Goal: Task Accomplishment & Management: Manage account settings

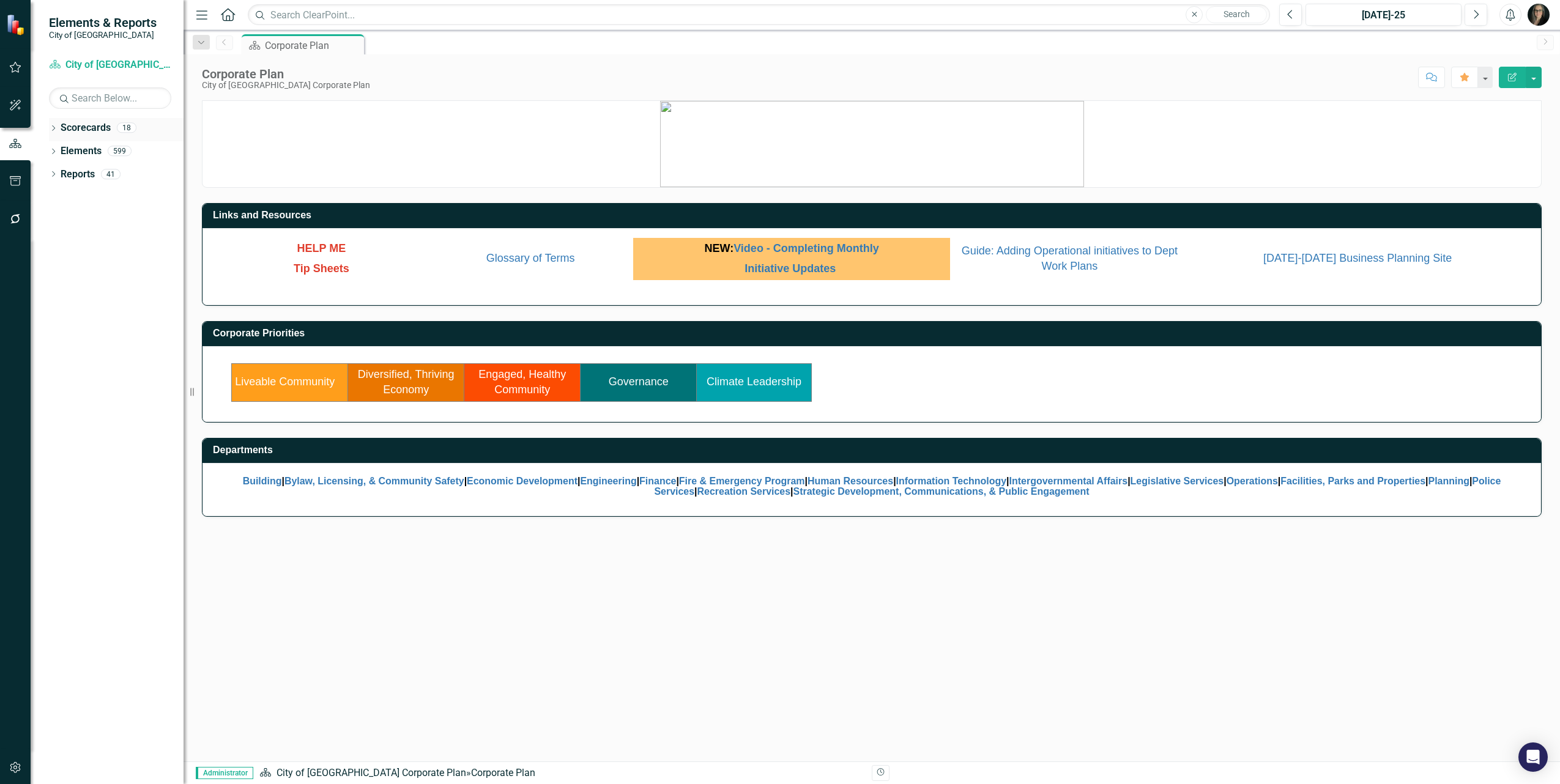
click at [55, 129] on icon "Dropdown" at bounding box center [53, 129] width 9 height 7
click at [58, 151] on icon "Dropdown" at bounding box center [59, 150] width 9 height 8
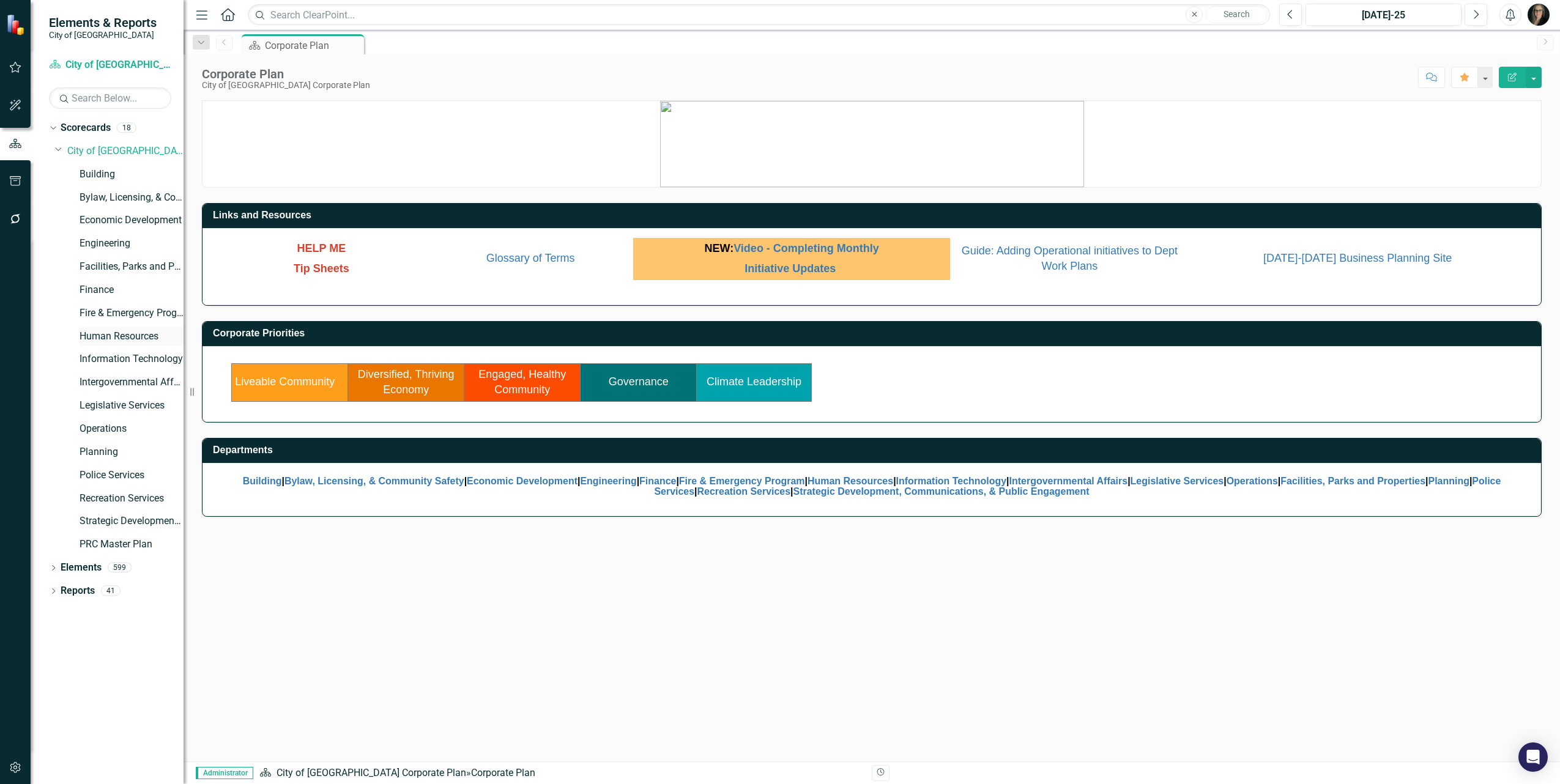
click at [123, 336] on link "Human Resources" at bounding box center [131, 337] width 104 height 14
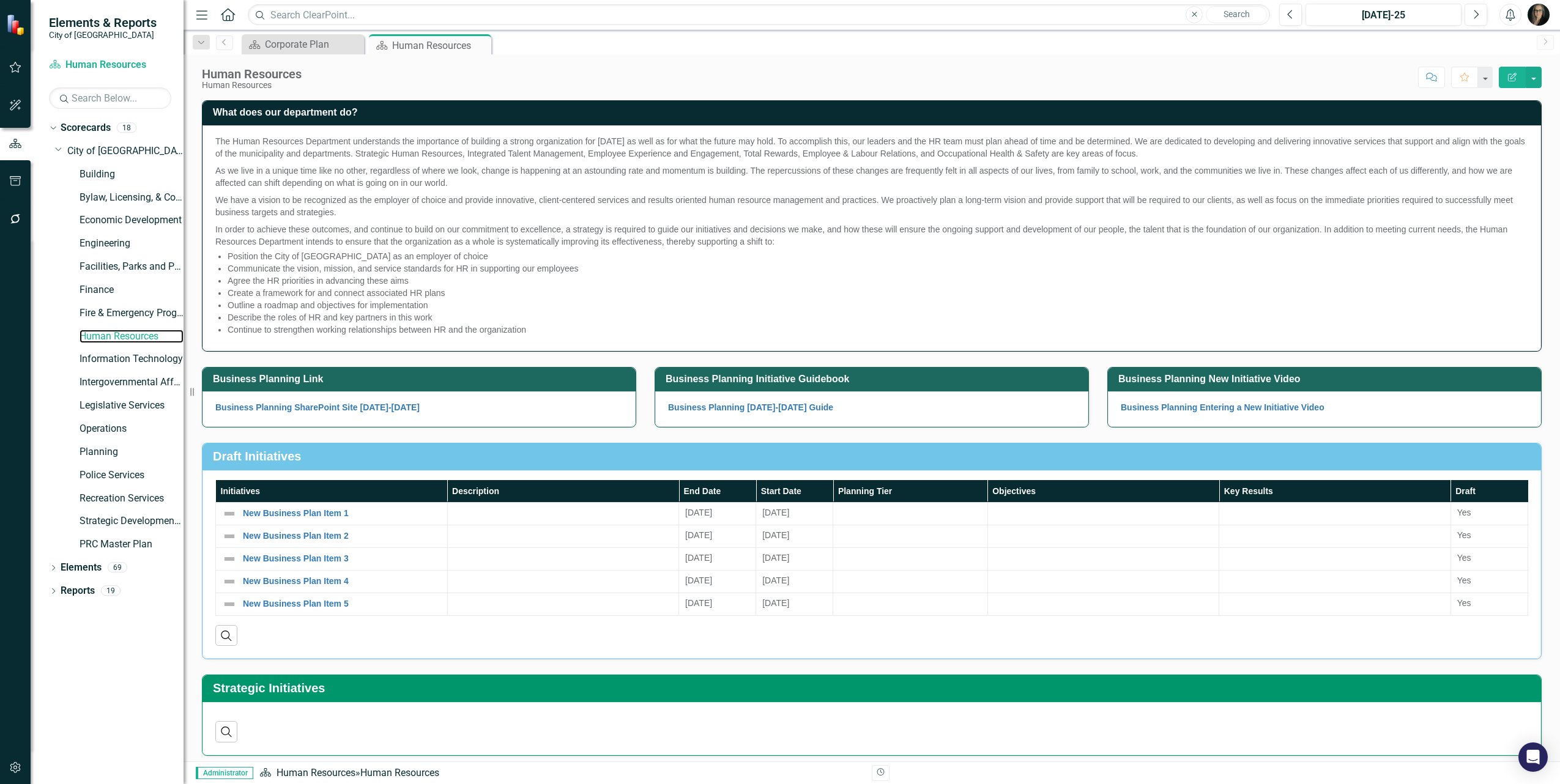
scroll to position [229, 0]
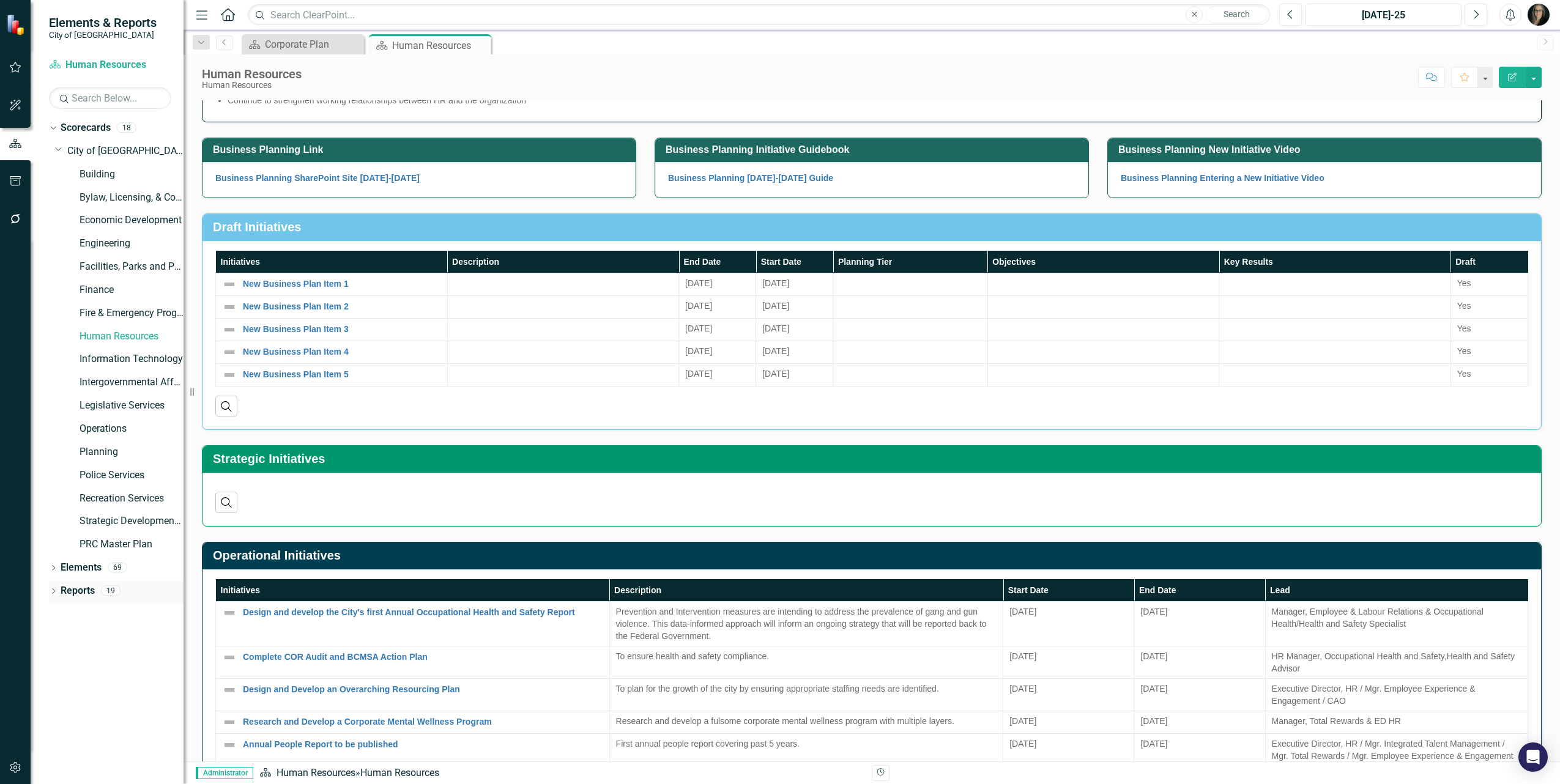
click at [49, 594] on icon "Dropdown" at bounding box center [53, 592] width 9 height 7
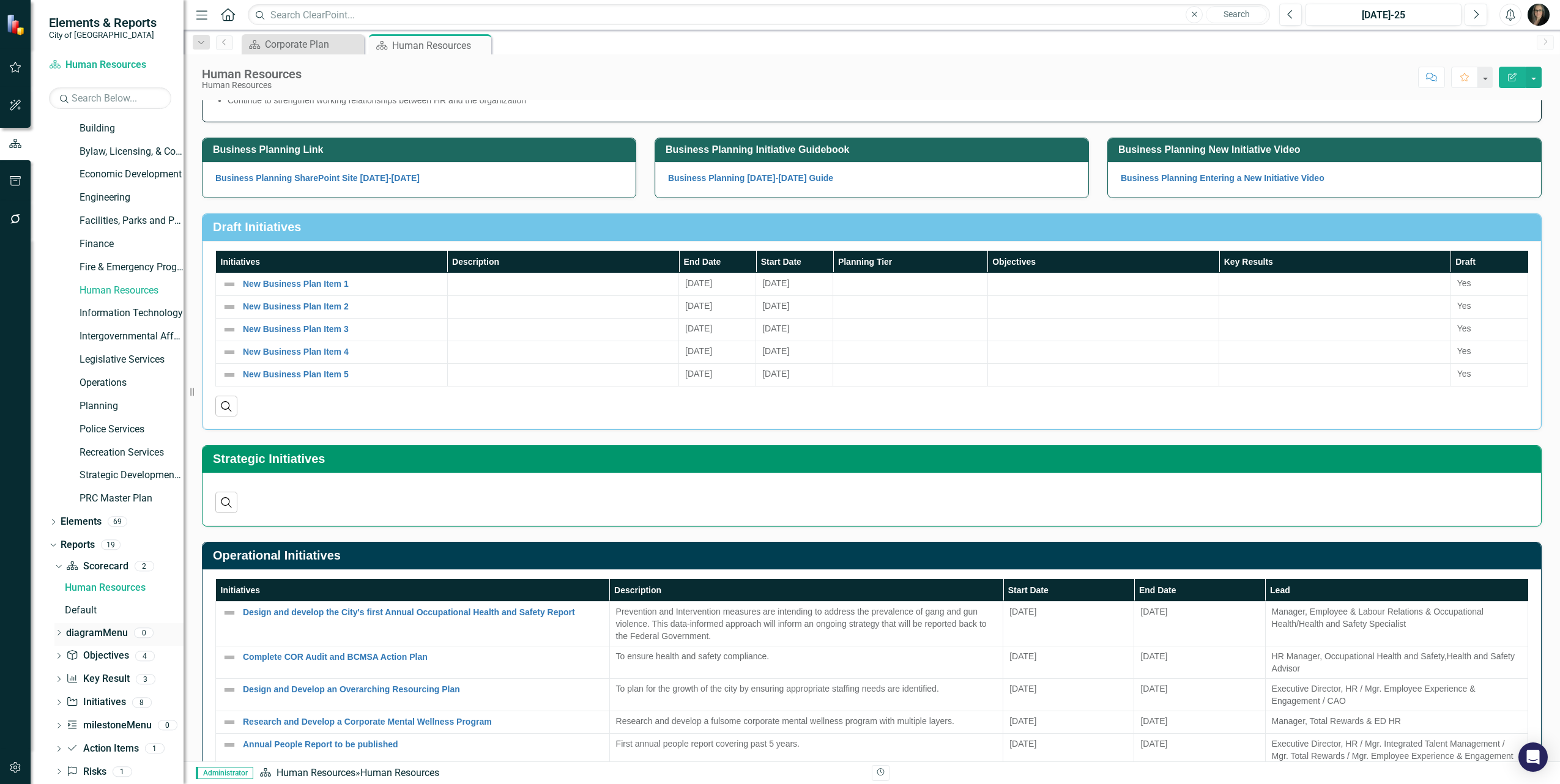
scroll to position [65, 0]
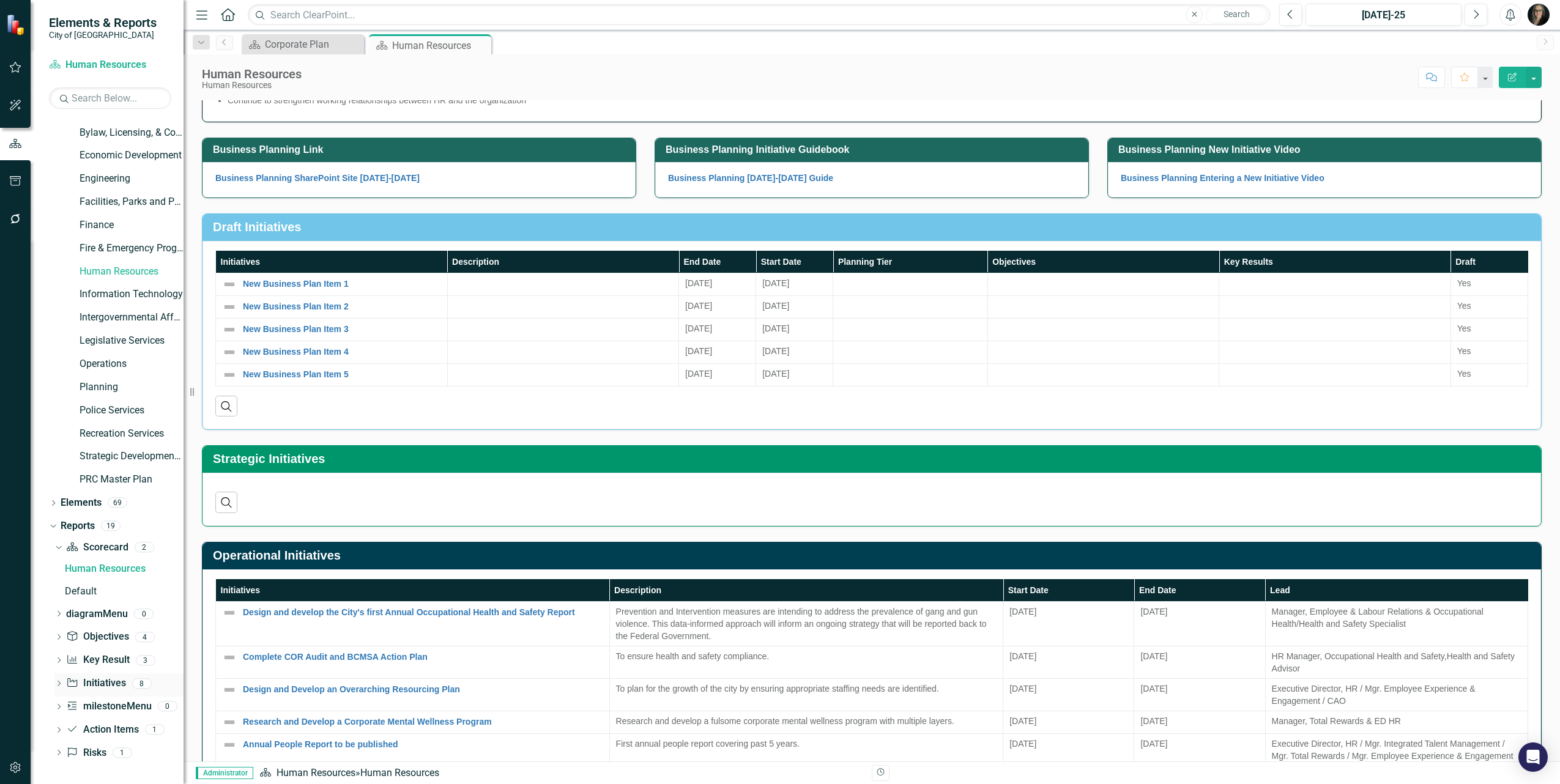
click at [57, 683] on icon "Dropdown" at bounding box center [59, 685] width 9 height 7
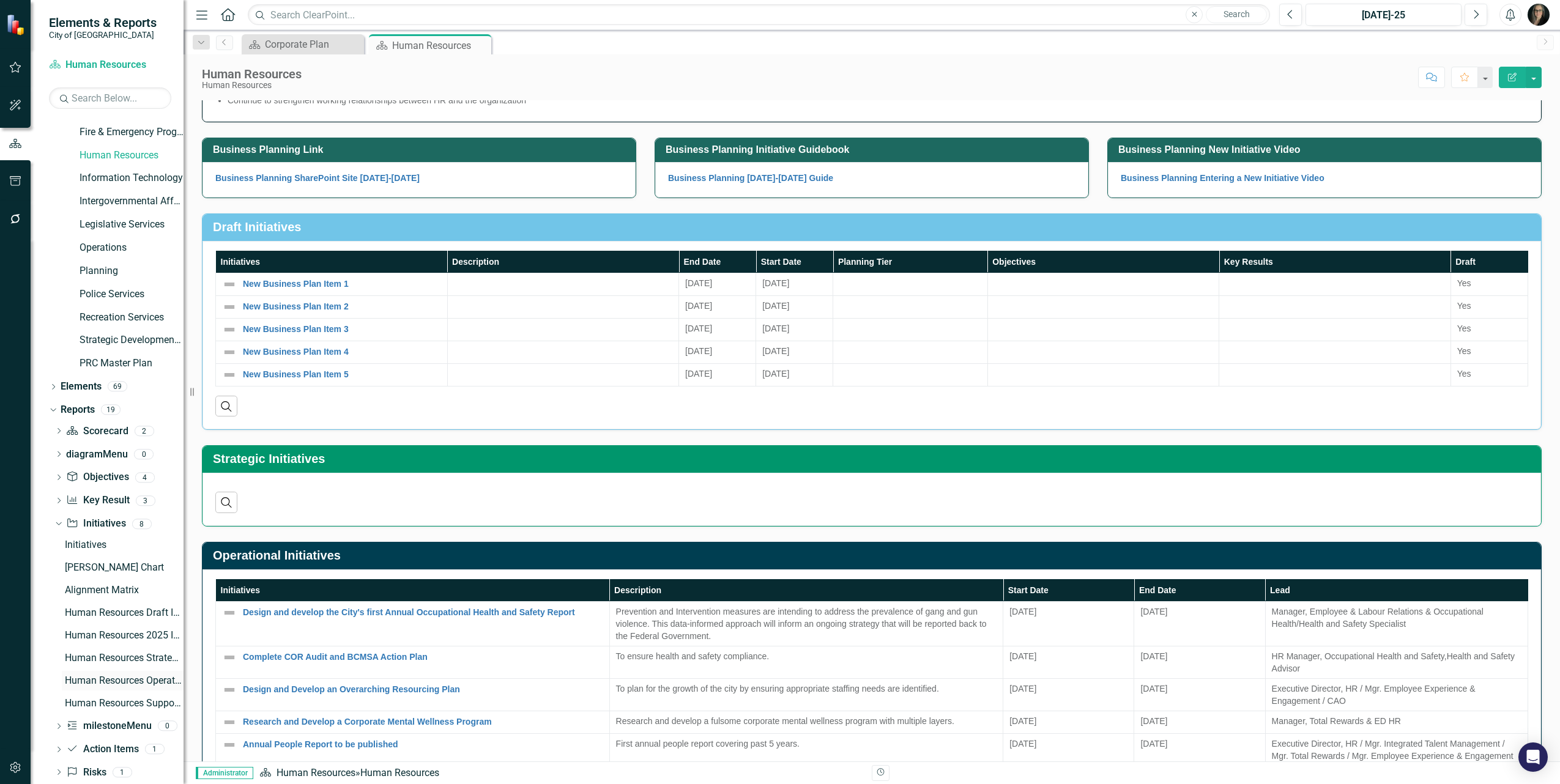
scroll to position [201, 0]
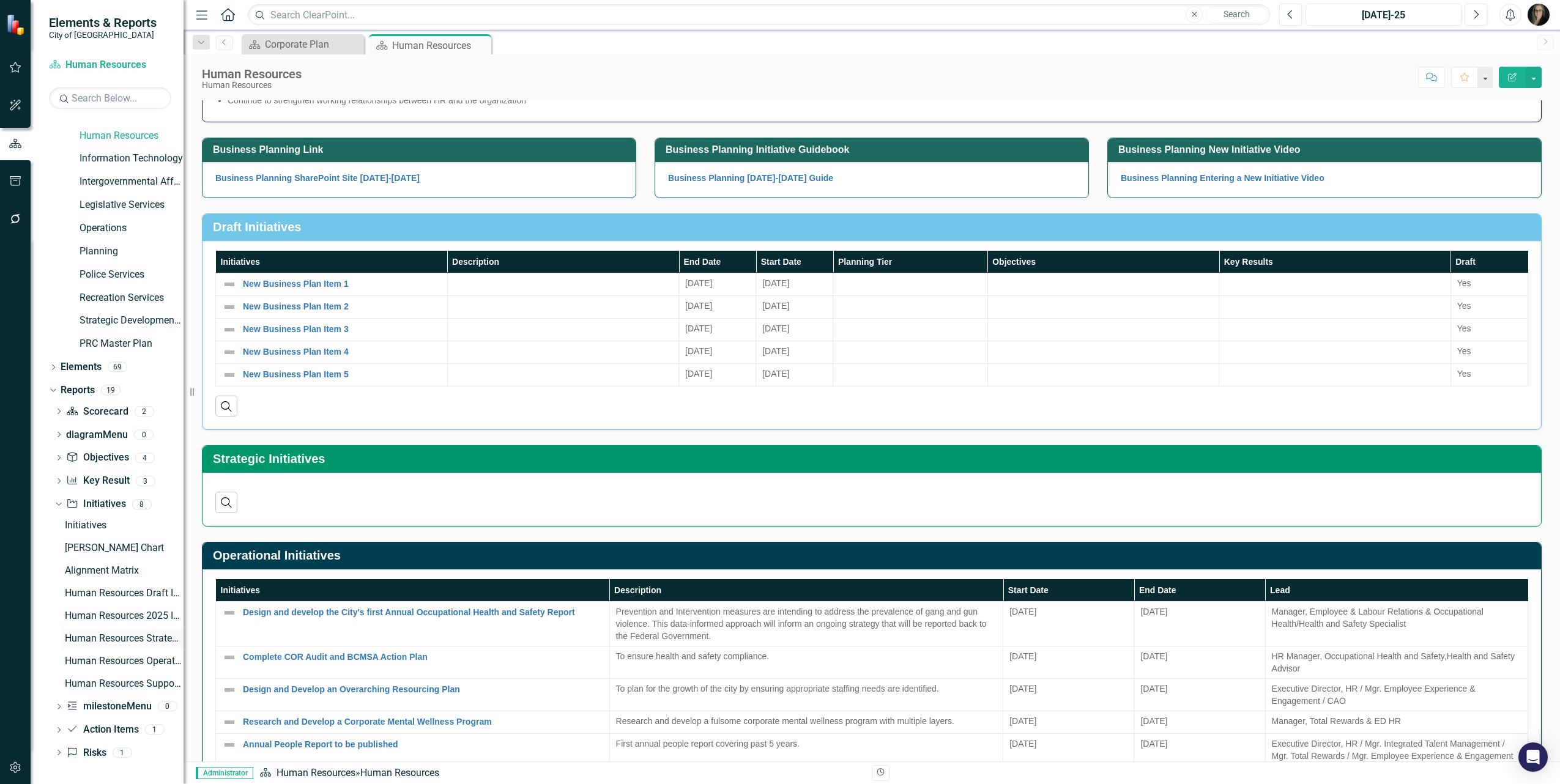
click at [134, 637] on div "Human Resources Strategic Initiatives" at bounding box center [124, 639] width 118 height 11
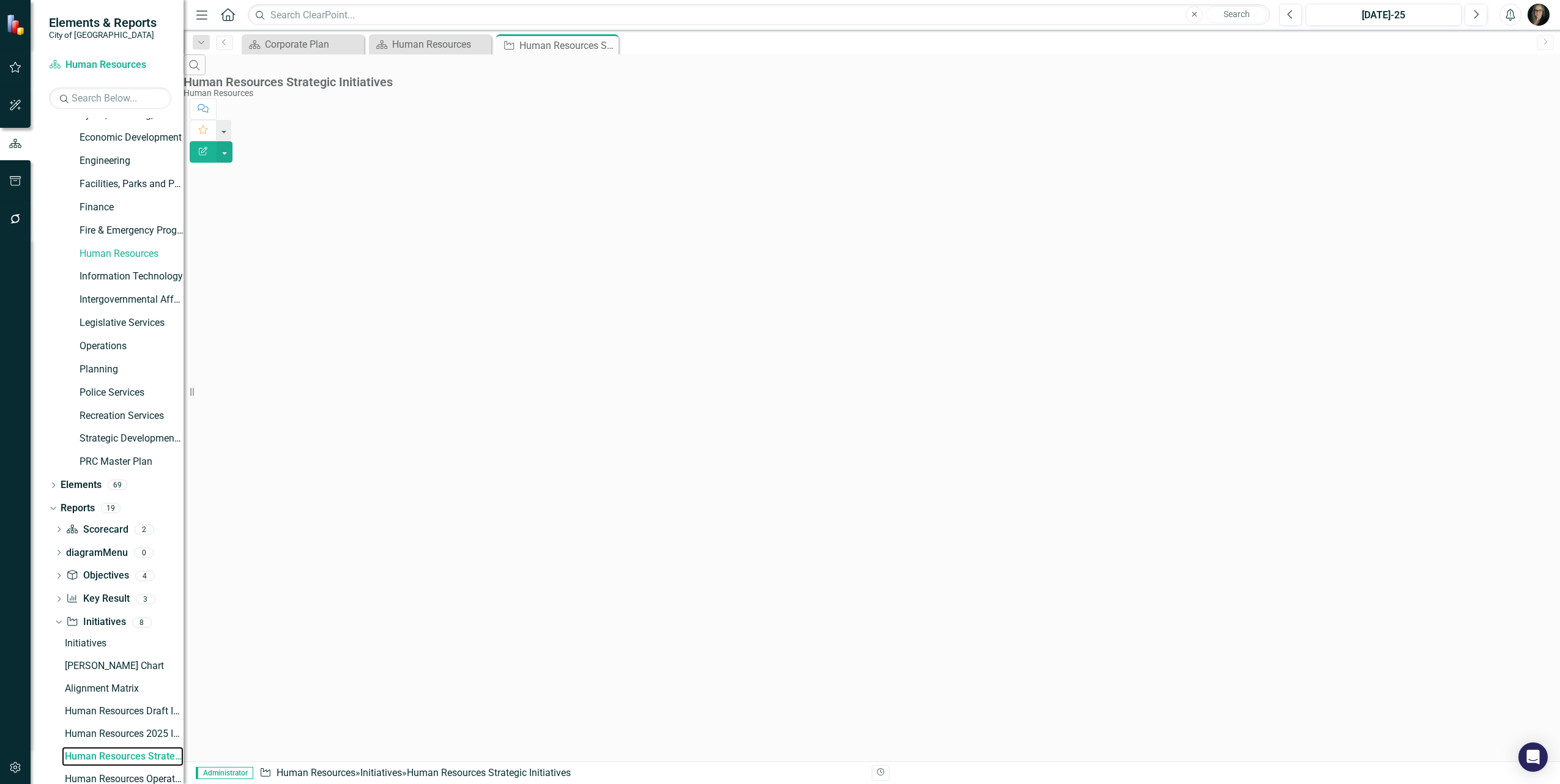
scroll to position [65, 0]
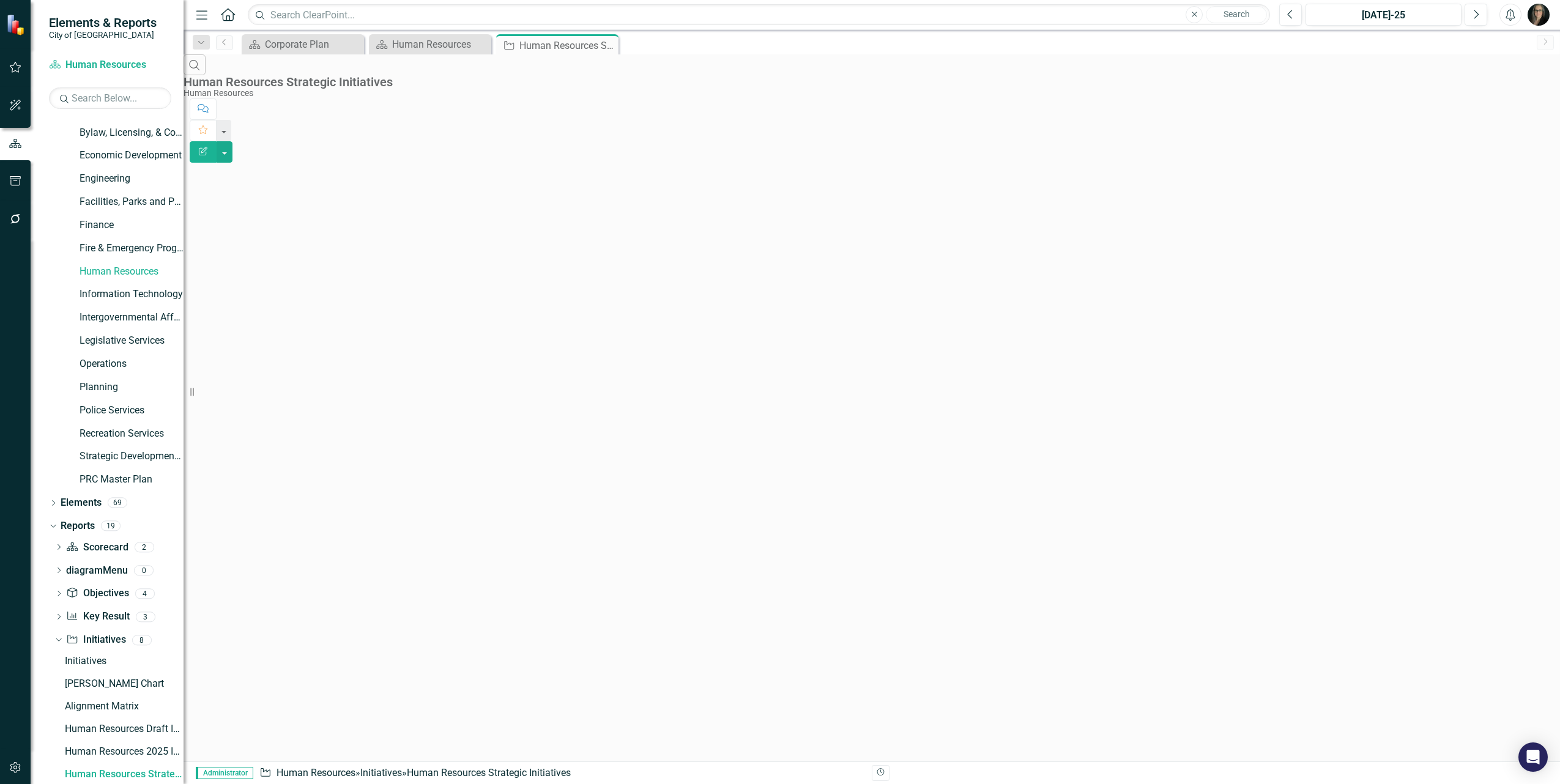
click at [207, 147] on icon "button" at bounding box center [203, 151] width 9 height 9
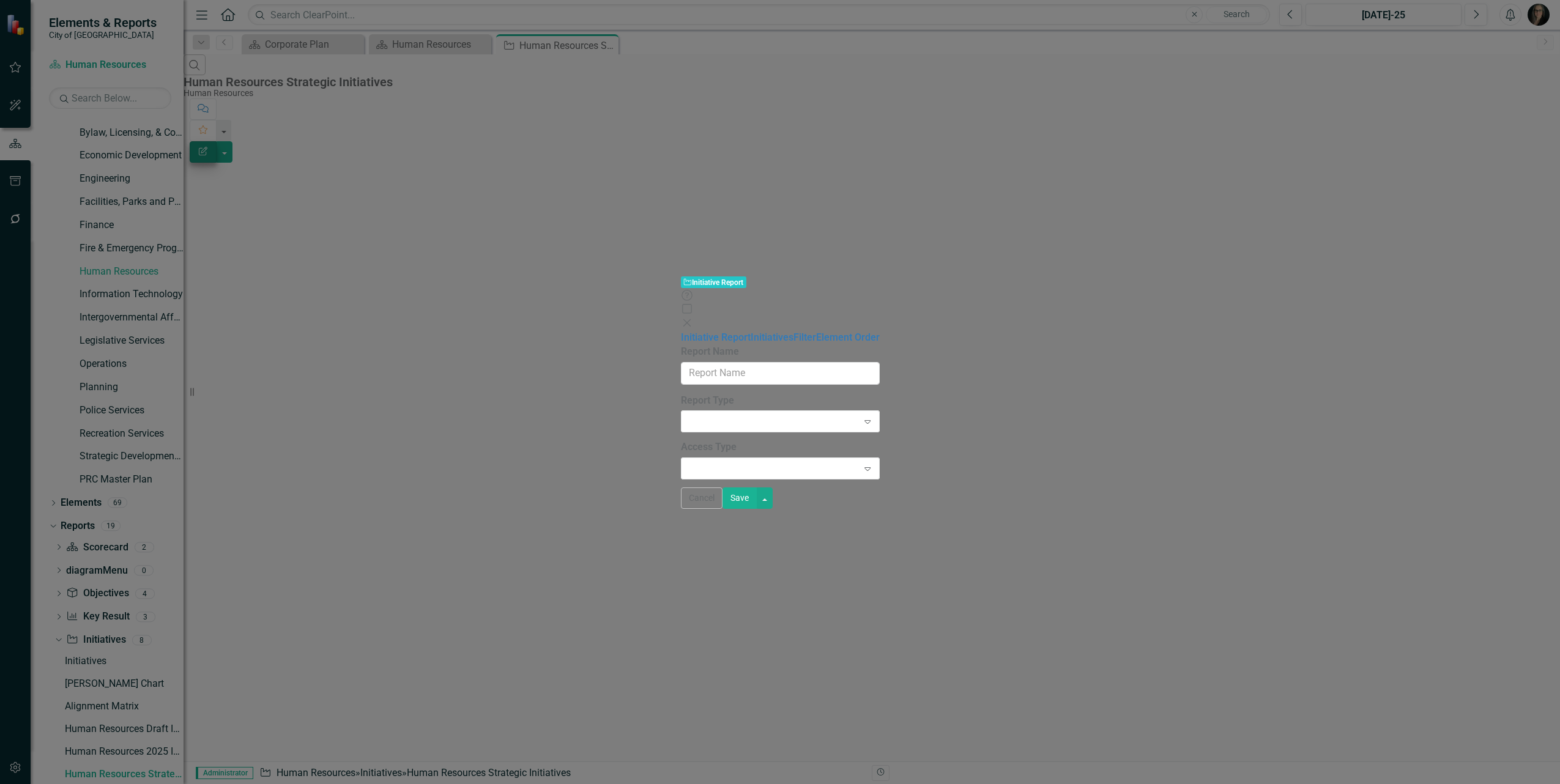
type input "Human Resources Strategic Initiatives"
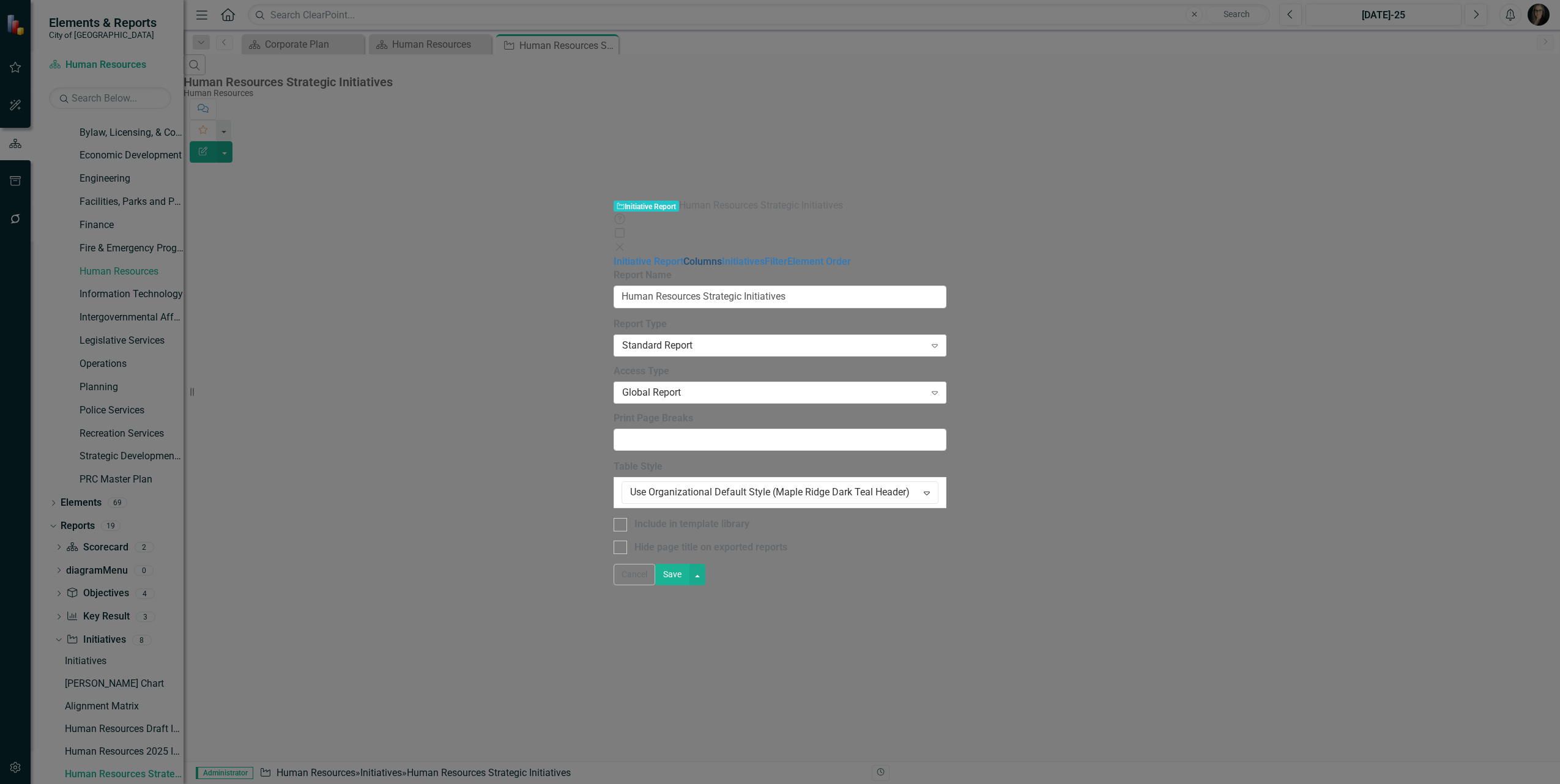
click at [683, 255] on link "Columns" at bounding box center [703, 261] width 38 height 12
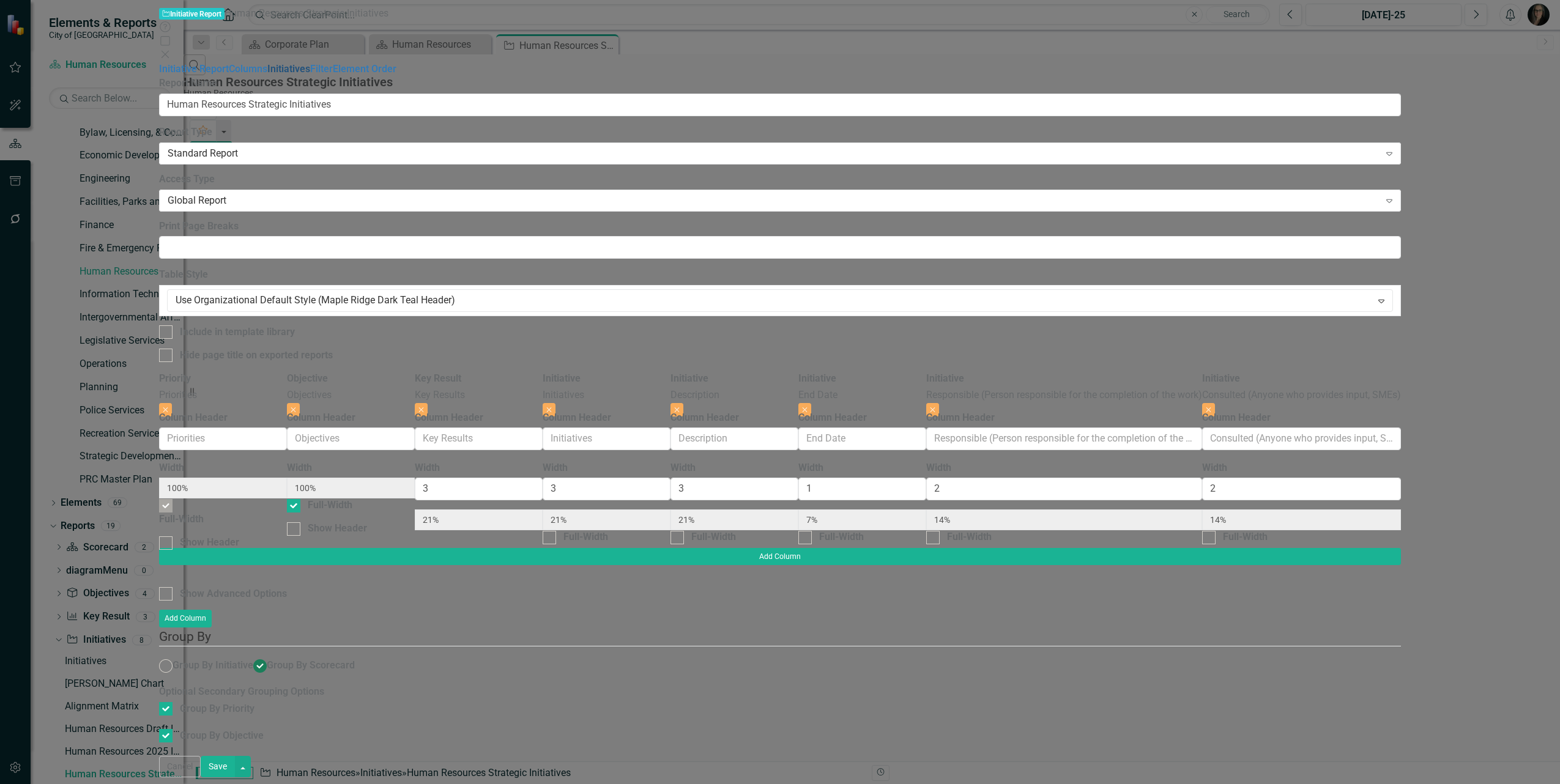
click at [267, 75] on link "Initiatives" at bounding box center [288, 68] width 43 height 12
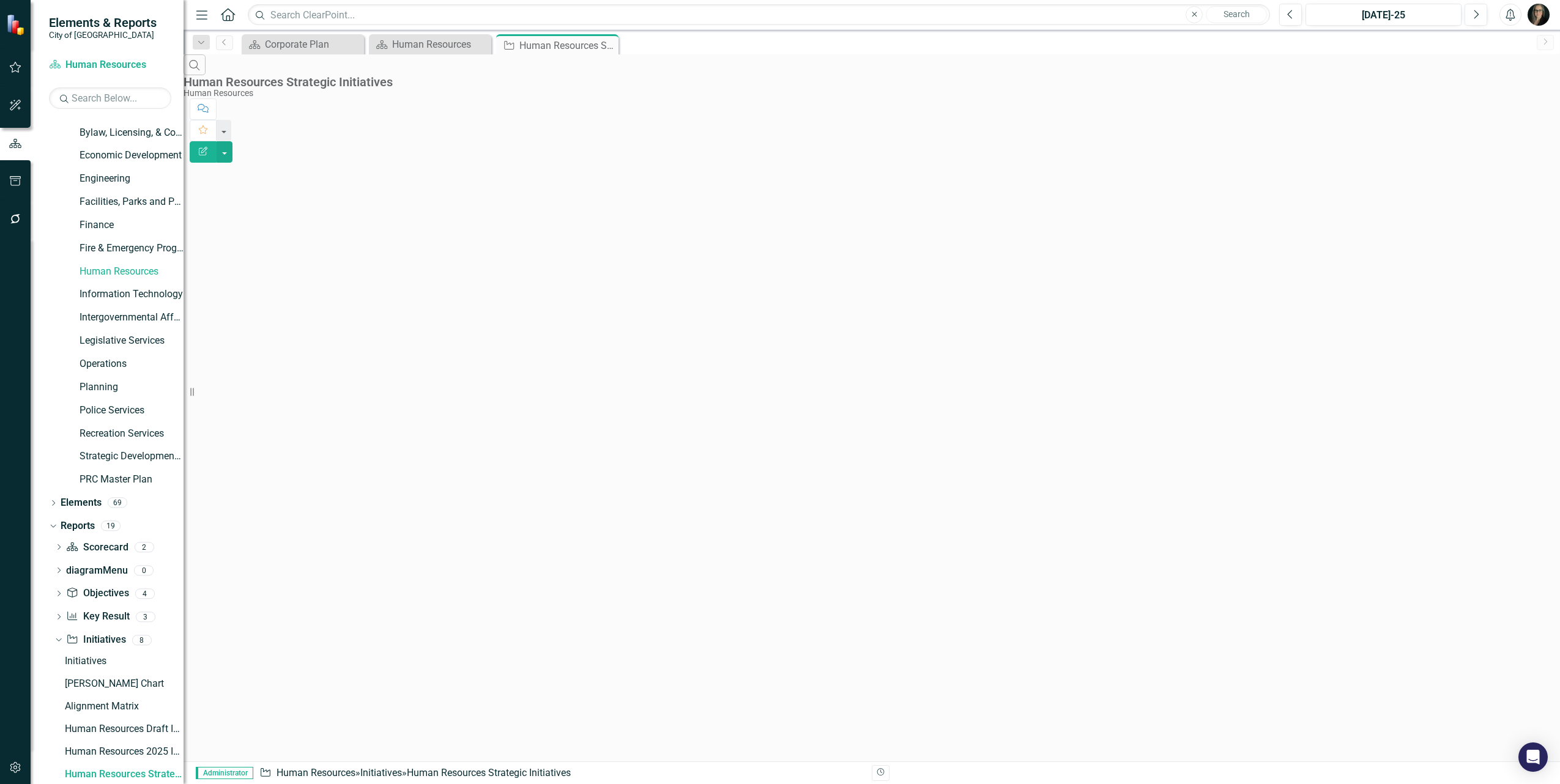
click at [634, 192] on div "Search Human Resources Strategic Initiatives Human Resources Comment Favorite E…" at bounding box center [872, 124] width 1376 height 138
click at [264, 35] on div "Scorecard Corporate Plan Close" at bounding box center [303, 44] width 123 height 20
click at [283, 46] on div "Corporate Plan" at bounding box center [305, 45] width 81 height 15
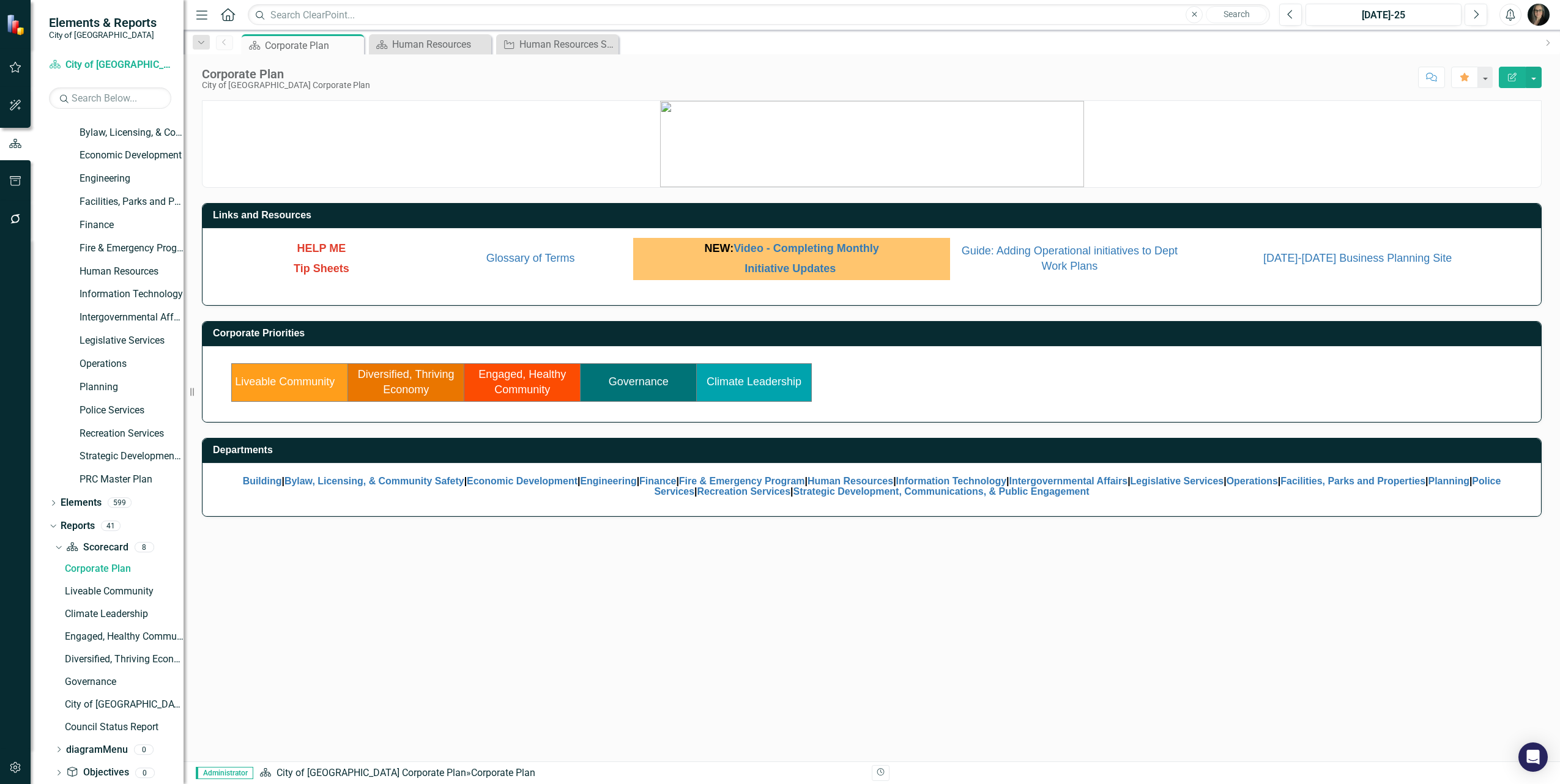
click at [659, 378] on link "Governance" at bounding box center [639, 382] width 60 height 12
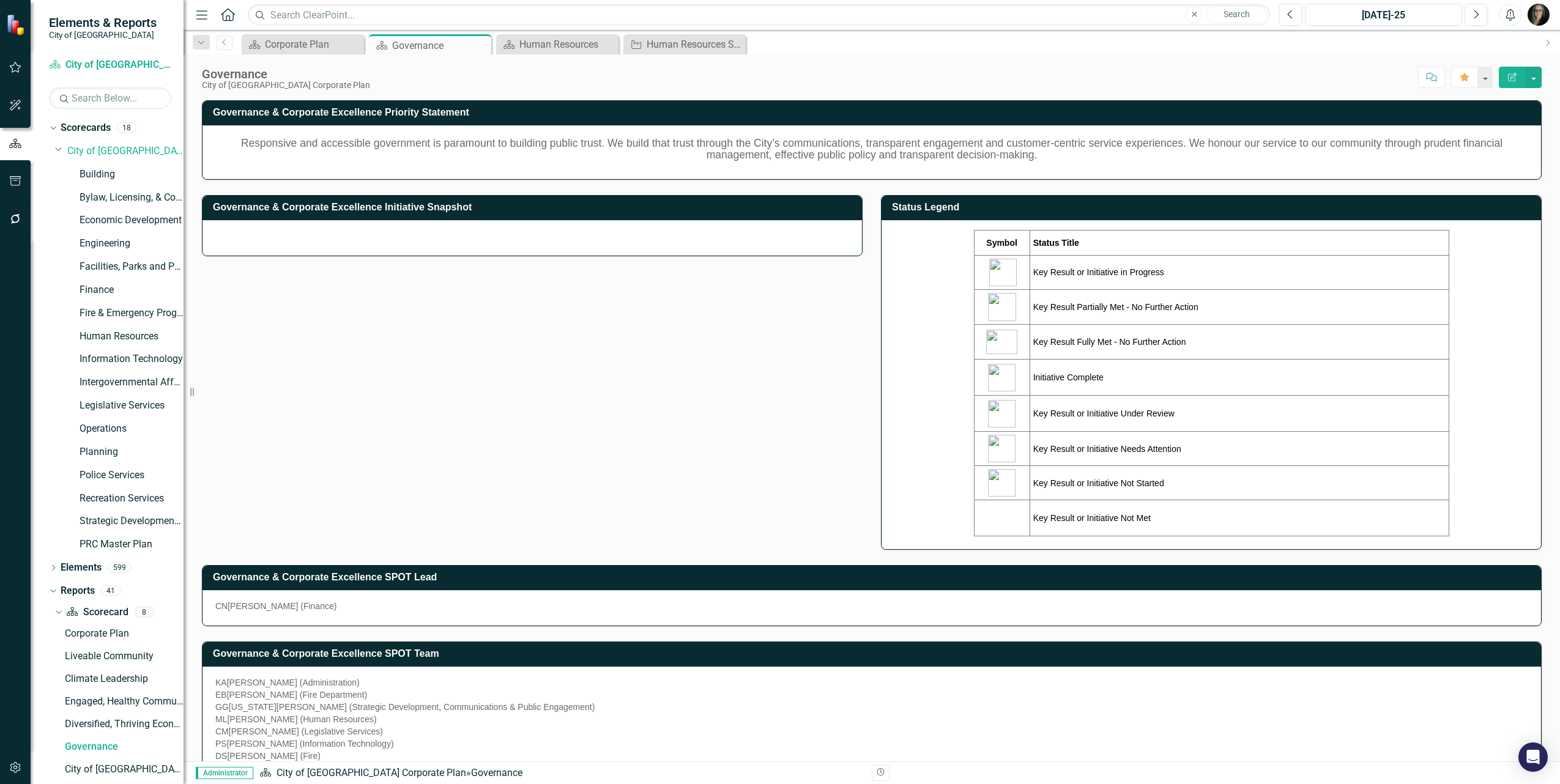
click at [1546, 275] on div "Governance & Corporate Excellence Priority Statement Responsive and accessible …" at bounding box center [872, 498] width 1376 height 826
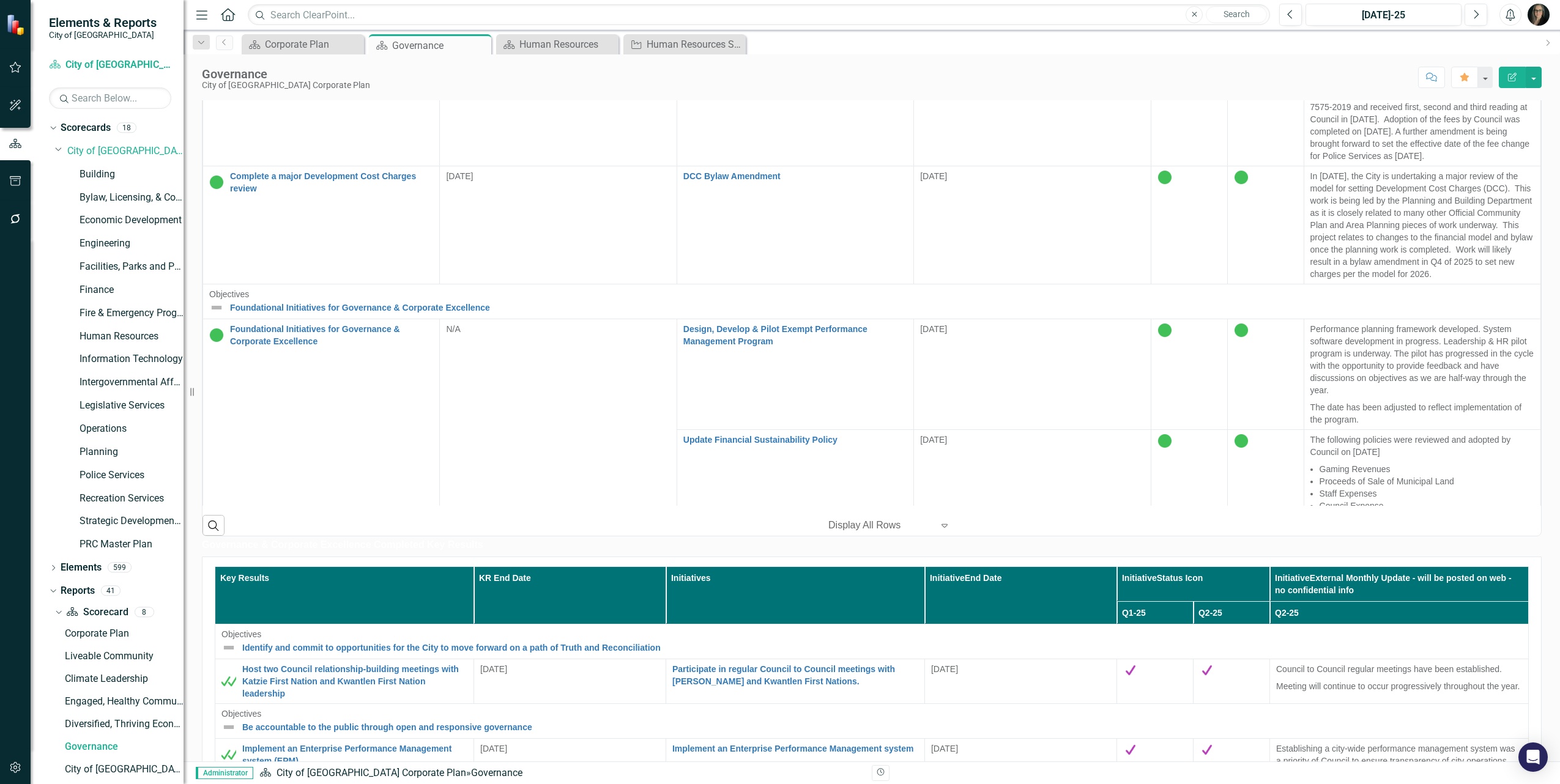
scroll to position [1530, 0]
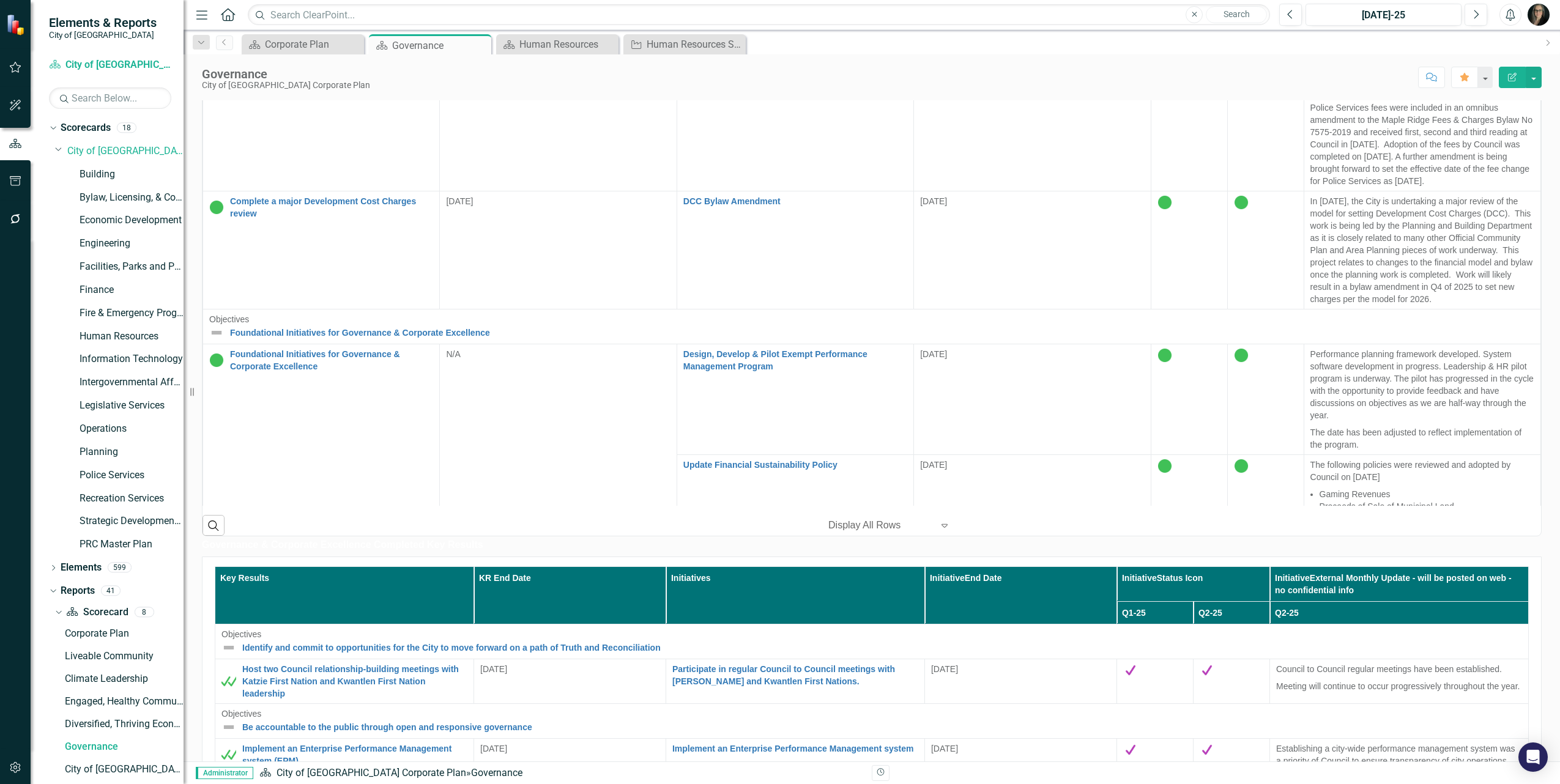
click at [761, 685] on link "Commence Negotiations and Collective Bargaining with IAFF for 2022 onwards" at bounding box center [795, 698] width 224 height 25
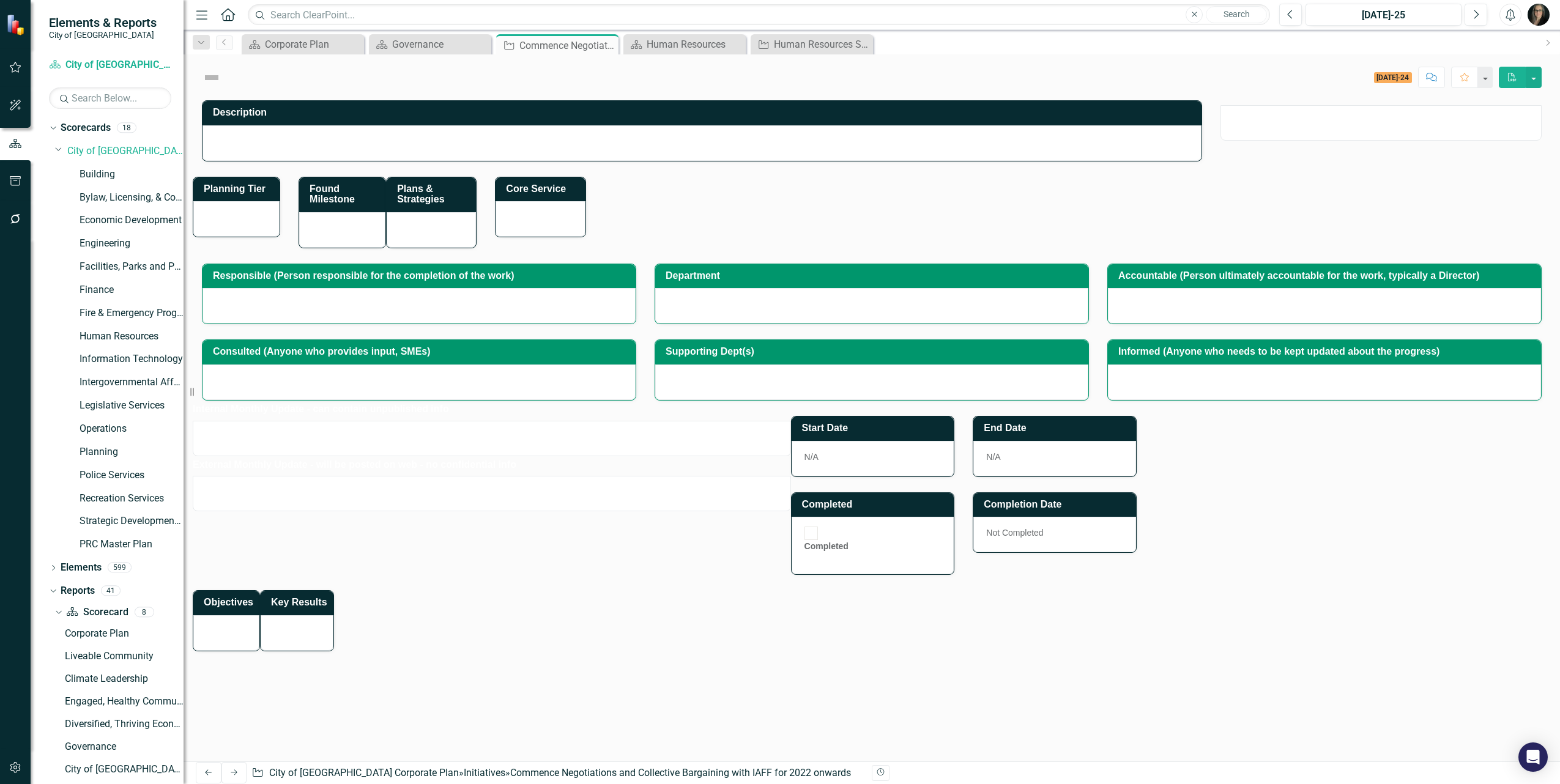
checkbox input "true"
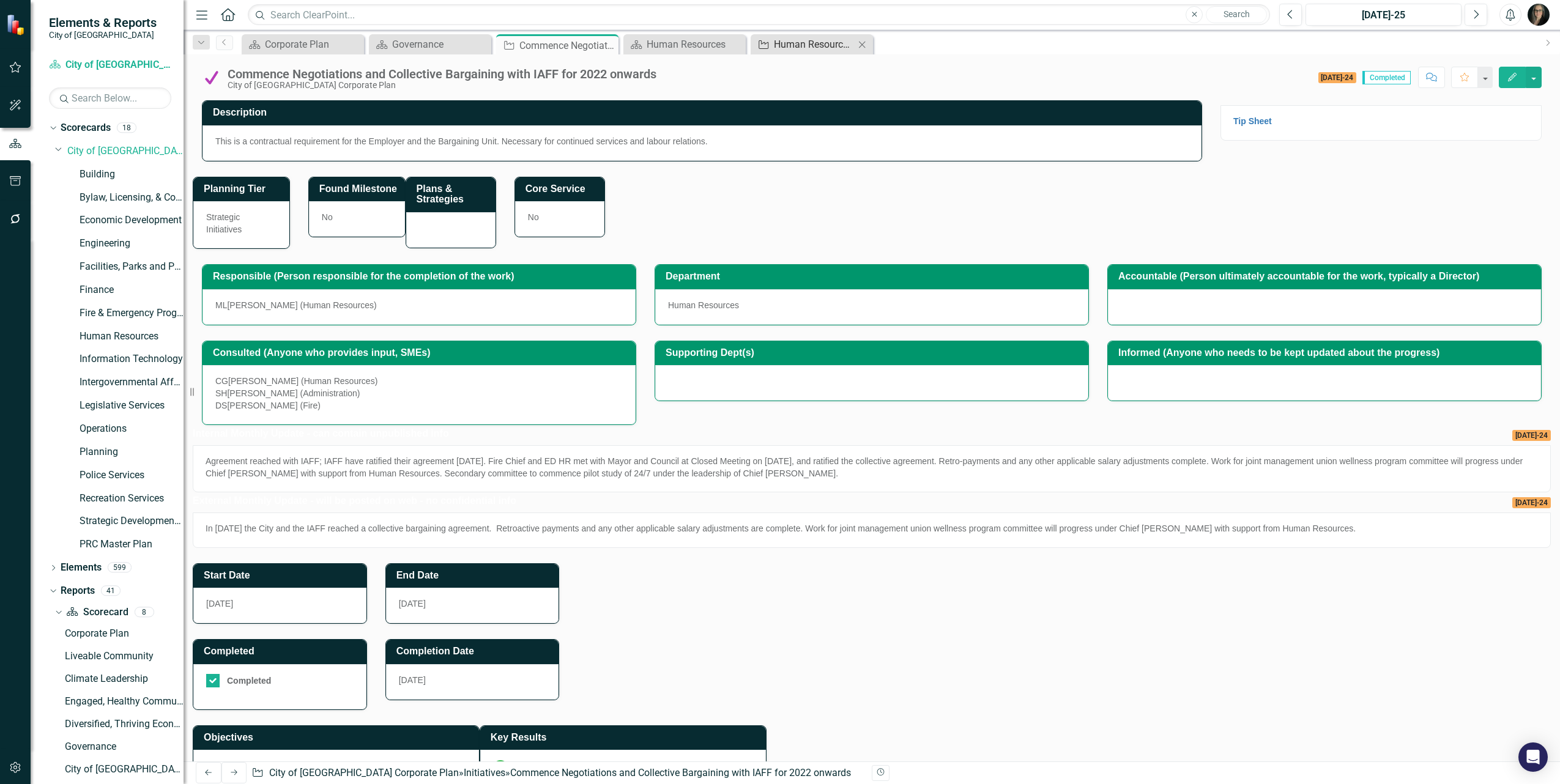
click at [795, 38] on div "Human Resources Strategic Initiatives" at bounding box center [814, 45] width 81 height 15
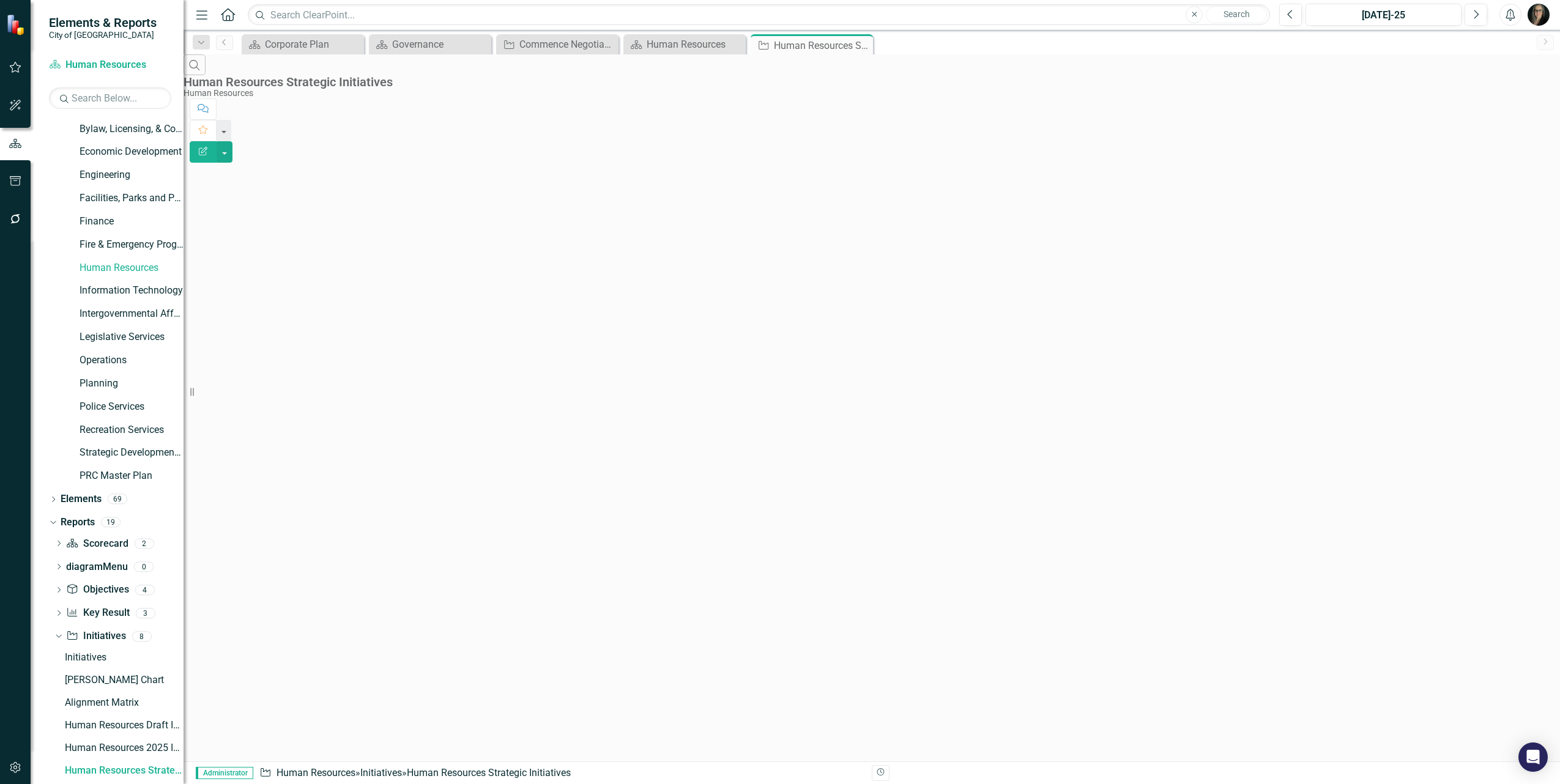
scroll to position [65, 0]
click at [233, 141] on button "button" at bounding box center [224, 151] width 16 height 21
click at [1478, 105] on link "Edit Report Edit Report" at bounding box center [1492, 100] width 97 height 23
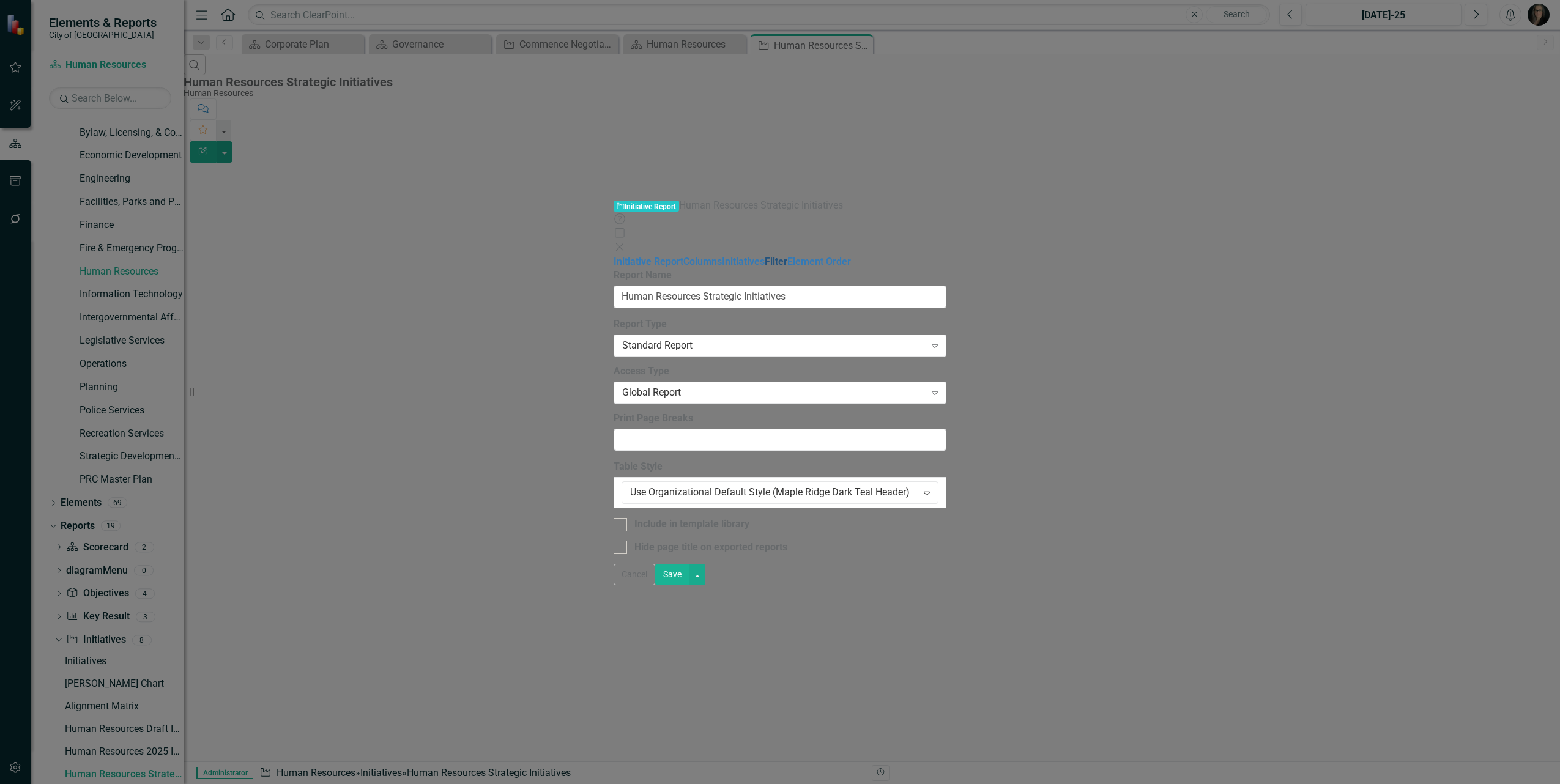
click at [765, 255] on link "Filter" at bounding box center [776, 261] width 23 height 12
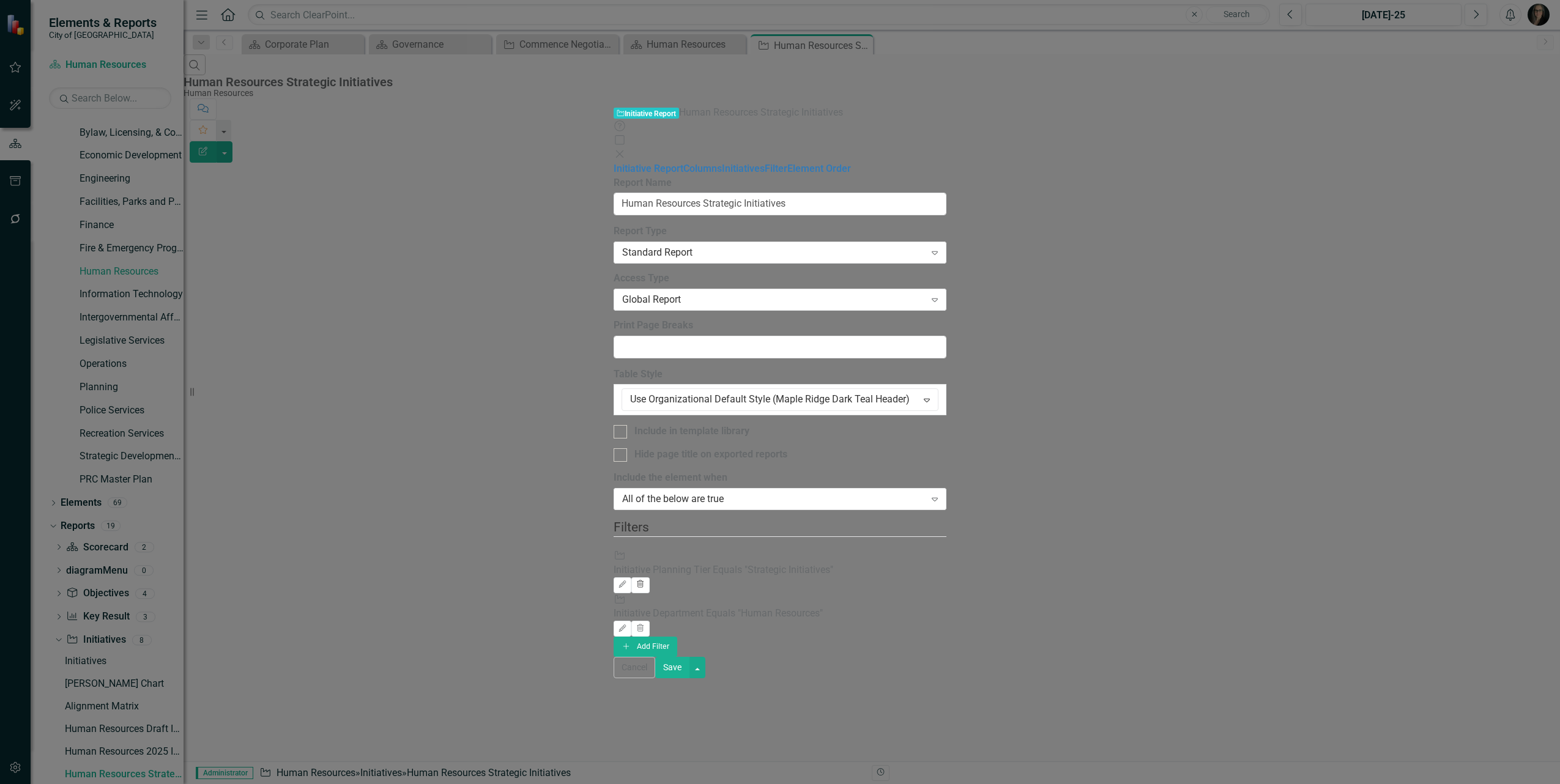
click at [645, 581] on icon "Trash" at bounding box center [640, 585] width 9 height 8
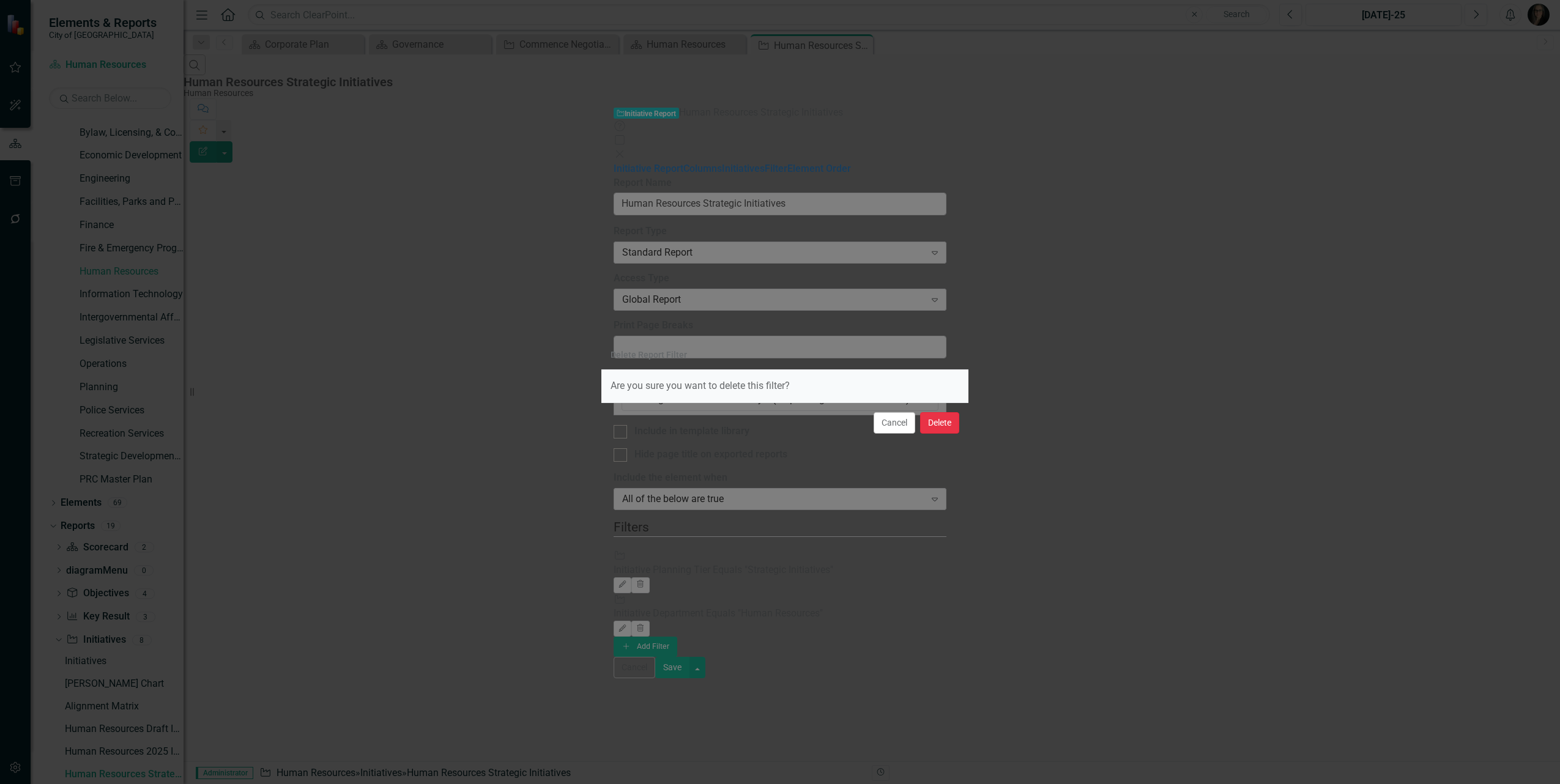
click at [938, 426] on button "Delete" at bounding box center [940, 422] width 39 height 21
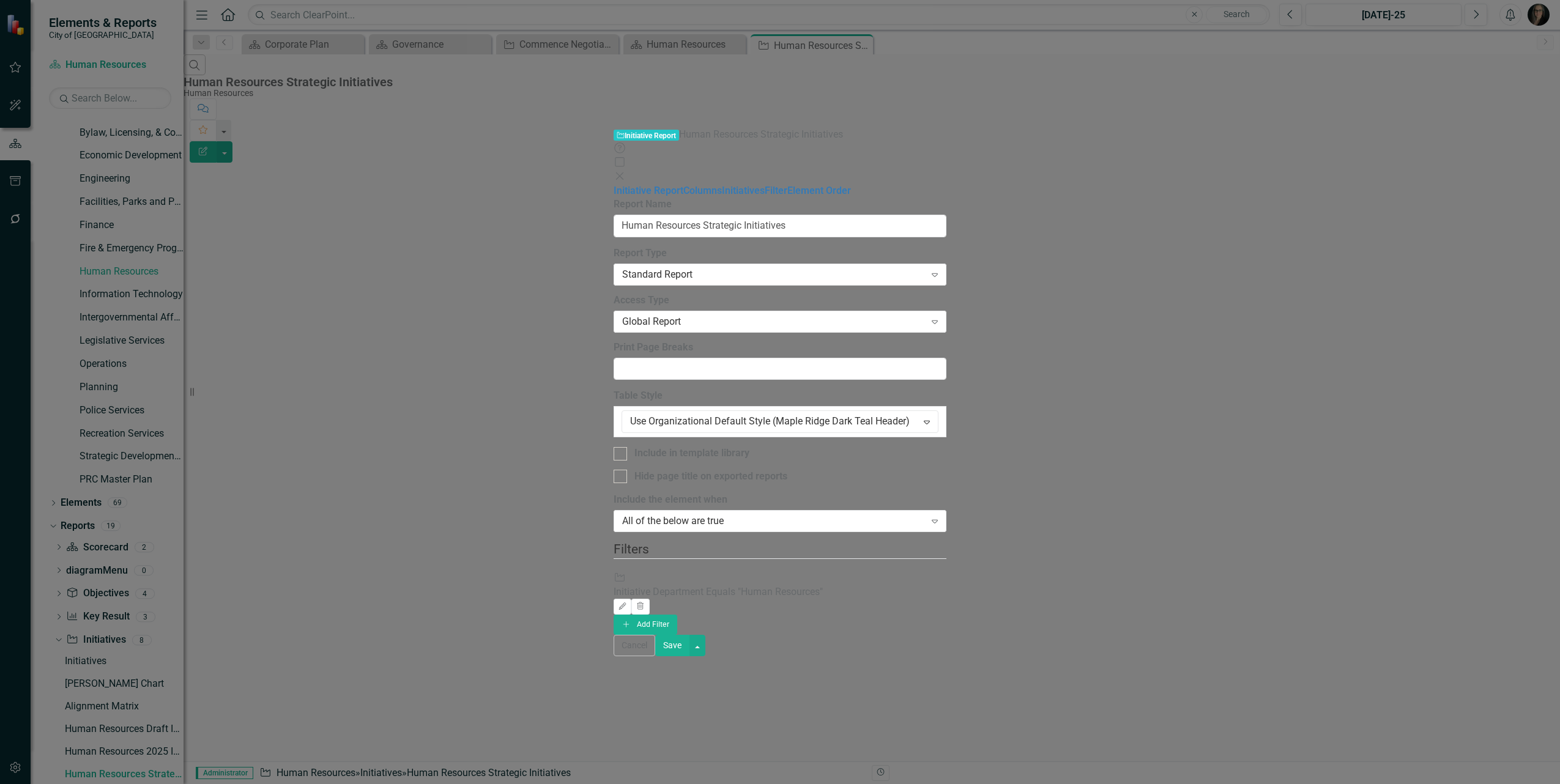
click at [705, 657] on div "Save" at bounding box center [680, 645] width 50 height 21
click at [690, 657] on button "Save" at bounding box center [672, 645] width 34 height 21
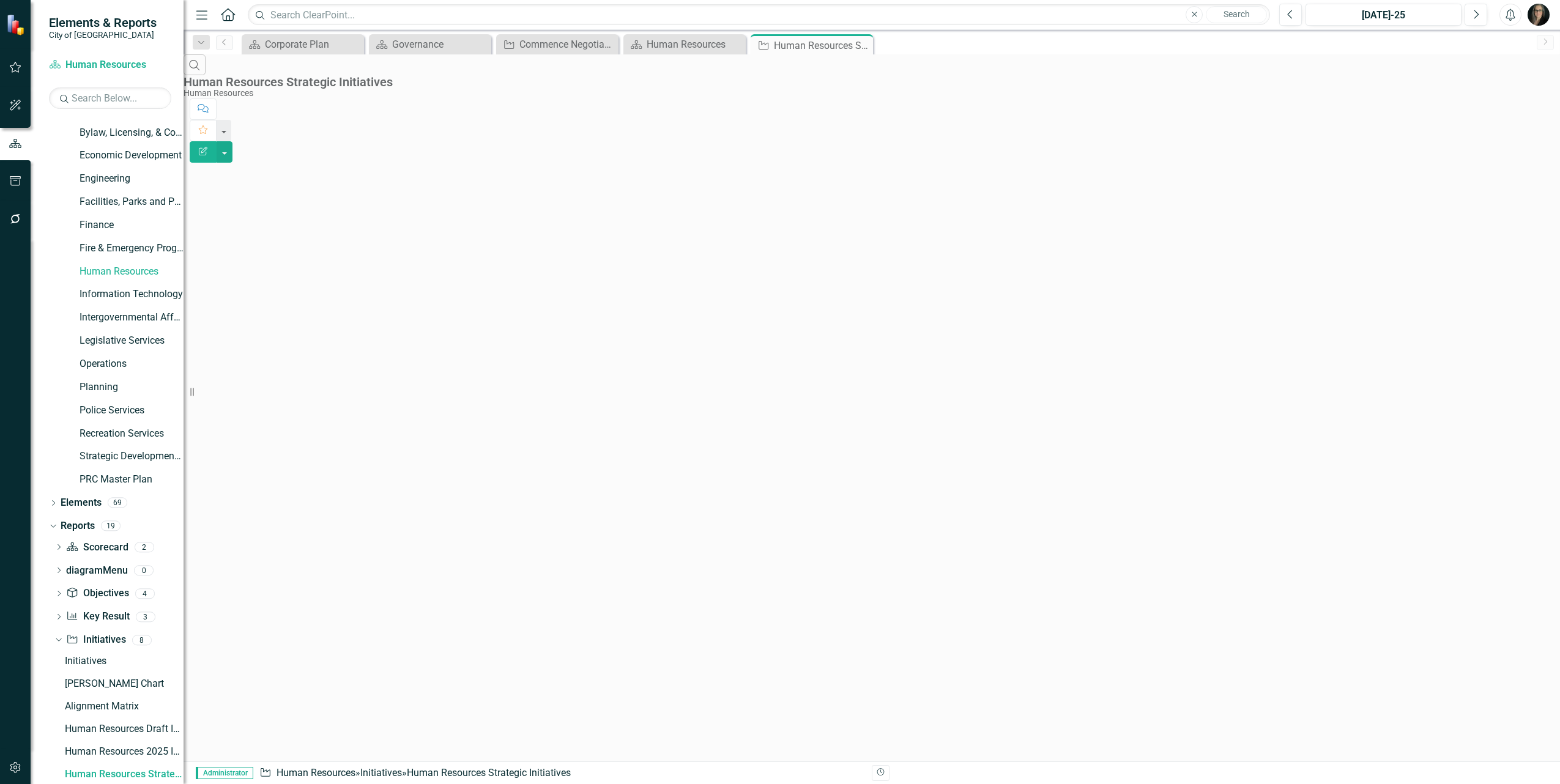
click at [209, 147] on icon "Edit Report" at bounding box center [203, 151] width 11 height 9
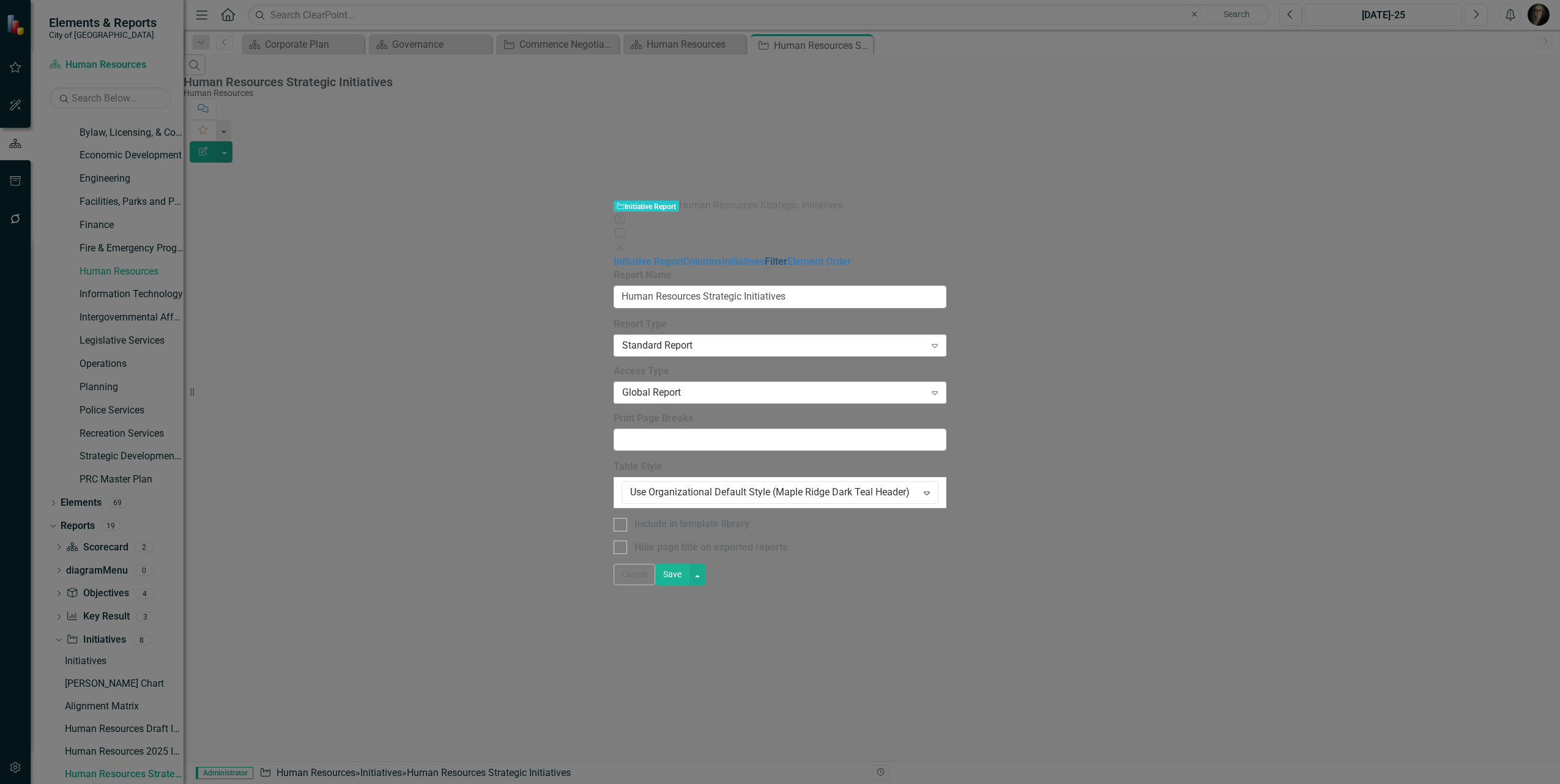
click at [765, 255] on link "Filter" at bounding box center [776, 261] width 23 height 12
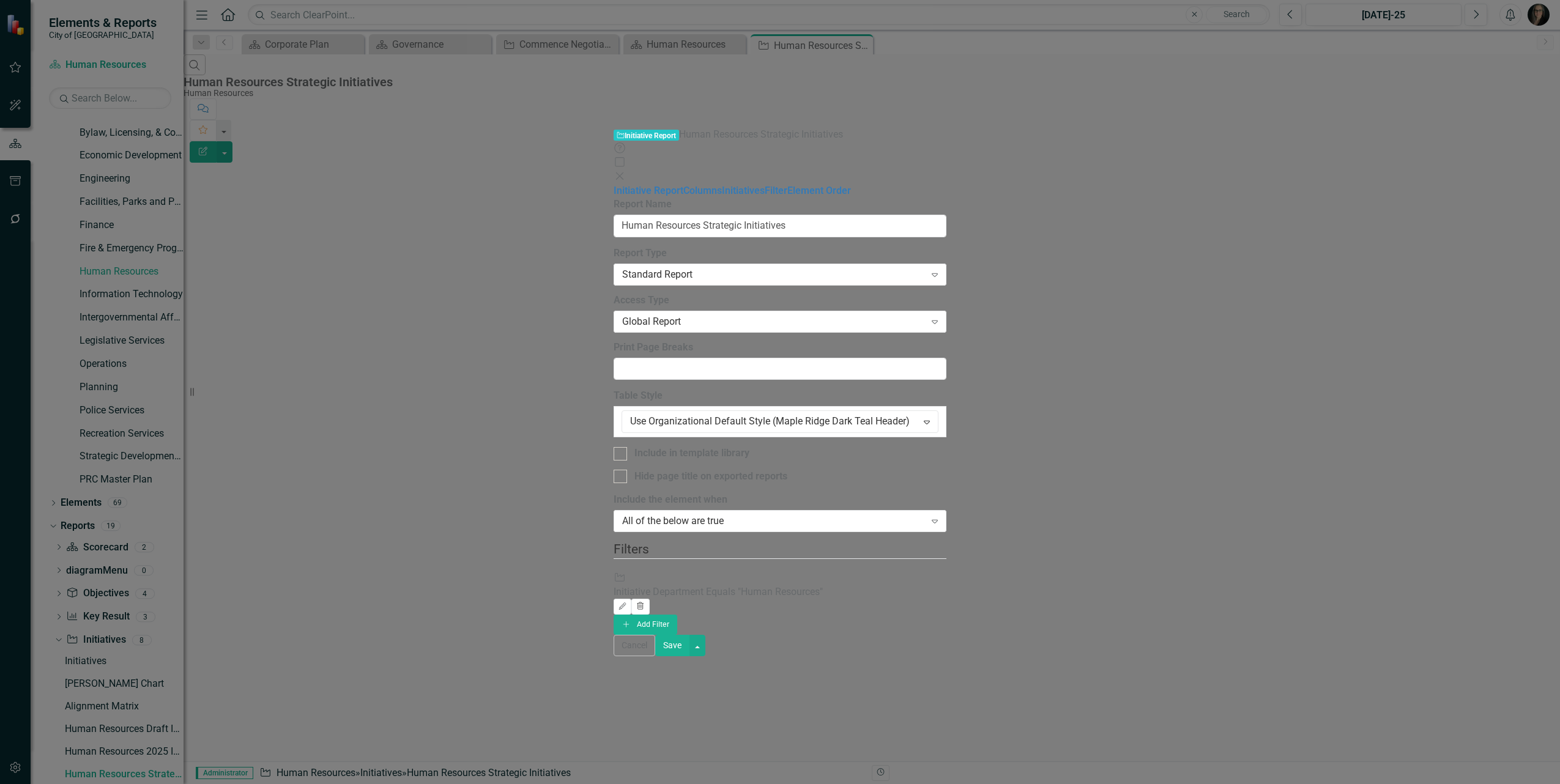
click at [644, 602] on icon "button" at bounding box center [641, 605] width 7 height 8
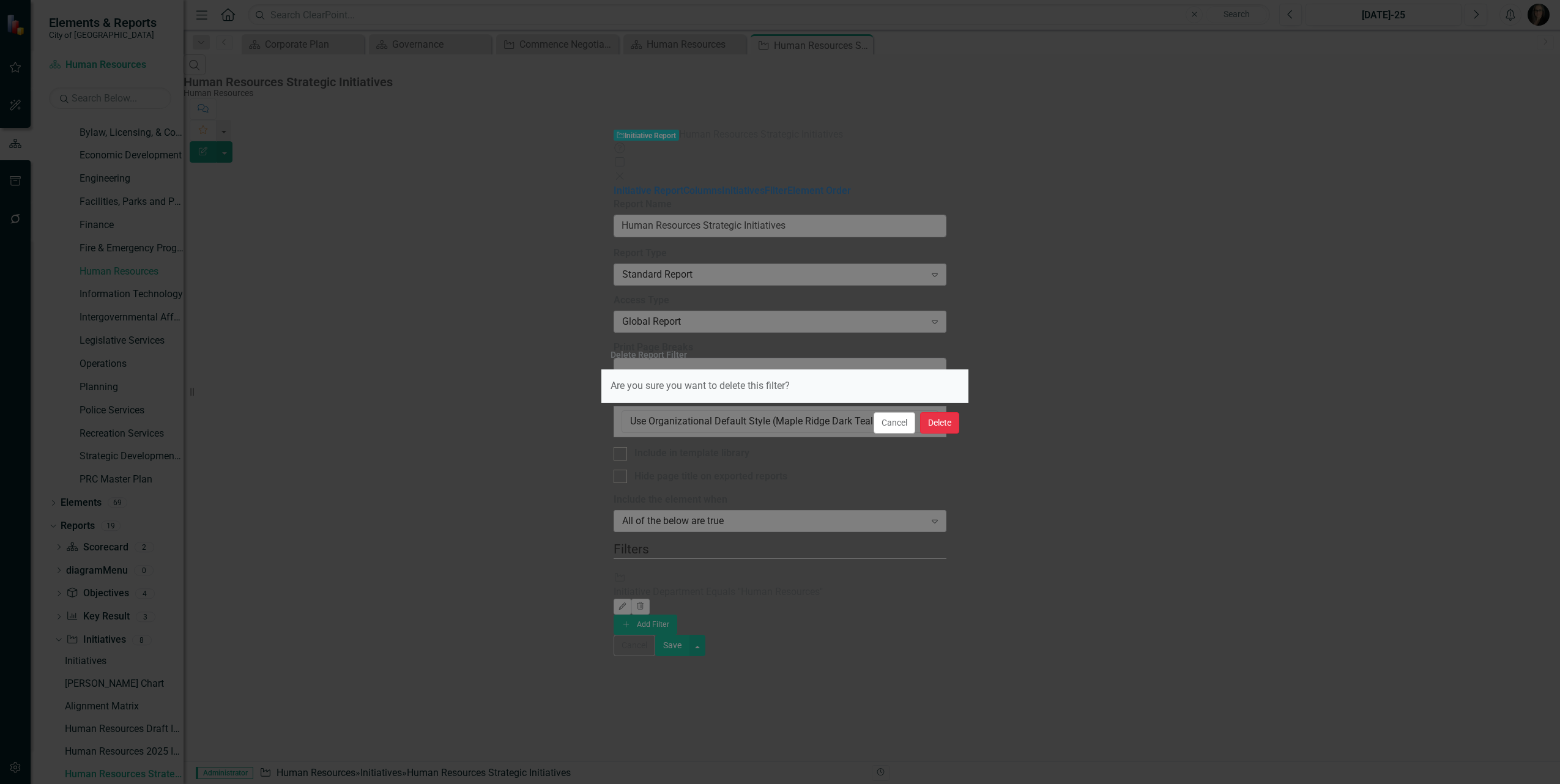
click at [930, 420] on button "Delete" at bounding box center [940, 422] width 39 height 21
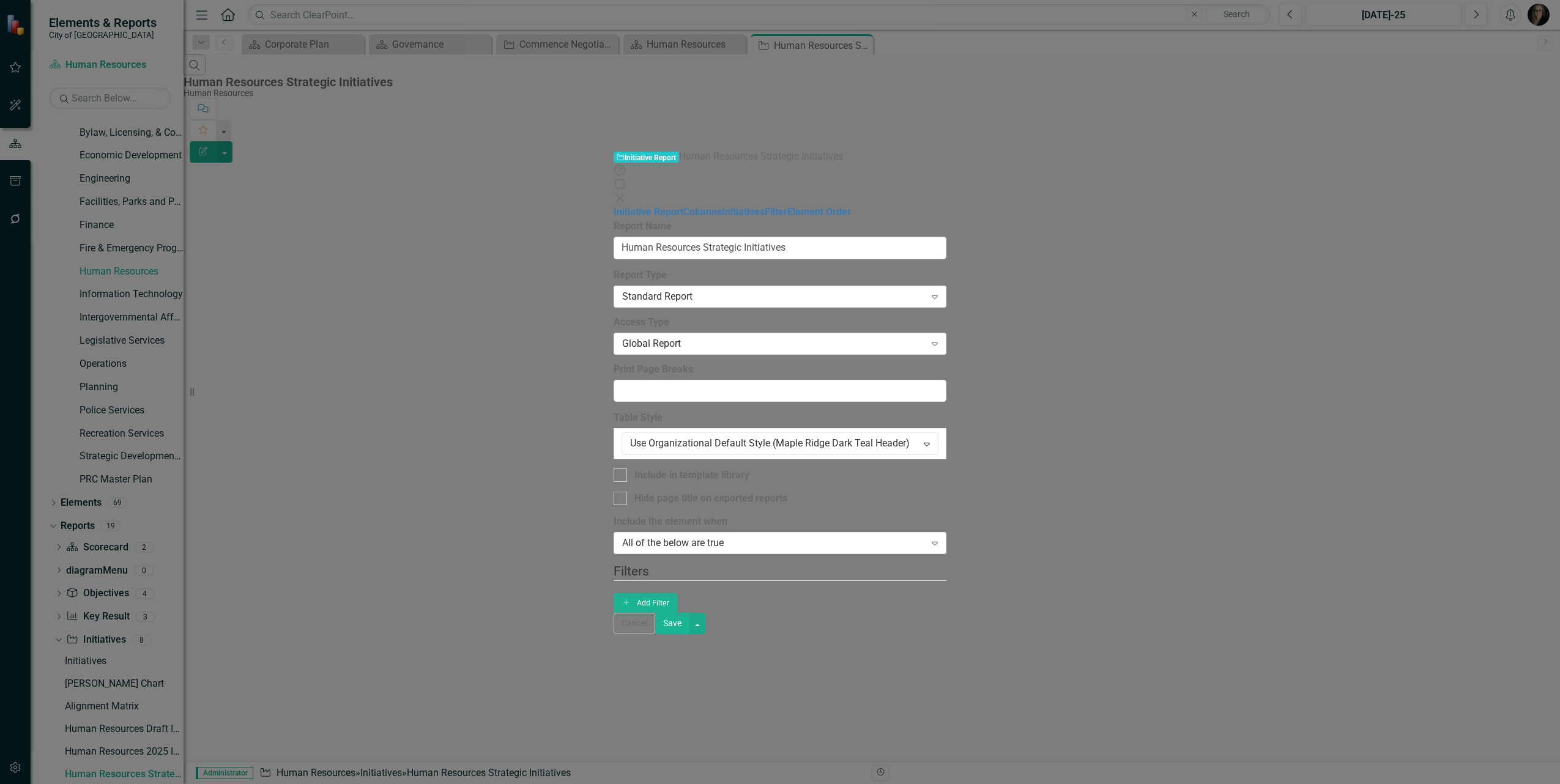
click at [690, 634] on button "Save" at bounding box center [672, 623] width 34 height 21
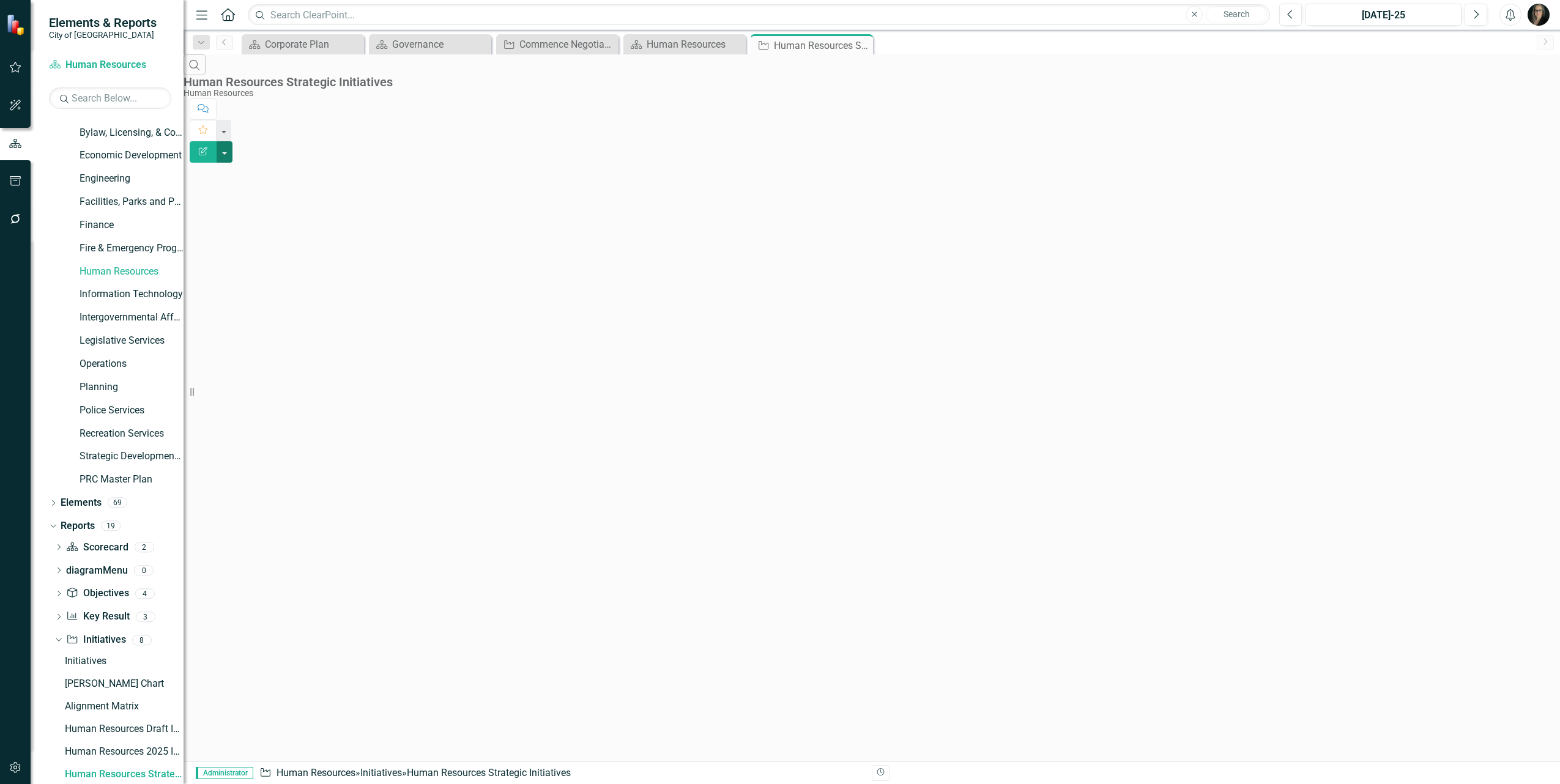
click at [233, 141] on button "button" at bounding box center [224, 151] width 16 height 21
click at [1500, 101] on link "Edit Report Edit Report" at bounding box center [1492, 100] width 97 height 23
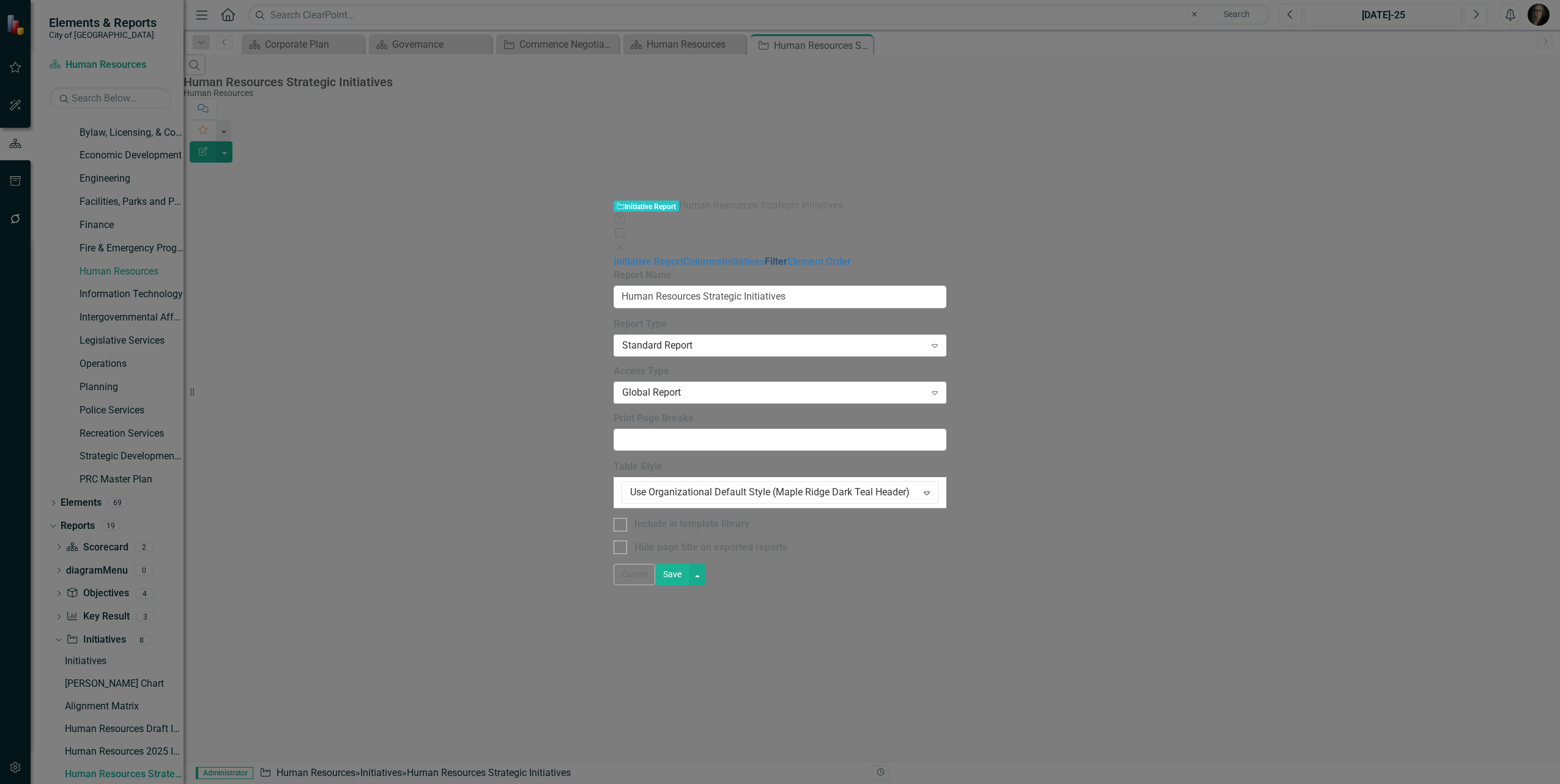
click at [765, 255] on link "Filter" at bounding box center [776, 261] width 23 height 12
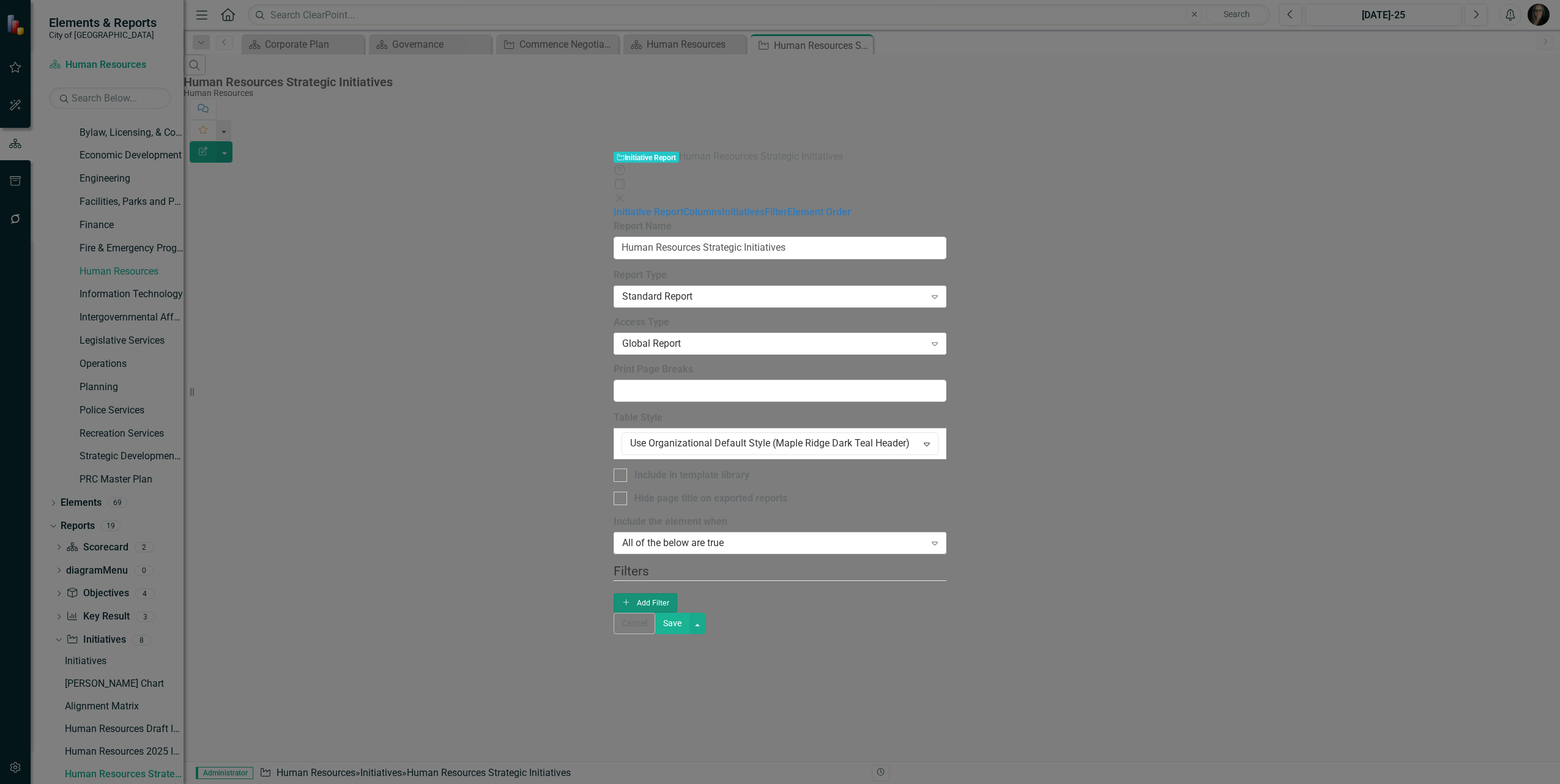
click at [678, 594] on button "Add Add Filter" at bounding box center [646, 603] width 64 height 20
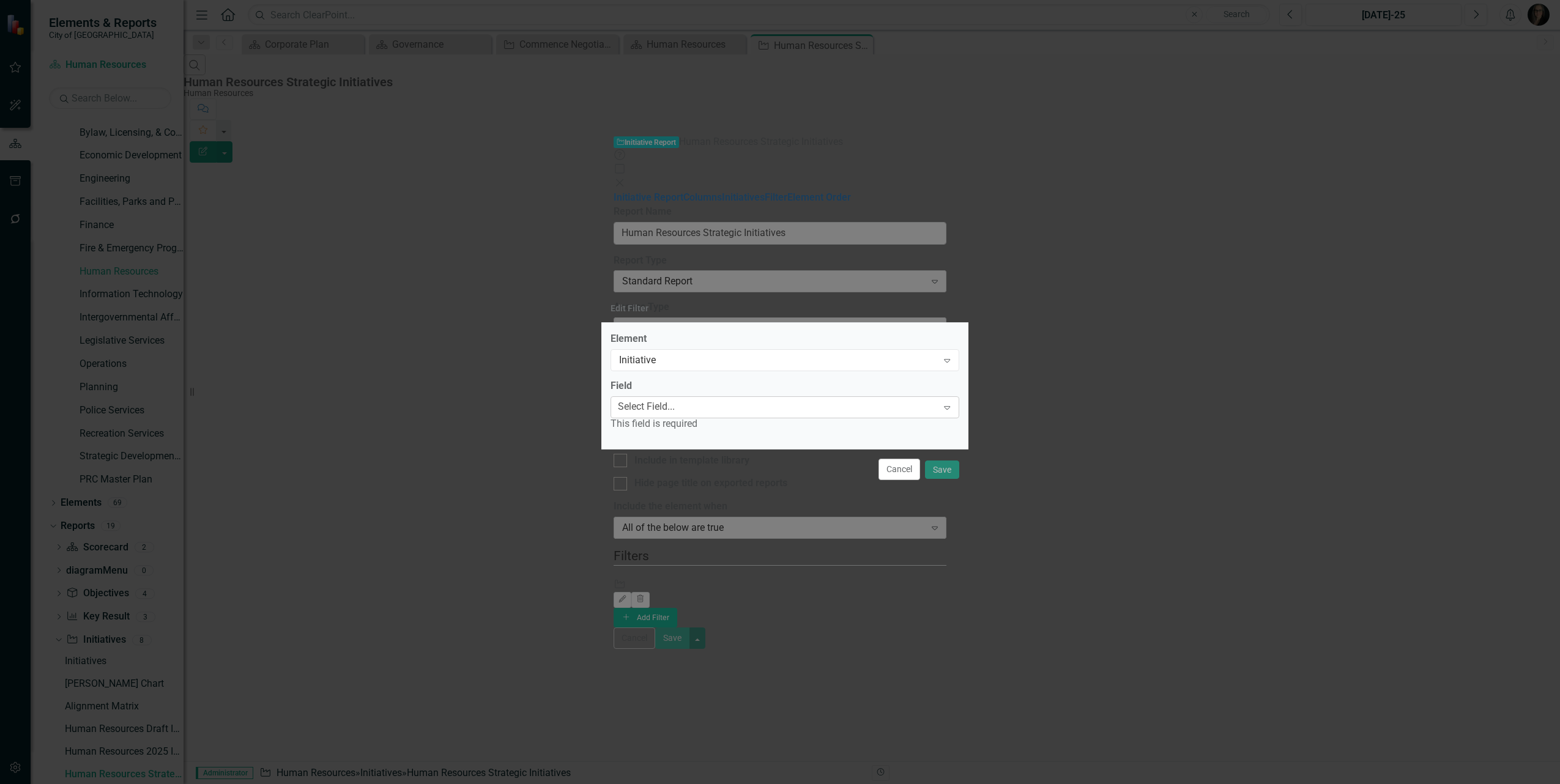
click at [675, 407] on div "Select Field..." at bounding box center [646, 407] width 57 height 14
click at [904, 470] on button "Cancel" at bounding box center [899, 469] width 42 height 21
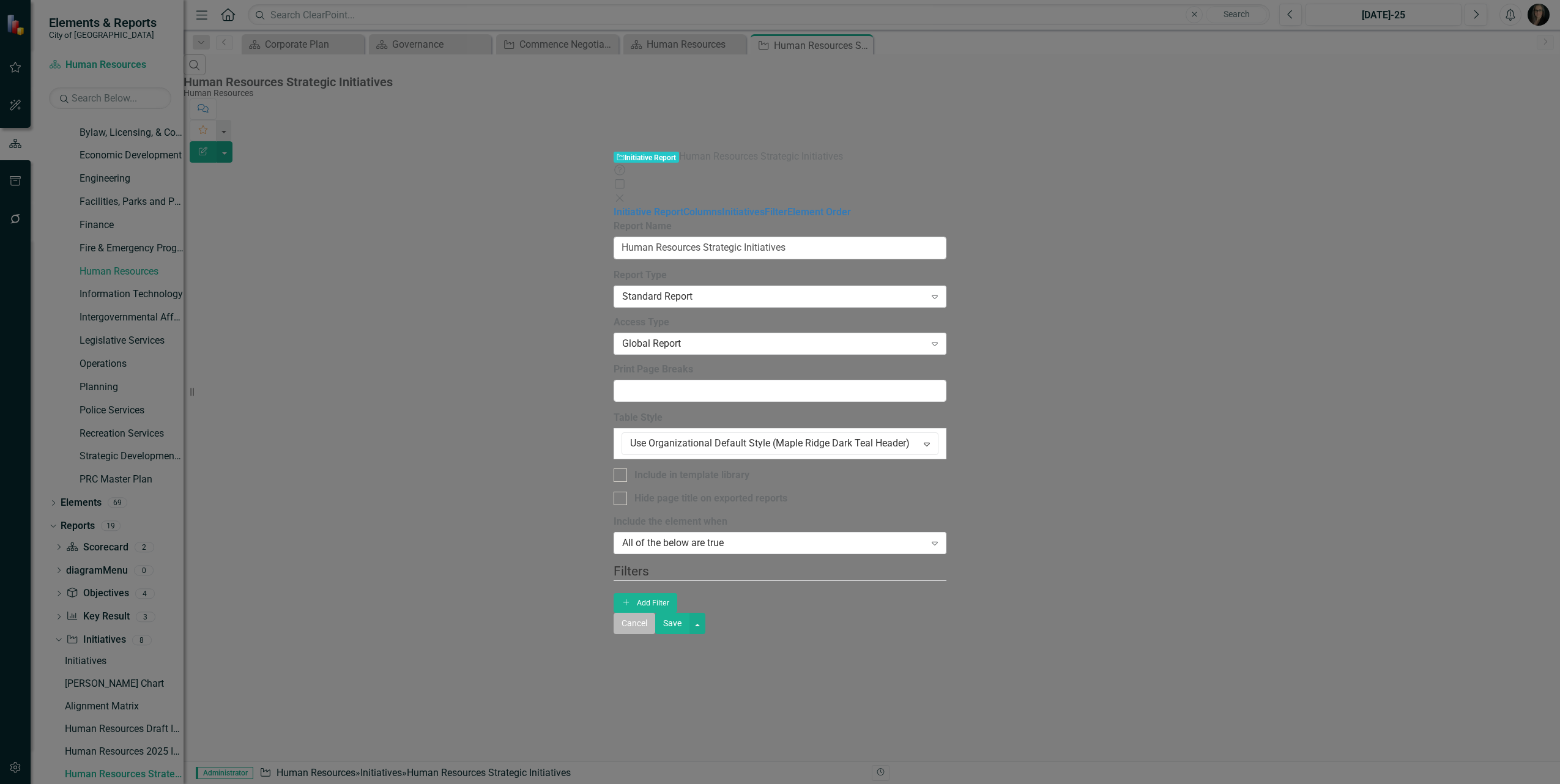
click at [655, 634] on button "Cancel" at bounding box center [634, 623] width 42 height 21
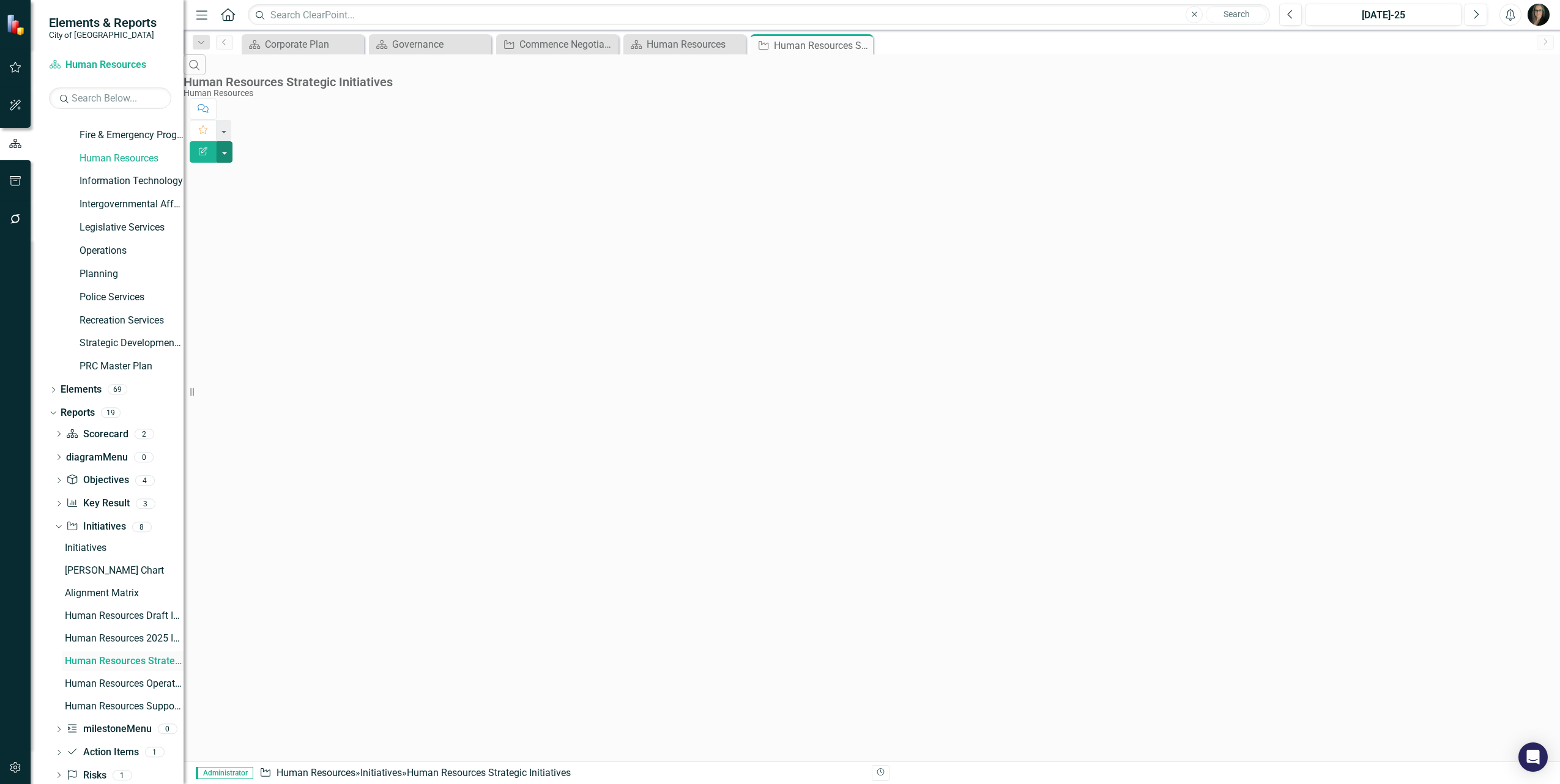
scroll to position [201, 0]
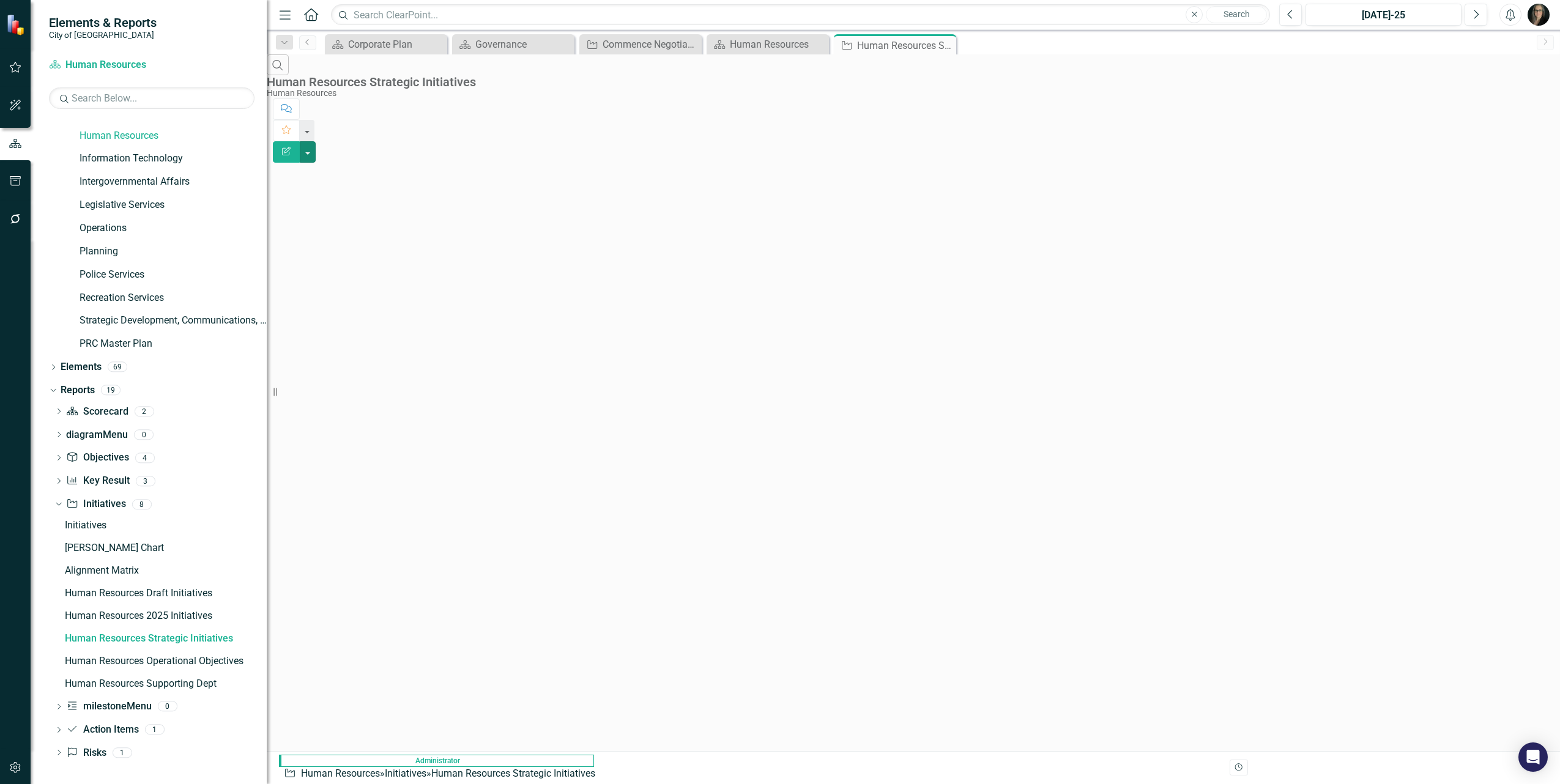
drag, startPoint x: 184, startPoint y: 594, endPoint x: 267, endPoint y: 589, distance: 83.2
click at [267, 589] on div "Resize" at bounding box center [272, 392] width 10 height 784
click at [221, 662] on div "Human Resources Operational Objectives" at bounding box center [166, 661] width 202 height 11
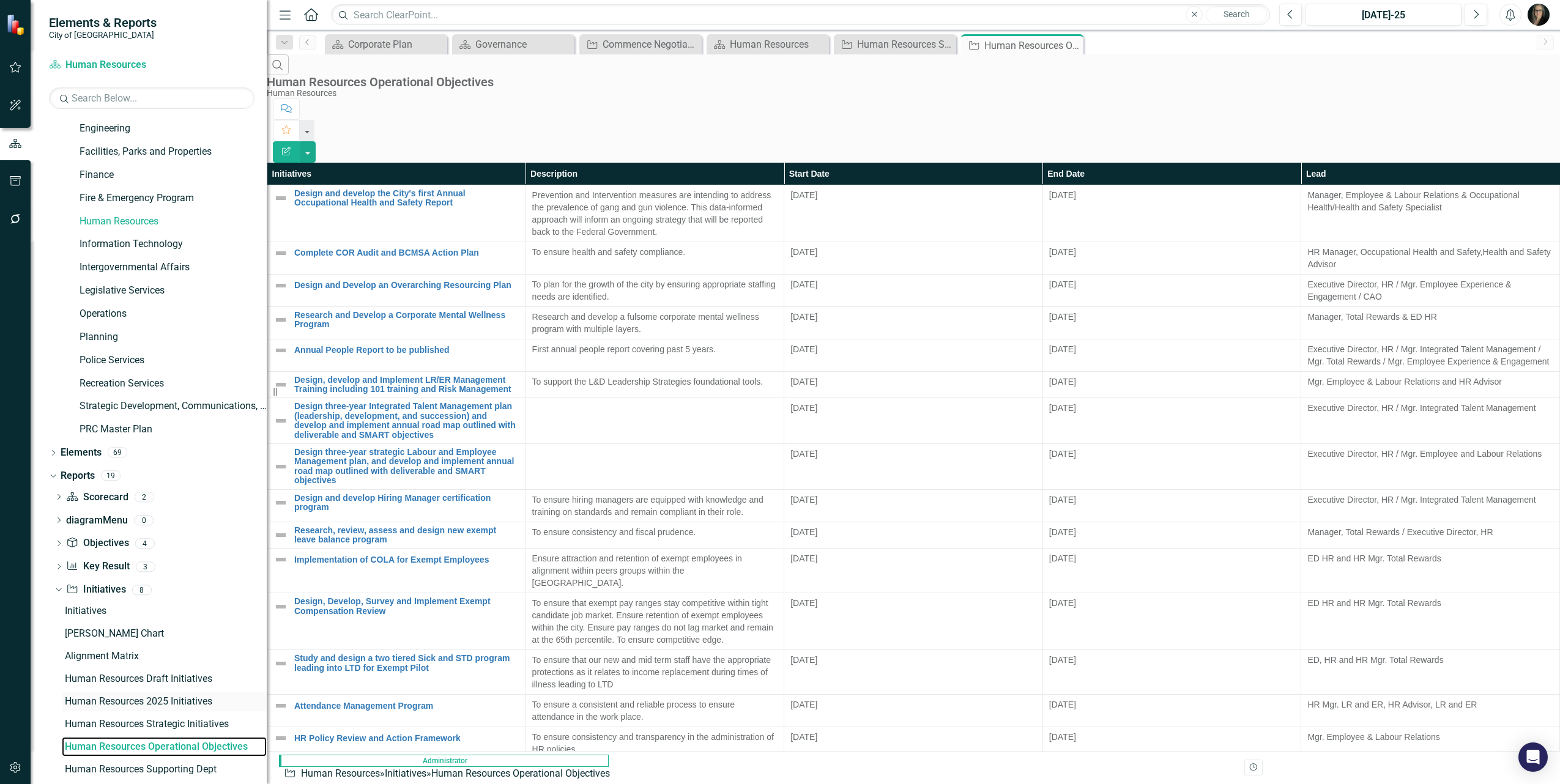
scroll to position [87, 0]
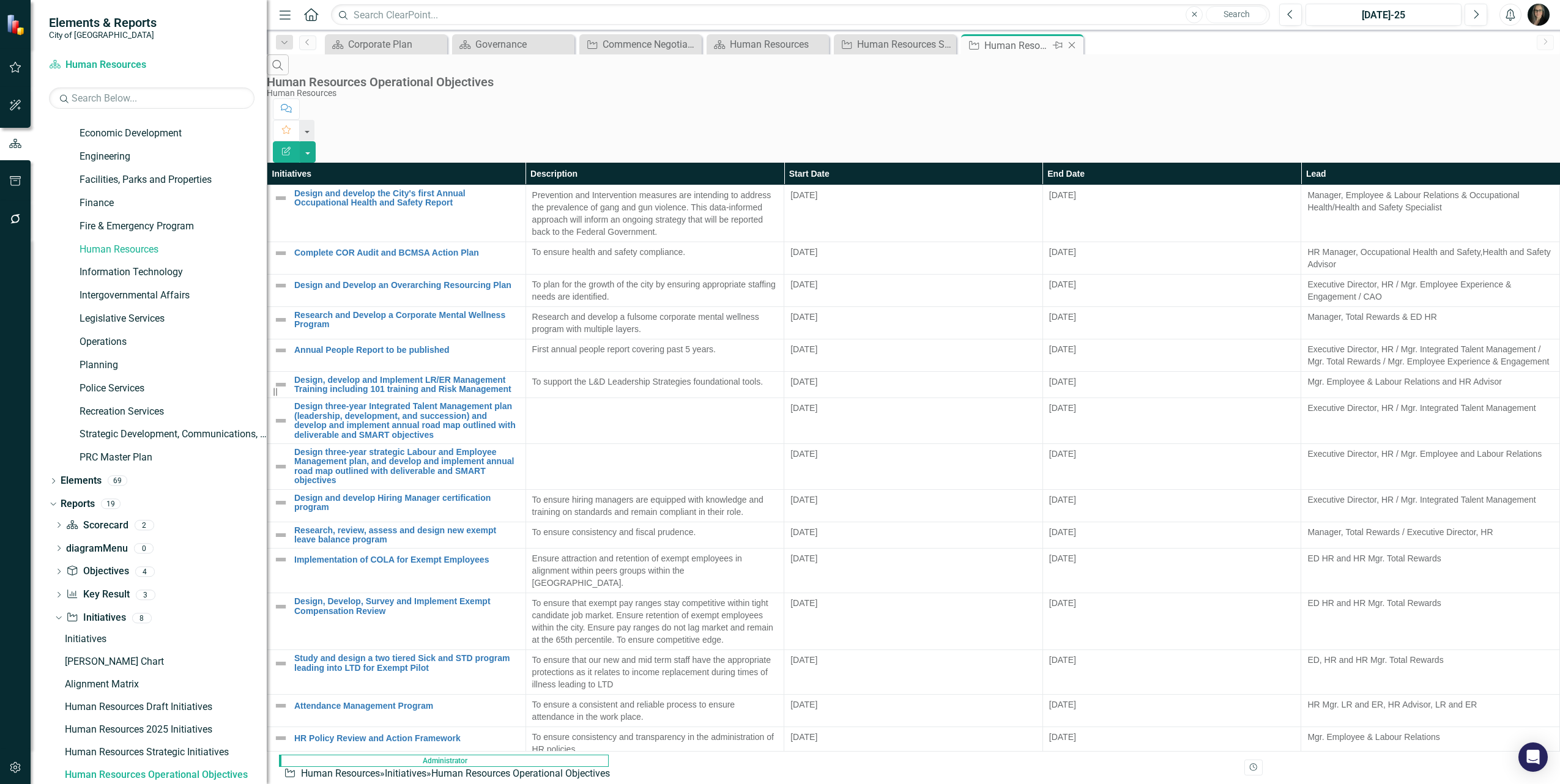
click at [1074, 47] on icon at bounding box center [1072, 46] width 7 height 7
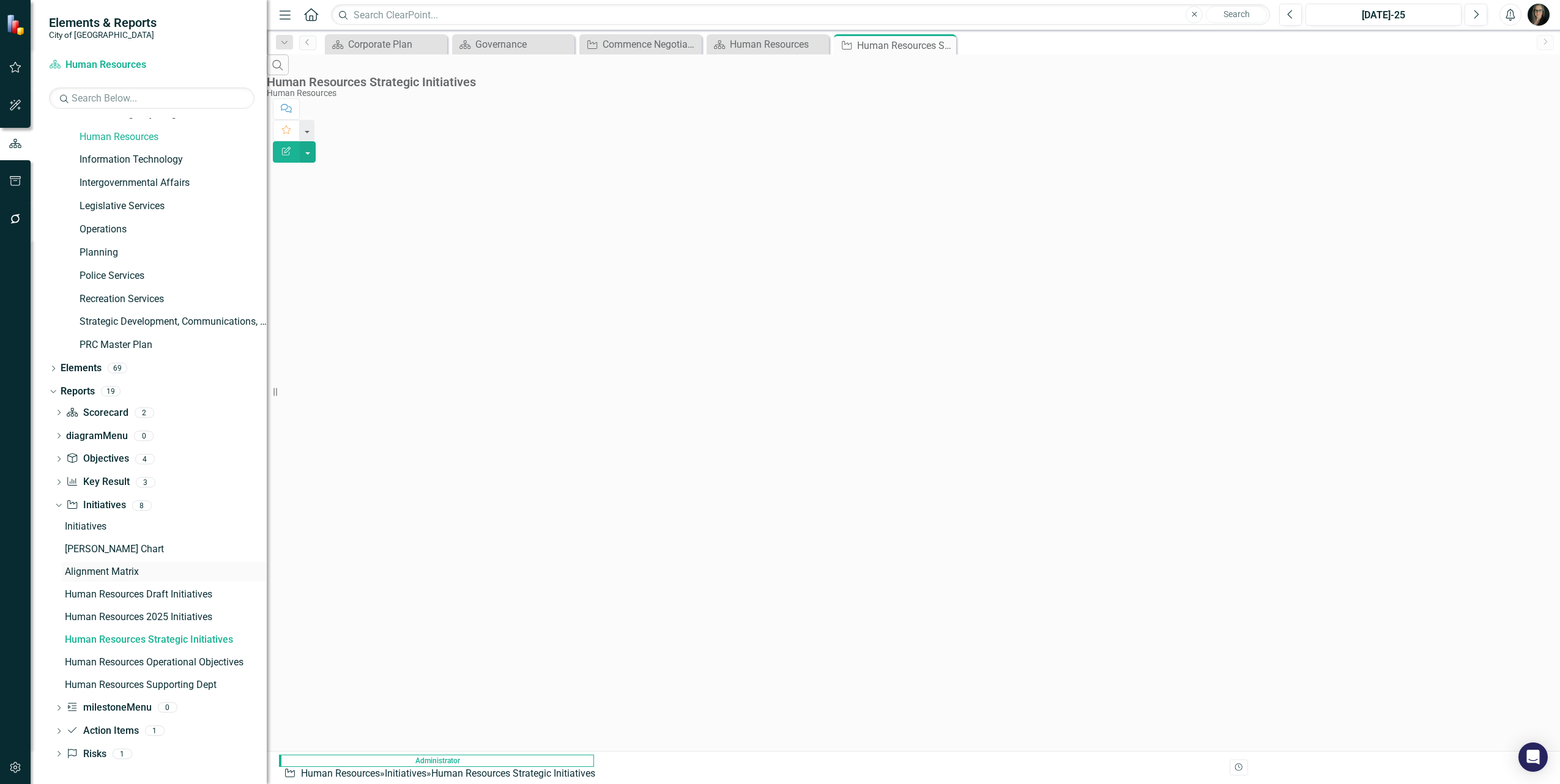
scroll to position [201, 0]
click at [185, 614] on div "Human Resources 2025 Initiatives" at bounding box center [166, 616] width 202 height 11
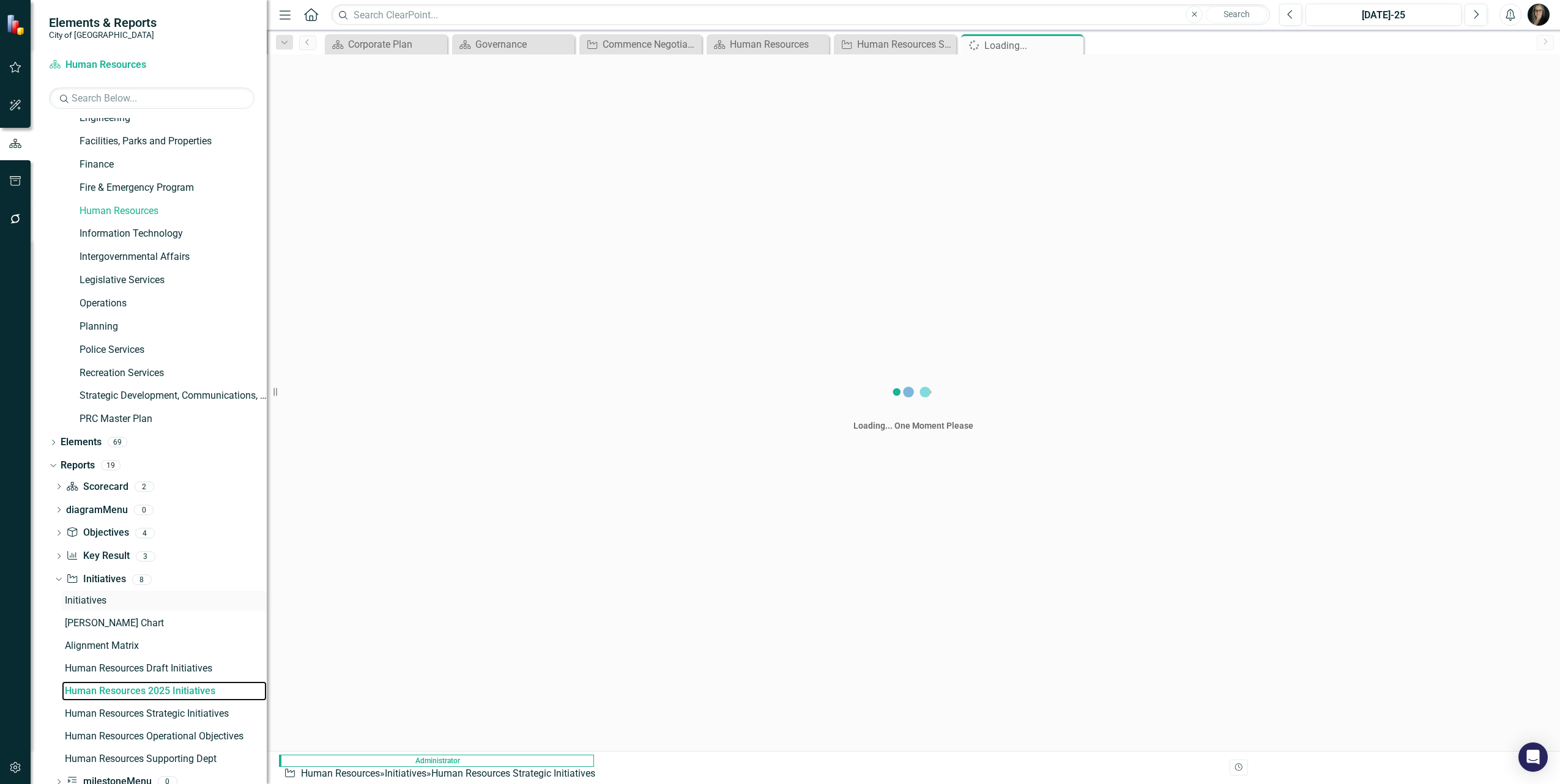
scroll to position [42, 0]
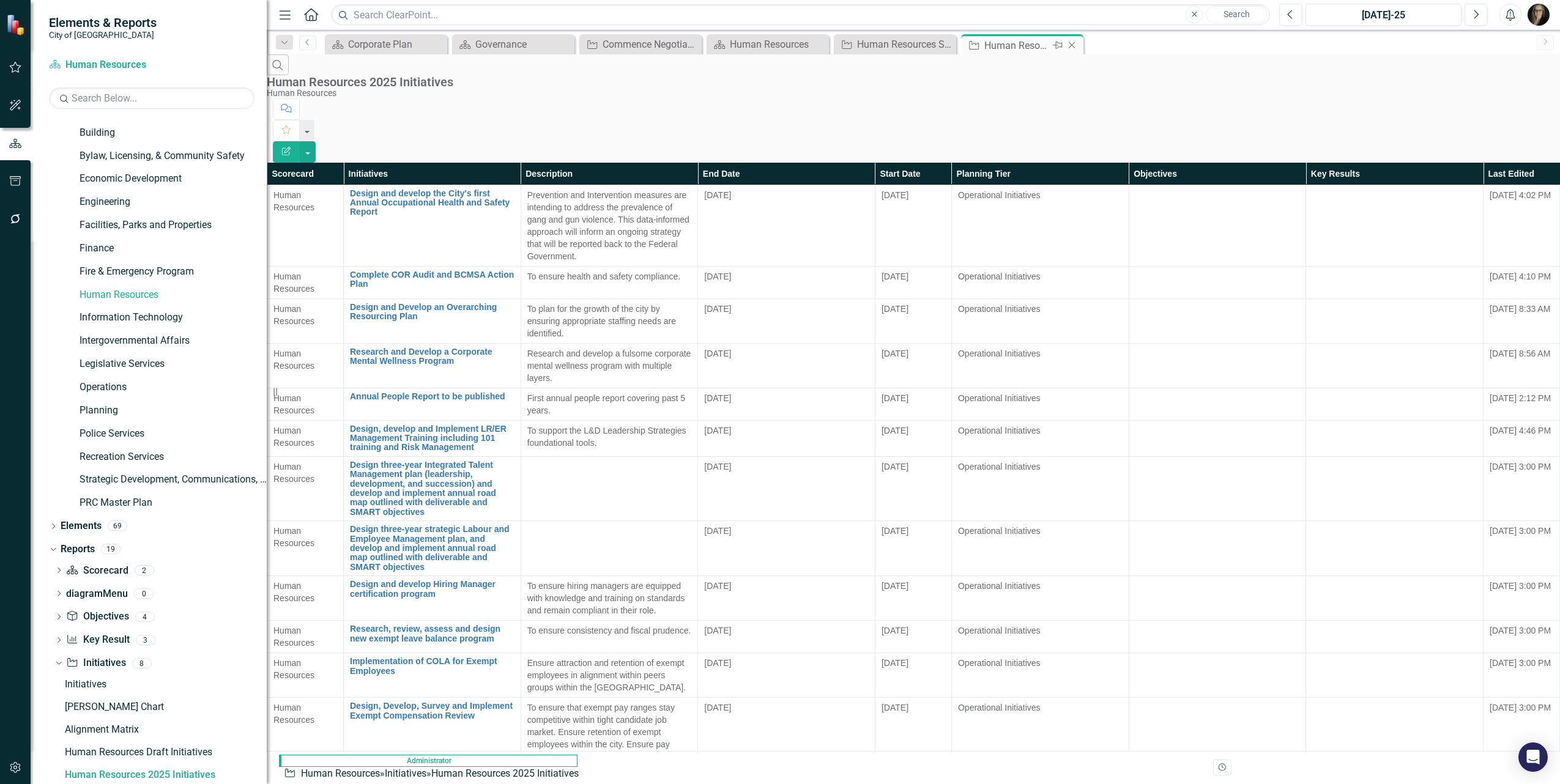
click at [1072, 46] on icon at bounding box center [1072, 46] width 7 height 7
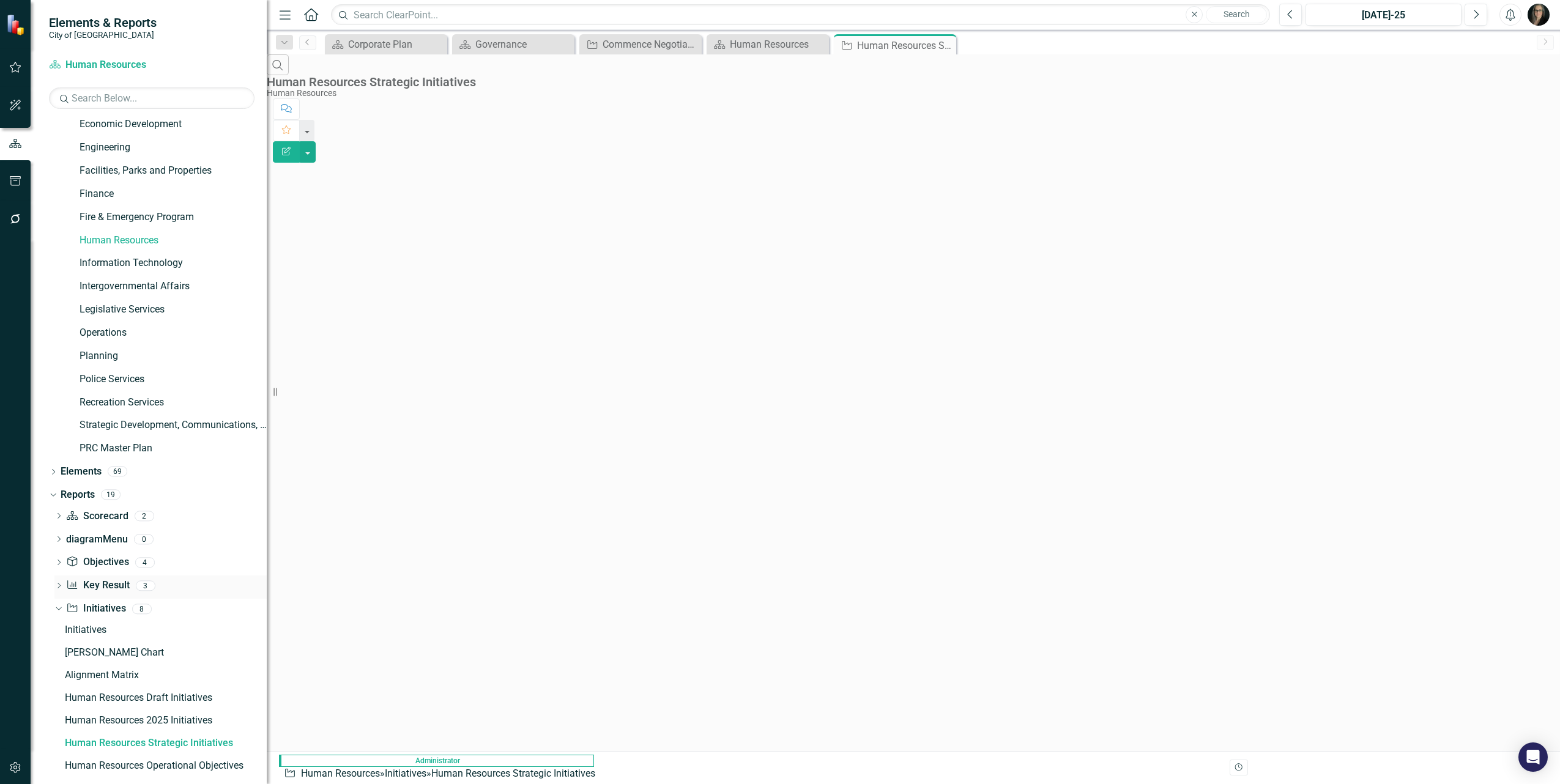
scroll to position [65, 0]
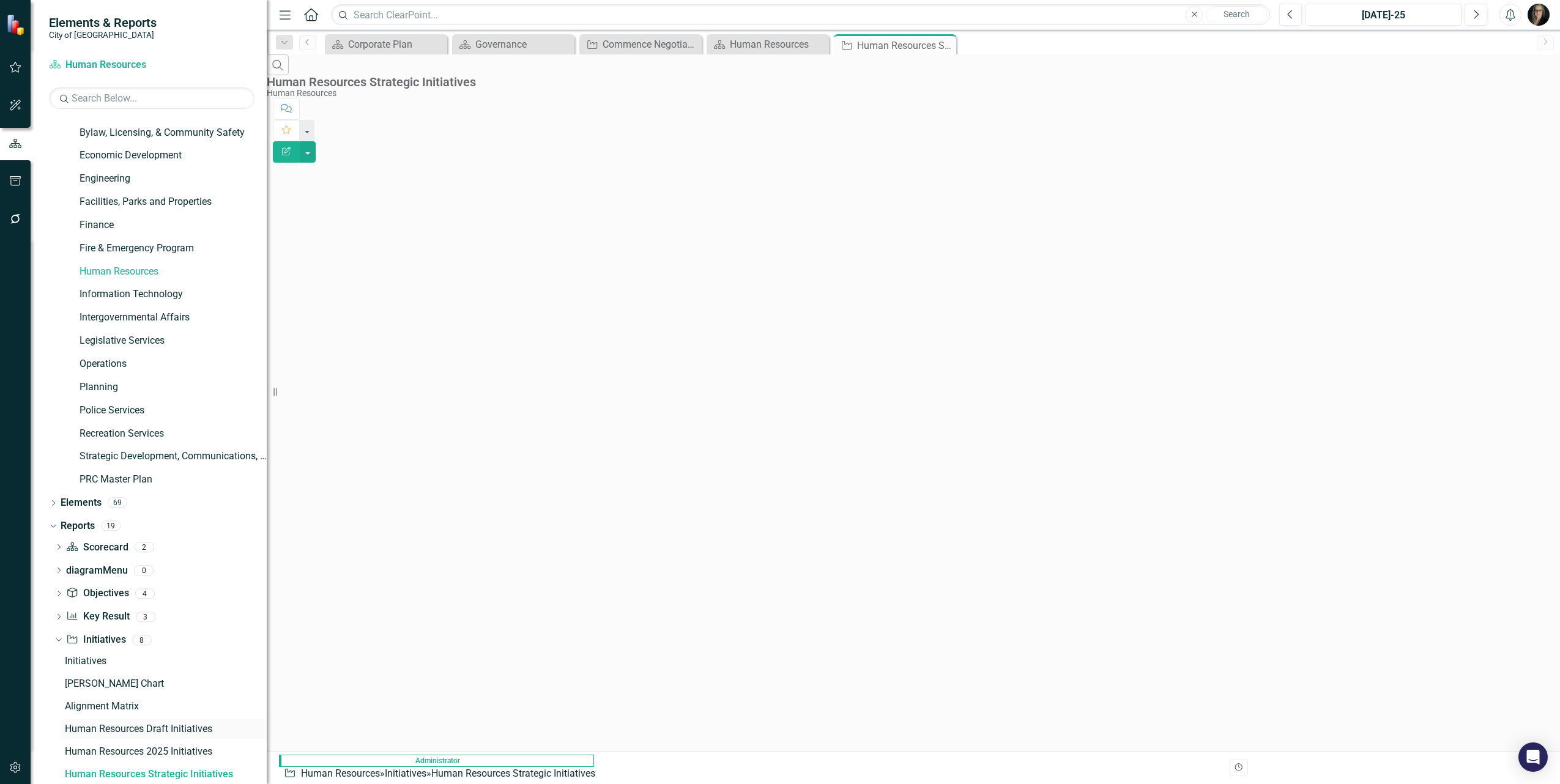
click at [197, 722] on div "Initiatives Gantt Chart Alignment Matrix Human Resources Draft Initiatives Huma…" at bounding box center [161, 741] width 212 height 178
click at [197, 728] on div "Human Resources Draft Initiatives" at bounding box center [166, 729] width 202 height 11
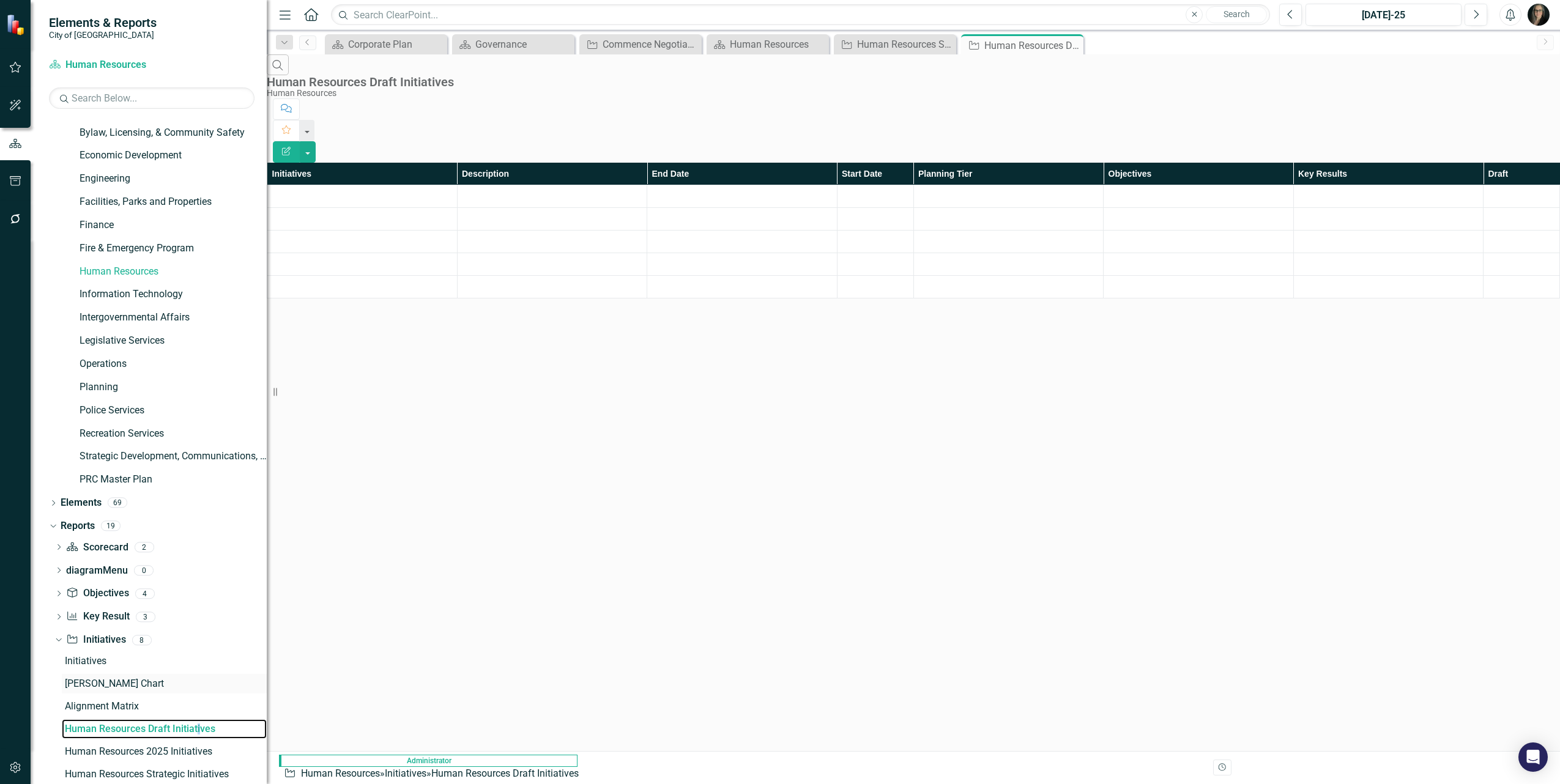
scroll to position [20, 0]
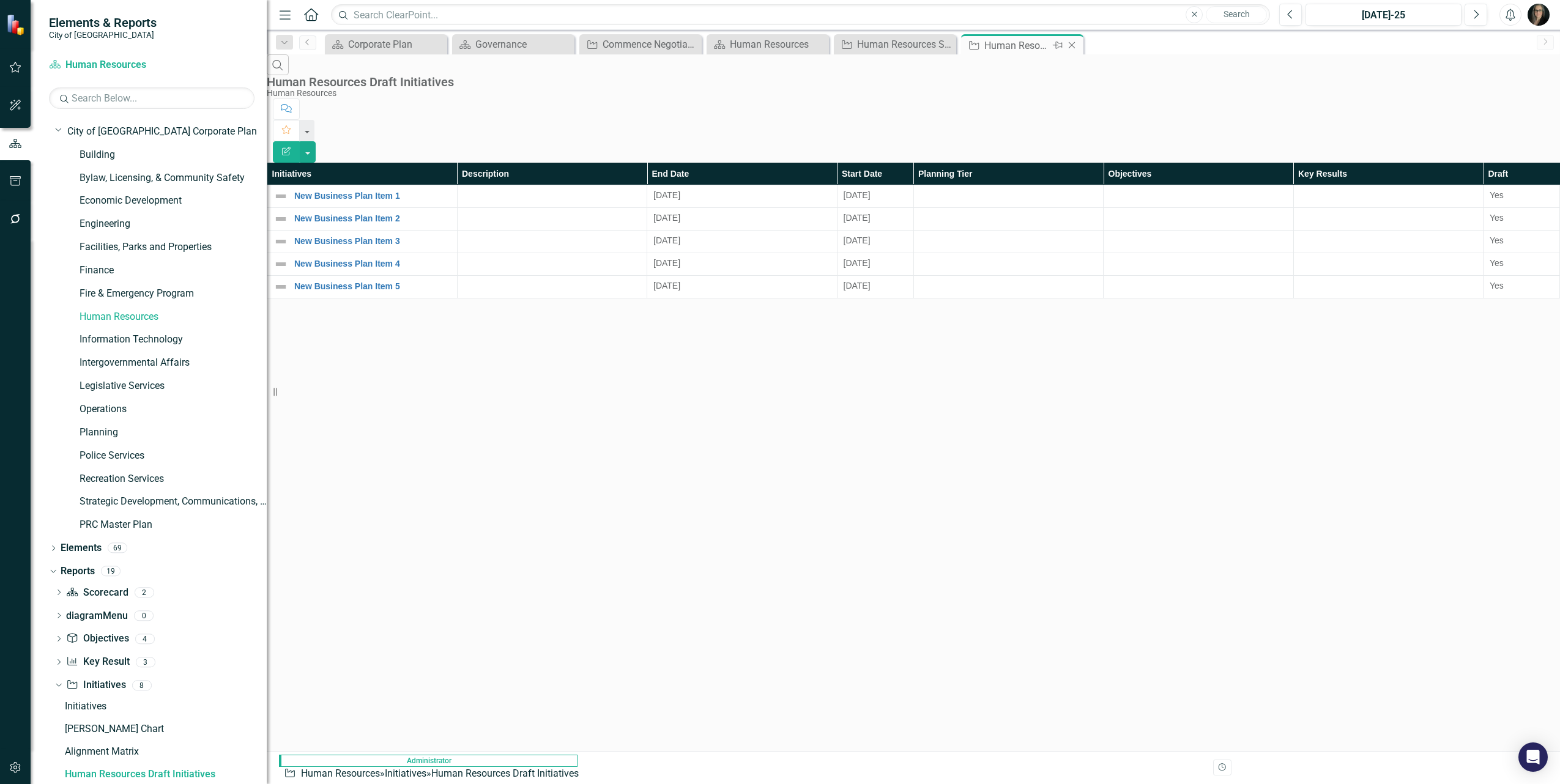
click at [1071, 43] on icon "Close" at bounding box center [1072, 45] width 12 height 10
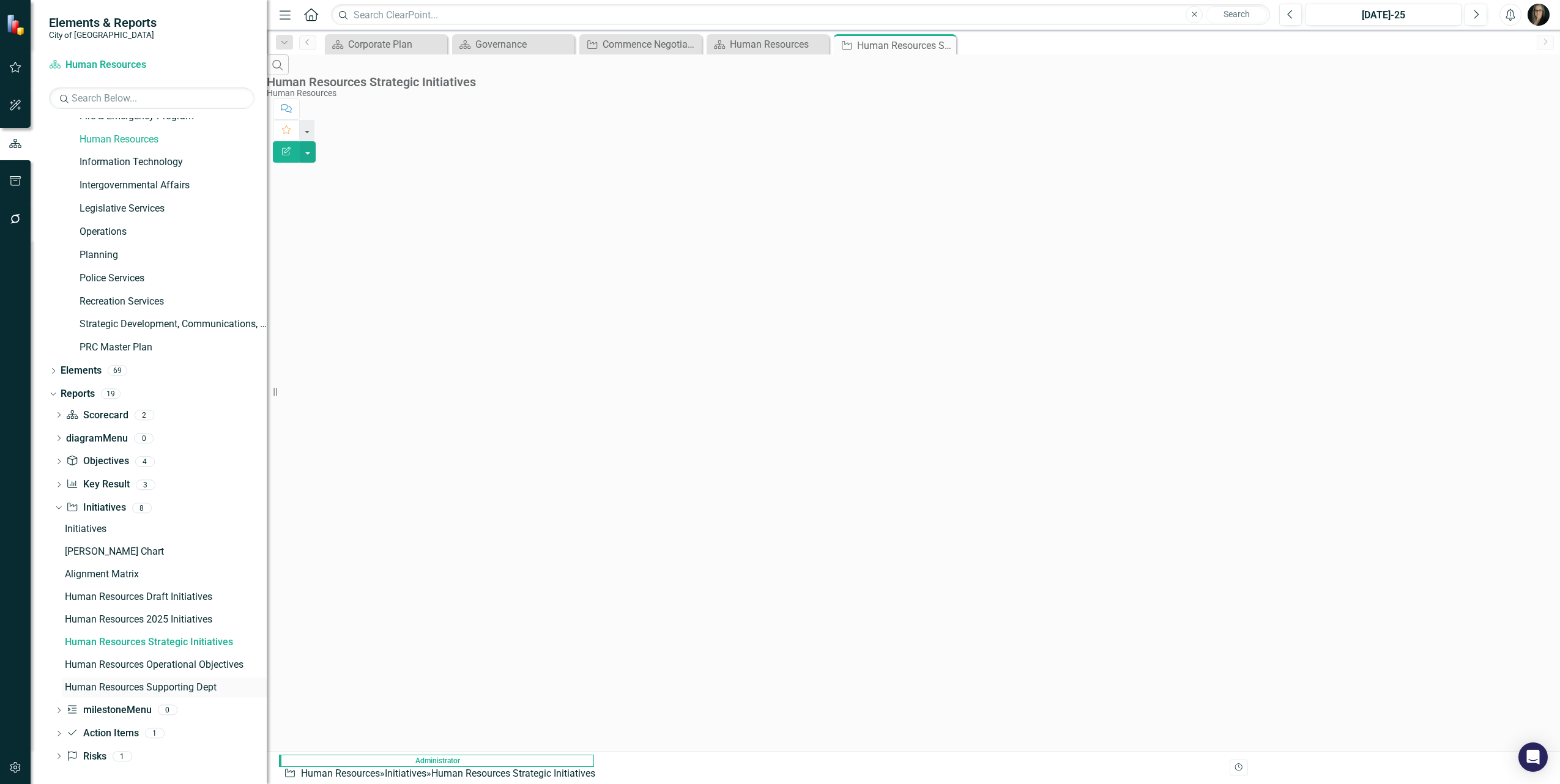
scroll to position [201, 0]
click at [188, 637] on div "Human Resources Strategic Initiatives" at bounding box center [166, 639] width 202 height 11
click at [944, 38] on div "Close" at bounding box center [946, 45] width 15 height 15
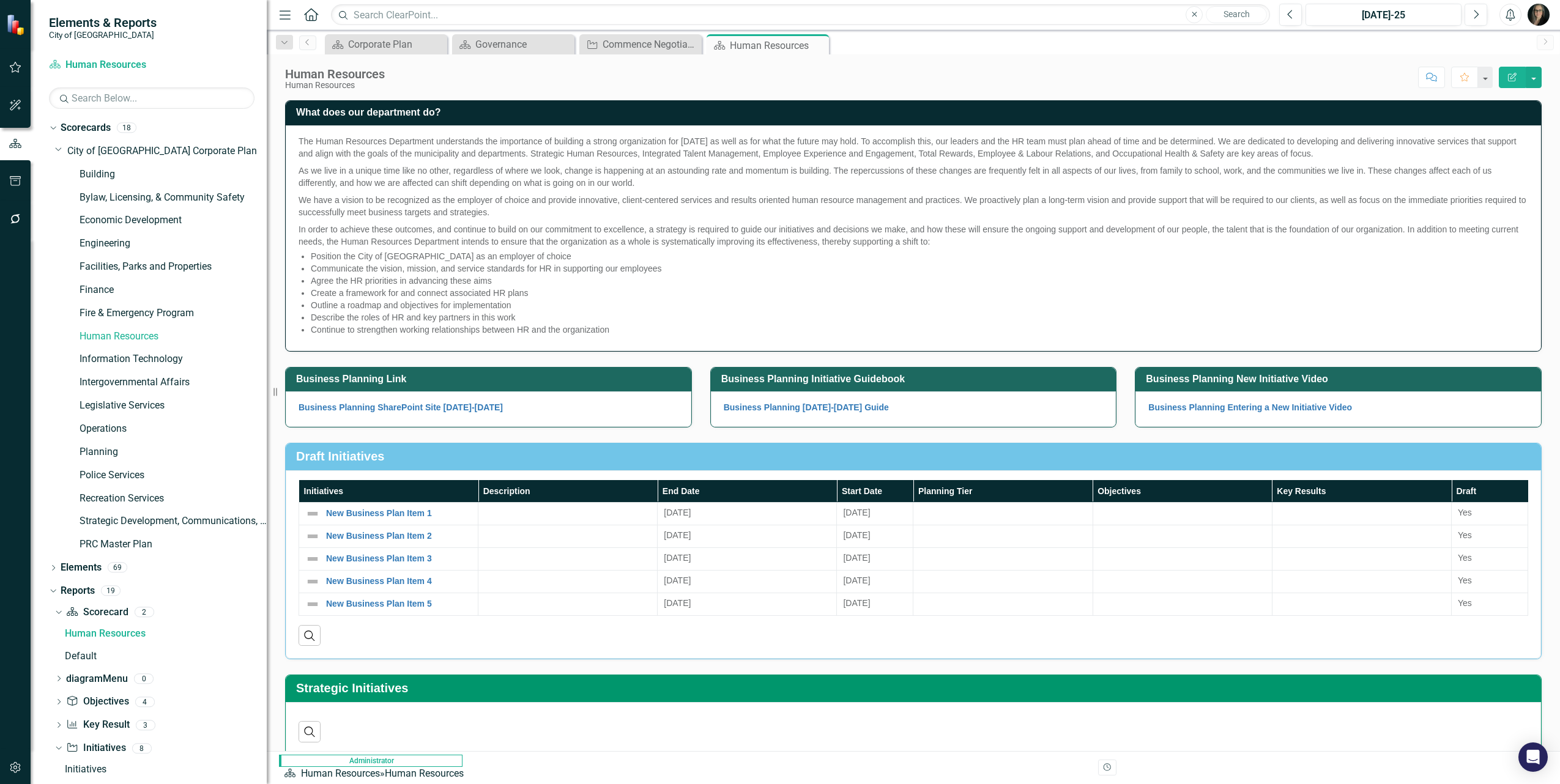
scroll to position [197, 0]
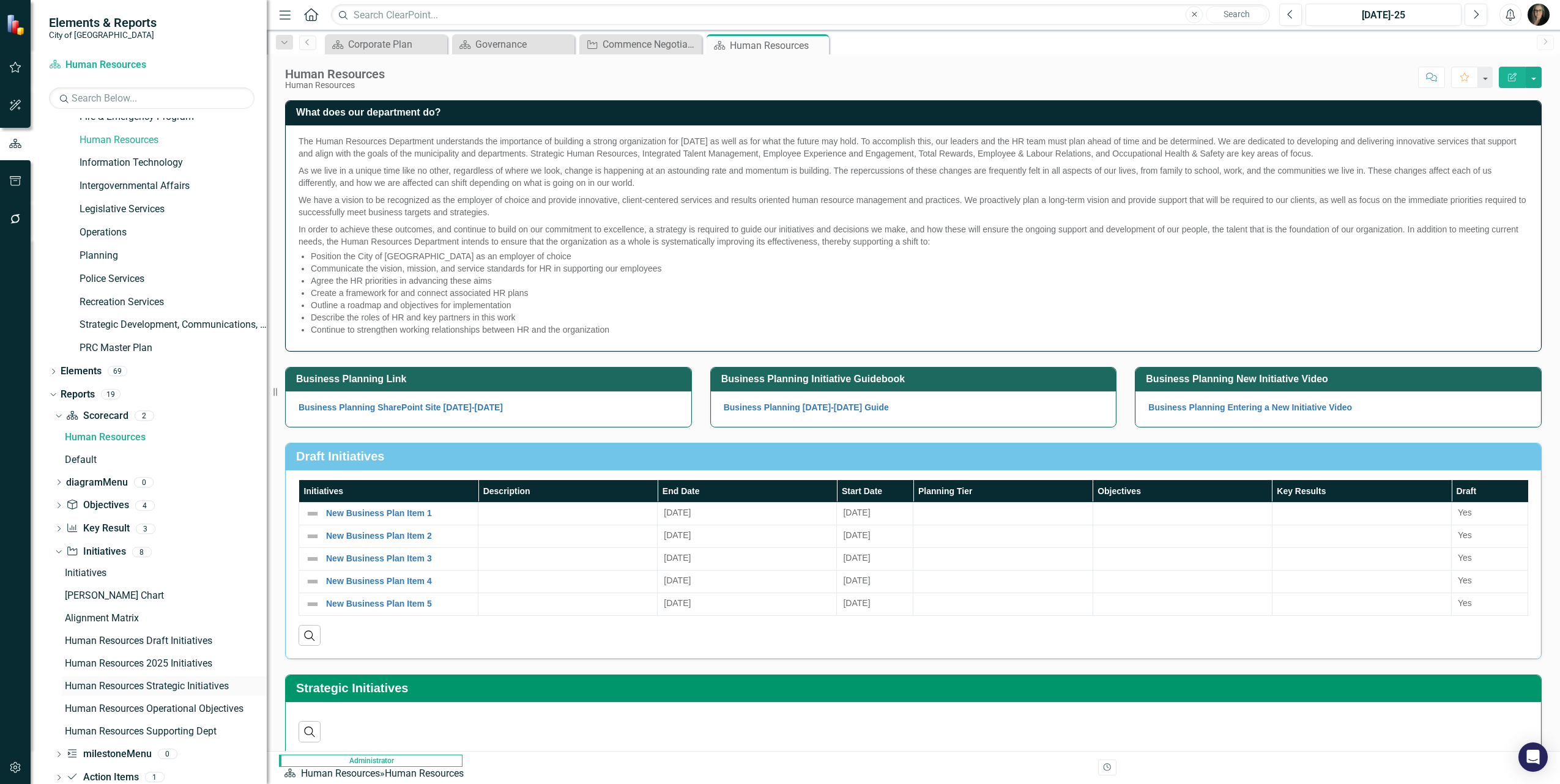
click at [186, 686] on div "Human Resources Strategic Initiatives" at bounding box center [166, 686] width 202 height 11
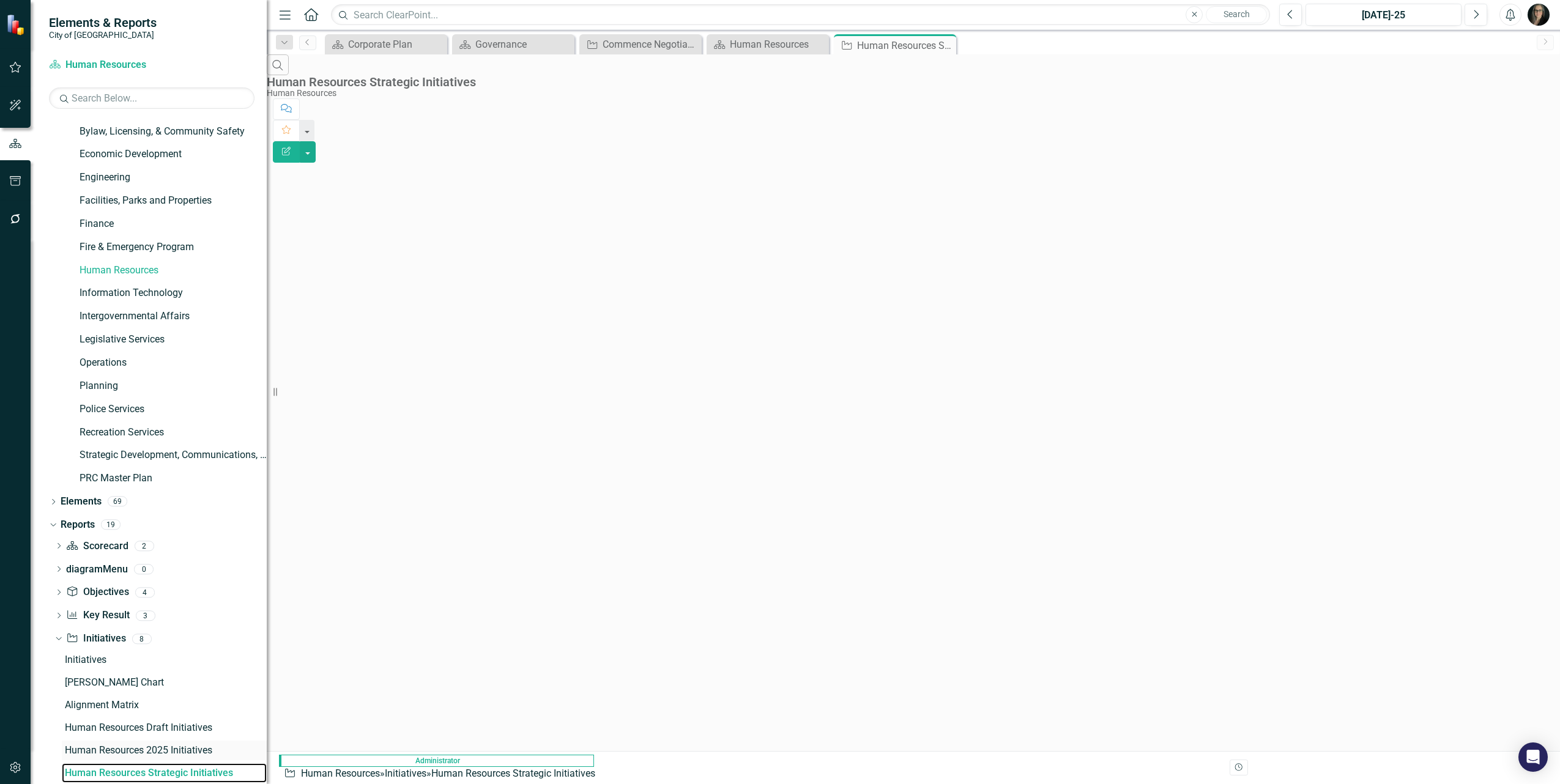
scroll to position [201, 0]
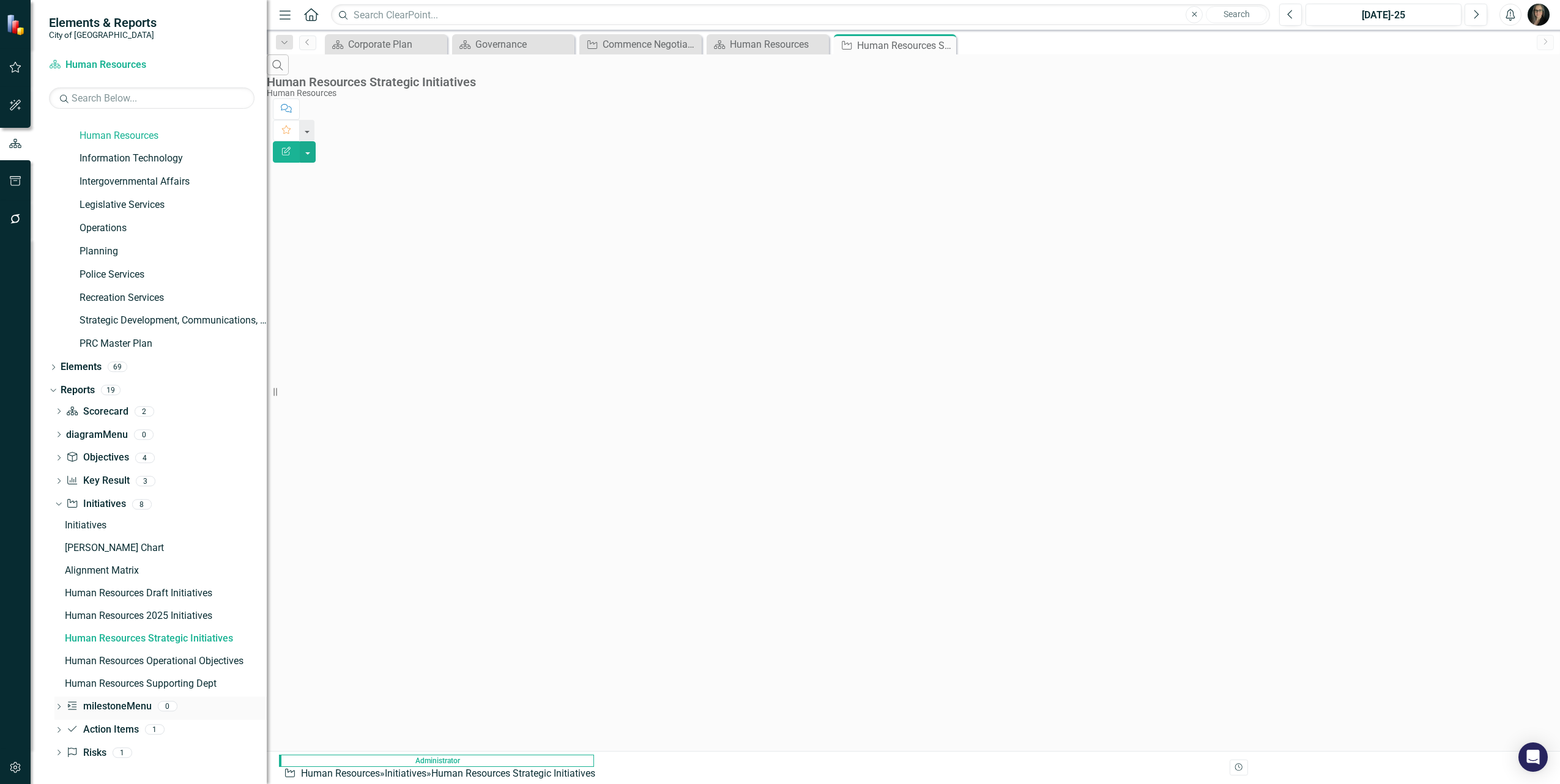
click at [63, 708] on div "Dropdown Phase milestoneMenu 0" at bounding box center [161, 709] width 212 height 23
click at [114, 705] on link "Phase milestoneMenu" at bounding box center [108, 707] width 85 height 14
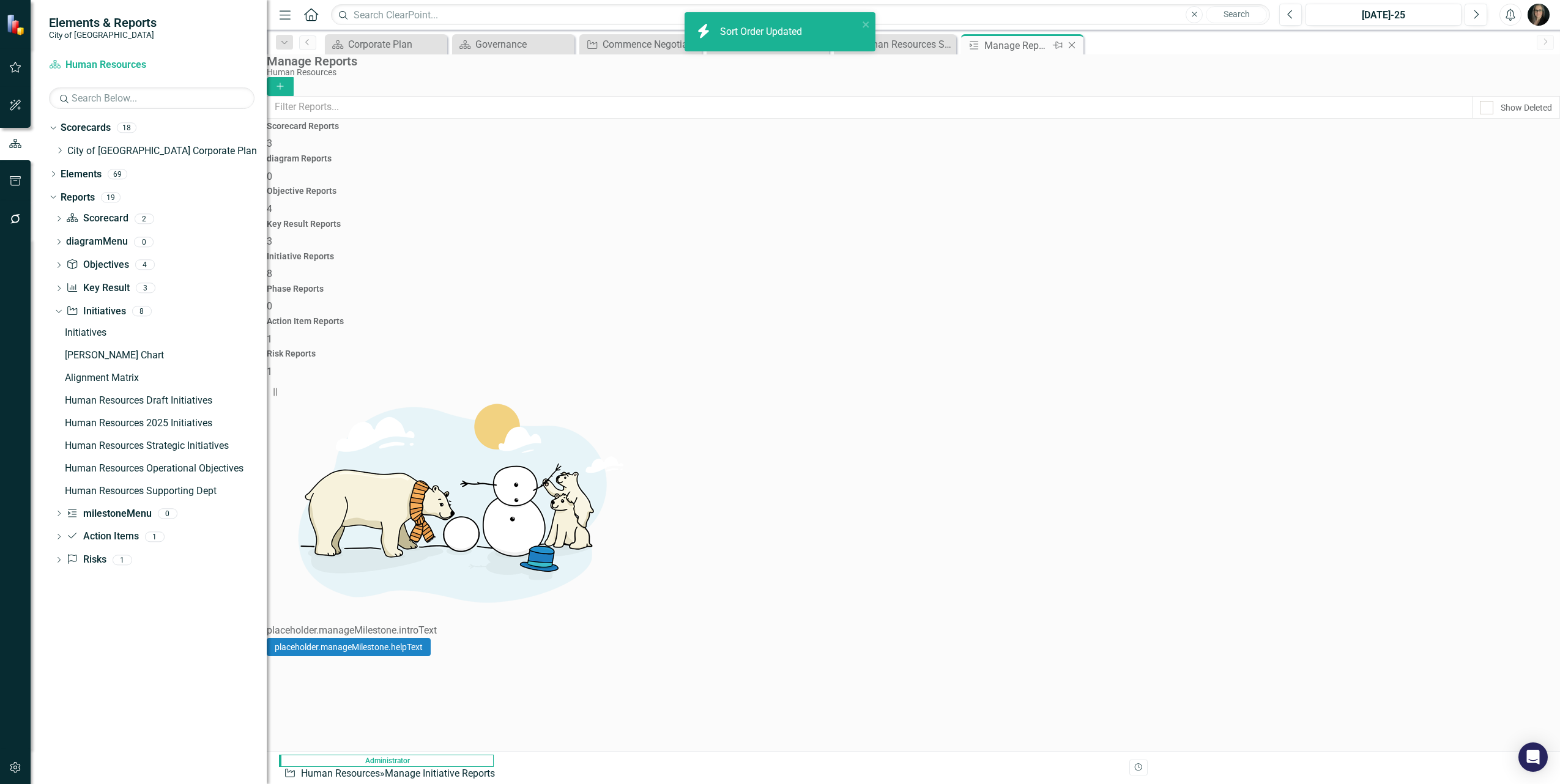
click at [1070, 45] on icon "Close" at bounding box center [1072, 45] width 12 height 10
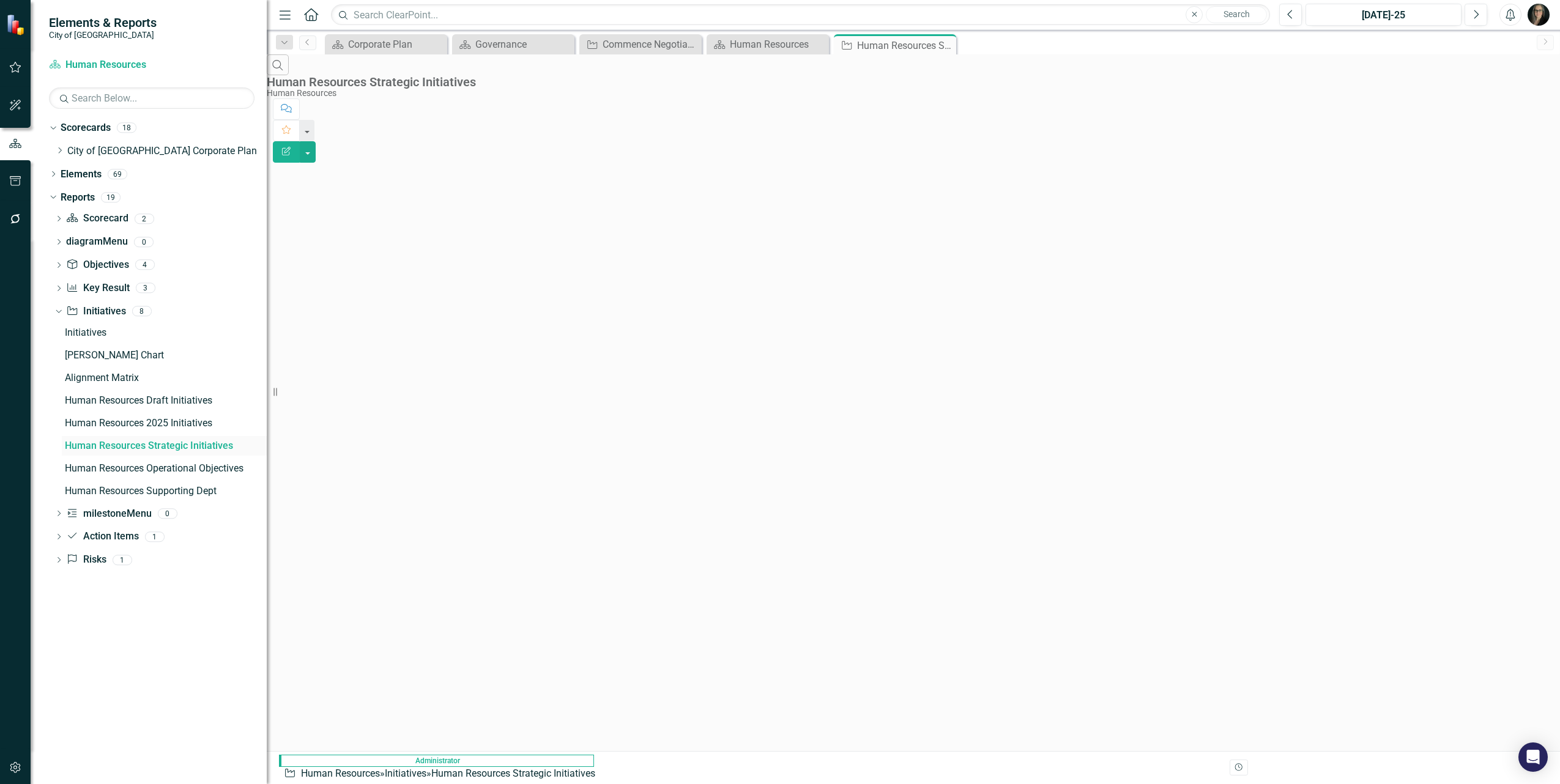
click at [132, 442] on div "Human Resources Strategic Initiatives" at bounding box center [166, 446] width 202 height 11
drag, startPoint x: 892, startPoint y: 129, endPoint x: 894, endPoint y: 119, distance: 10.2
click at [893, 172] on div "‹ Previous › Next" at bounding box center [914, 182] width 73 height 21
click at [292, 147] on icon "Edit Report" at bounding box center [286, 151] width 11 height 9
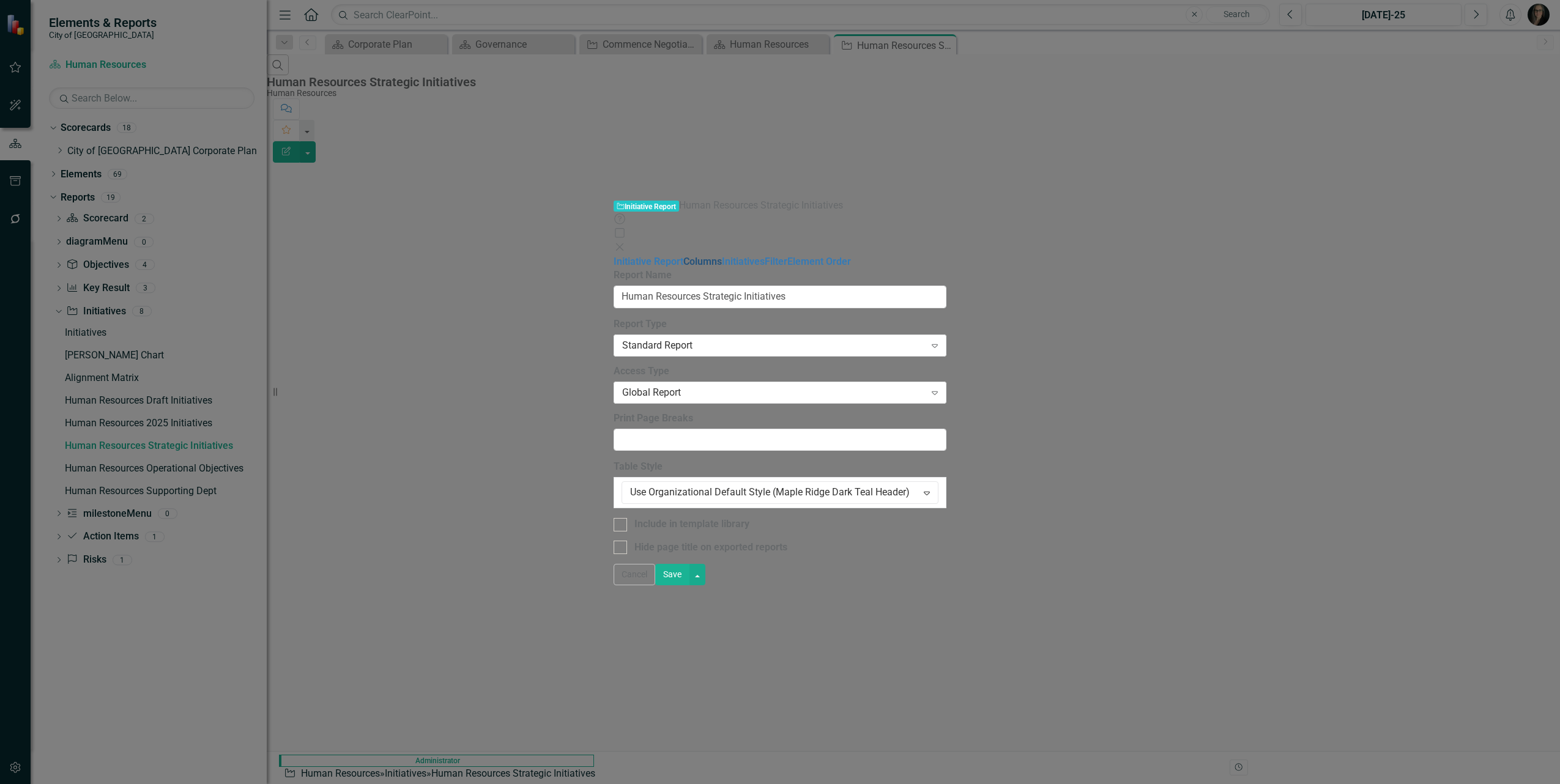
click at [683, 255] on link "Columns" at bounding box center [703, 261] width 38 height 12
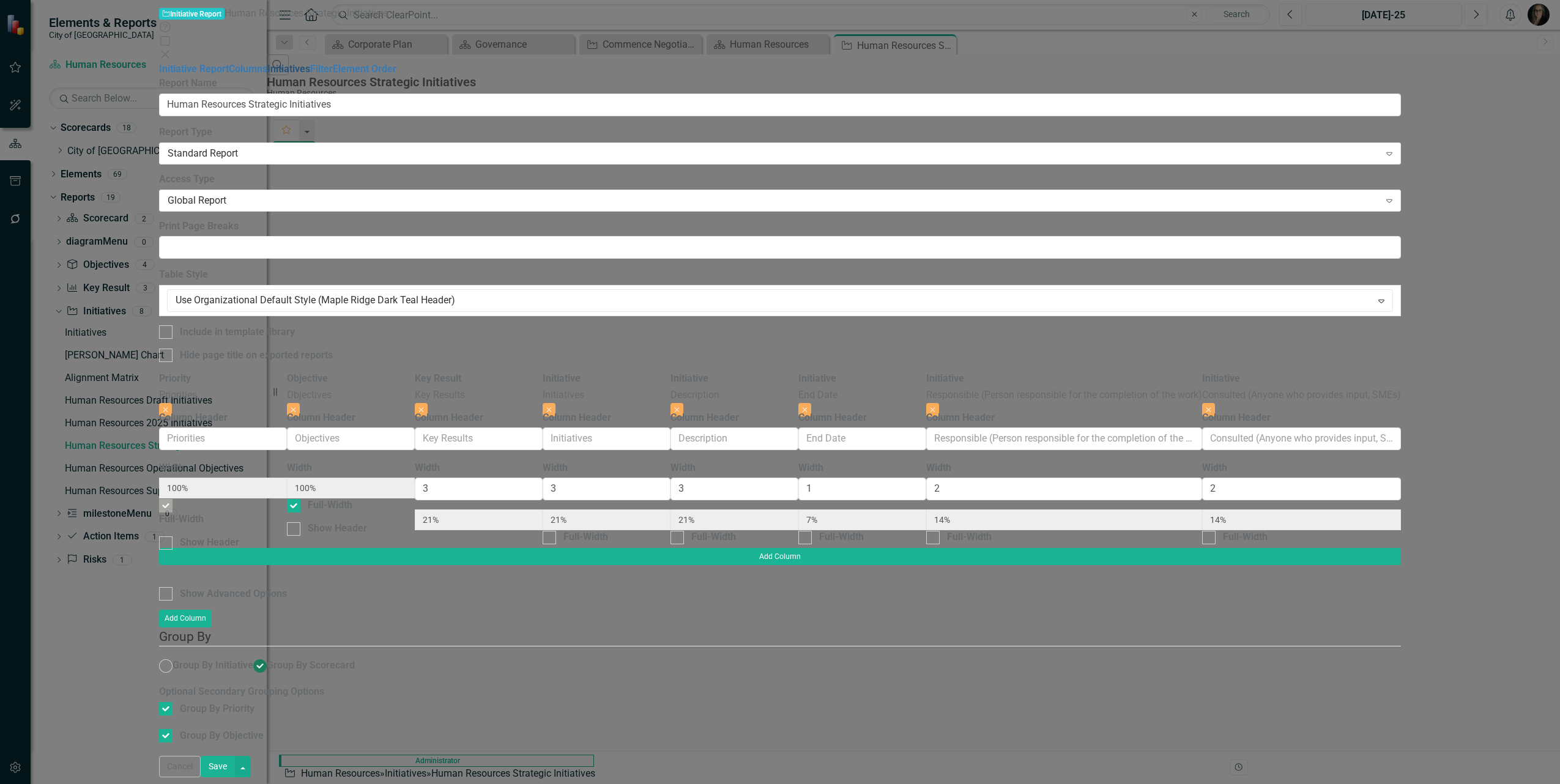
click at [267, 75] on link "Initiatives" at bounding box center [288, 68] width 43 height 12
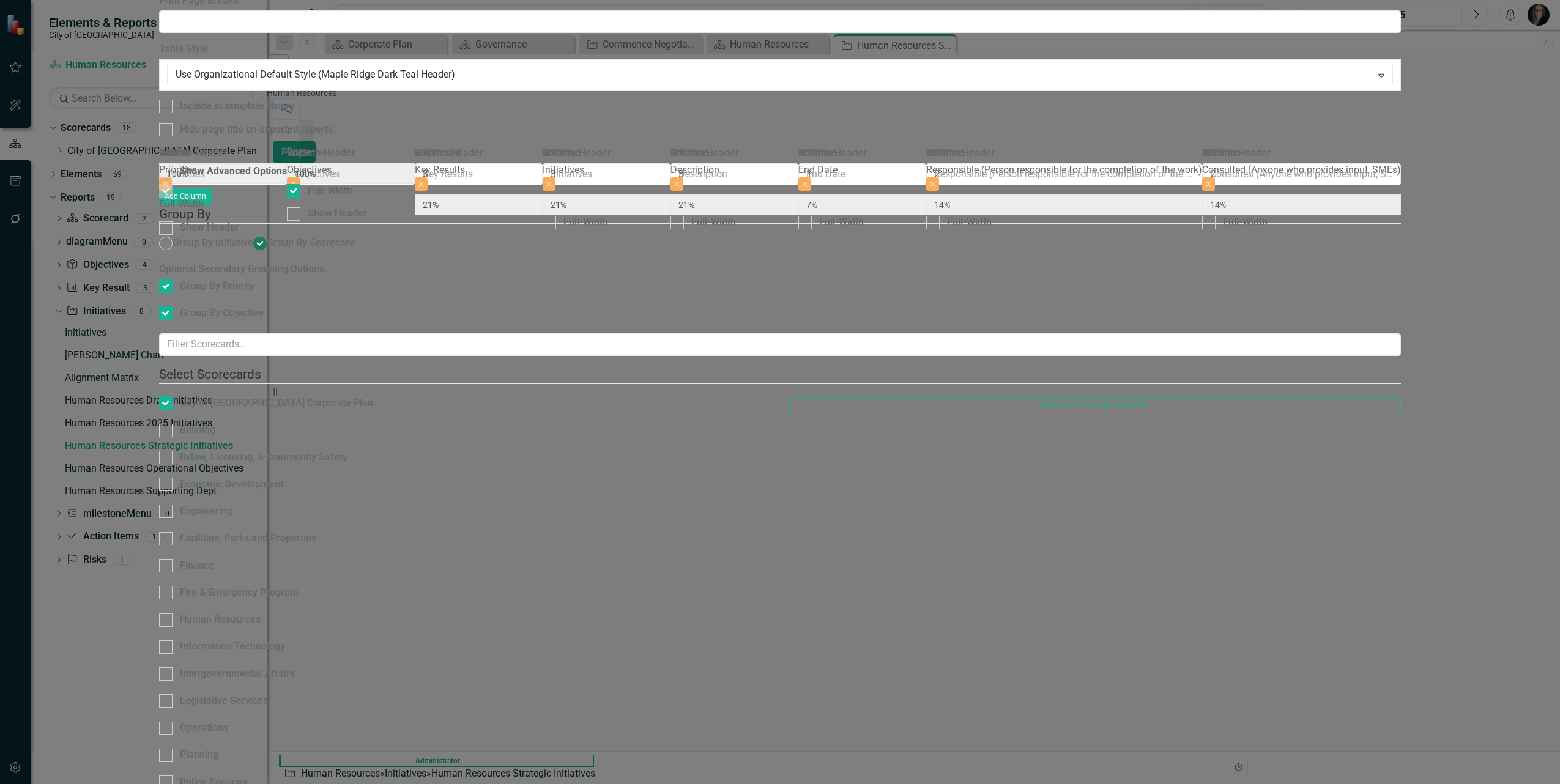
click at [864, 25] on icon "close" at bounding box center [866, 25] width 9 height 10
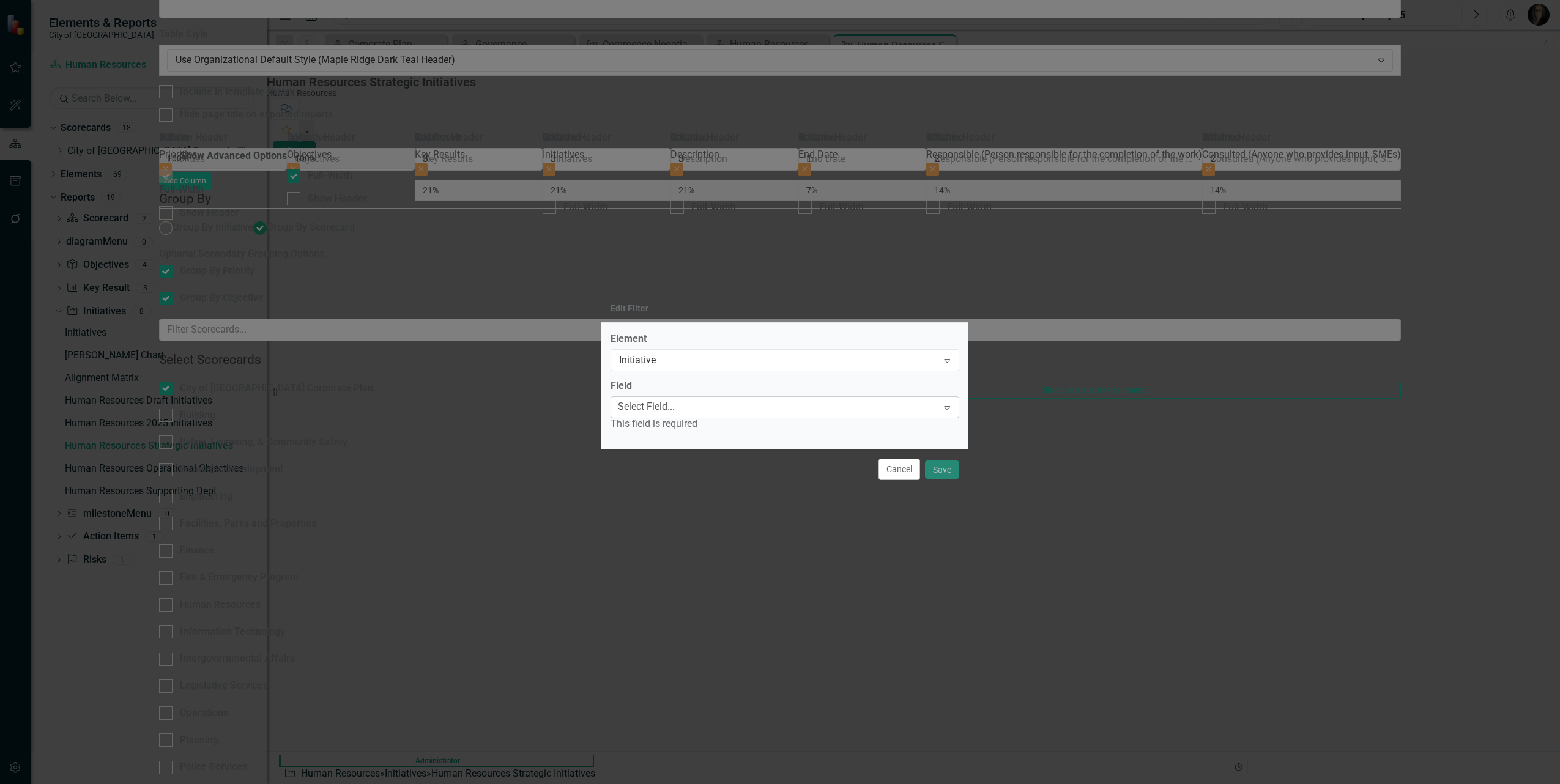
click at [689, 412] on div "Select Field... Expand" at bounding box center [785, 407] width 349 height 22
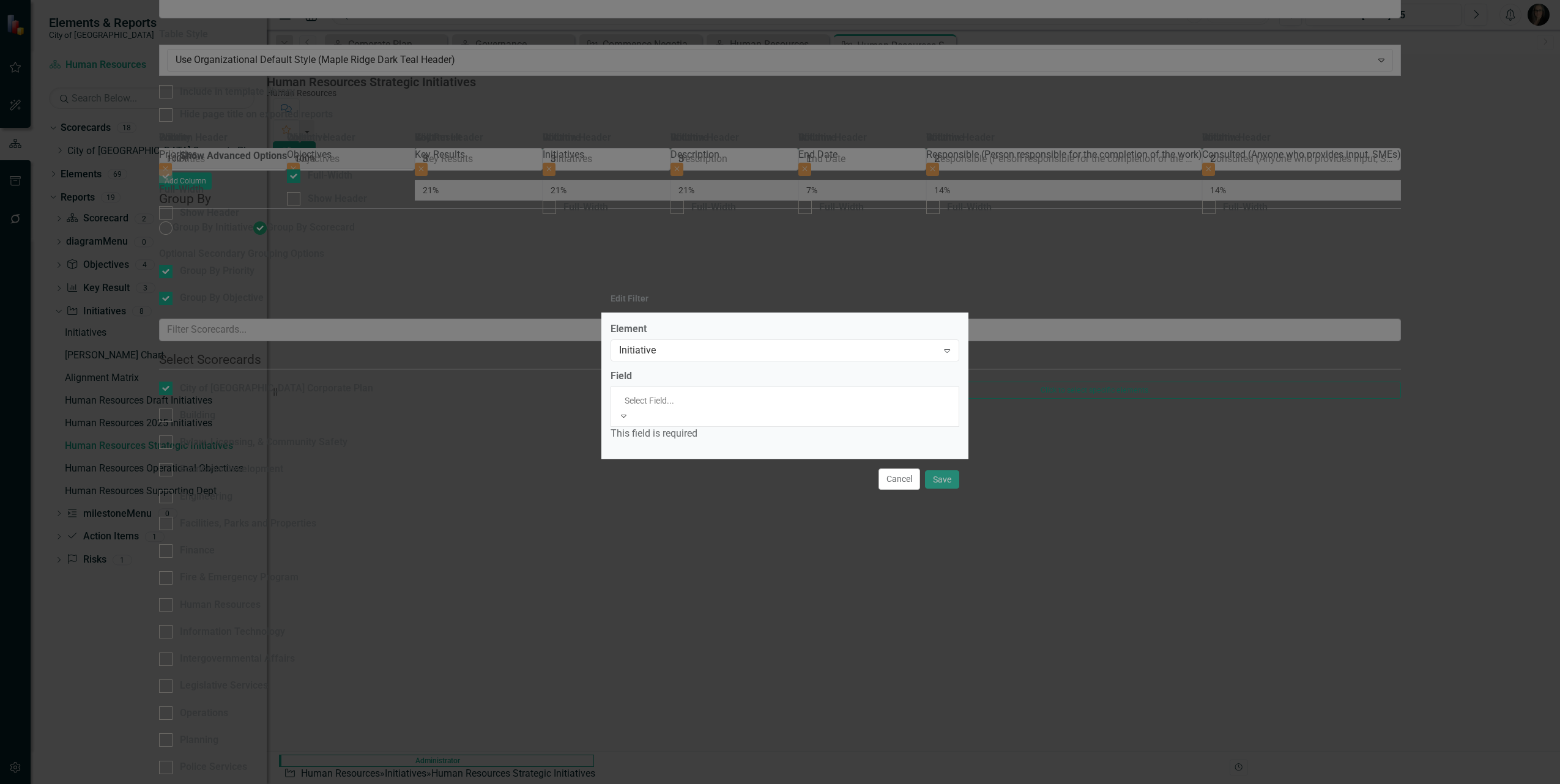
scroll to position [306, 0]
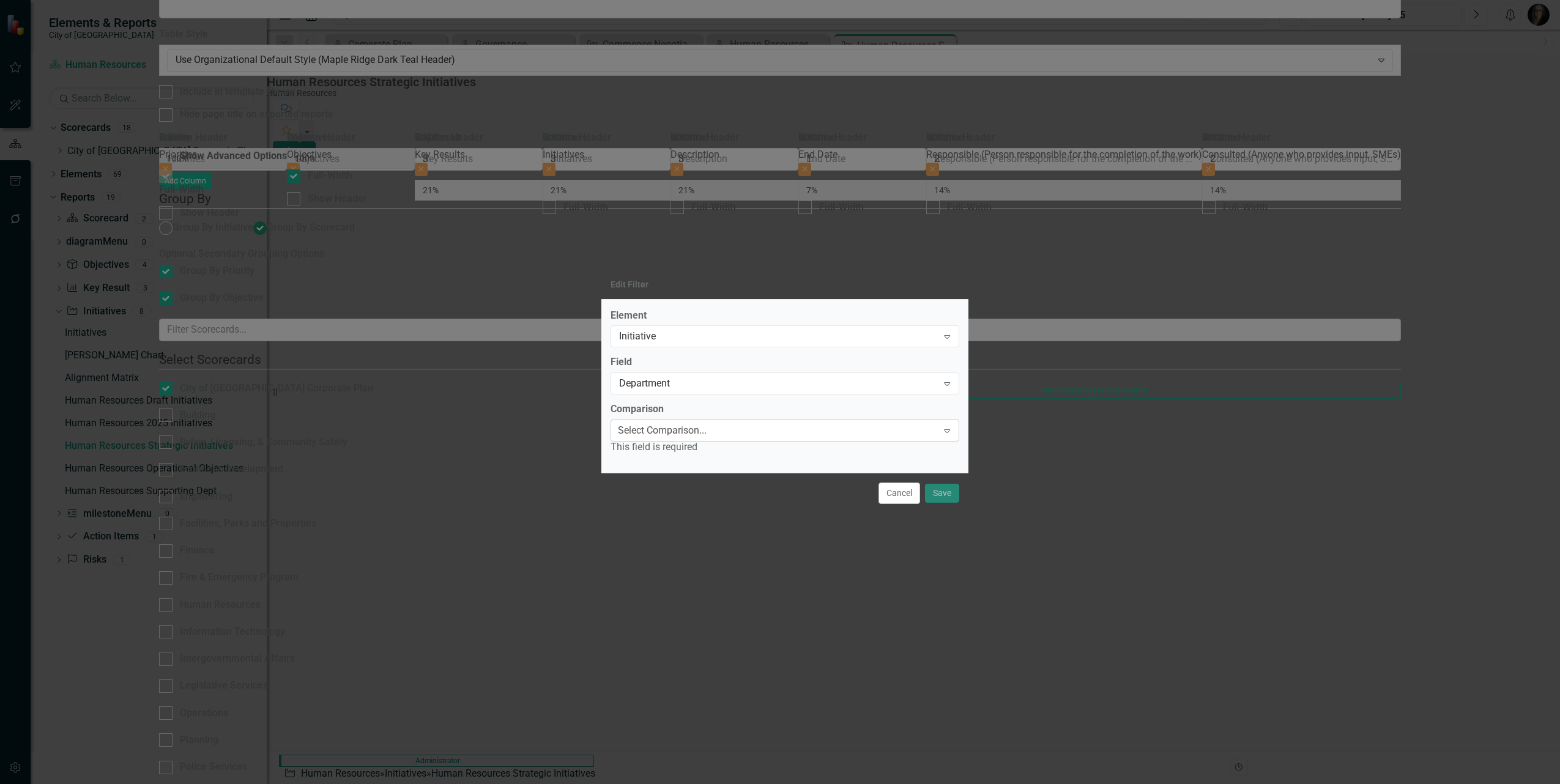
click at [698, 430] on div "Select Comparison..." at bounding box center [662, 431] width 89 height 14
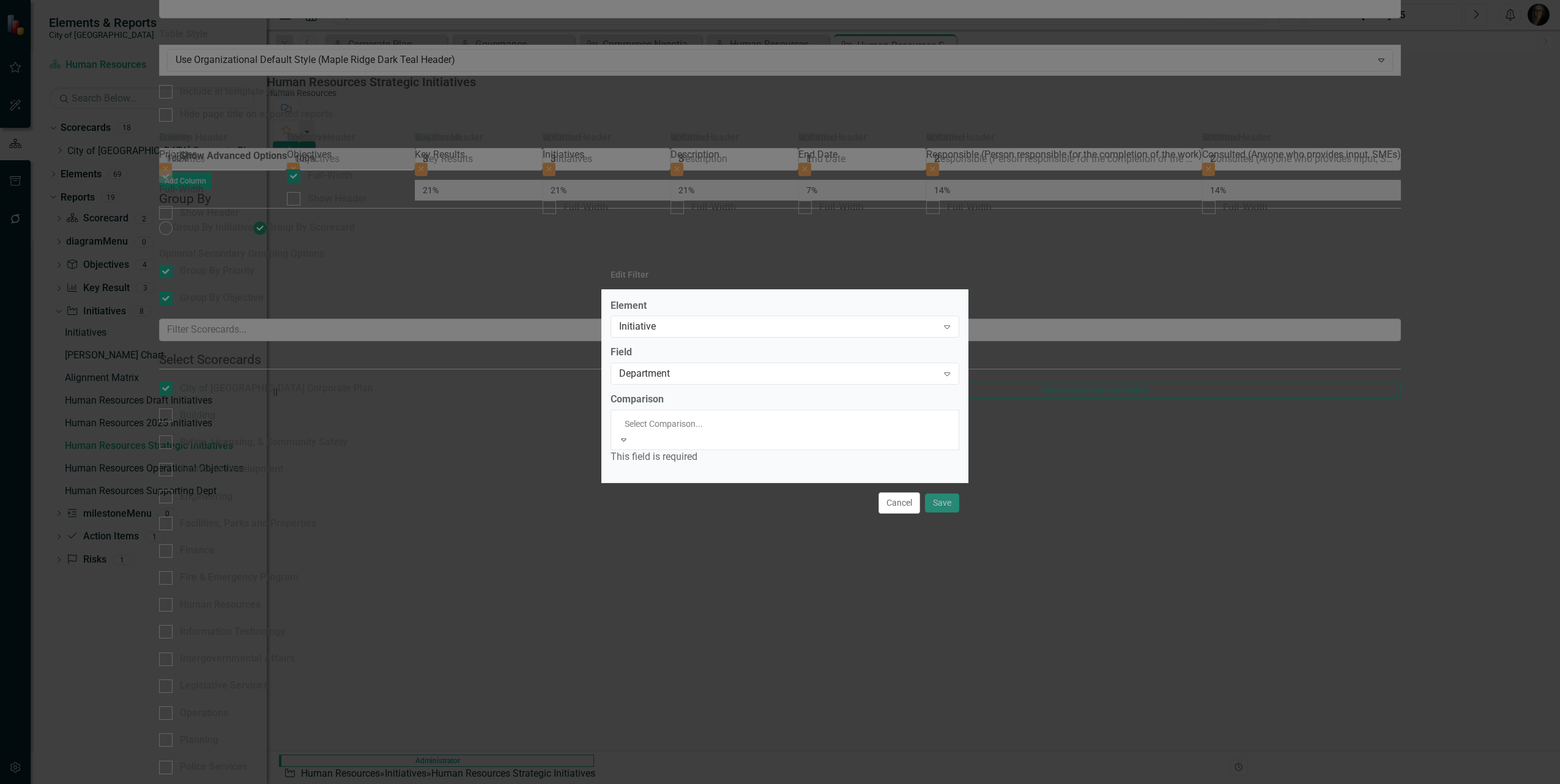
click at [680, 783] on div "Equals" at bounding box center [780, 791] width 1560 height 14
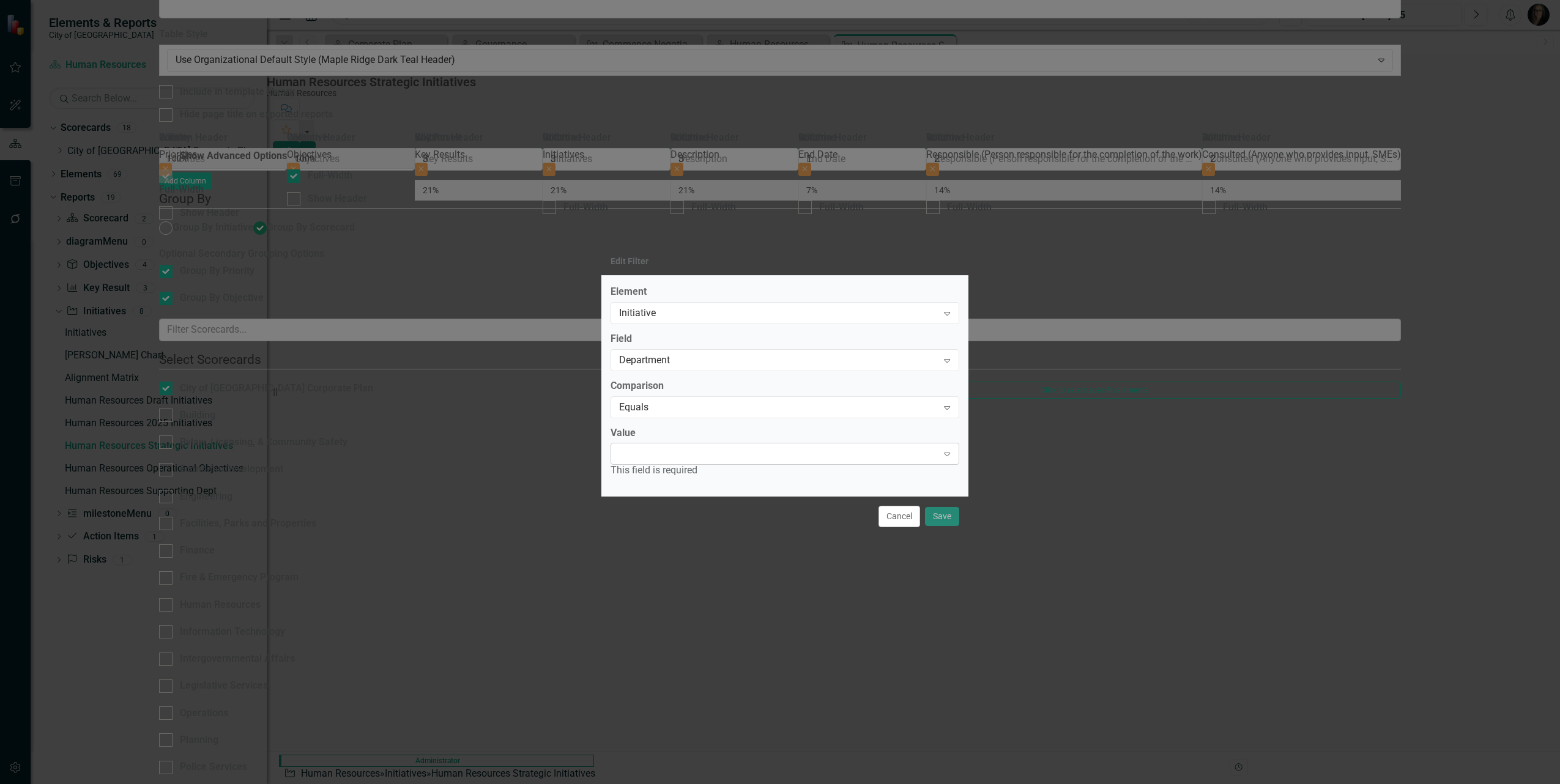
click at [686, 457] on div "Expand" at bounding box center [785, 454] width 349 height 22
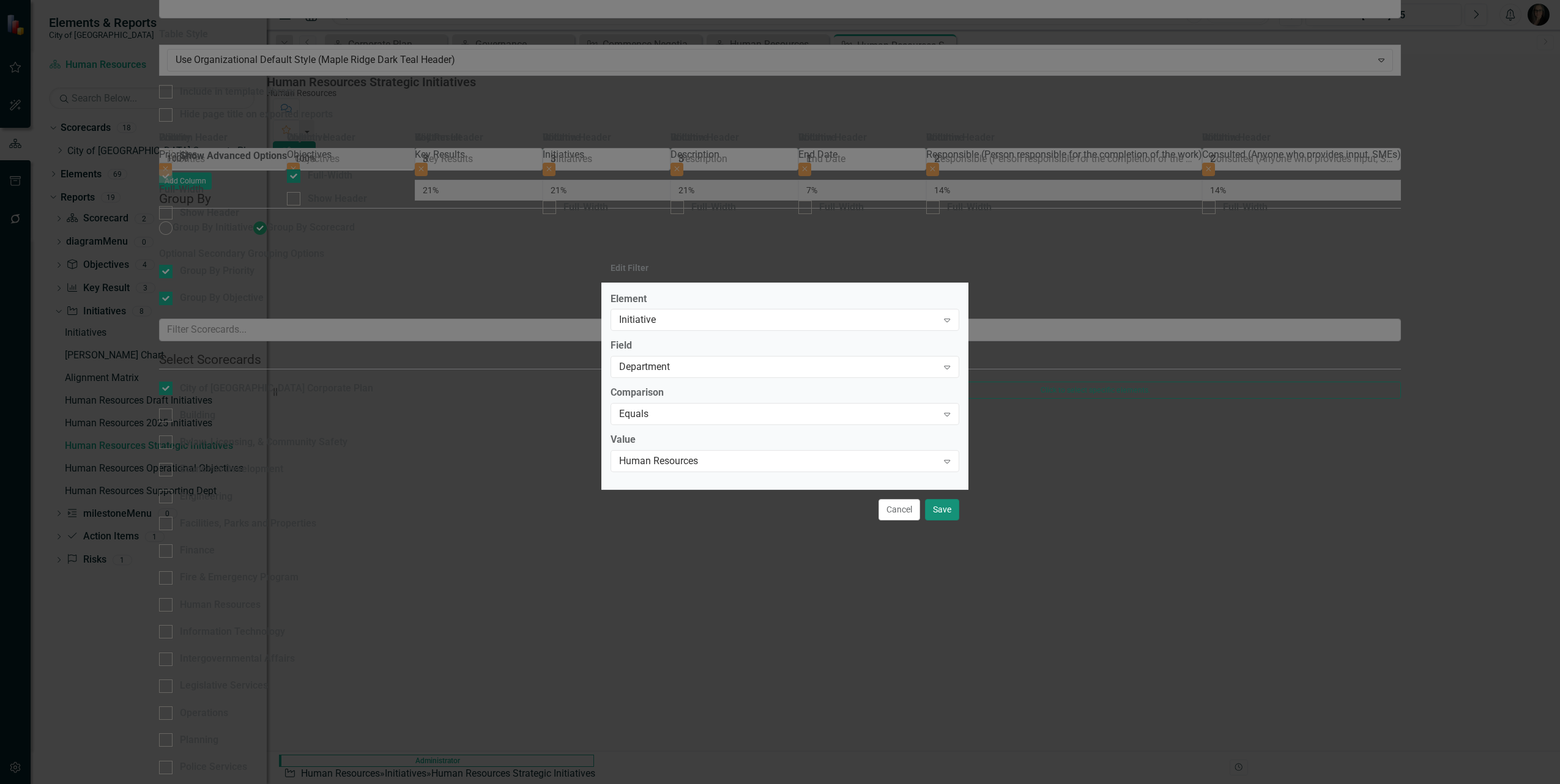
click at [933, 508] on button "Save" at bounding box center [942, 509] width 34 height 21
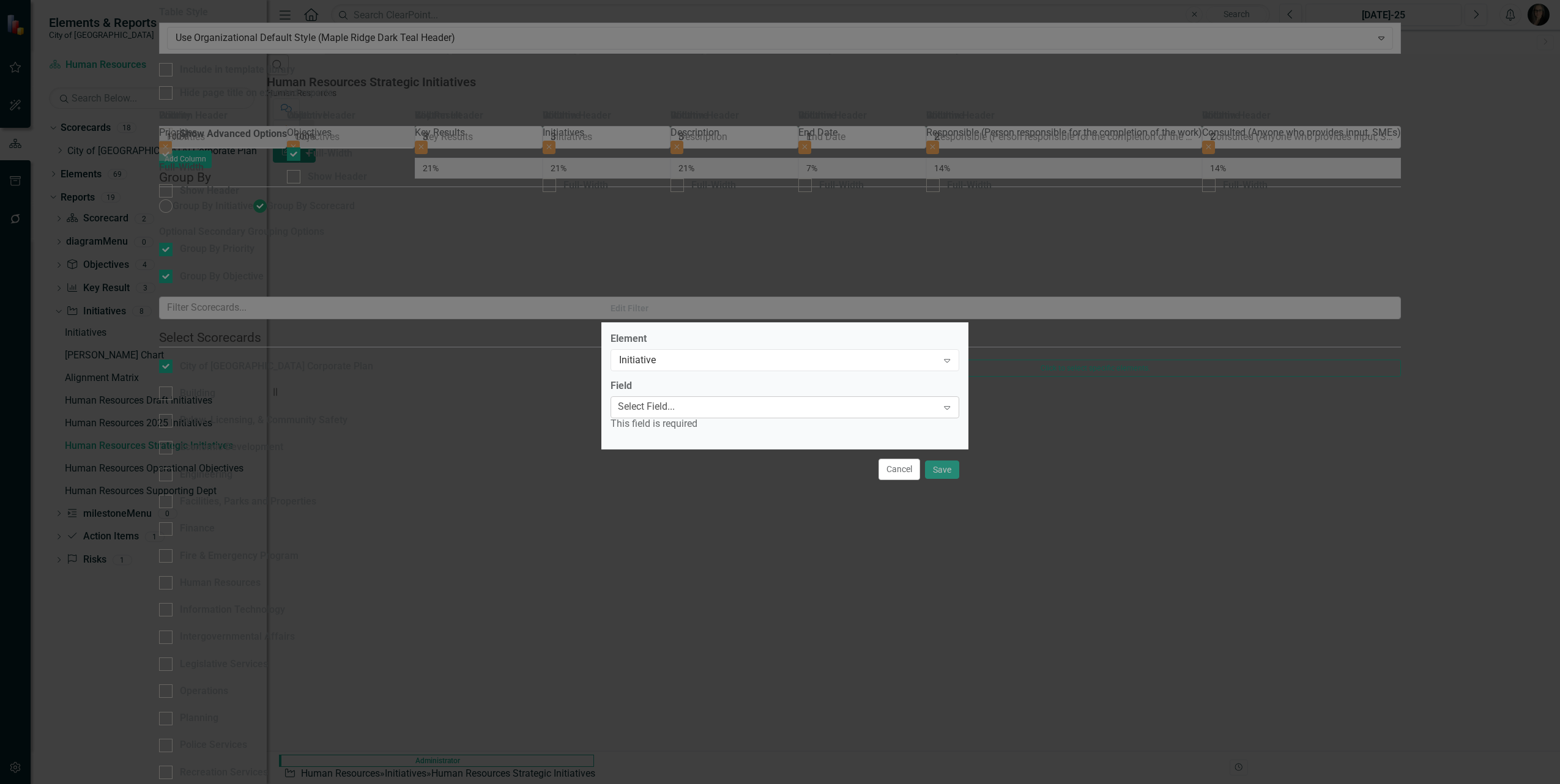
click at [675, 403] on div "Select Field..." at bounding box center [646, 407] width 57 height 14
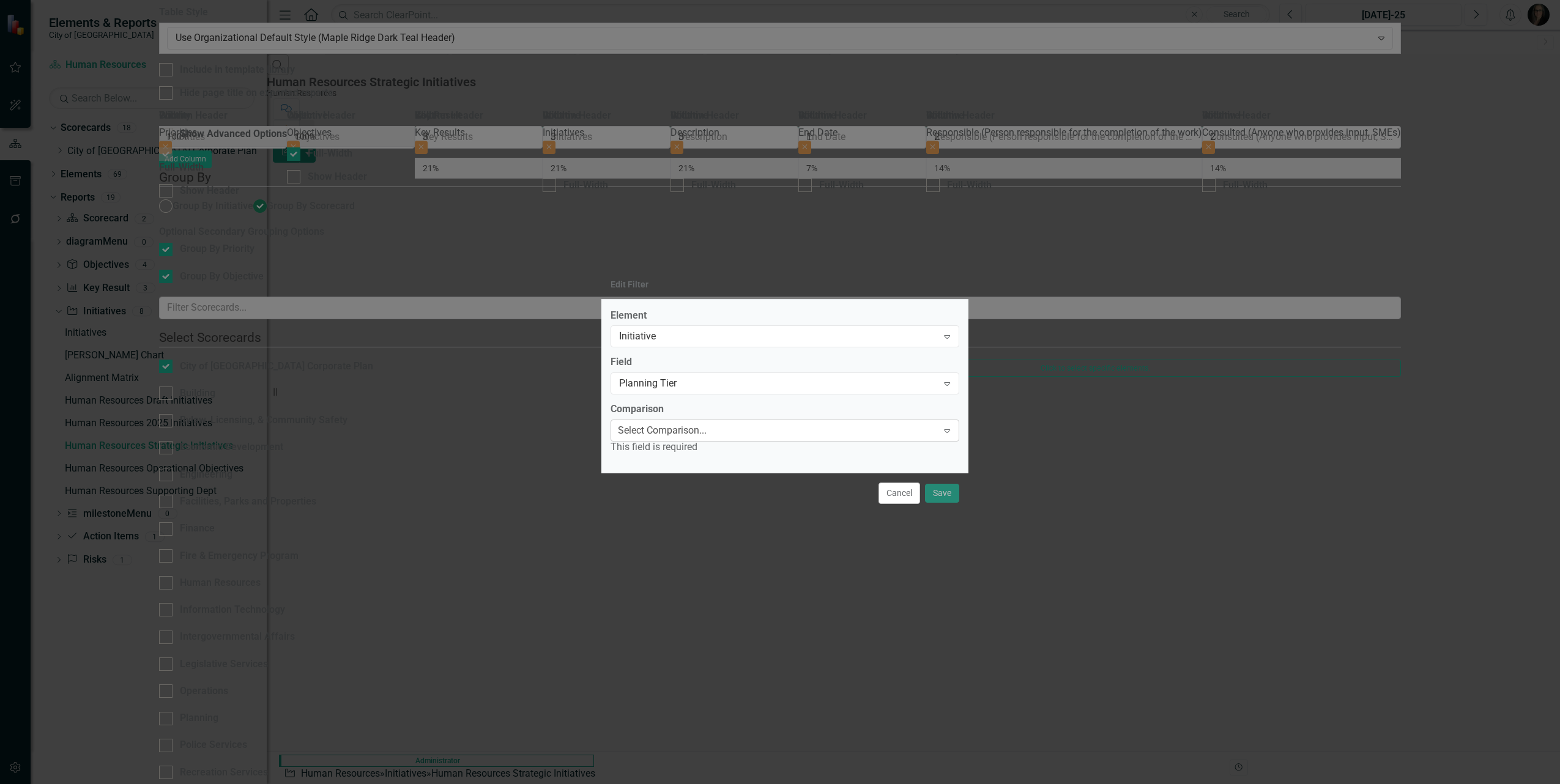
click at [689, 430] on div "Select Comparison..." at bounding box center [662, 431] width 89 height 14
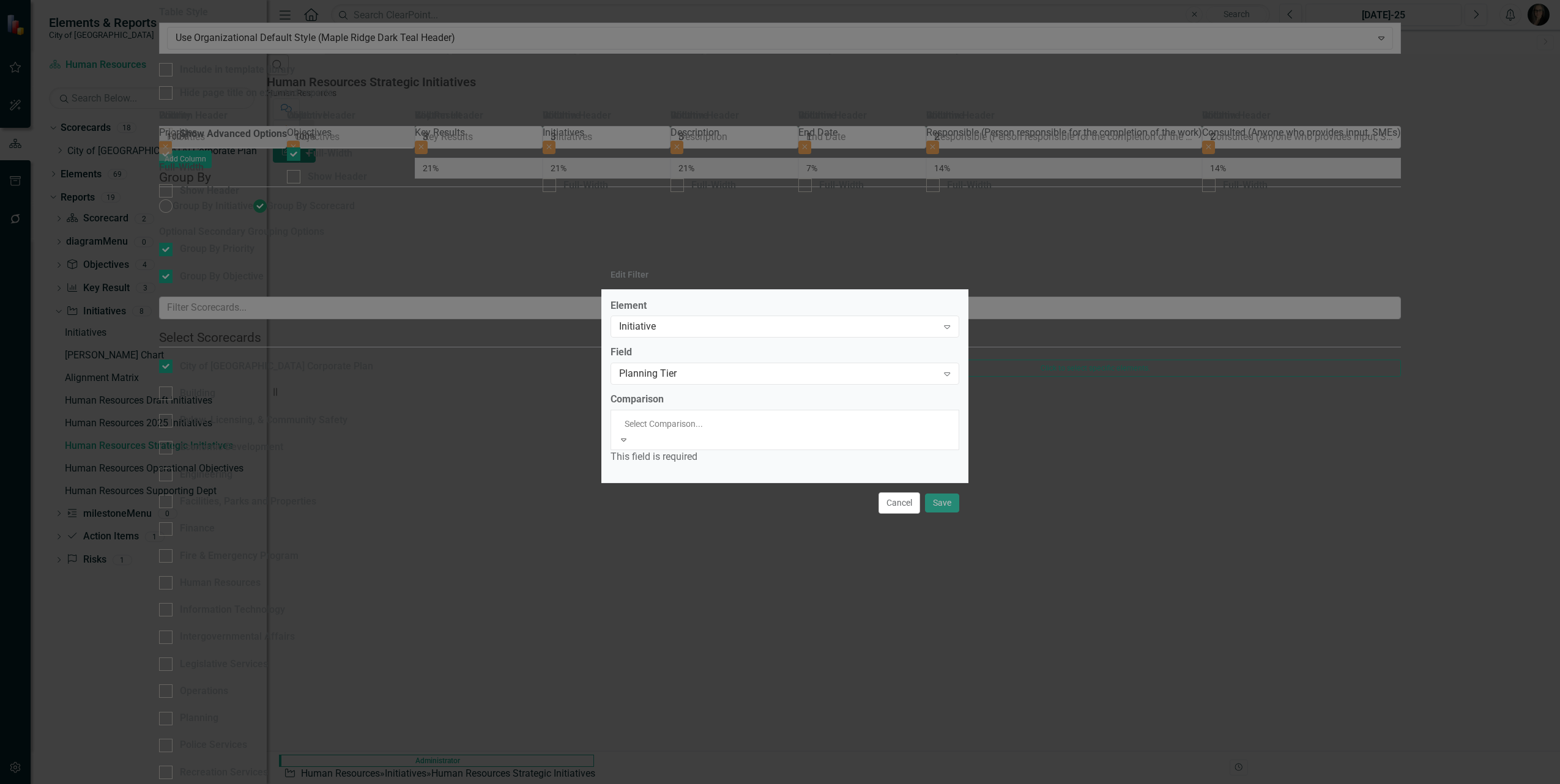
click at [666, 783] on div "Equals" at bounding box center [780, 791] width 1560 height 14
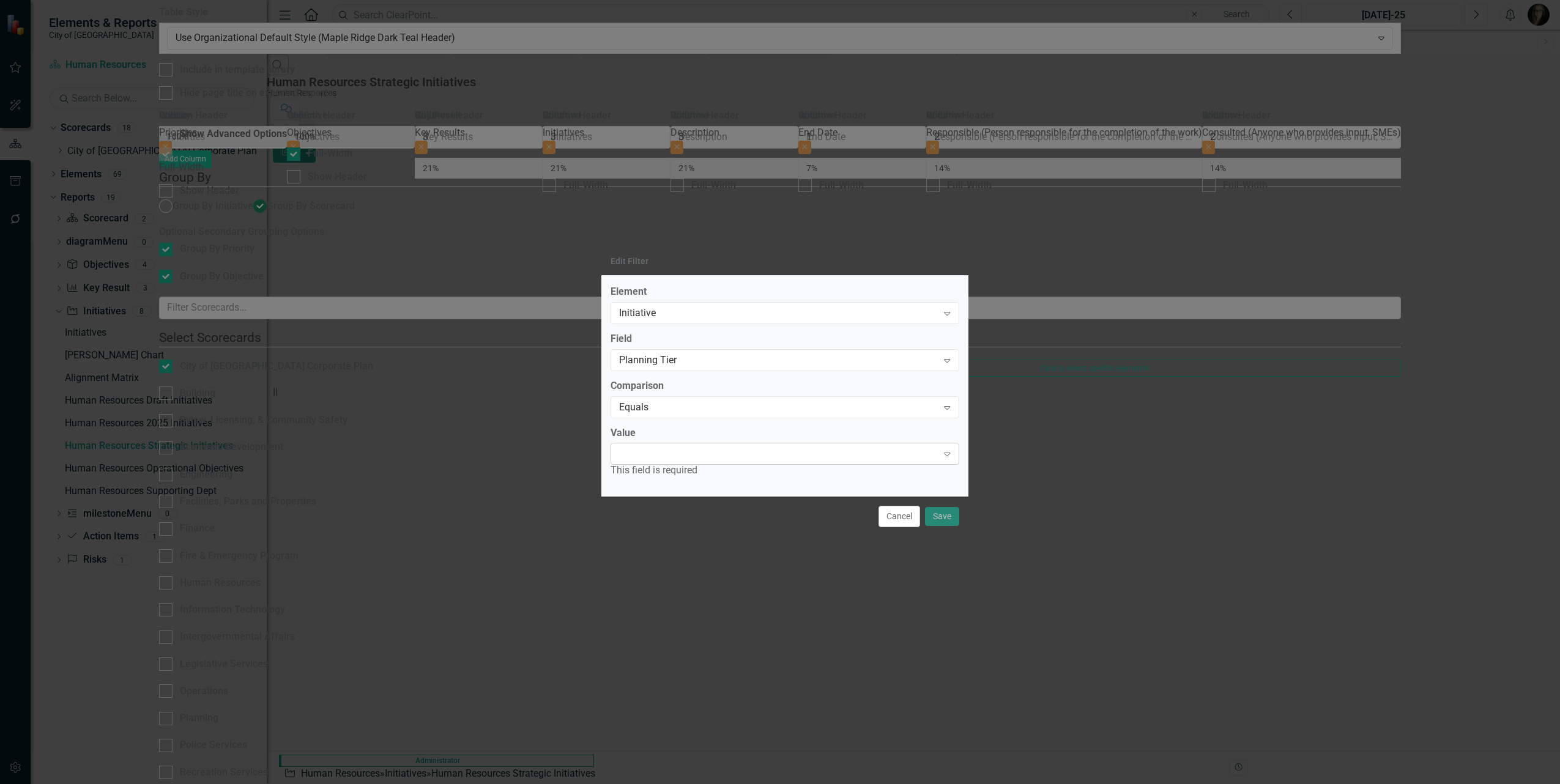
click at [668, 459] on div "Expand" at bounding box center [785, 454] width 349 height 22
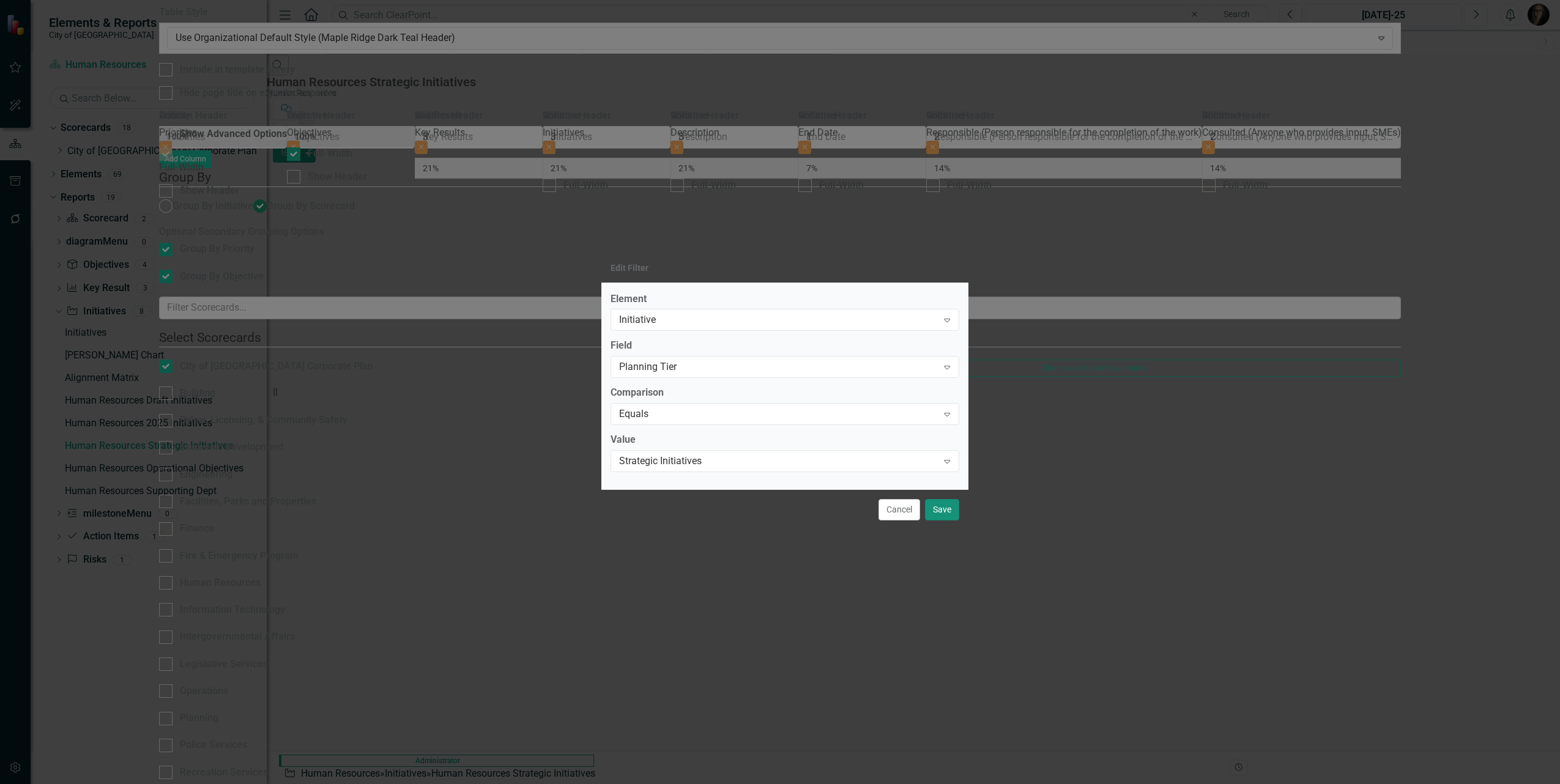
click at [935, 511] on button "Save" at bounding box center [942, 509] width 34 height 21
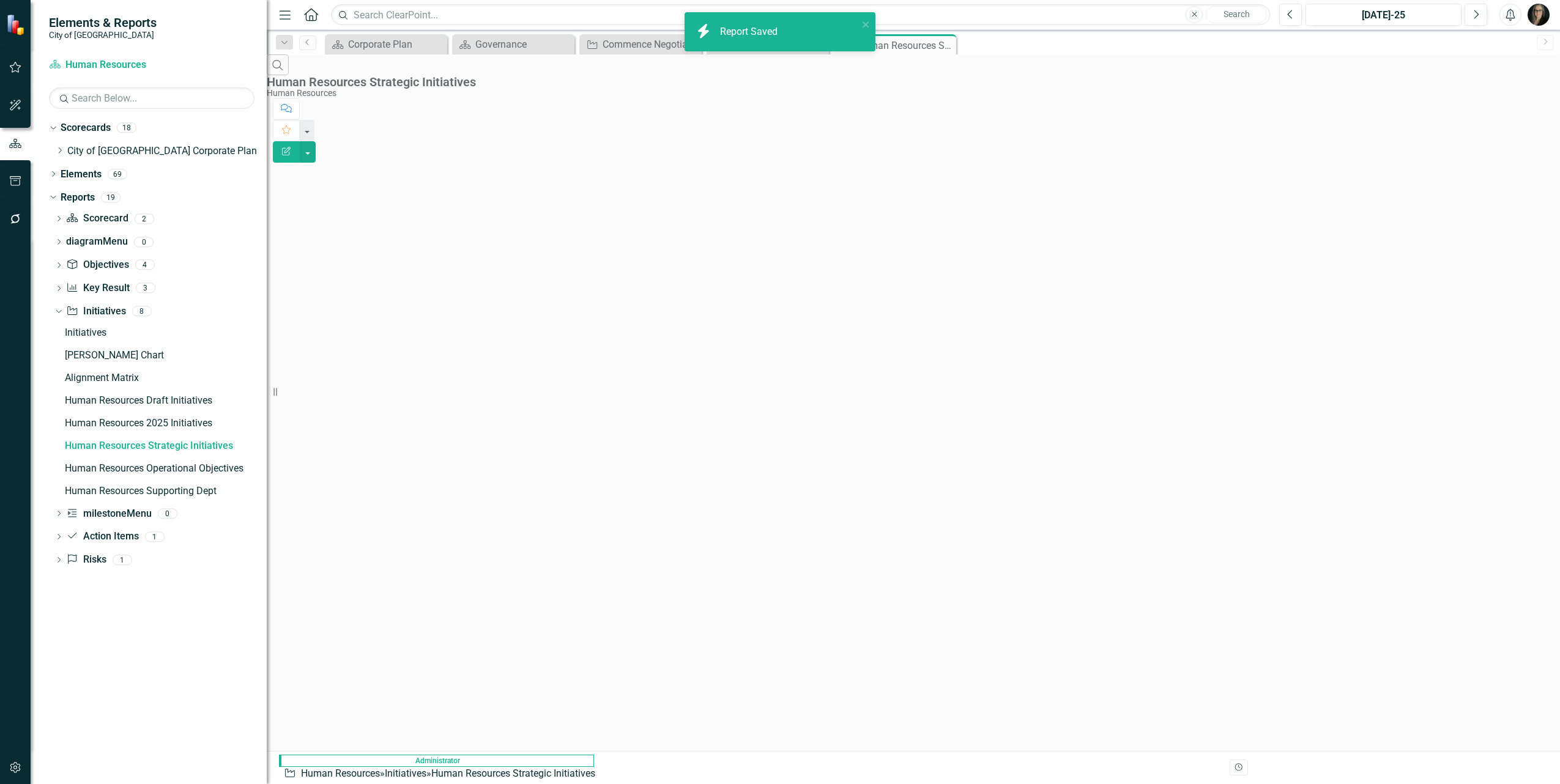
click at [586, 179] on div "Search Human Resources Strategic Initiatives Human Resources Comment Favorite E…" at bounding box center [914, 124] width 1294 height 138
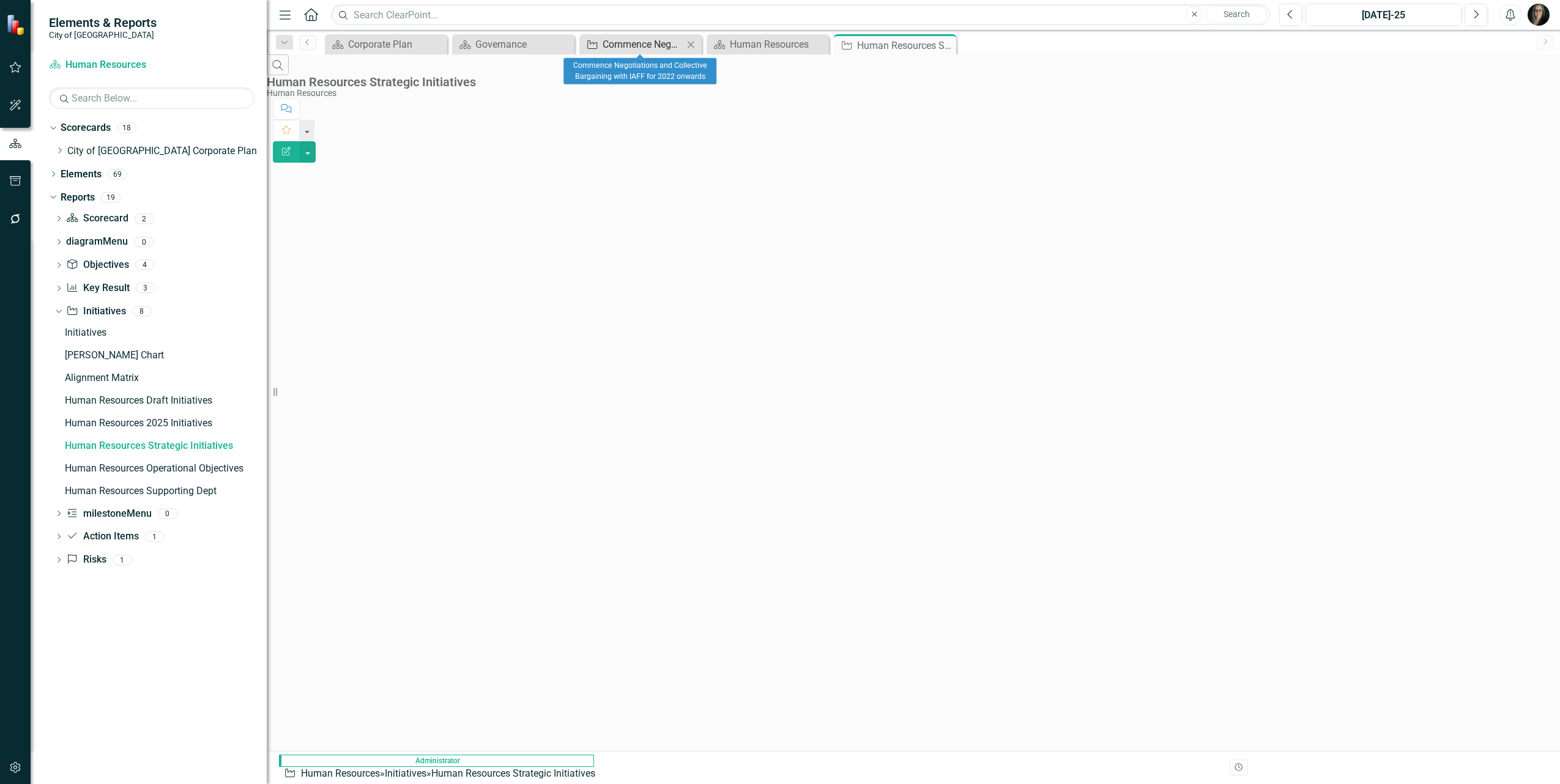
click at [640, 42] on div "Commence Negotiations and Collective Bargaining with IAFF for 2022 onwards" at bounding box center [643, 45] width 81 height 15
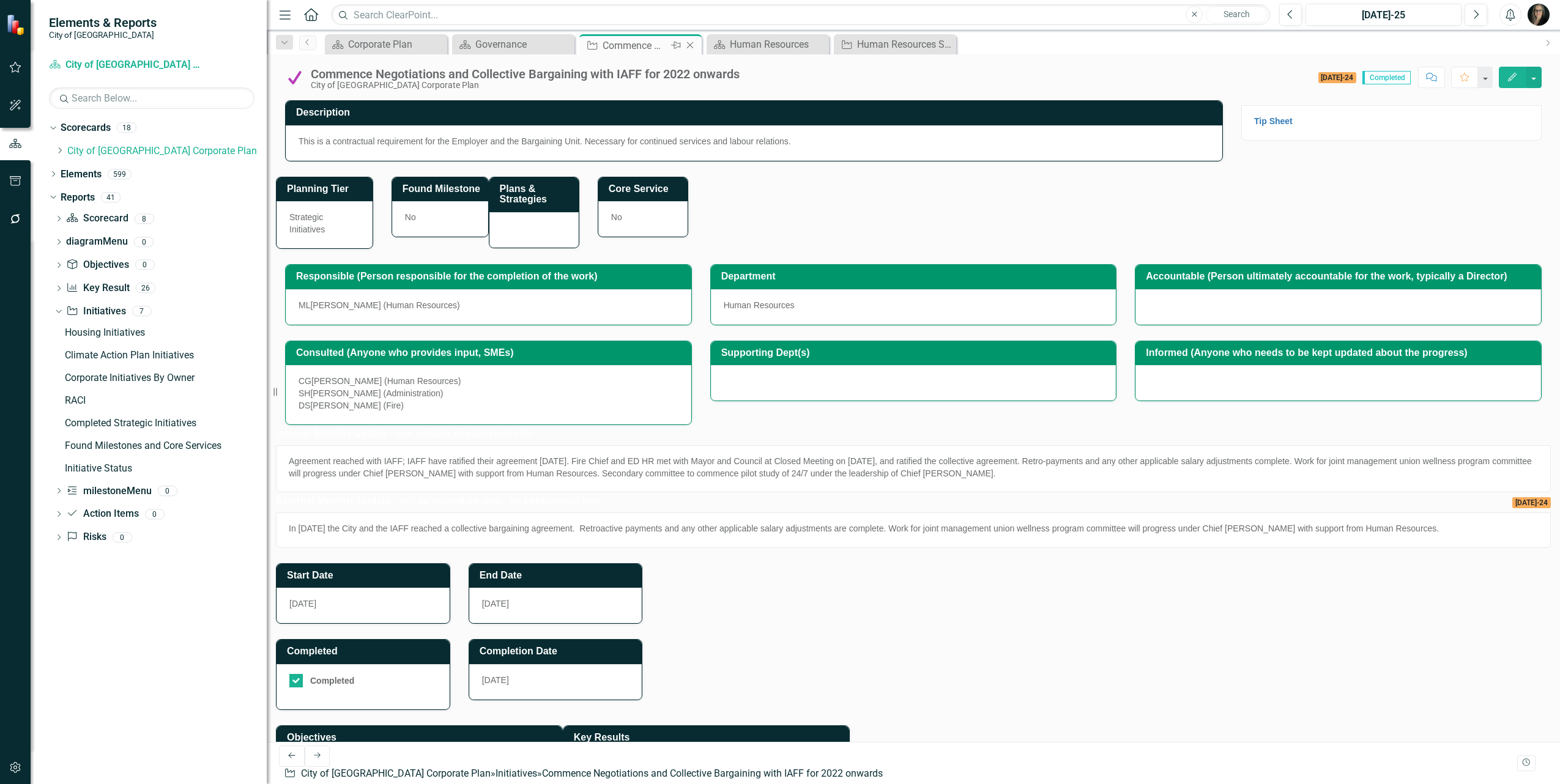
click at [692, 44] on icon at bounding box center [690, 46] width 7 height 7
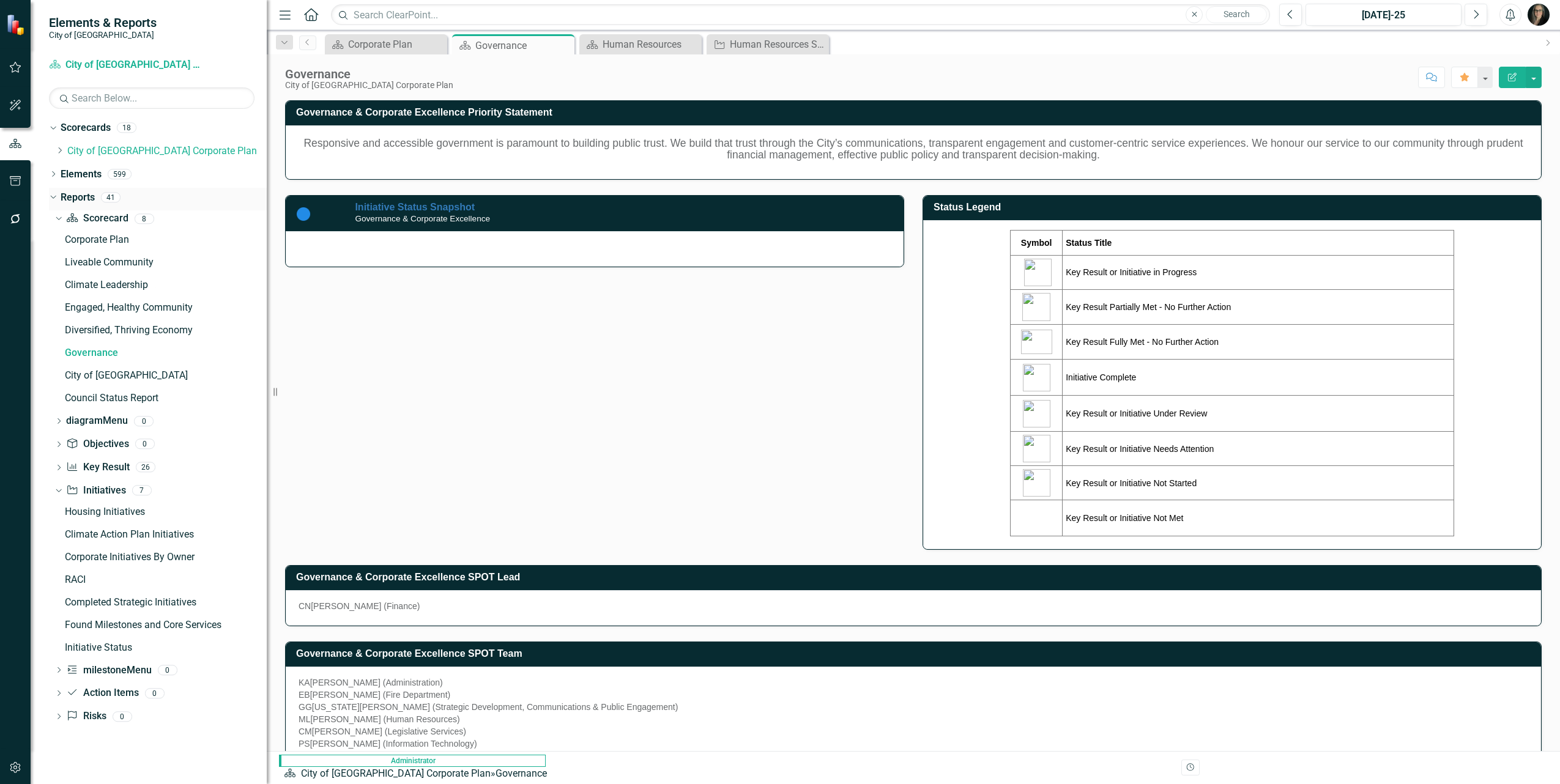
click at [0, 0] on icon "Close" at bounding box center [0, 0] width 0 height 0
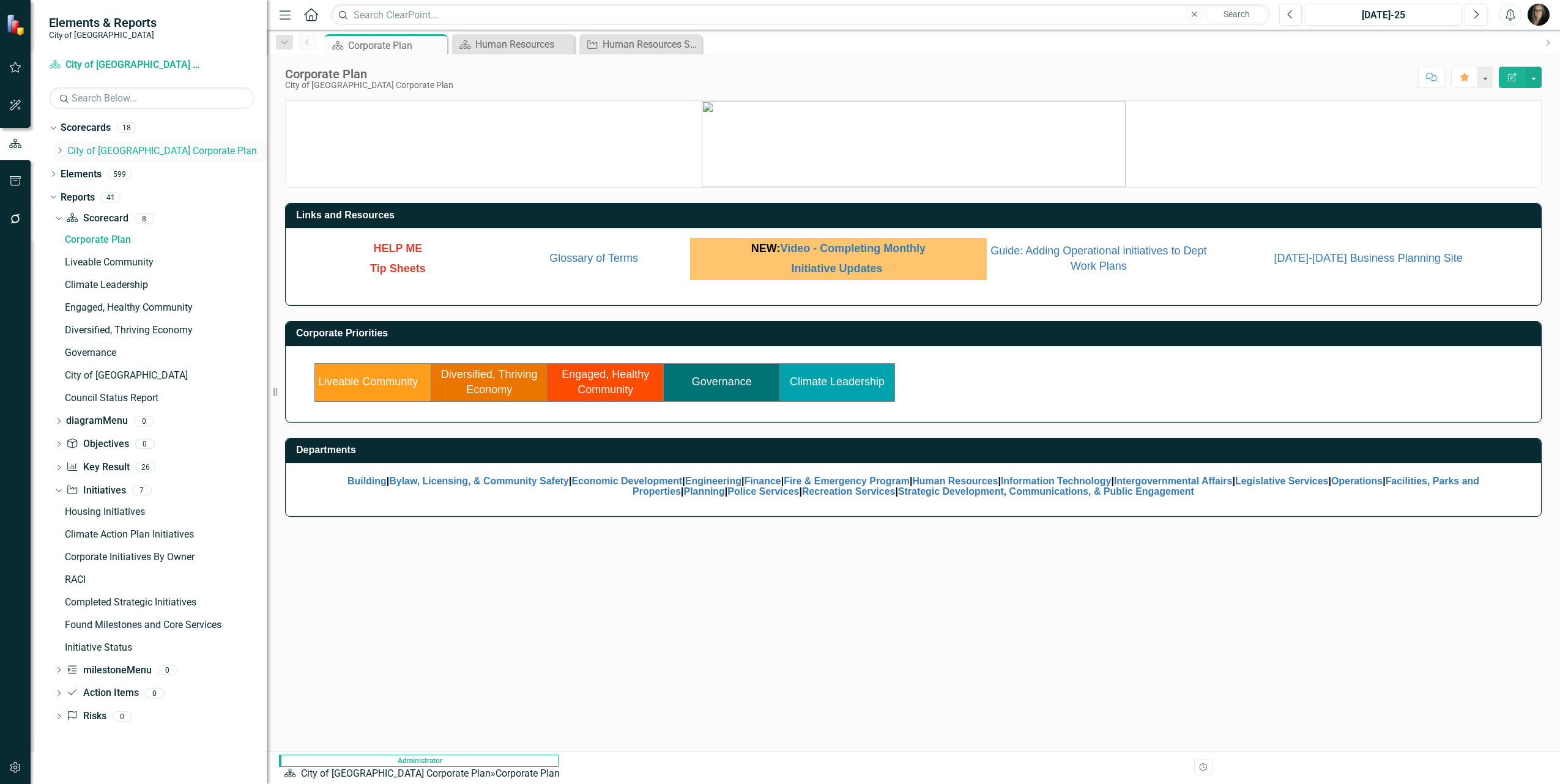
click at [60, 151] on icon "Dropdown" at bounding box center [59, 150] width 9 height 8
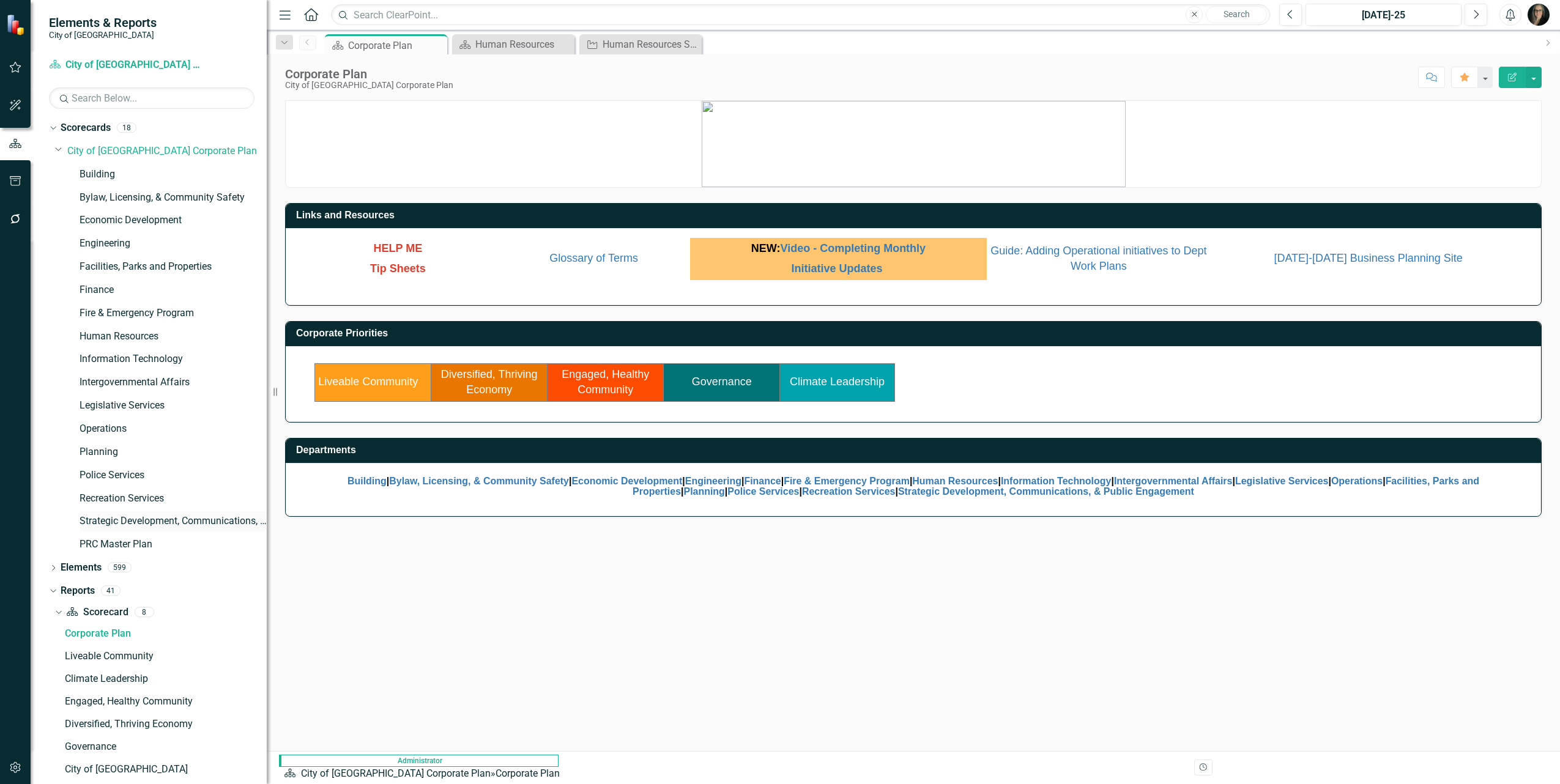
click at [126, 523] on link "Strategic Development, Communications, & Public Engagement" at bounding box center [173, 521] width 187 height 14
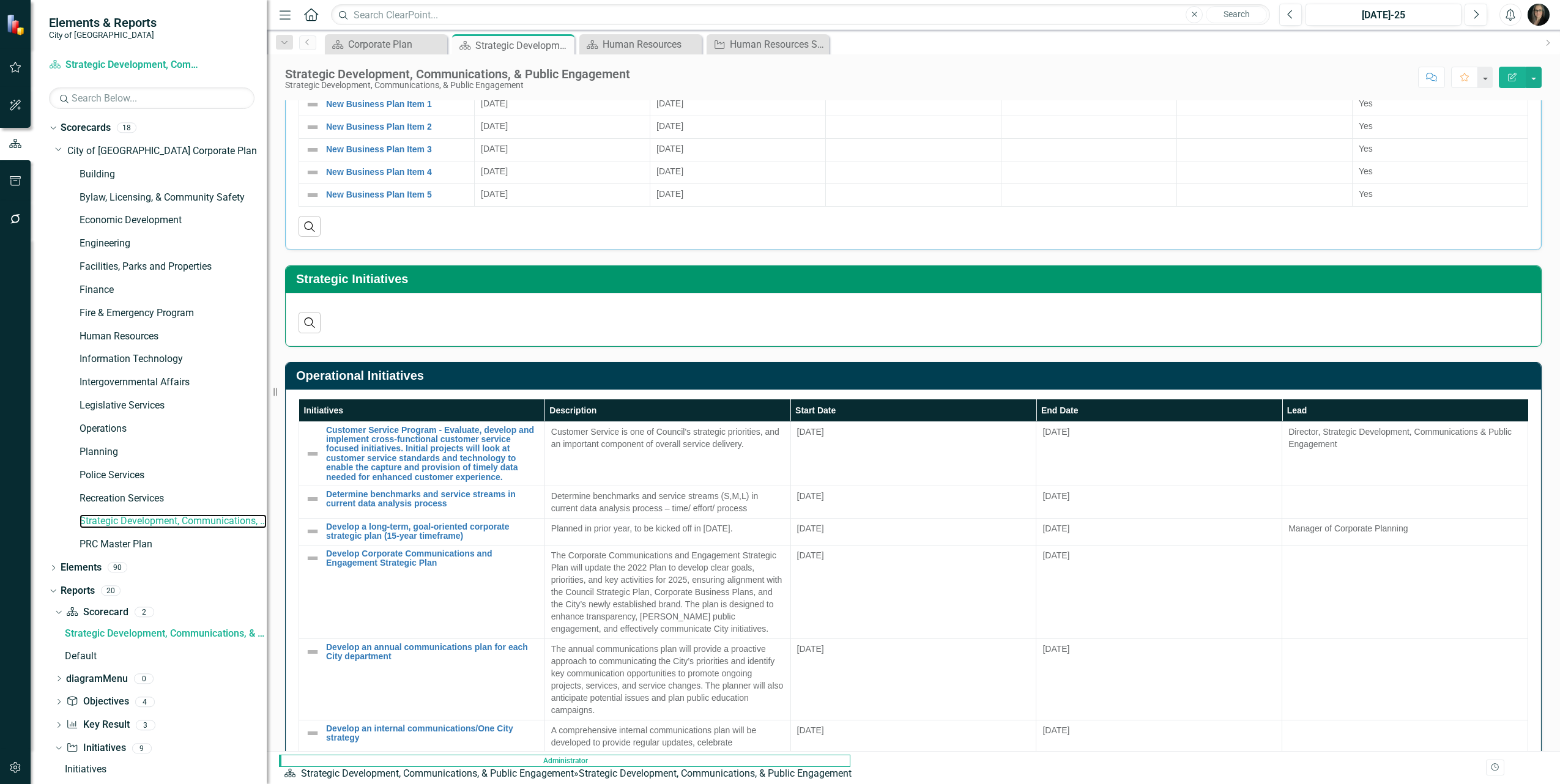
scroll to position [382, 0]
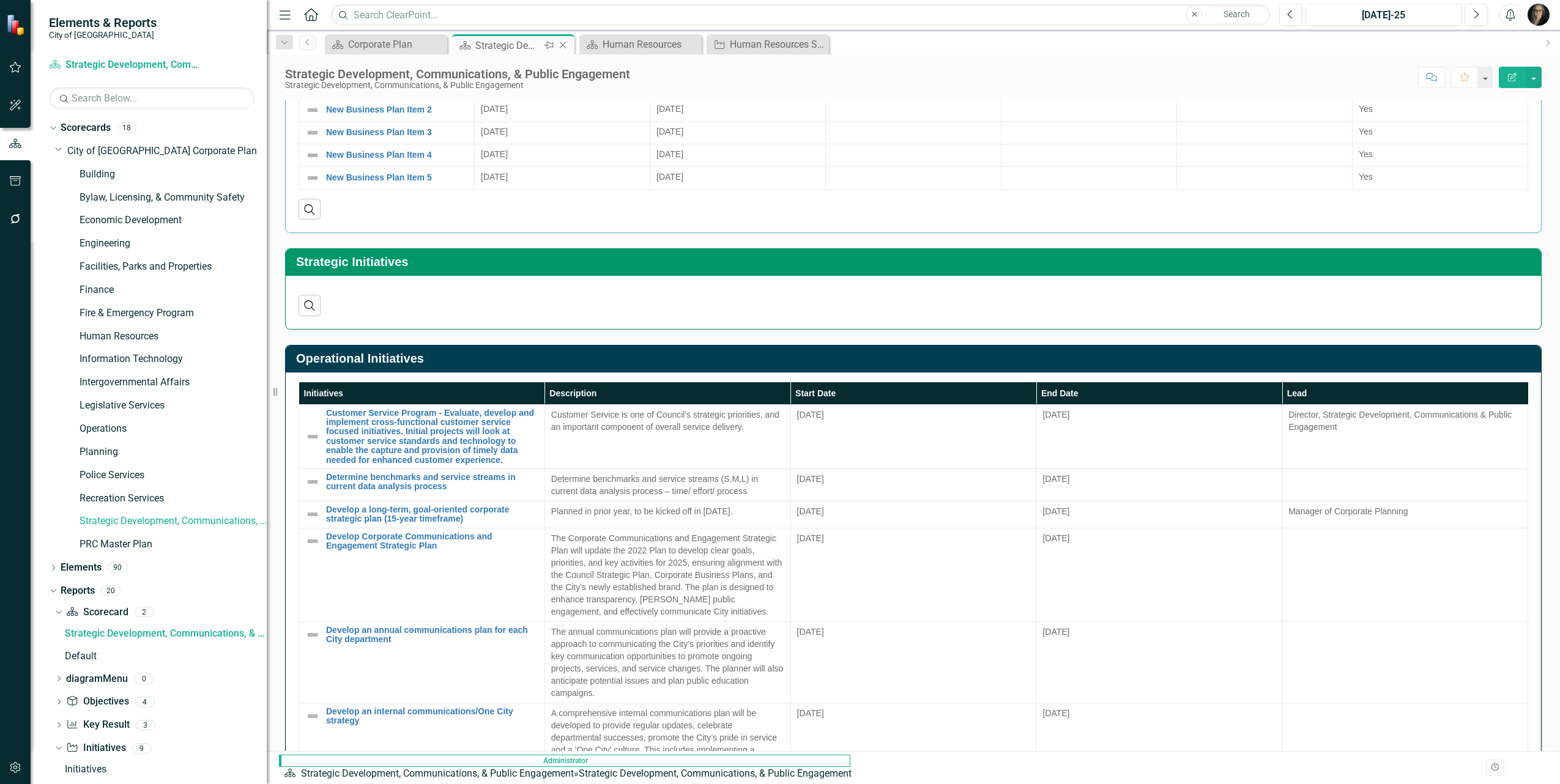
click at [563, 45] on icon at bounding box center [563, 46] width 7 height 7
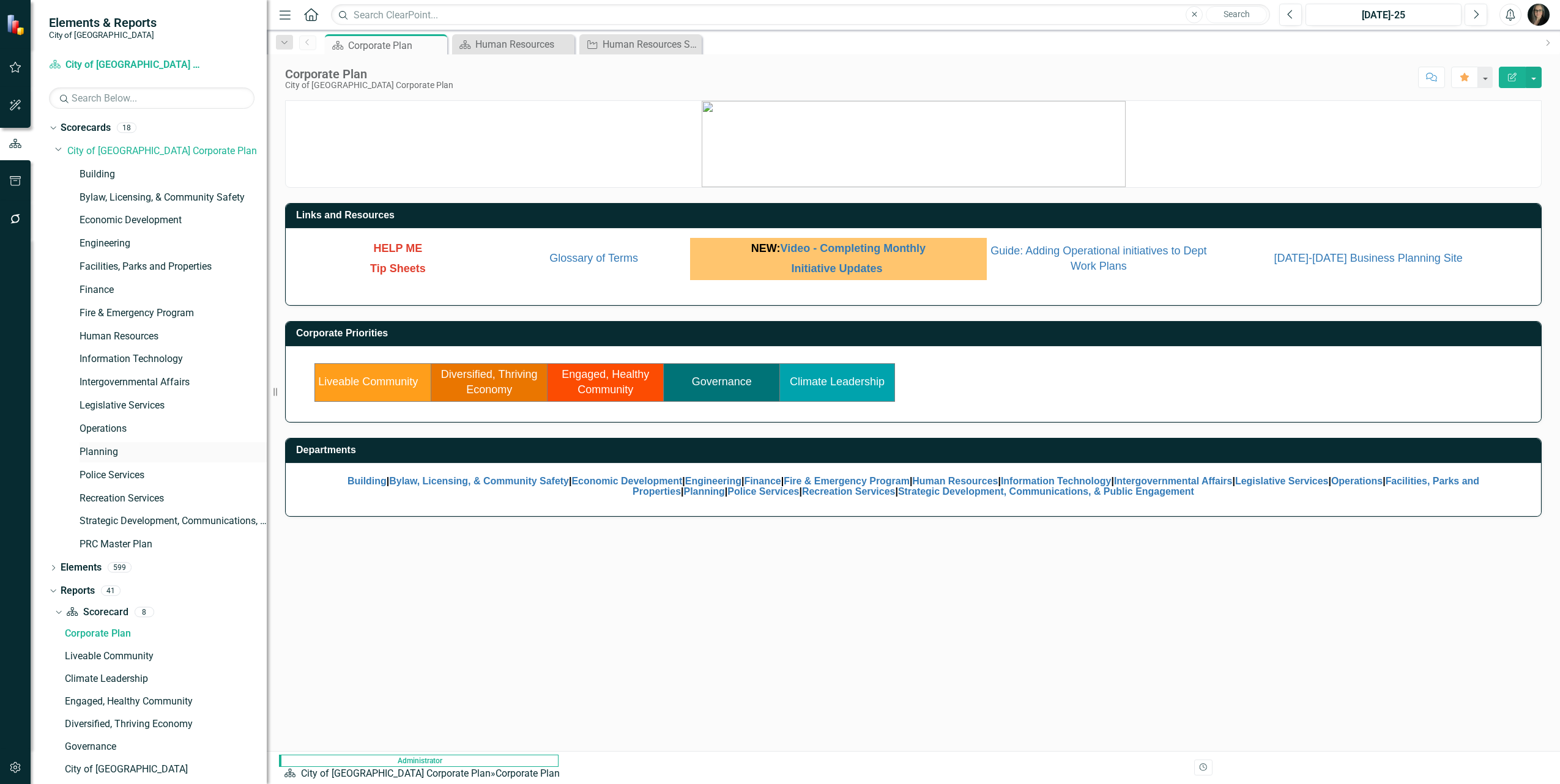
click at [106, 451] on link "Planning" at bounding box center [173, 452] width 187 height 14
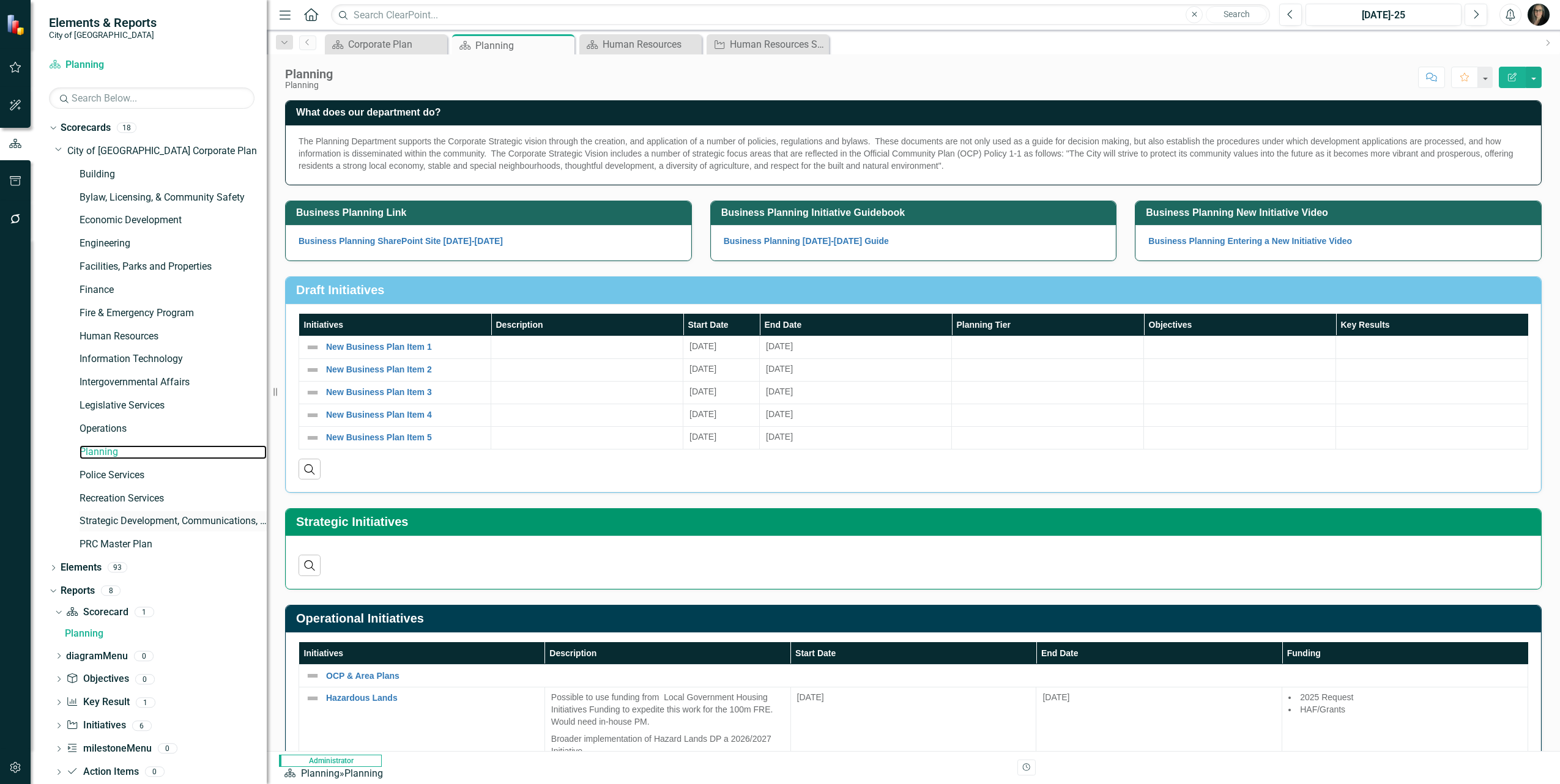
scroll to position [43, 0]
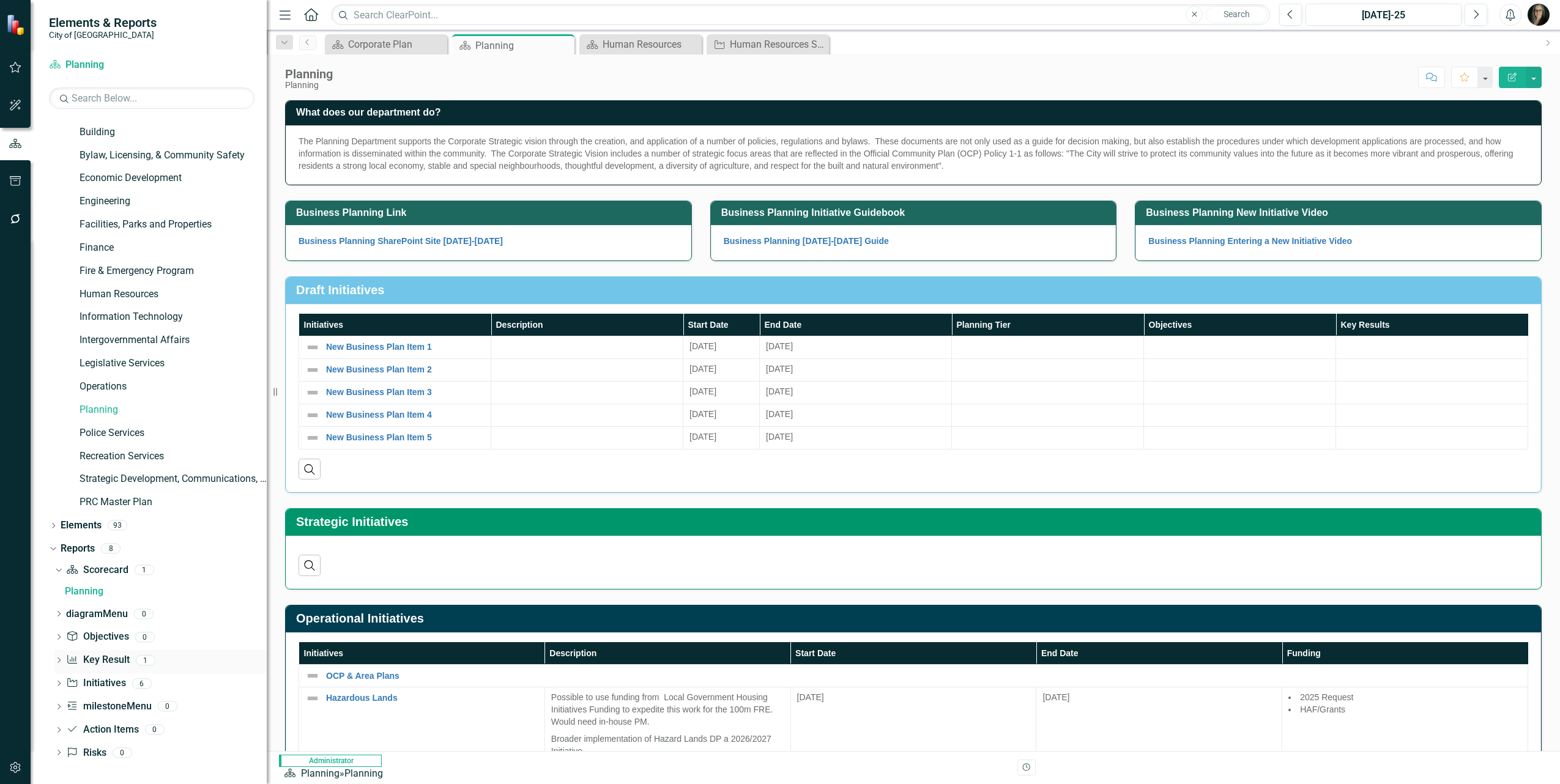
click at [60, 663] on icon "Dropdown" at bounding box center [59, 661] width 9 height 7
click at [1540, 271] on div "Draft Initiatives Initiatives Description Start Date End Date Planning Tier Obj…" at bounding box center [914, 377] width 1275 height 232
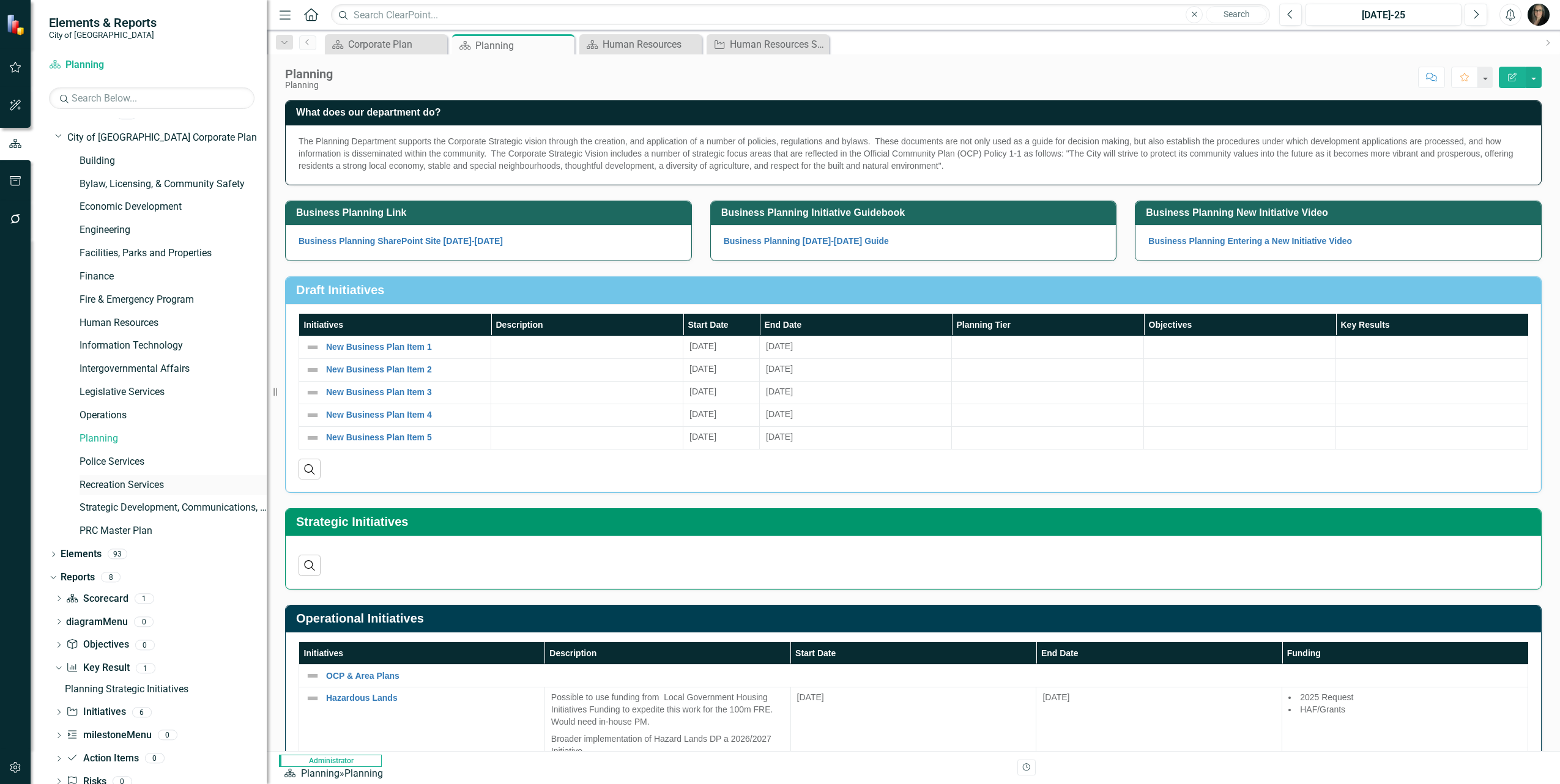
scroll to position [0, 0]
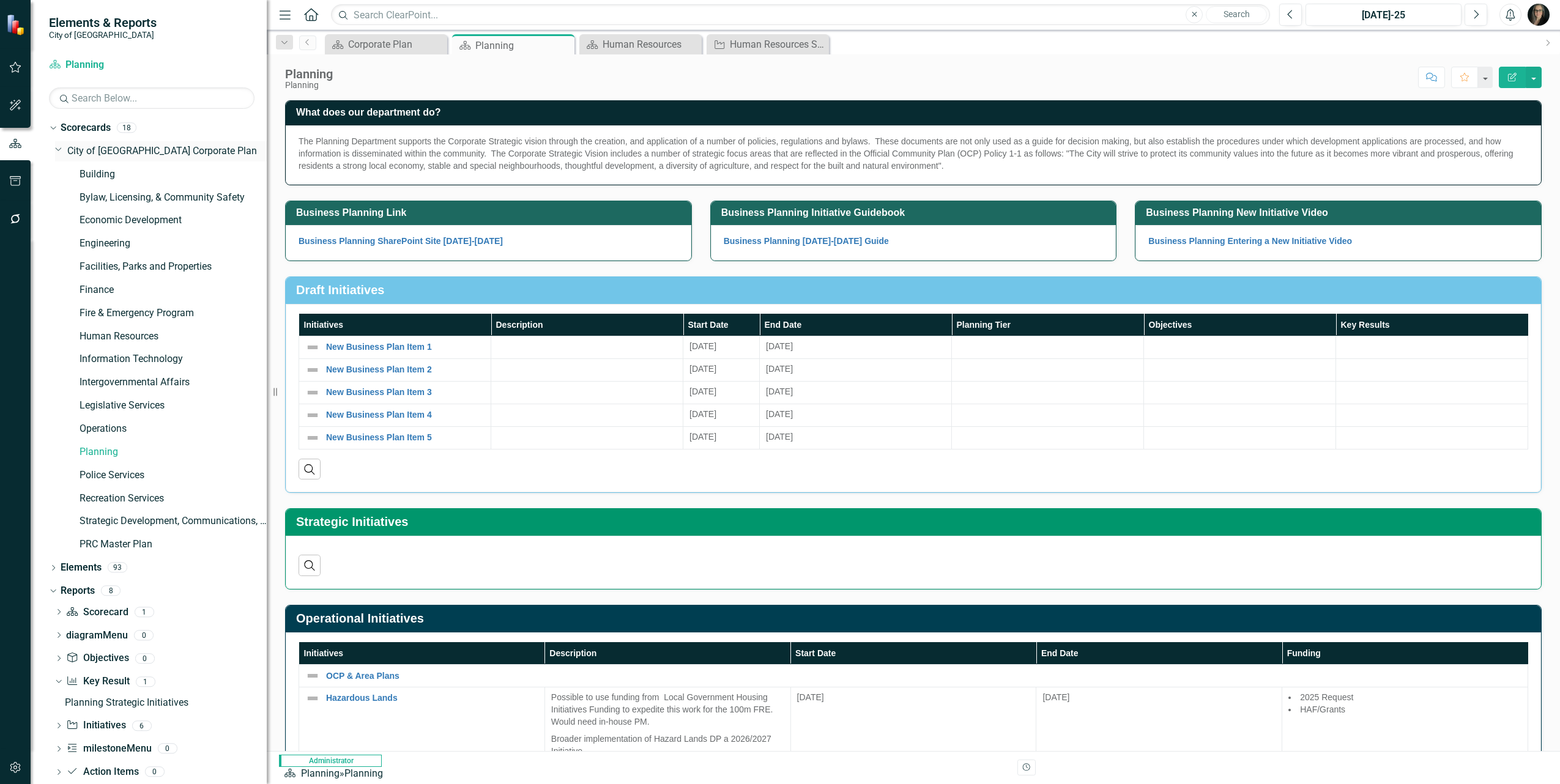
click at [61, 152] on icon "Dropdown" at bounding box center [58, 149] width 8 height 9
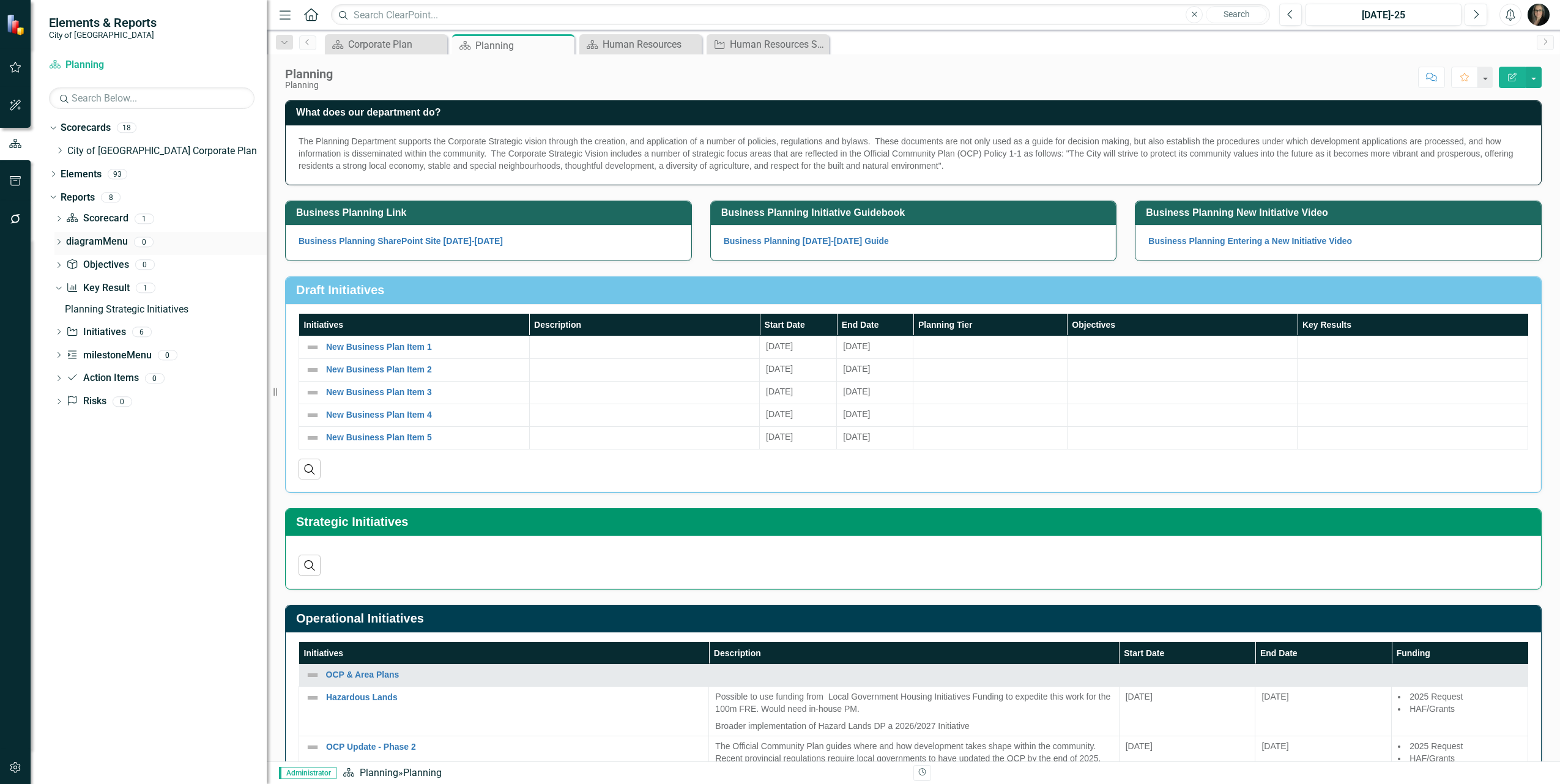
click at [65, 240] on div "Dropdown diagramMenu 0" at bounding box center [161, 244] width 212 height 23
click at [65, 240] on div "Dropdown diagramMenu 0" at bounding box center [161, 244] width 212 height 23
click at [95, 240] on link "diagramMenu" at bounding box center [97, 242] width 62 height 14
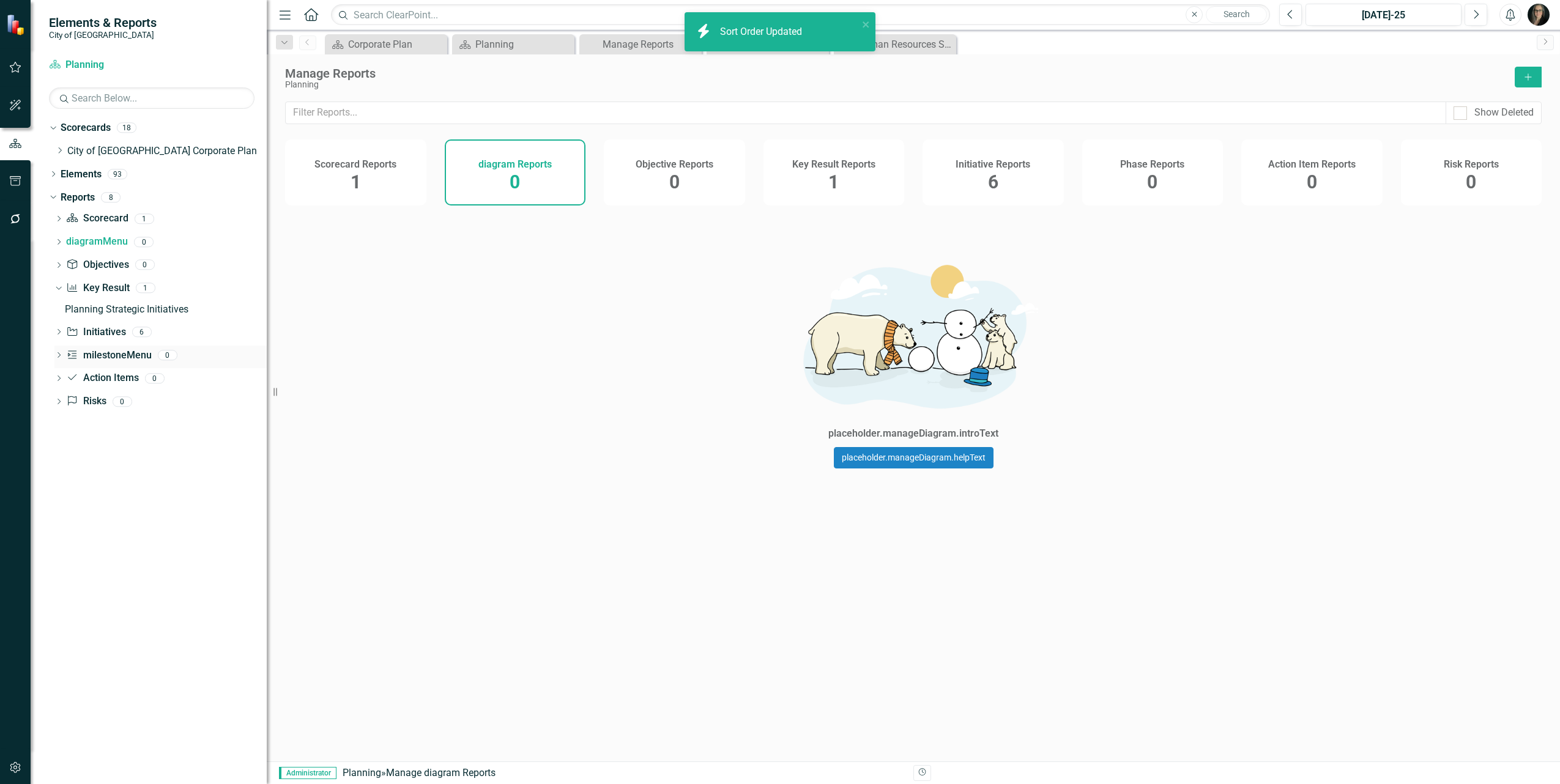
click at [98, 355] on link "Phase milestoneMenu" at bounding box center [108, 355] width 85 height 14
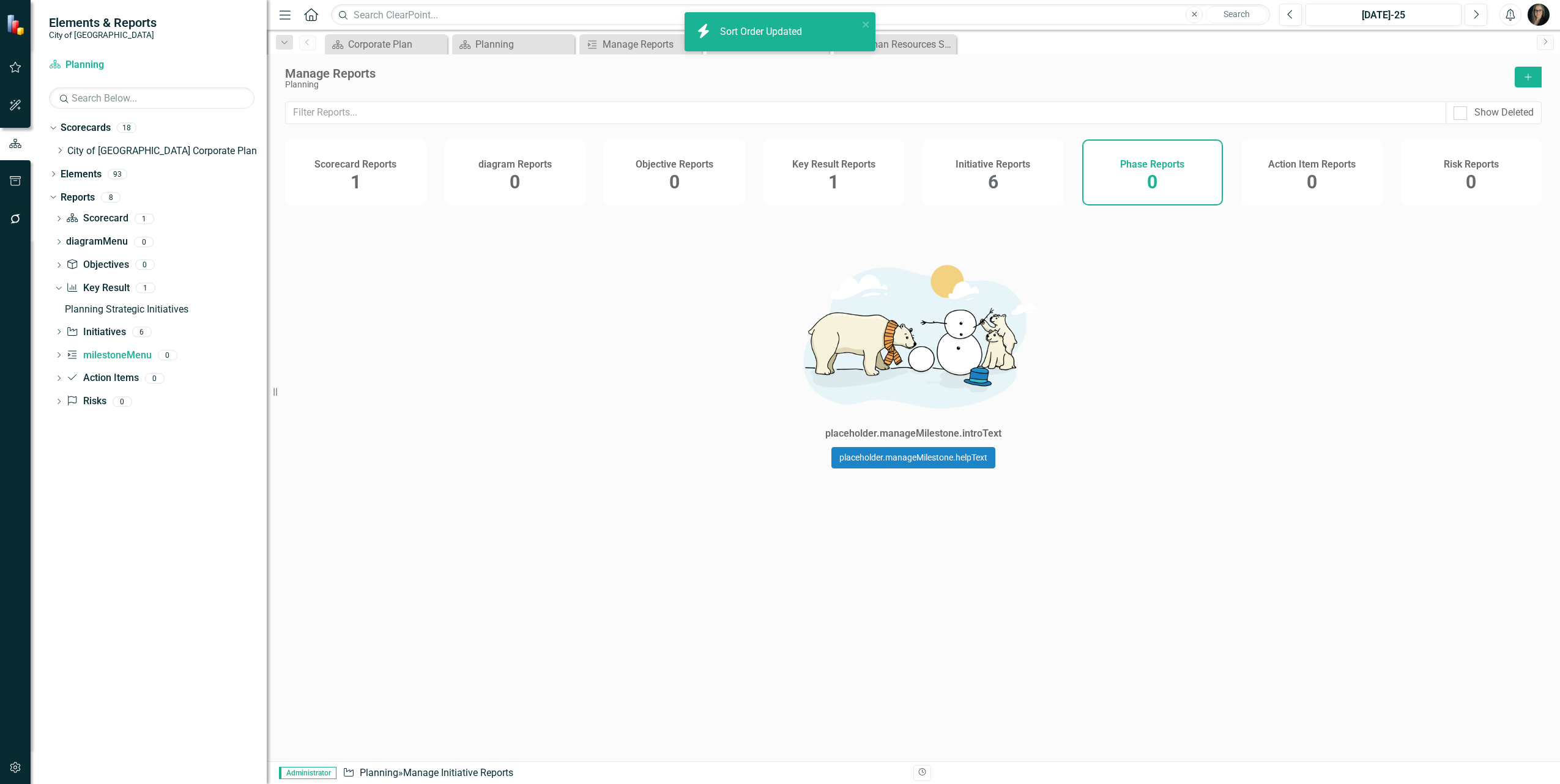
click at [1537, 25] on img "button" at bounding box center [1539, 14] width 22 height 22
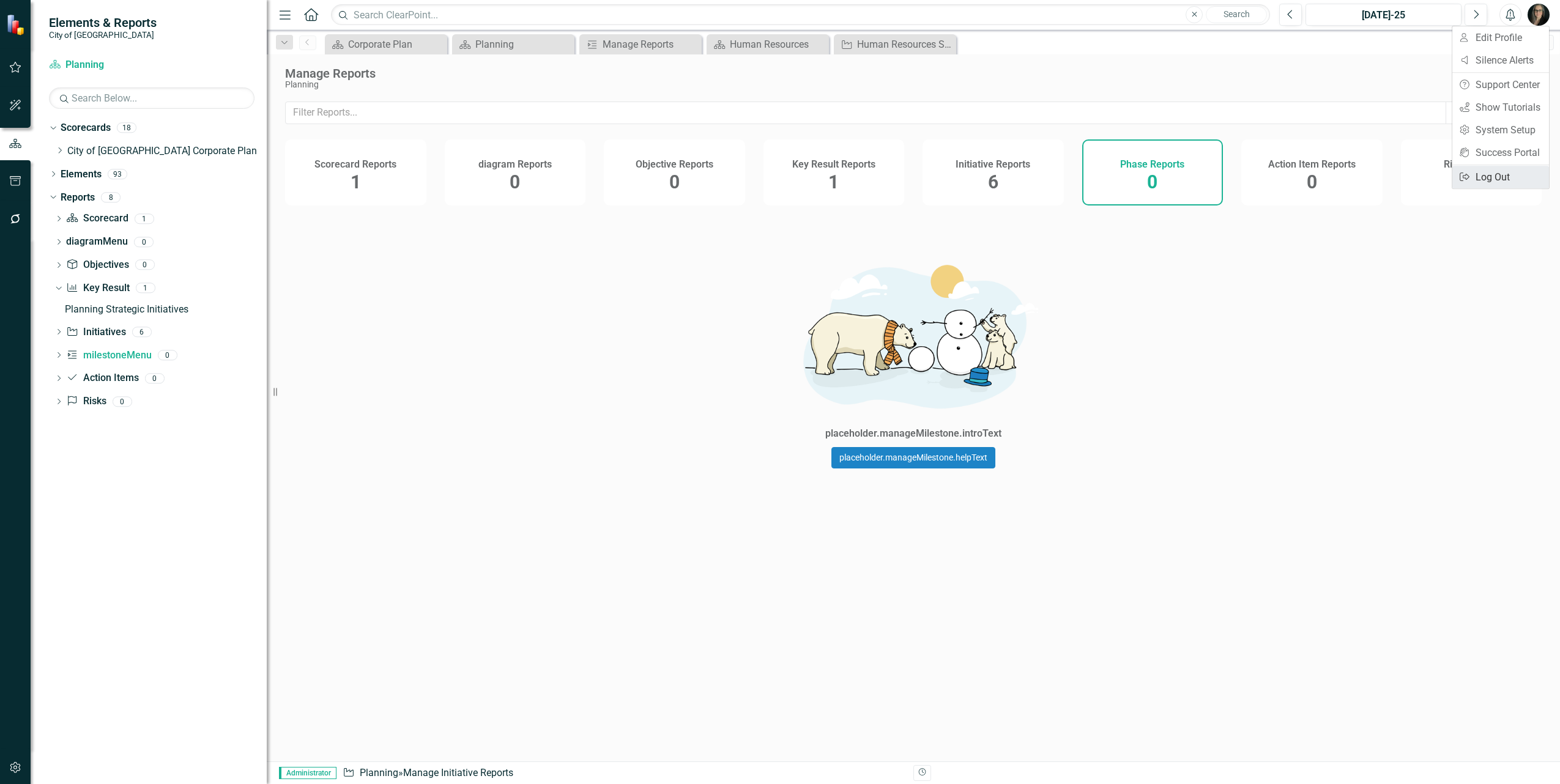
click at [1478, 177] on link "Logout Log Out" at bounding box center [1500, 177] width 97 height 23
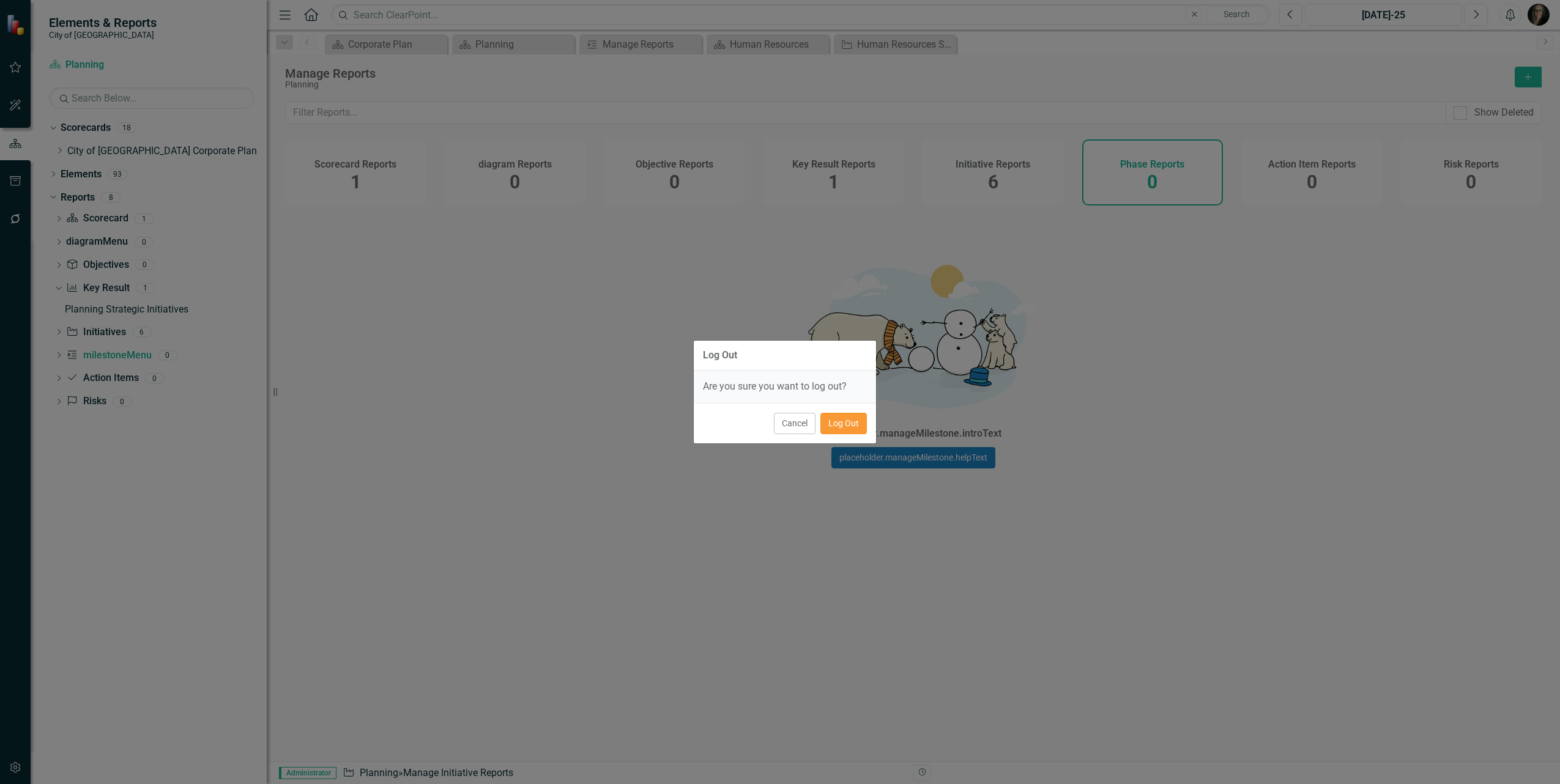
click at [842, 418] on button "Log Out" at bounding box center [844, 423] width 47 height 21
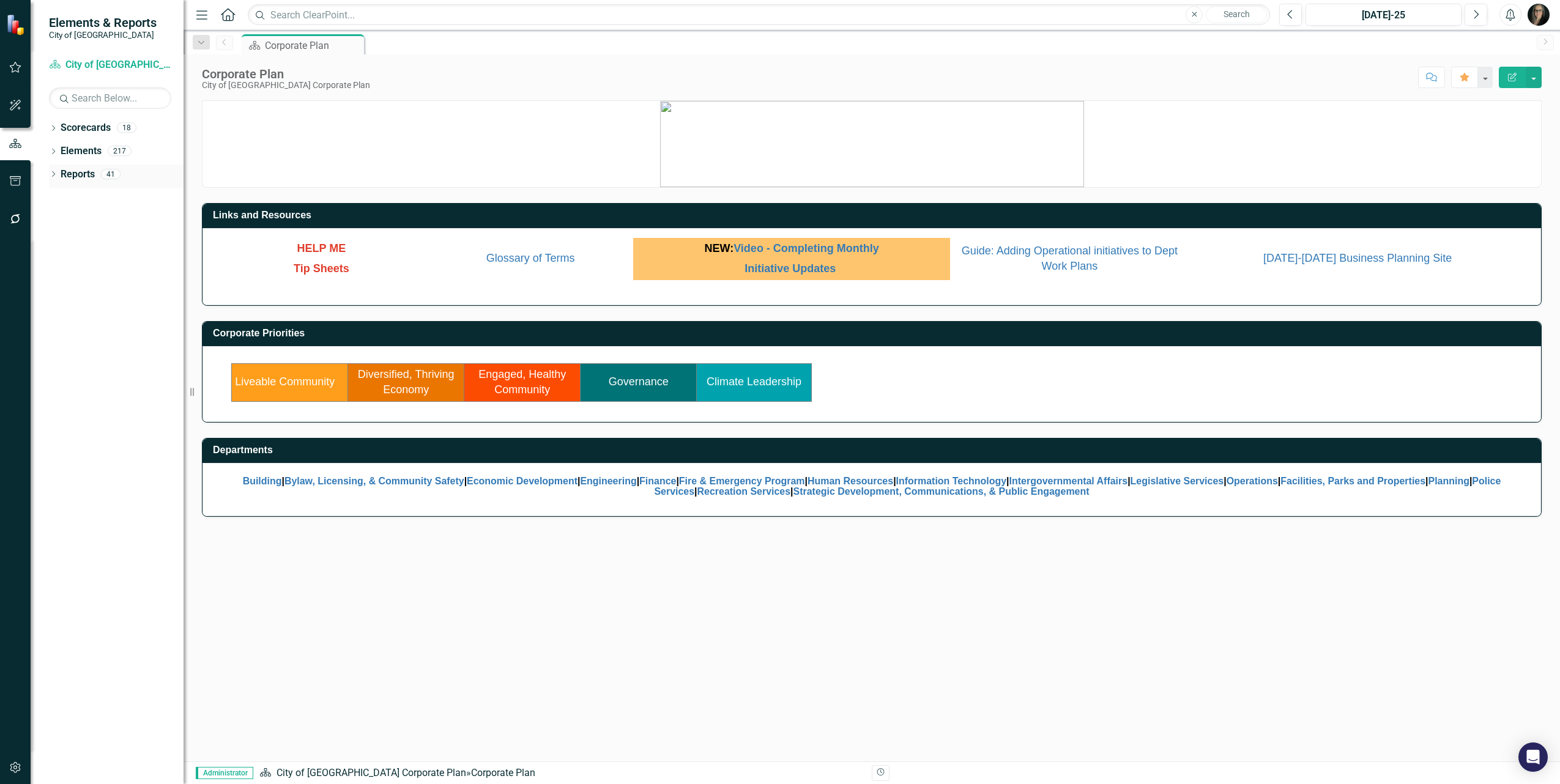
click at [52, 176] on icon "Dropdown" at bounding box center [53, 175] width 9 height 7
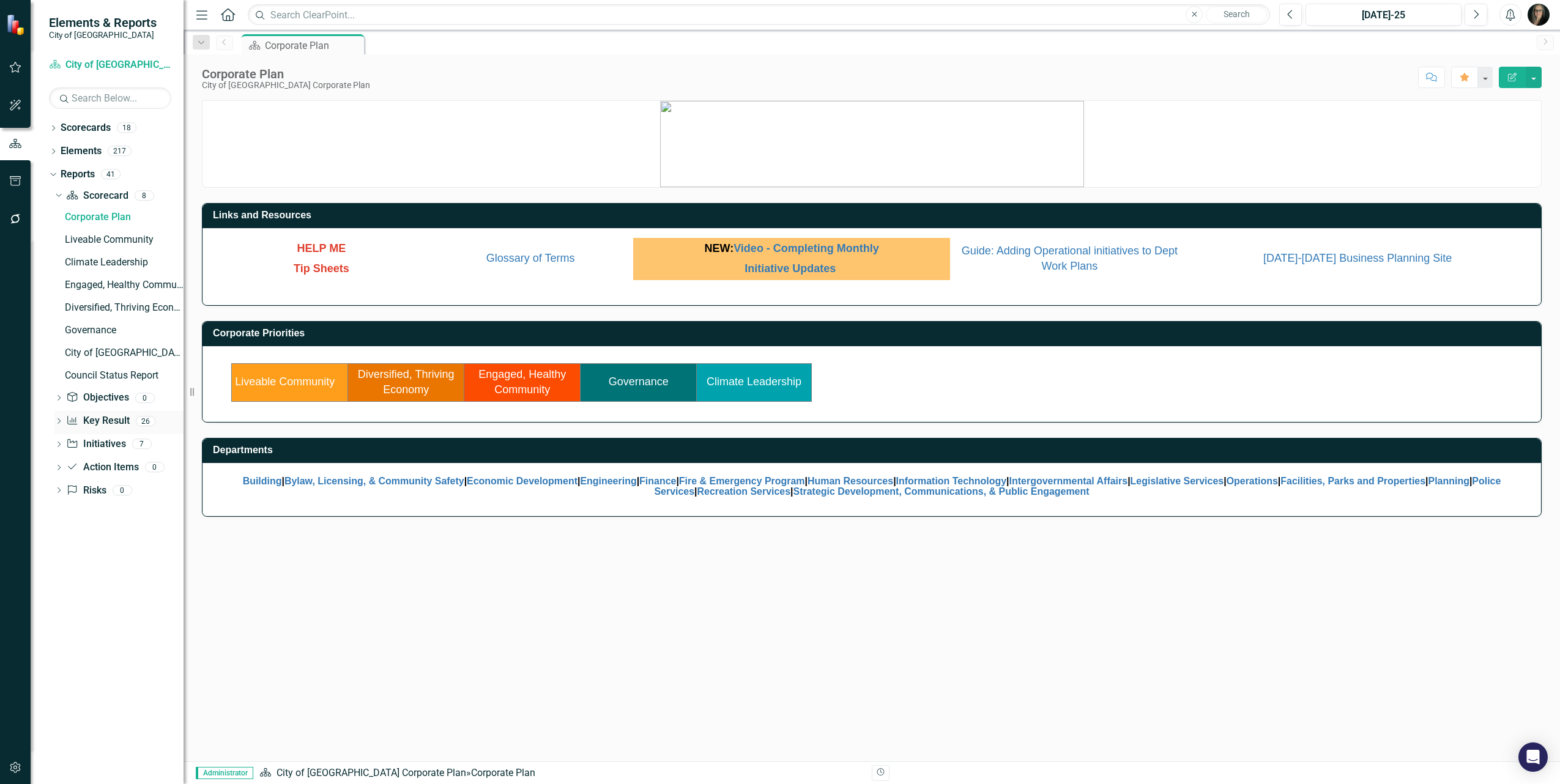
click at [58, 420] on icon "Dropdown" at bounding box center [59, 422] width 9 height 7
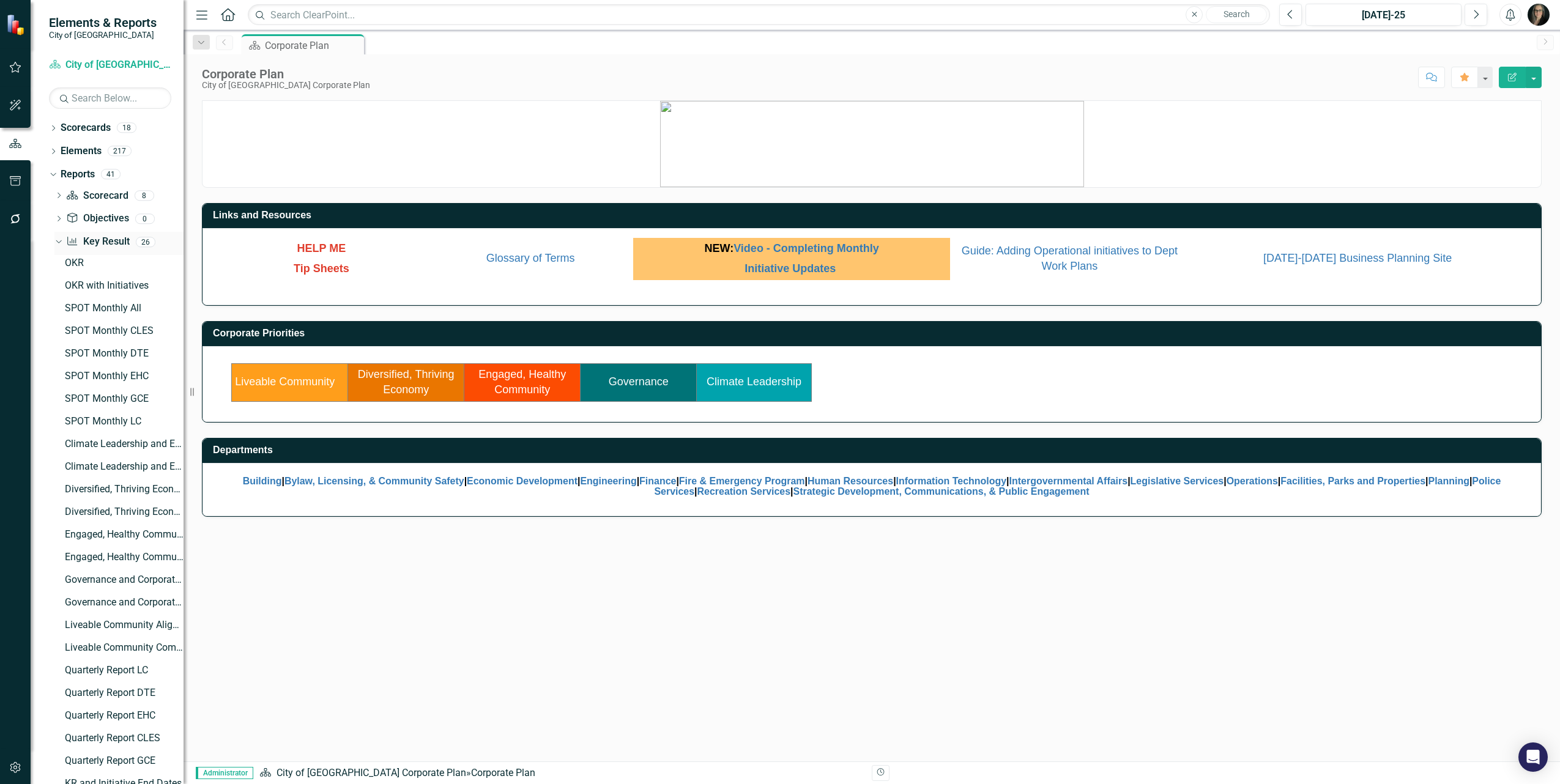
click at [60, 244] on icon "Dropdown" at bounding box center [58, 242] width 7 height 9
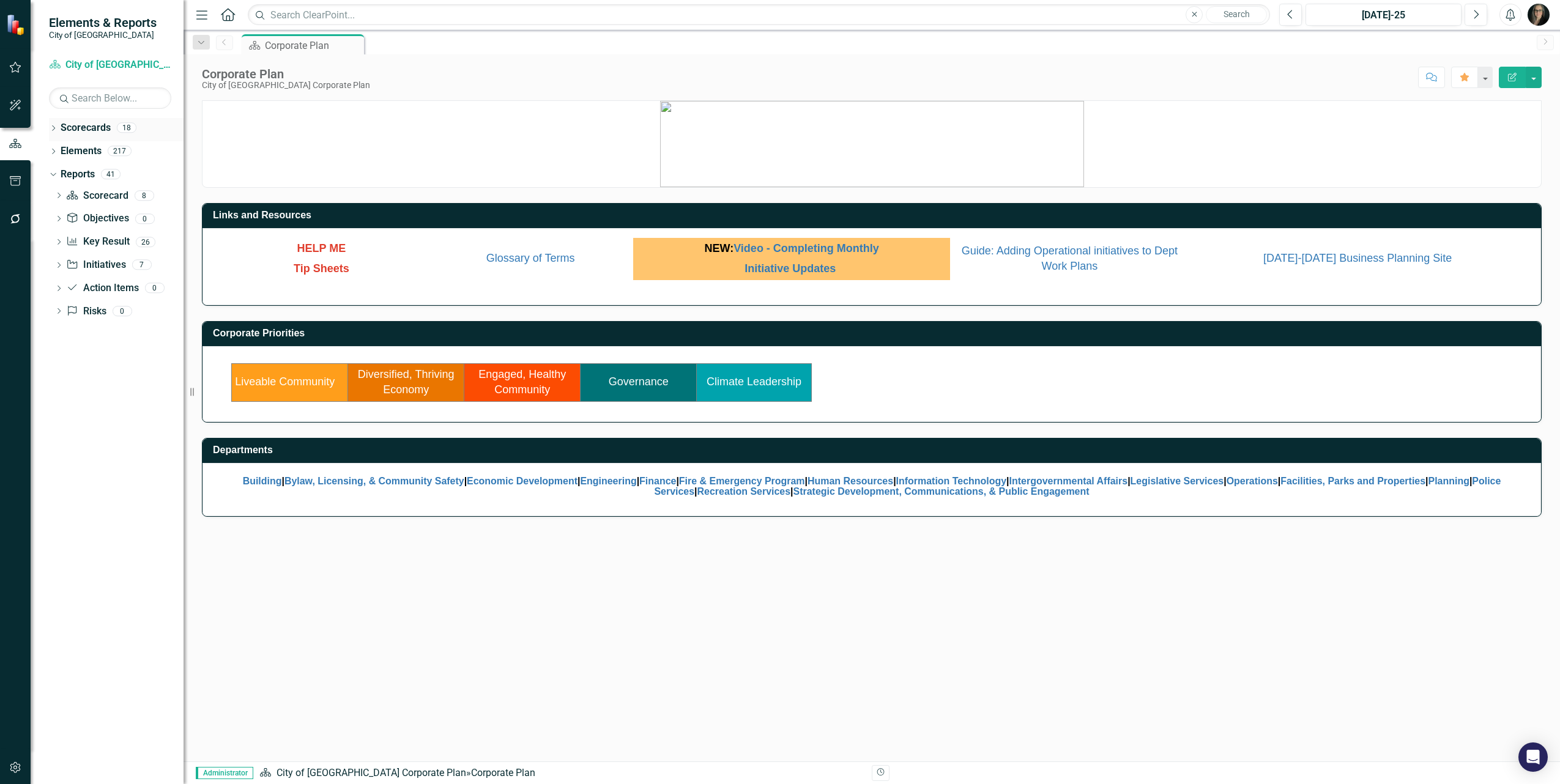
click at [54, 133] on icon "Dropdown" at bounding box center [53, 129] width 9 height 7
click at [62, 154] on icon "Dropdown" at bounding box center [59, 150] width 9 height 8
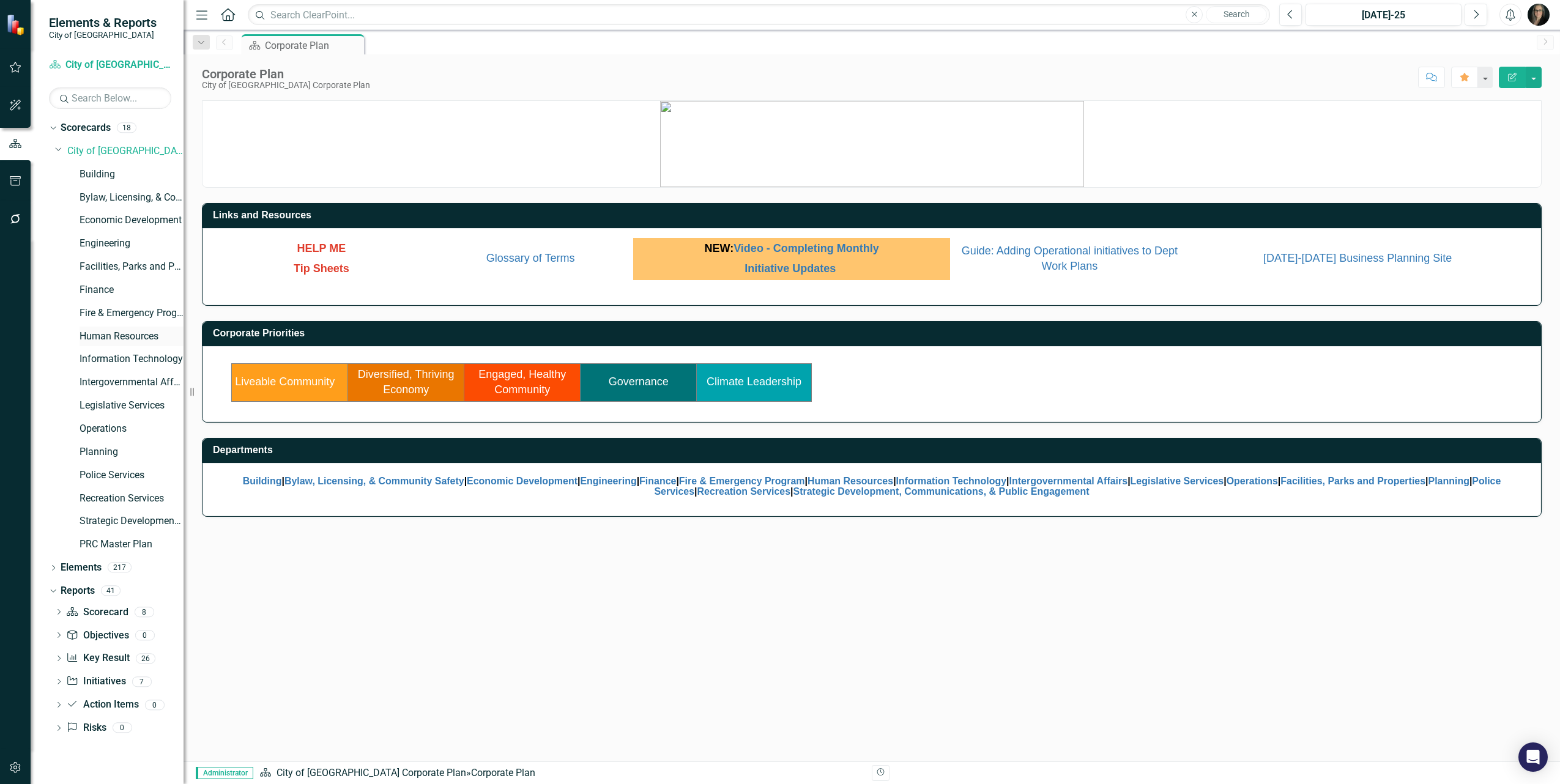
click at [105, 336] on link "Human Resources" at bounding box center [131, 337] width 104 height 14
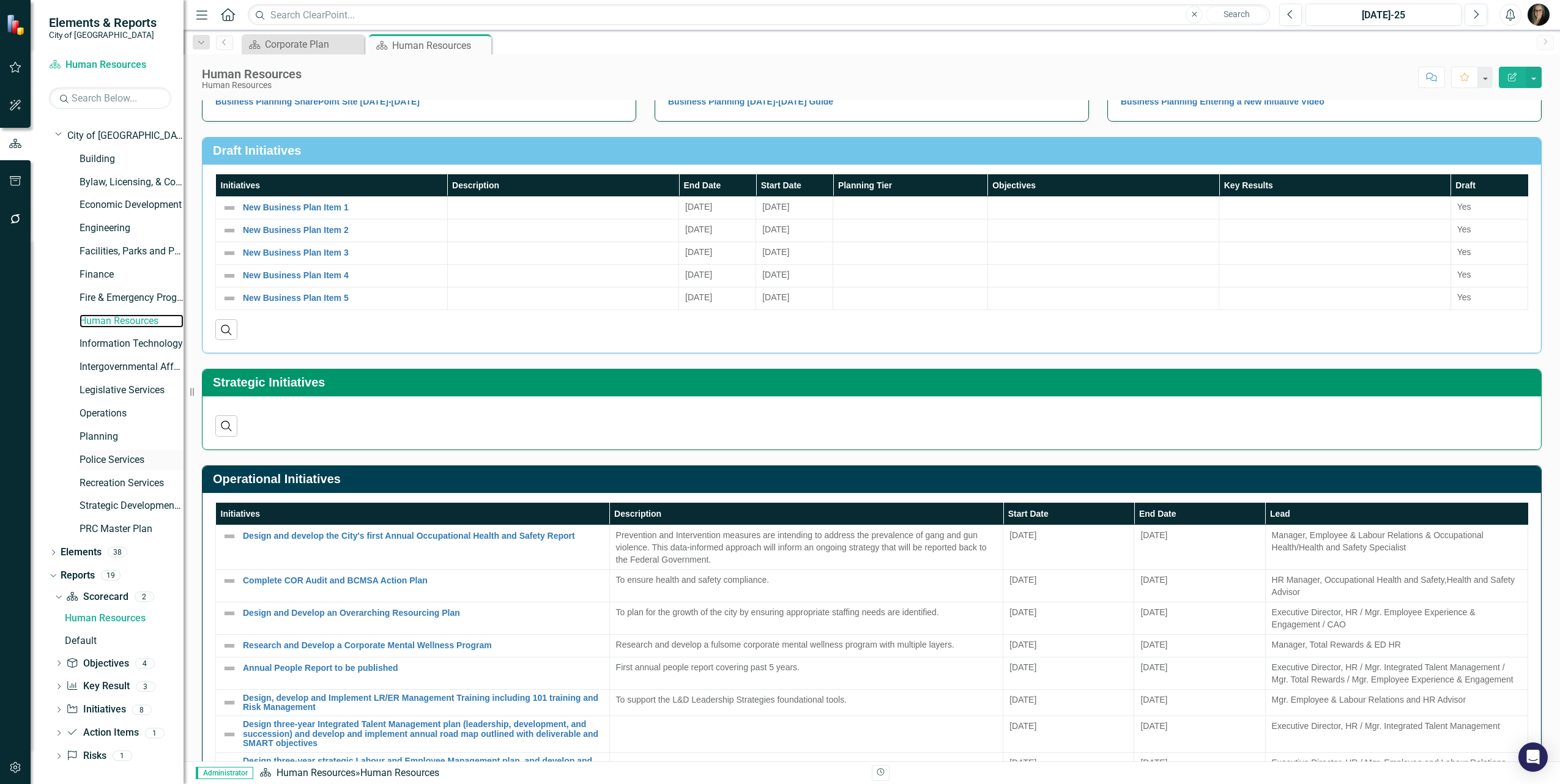
scroll to position [19, 0]
click at [57, 683] on icon "Dropdown" at bounding box center [59, 684] width 9 height 7
click at [58, 641] on icon "Dropdown" at bounding box center [58, 639] width 7 height 9
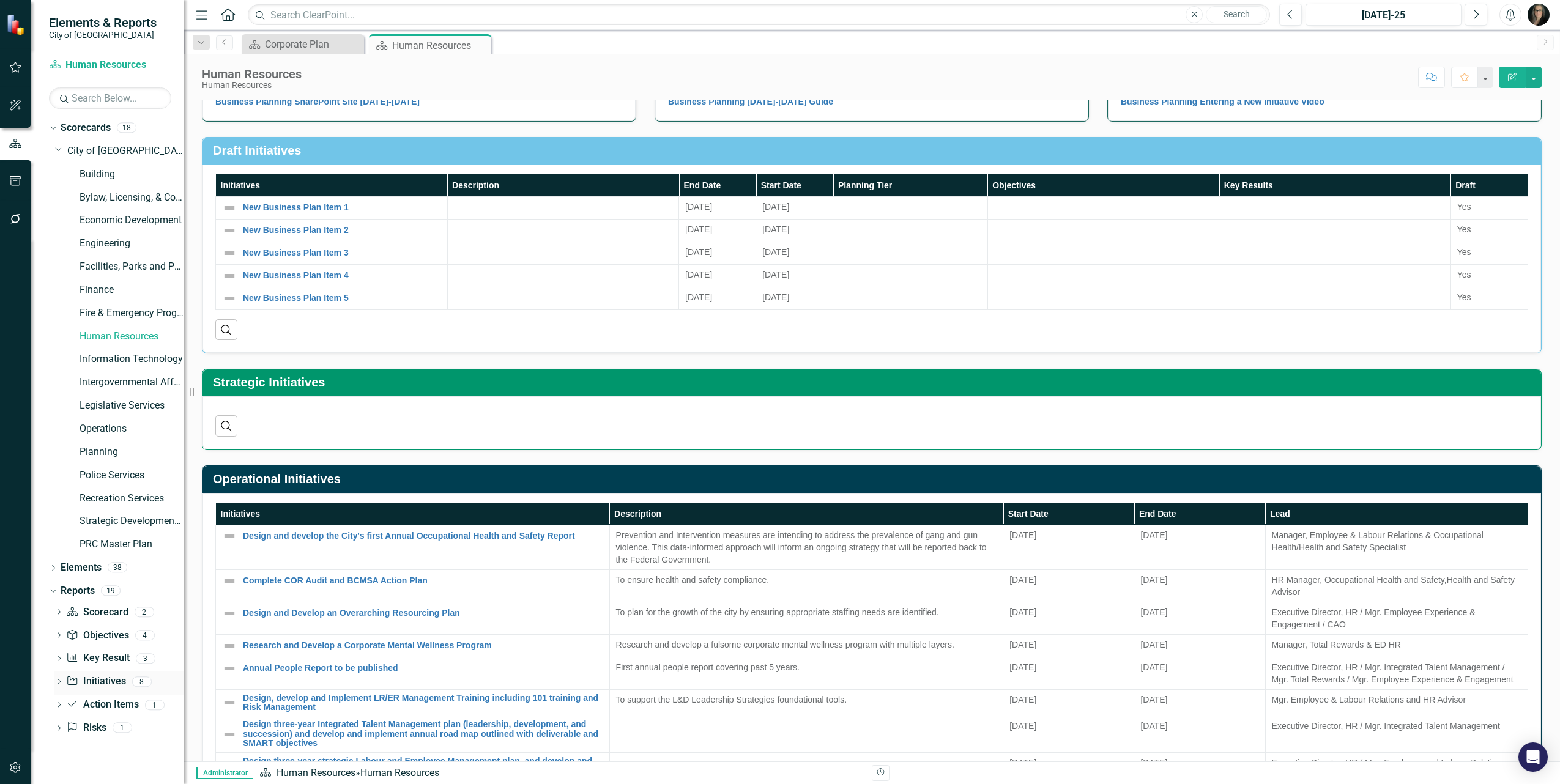
click at [59, 678] on div "Dropdown Initiative Initiatives 8" at bounding box center [119, 683] width 129 height 23
click at [59, 683] on icon "Dropdown" at bounding box center [59, 683] width 9 height 7
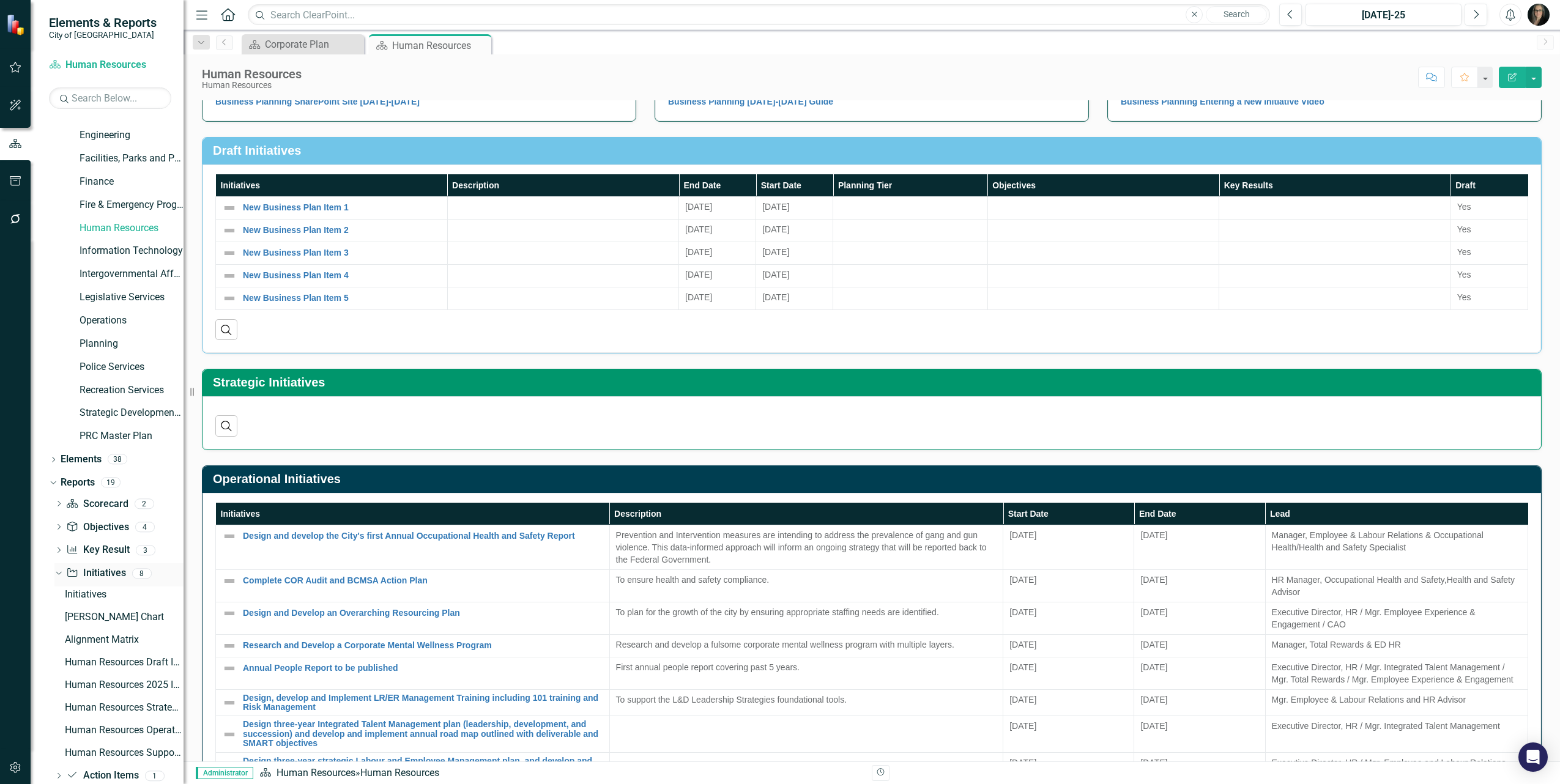
scroll to position [154, 0]
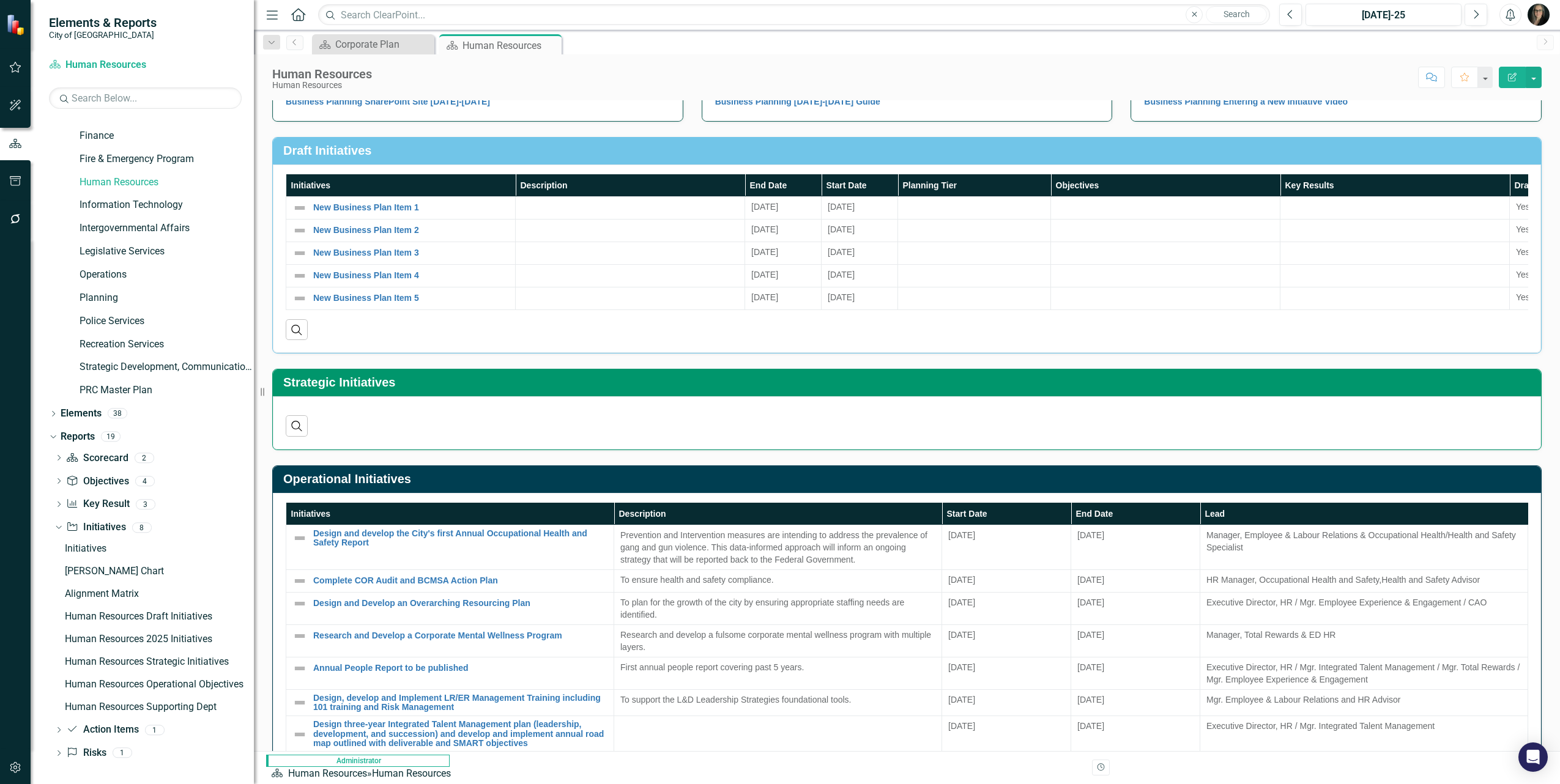
drag, startPoint x: 188, startPoint y: 531, endPoint x: 254, endPoint y: 524, distance: 66.4
click at [254, 524] on div "Resize" at bounding box center [259, 392] width 10 height 784
click at [179, 662] on div "Human Resources Strategic Initiatives" at bounding box center [160, 662] width 189 height 11
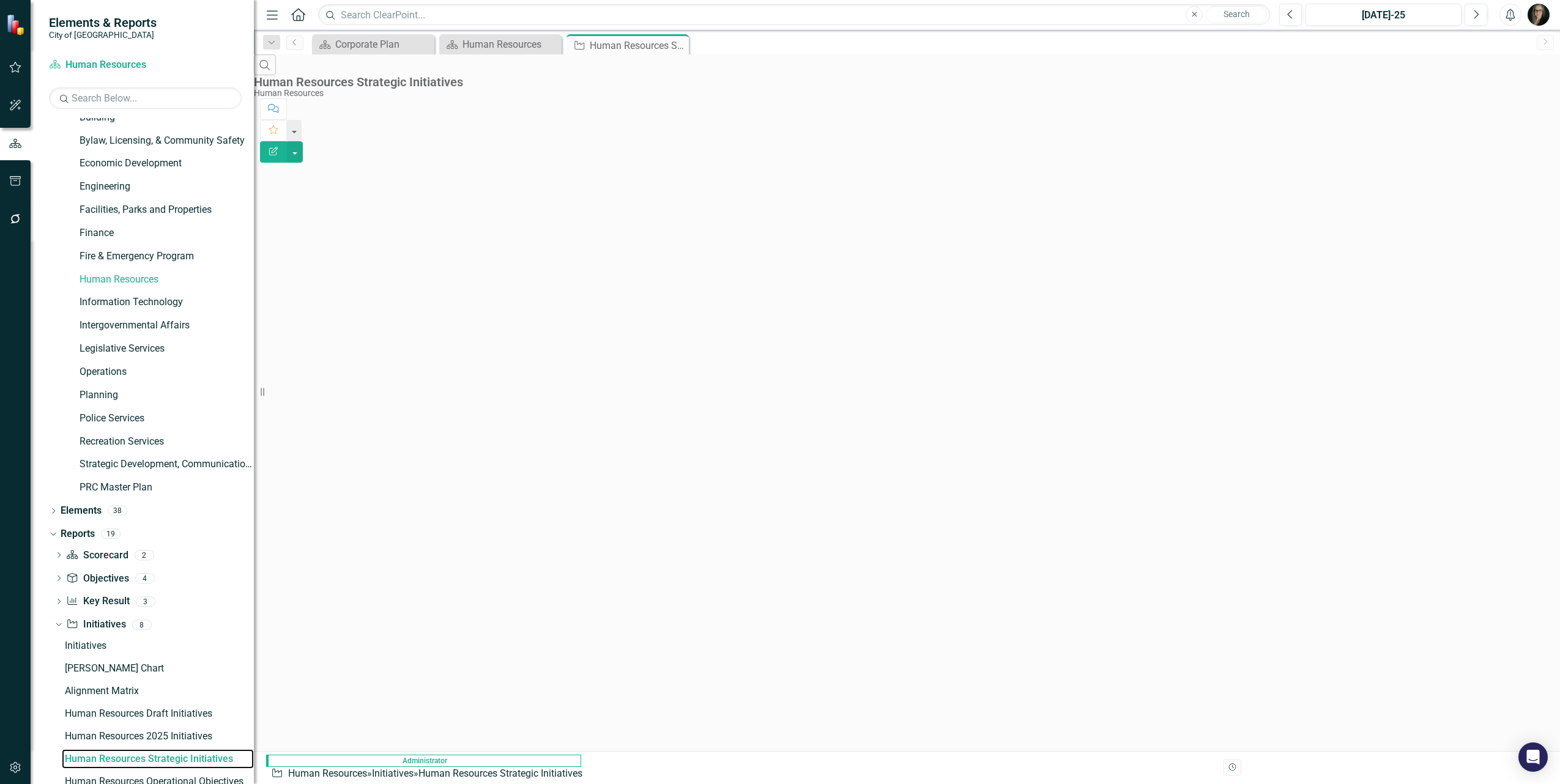
scroll to position [42, 0]
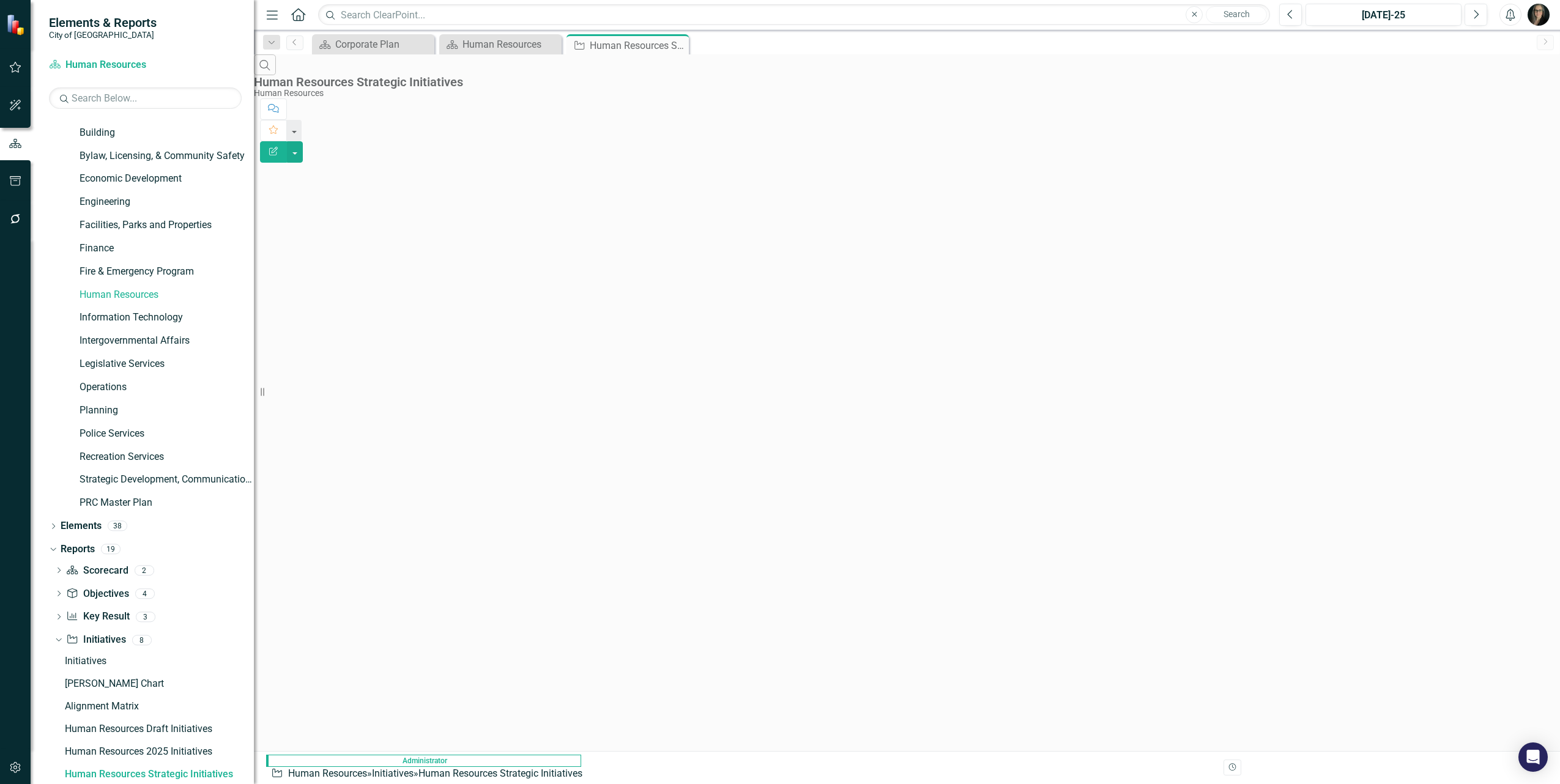
click at [287, 141] on button "Edit Report" at bounding box center [273, 151] width 27 height 21
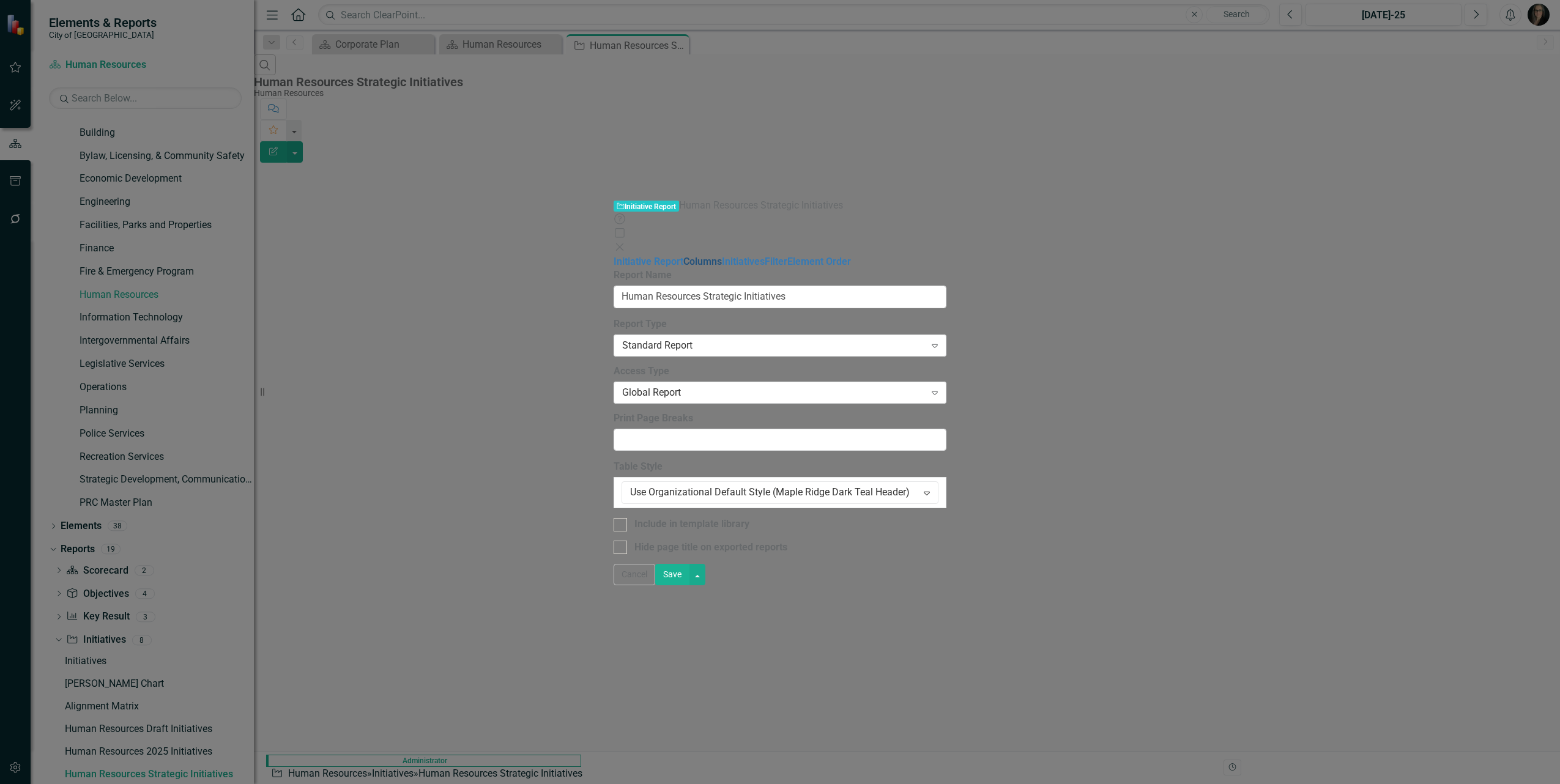
click at [683, 255] on link "Columns" at bounding box center [703, 261] width 38 height 12
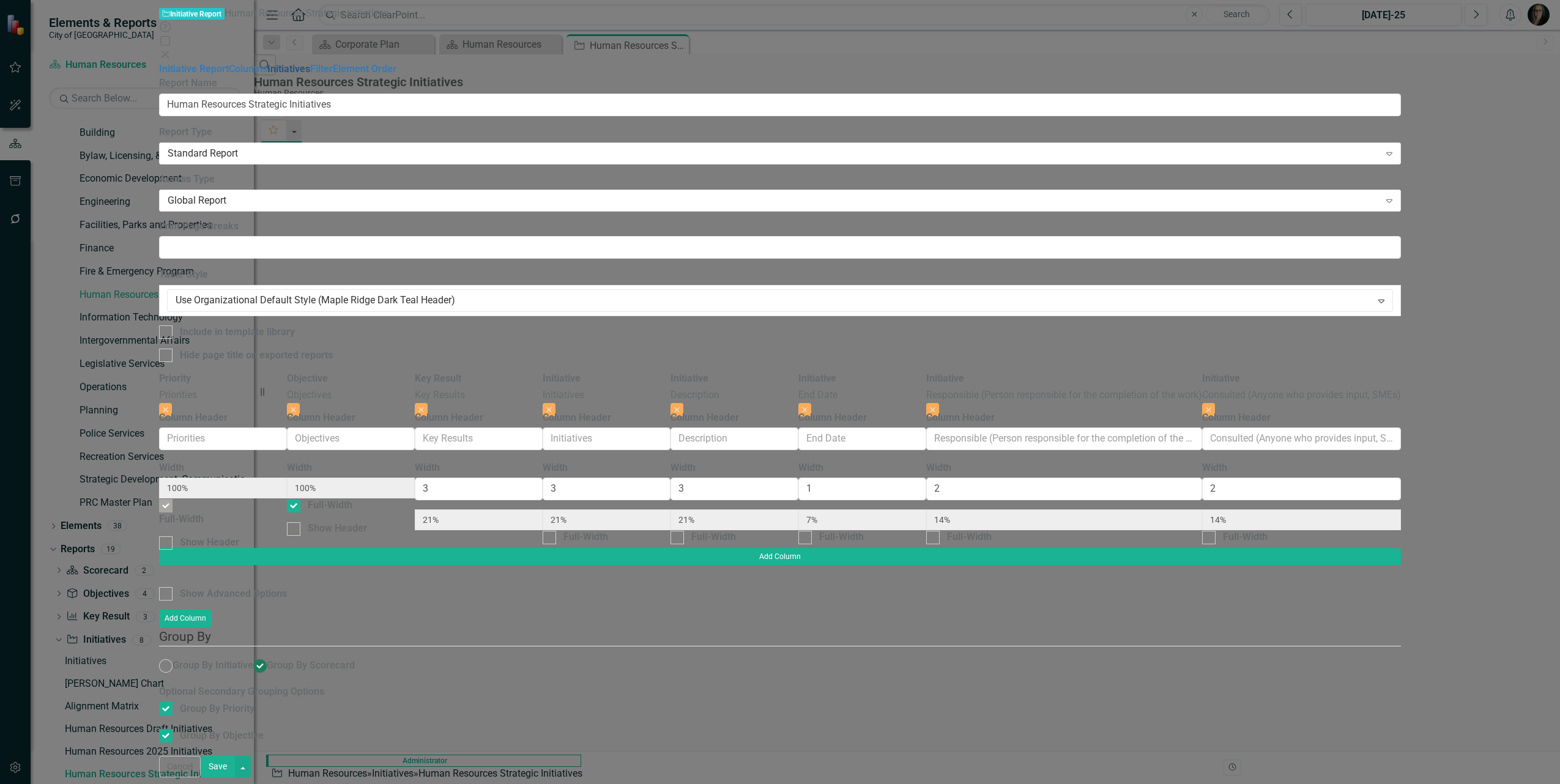
click at [267, 75] on link "Initiatives" at bounding box center [288, 68] width 43 height 12
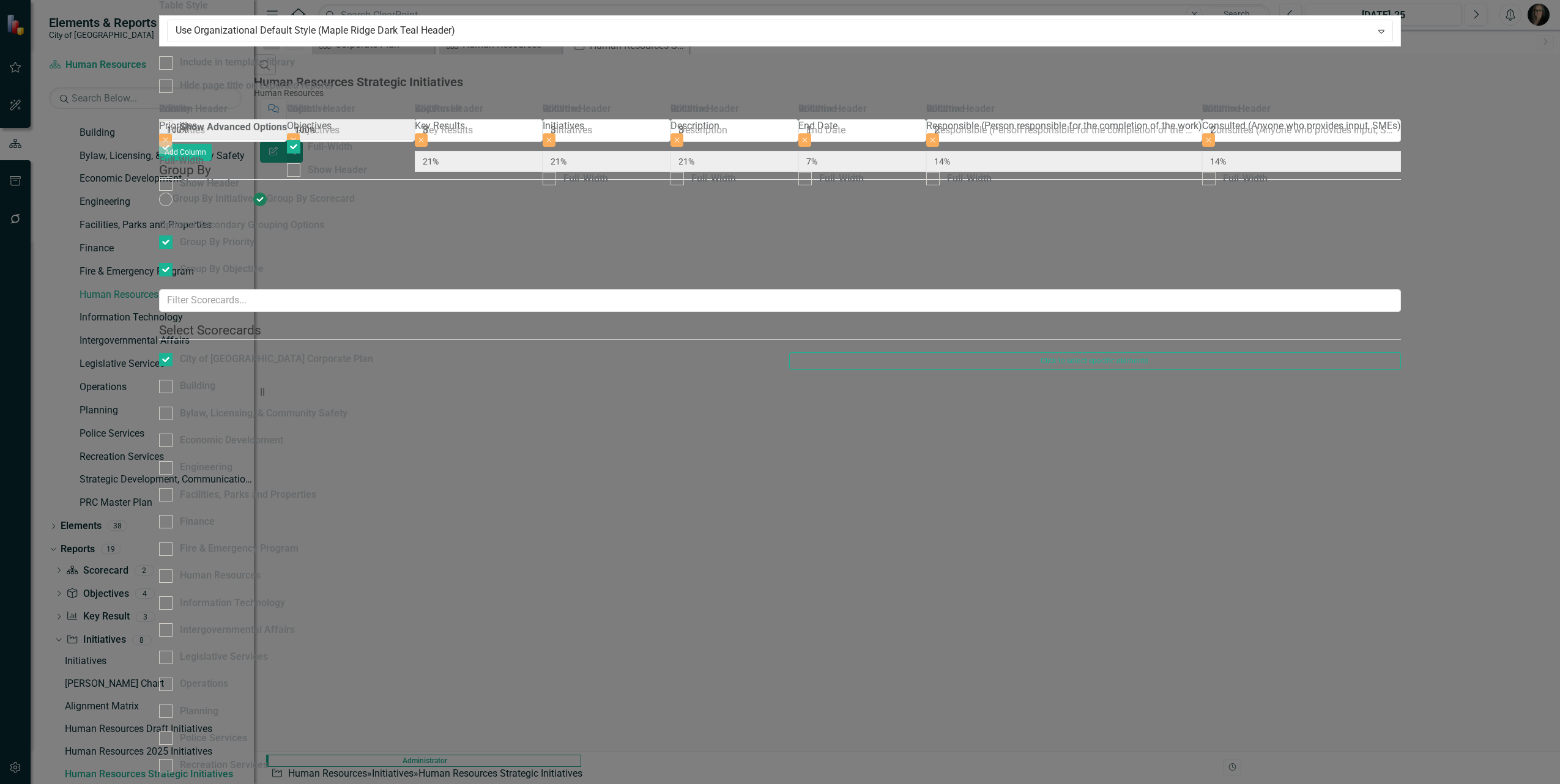
click at [864, 27] on icon "close" at bounding box center [866, 25] width 9 height 10
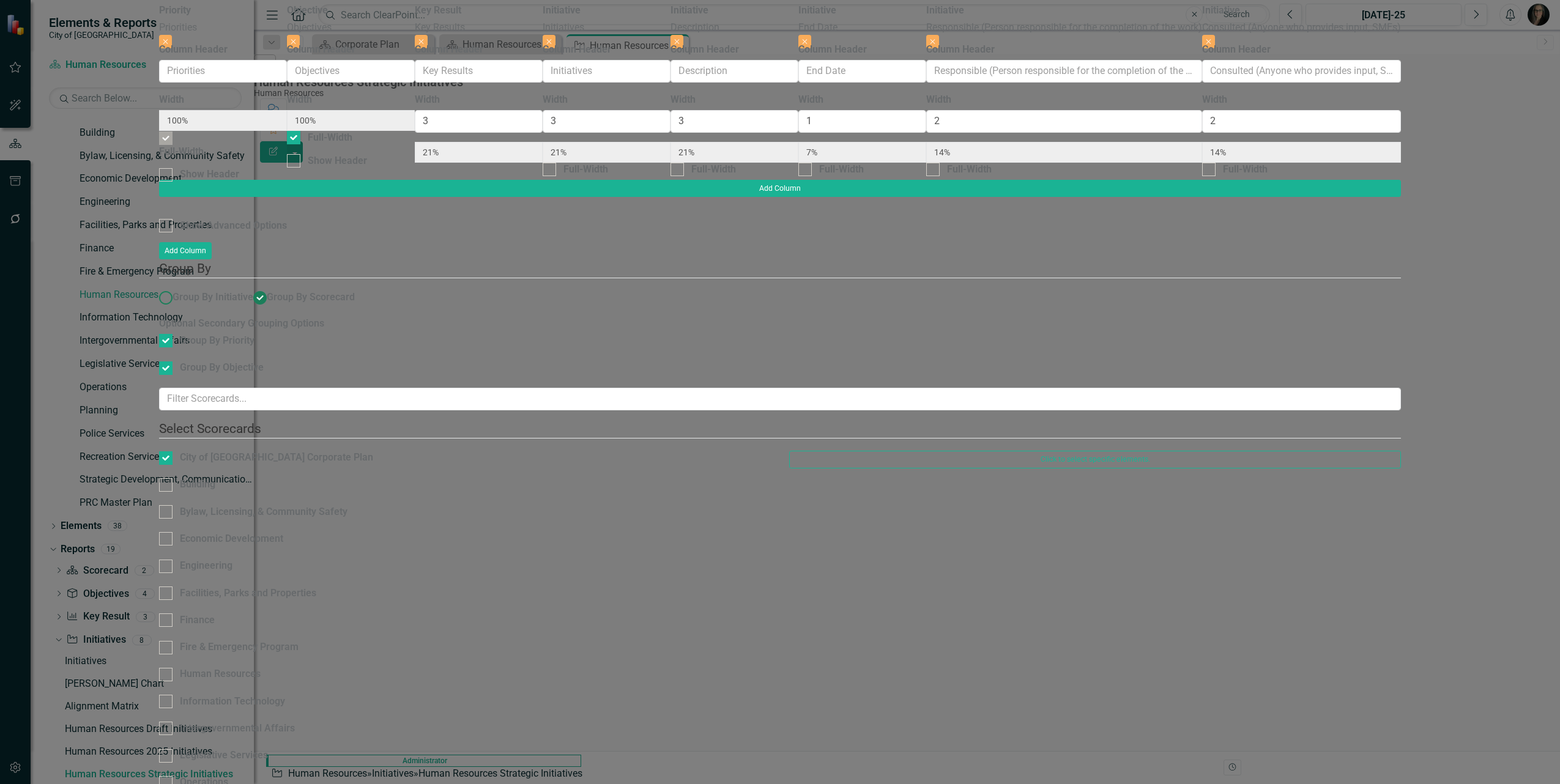
click at [253, 300] on span "Group By Initiative" at bounding box center [213, 296] width 81 height 12
click at [175, 300] on input "Group By Initiative" at bounding box center [166, 299] width 19 height 19
radio input "true"
type input "6%"
type input "17%"
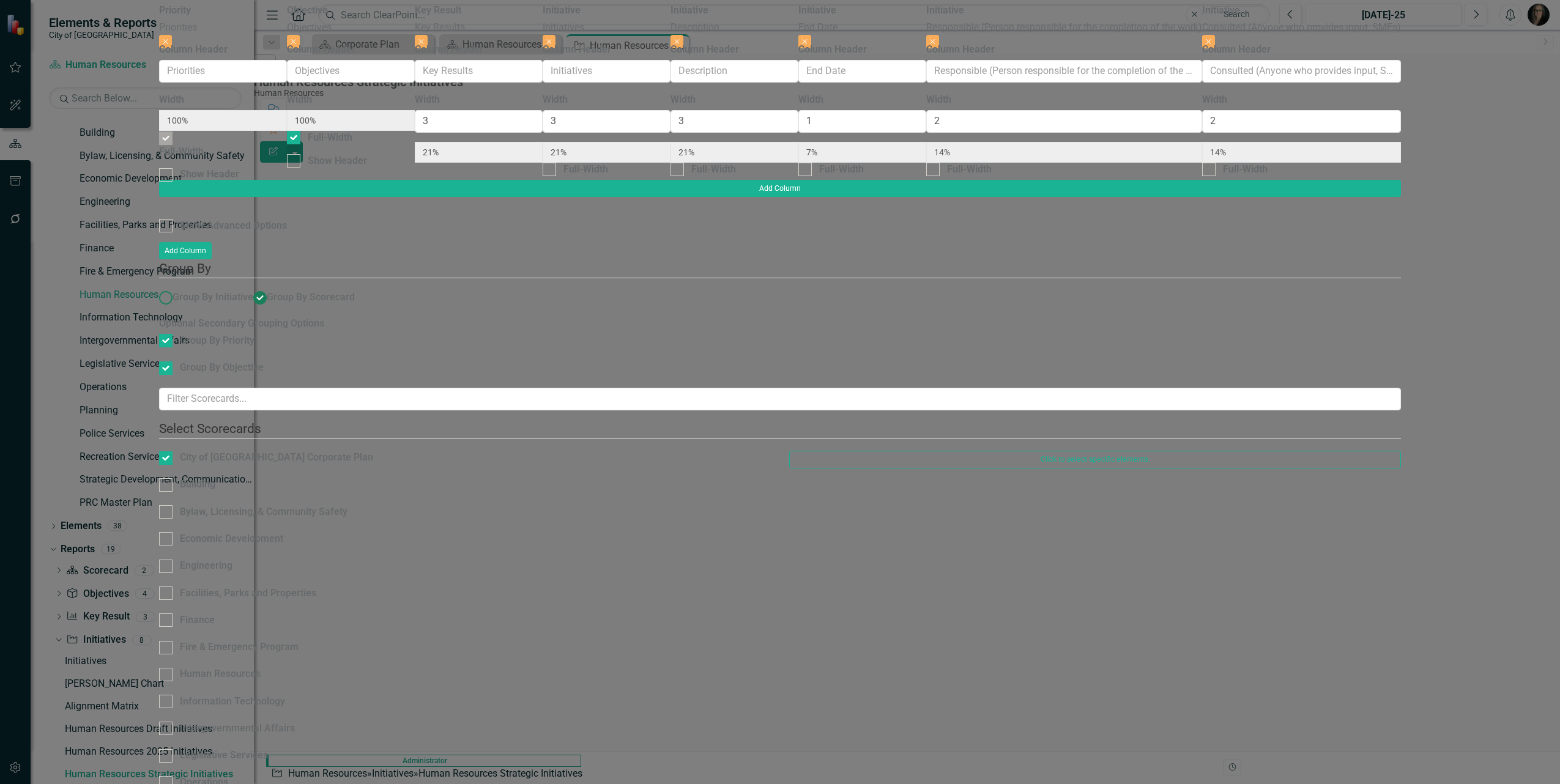
type input "17%"
type input "6%"
type input "11%"
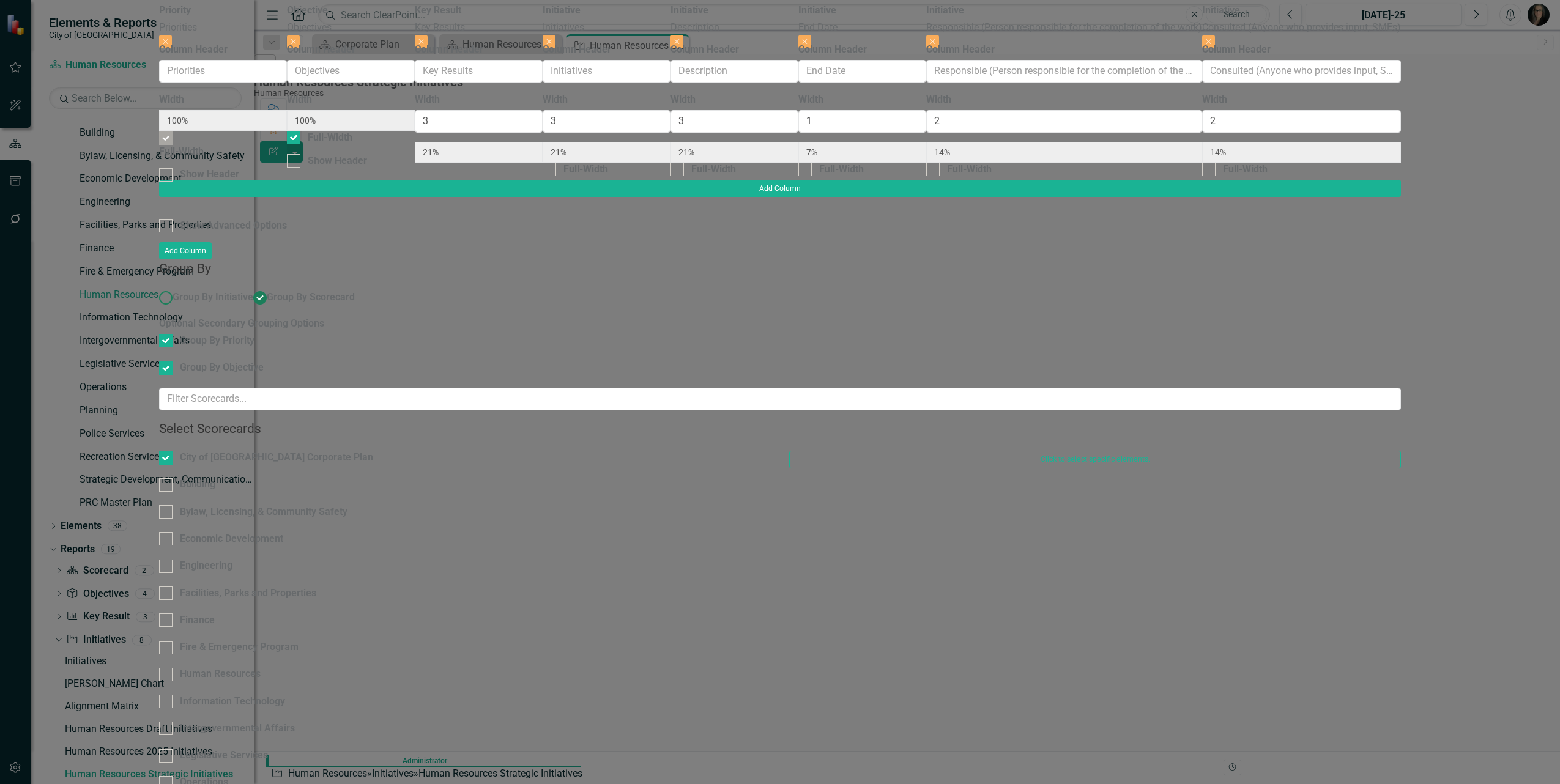
type input "11%"
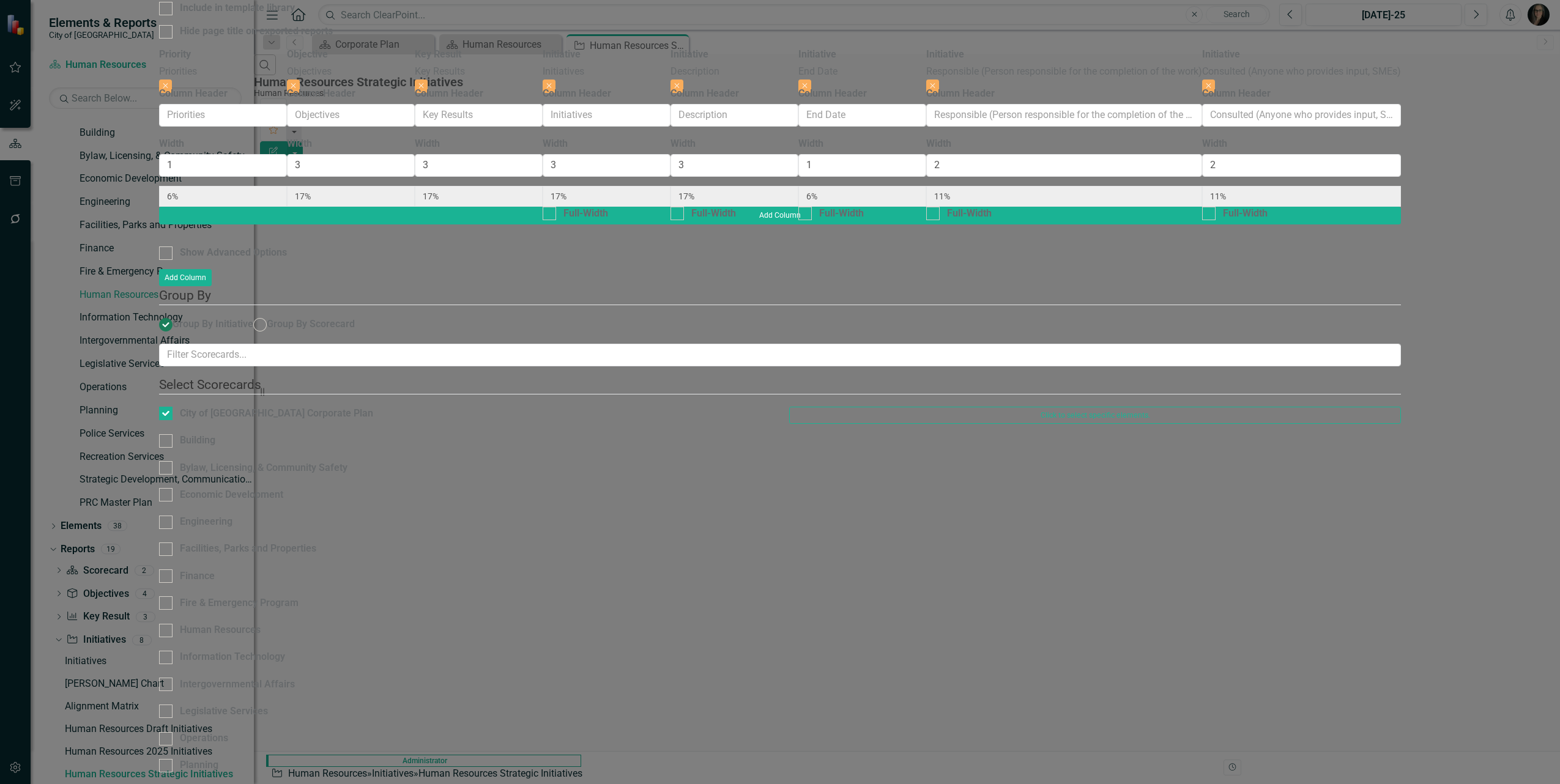
radio input "true"
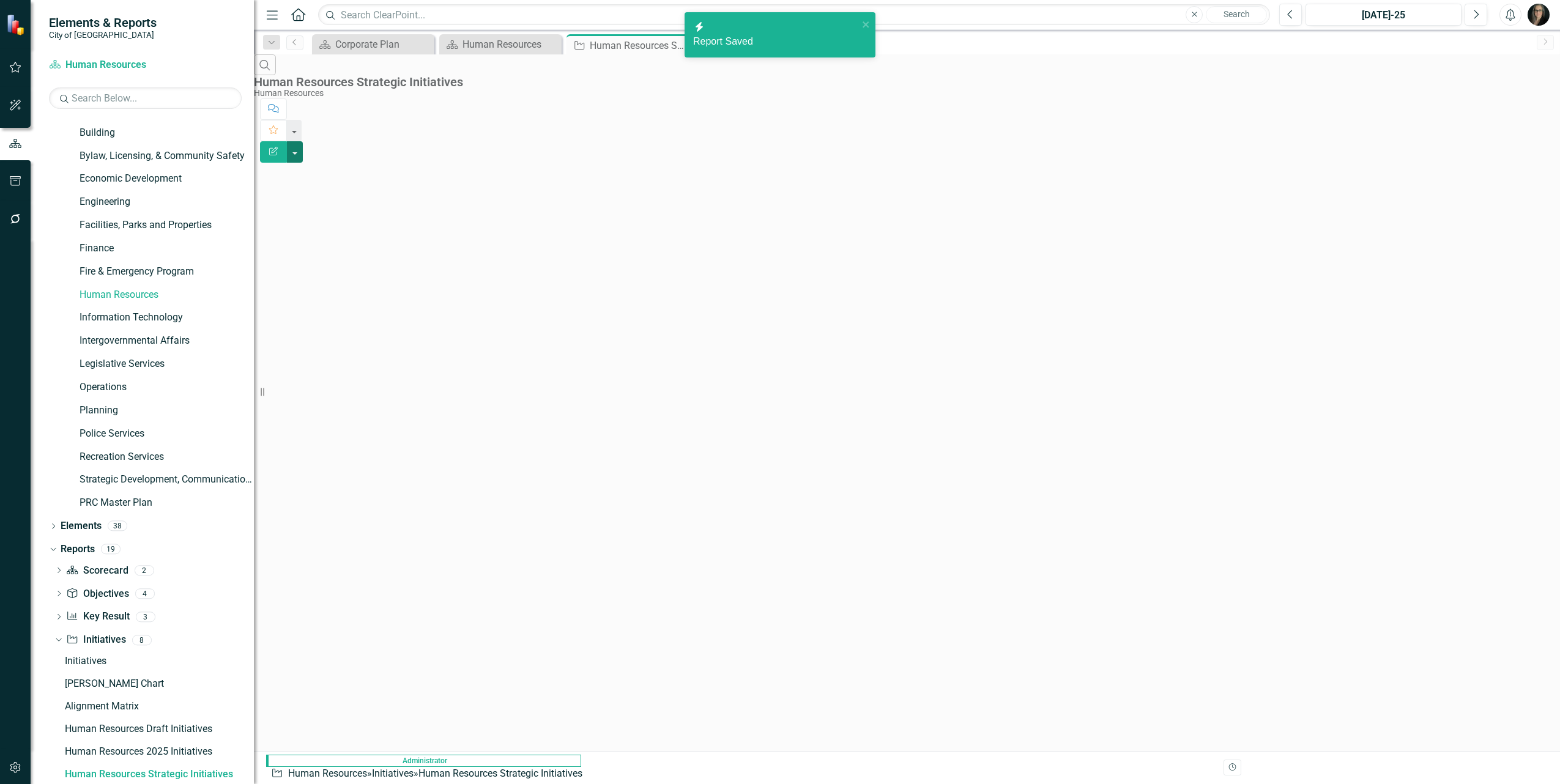
click at [303, 141] on button "button" at bounding box center [294, 151] width 16 height 21
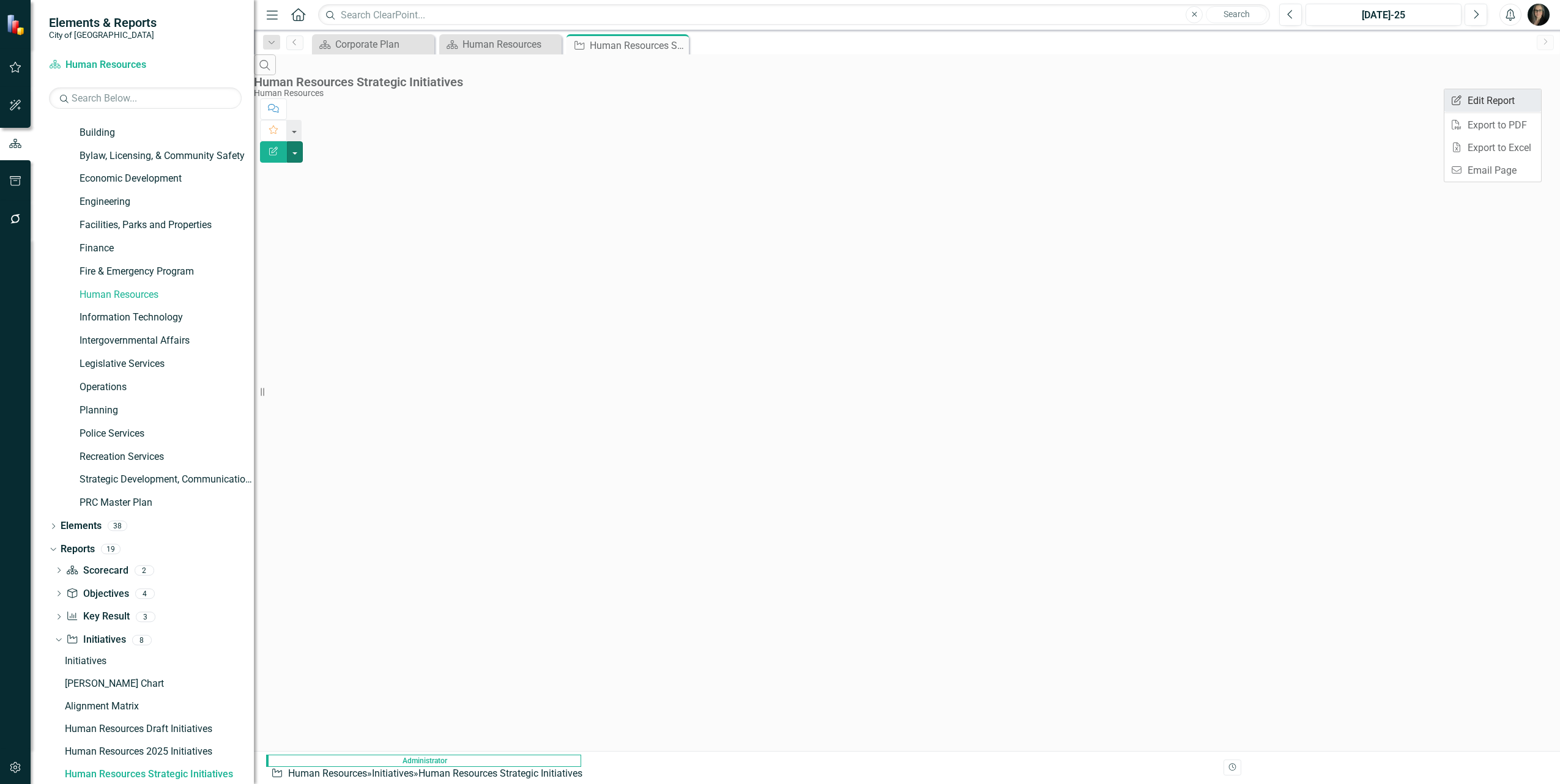
click at [1489, 101] on link "Edit Report Edit Report" at bounding box center [1492, 100] width 97 height 23
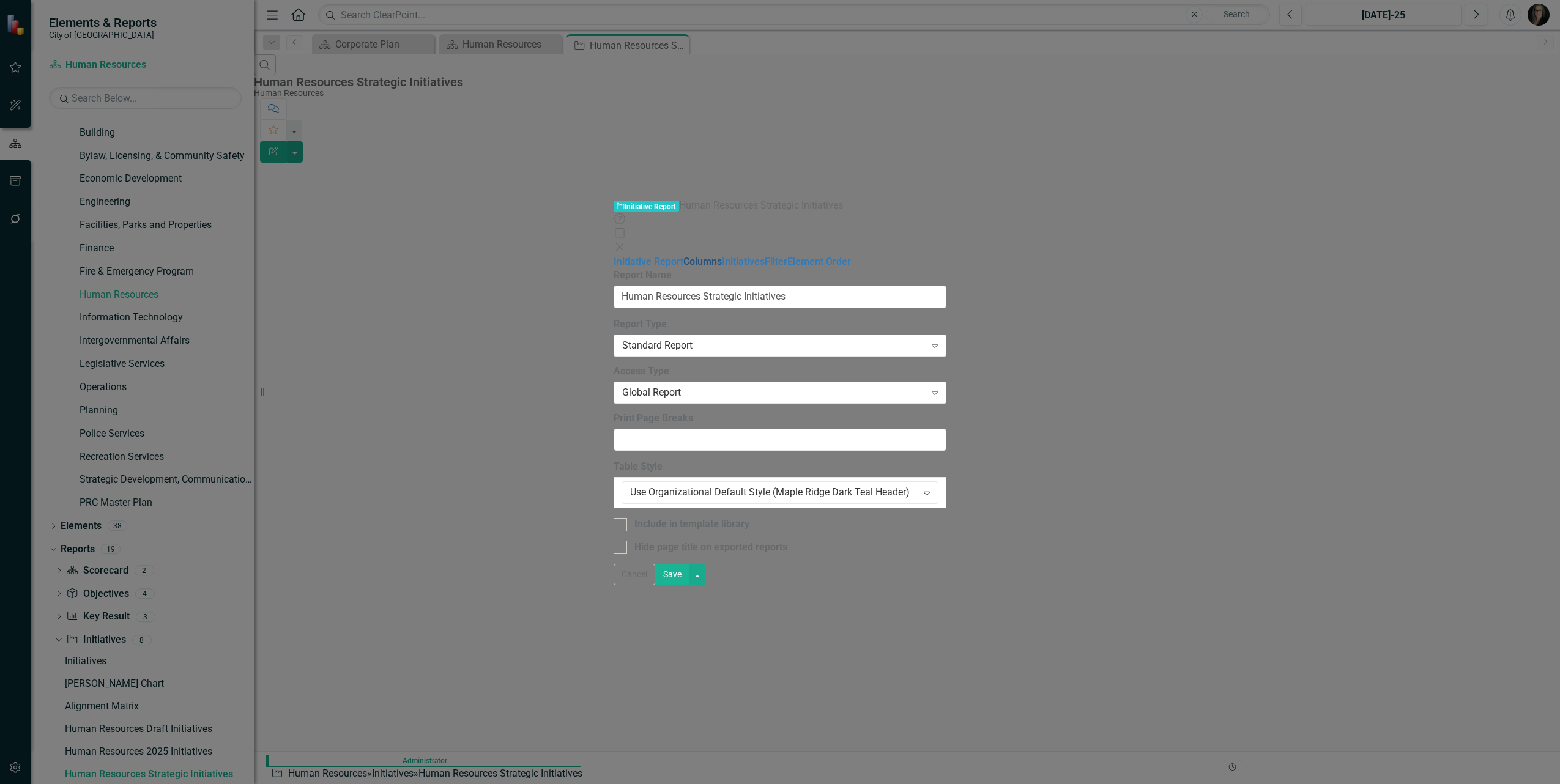
click at [683, 255] on link "Columns" at bounding box center [703, 261] width 38 height 12
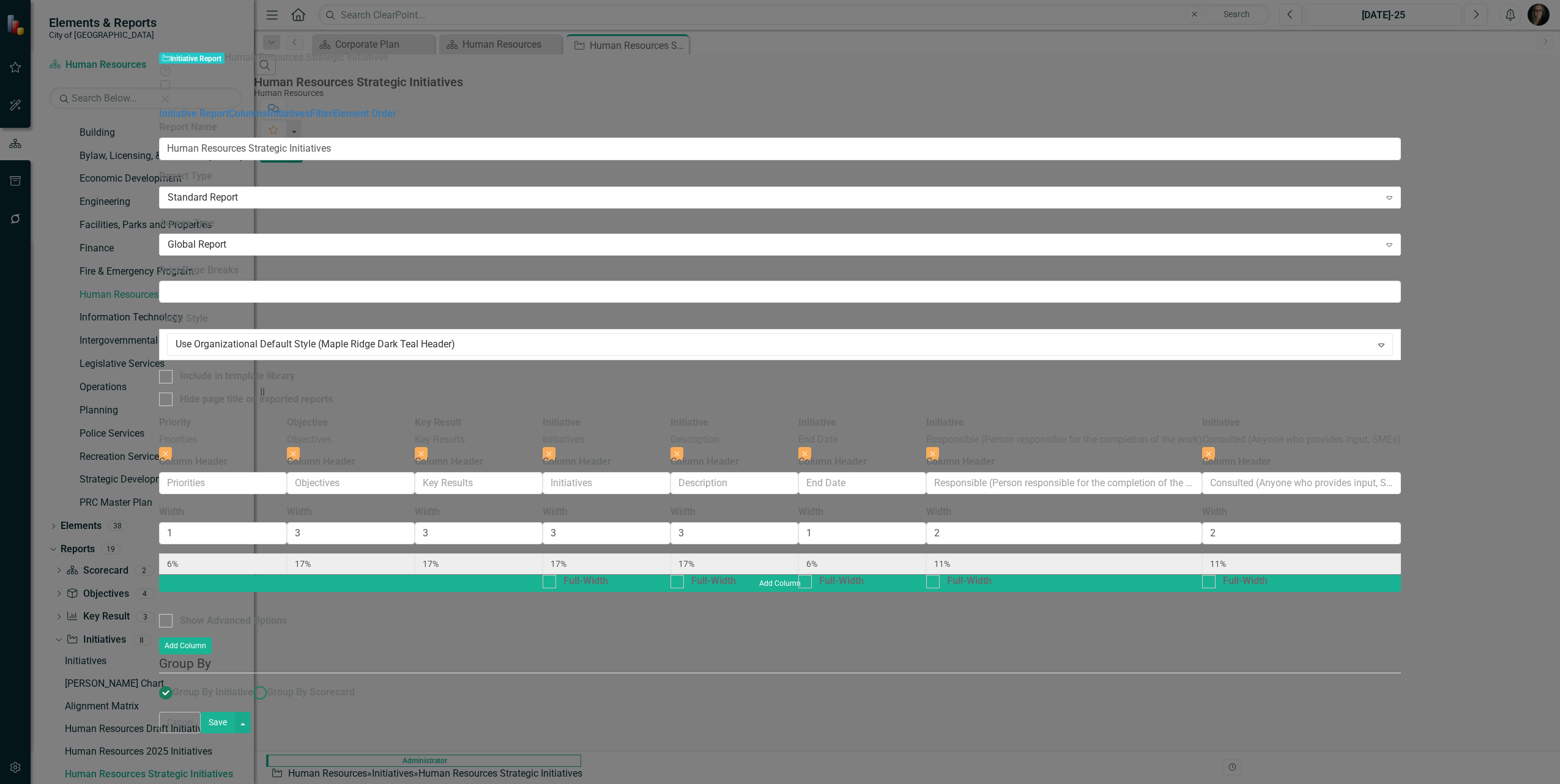
click at [270, 683] on ins at bounding box center [260, 693] width 19 height 19
click at [270, 683] on input "Group By Scorecard" at bounding box center [260, 693] width 19 height 19
radio input "true"
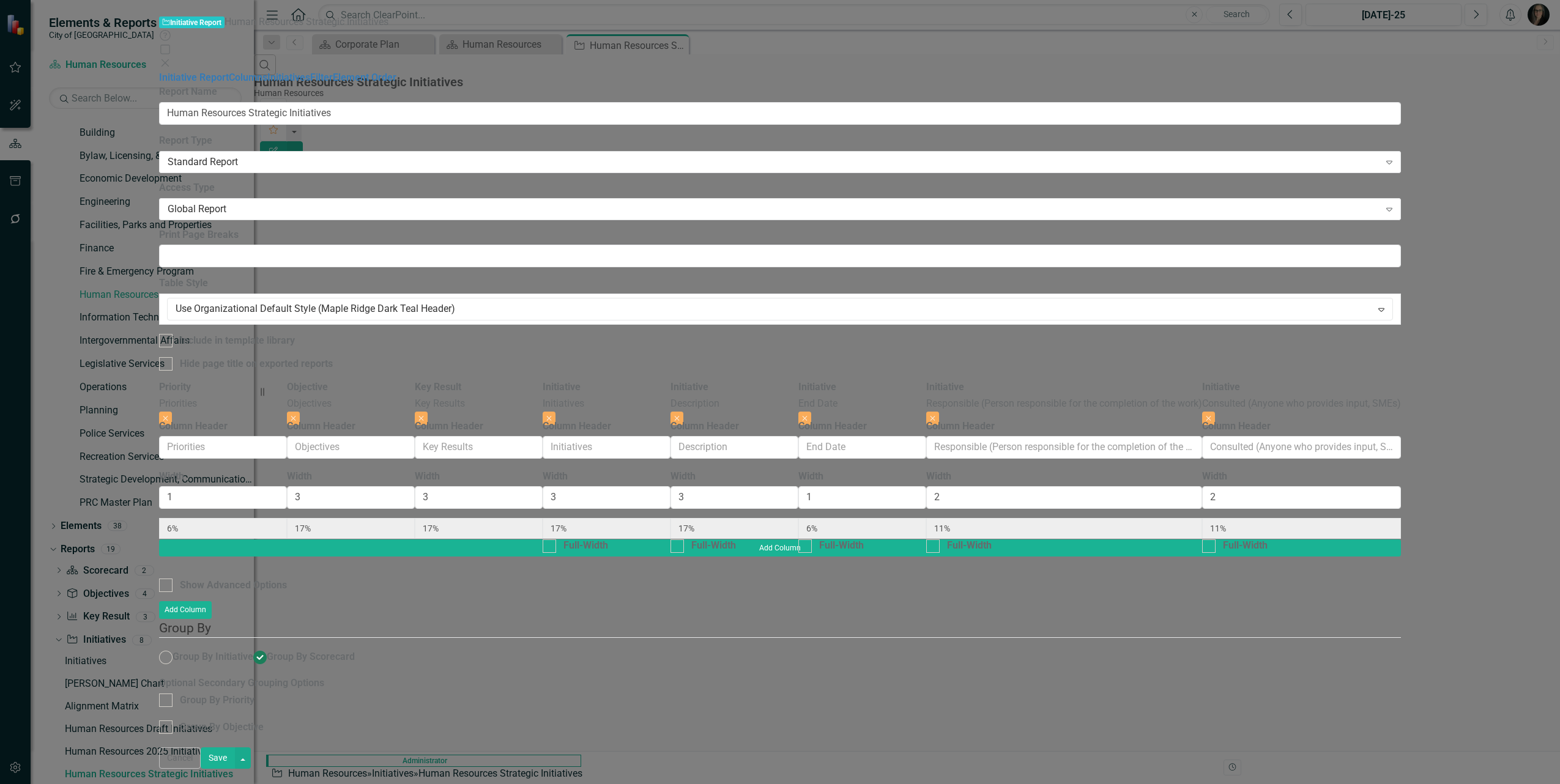
drag, startPoint x: 488, startPoint y: 347, endPoint x: 488, endPoint y: 353, distance: 6.0
click at [173, 694] on div at bounding box center [166, 700] width 14 height 14
click at [167, 694] on input "Group By Priority" at bounding box center [163, 698] width 8 height 8
checkbox input "true"
click at [173, 720] on div at bounding box center [166, 727] width 14 height 14
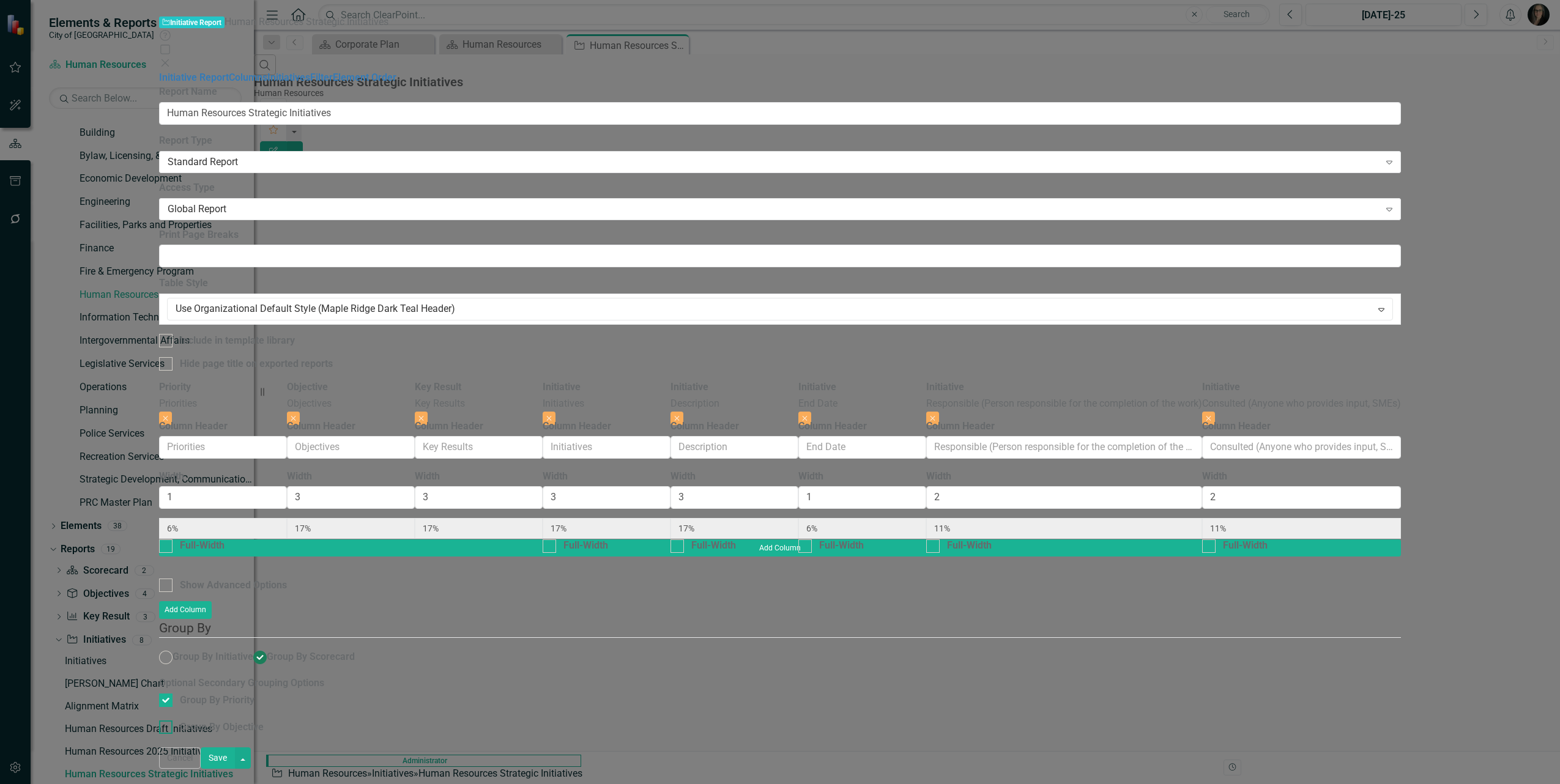
click at [167, 720] on input "Group By Objective" at bounding box center [163, 724] width 8 height 8
checkbox input "true"
drag, startPoint x: 479, startPoint y: 192, endPoint x: 520, endPoint y: 196, distance: 41.2
click at [225, 539] on div "Full-Width" at bounding box center [202, 546] width 45 height 14
click at [167, 540] on input "Full-Width" at bounding box center [163, 544] width 8 height 8
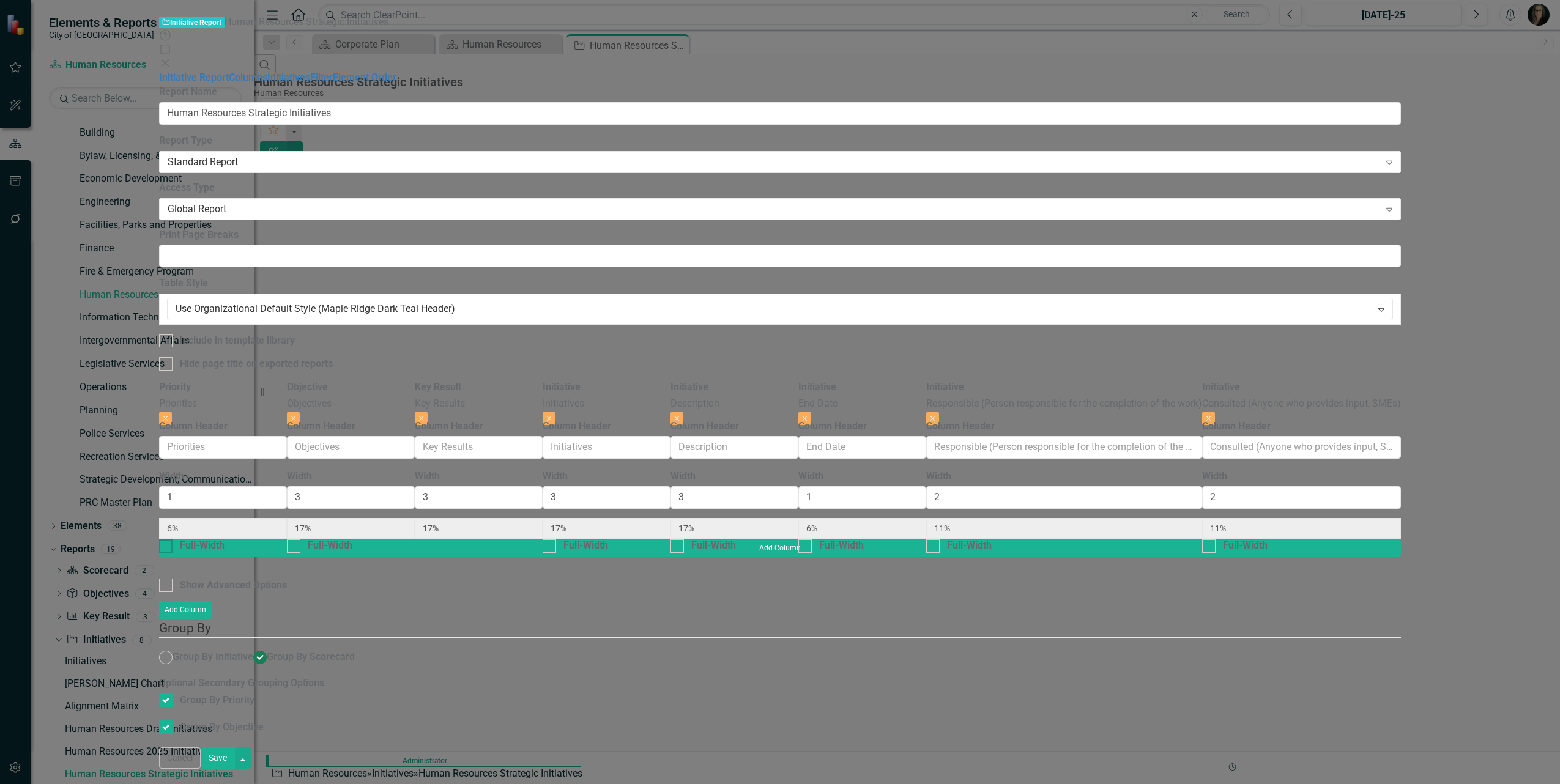
checkbox input "true"
type input "100%"
type input "18%"
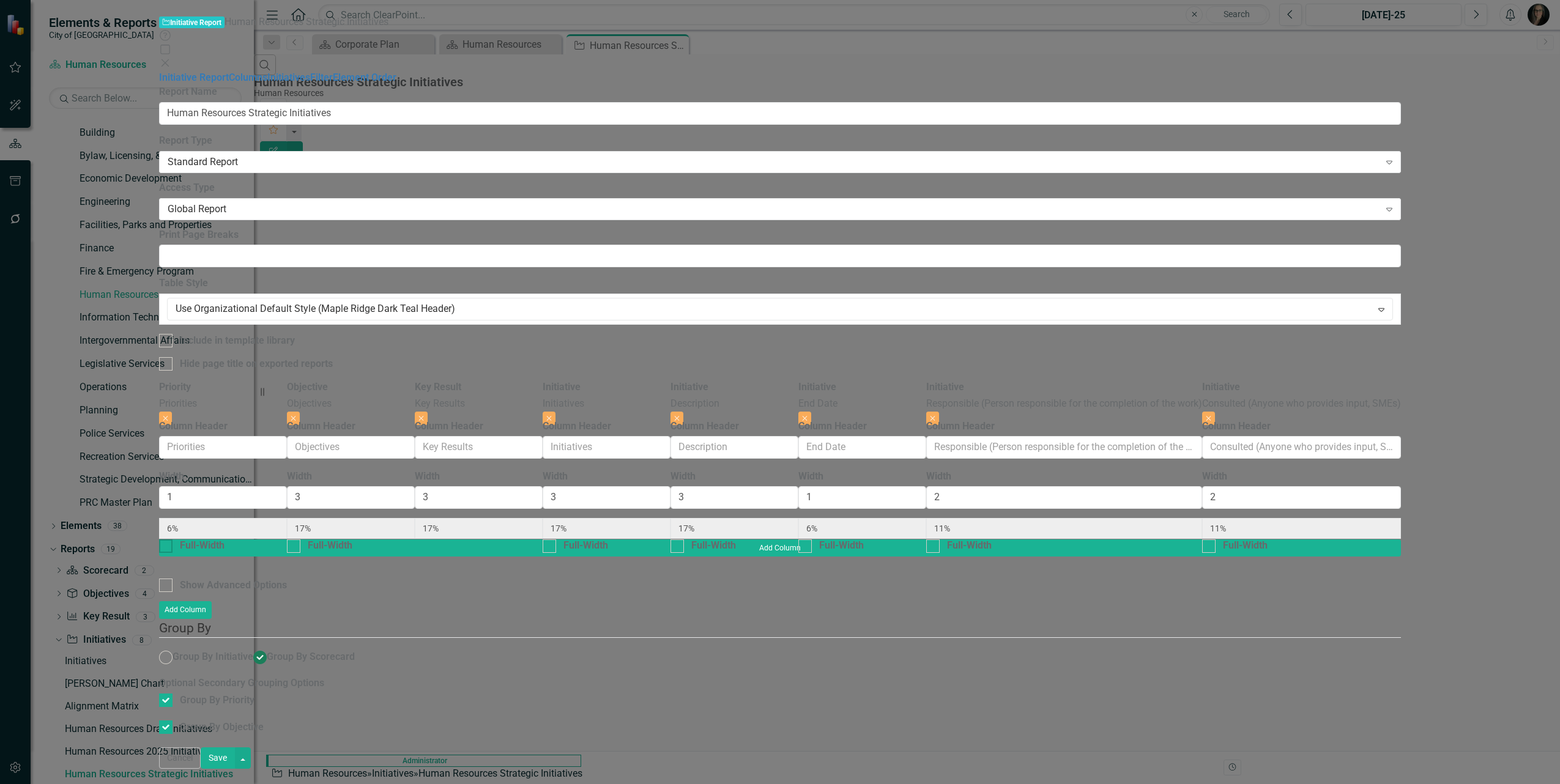
type input "18%"
type input "12%"
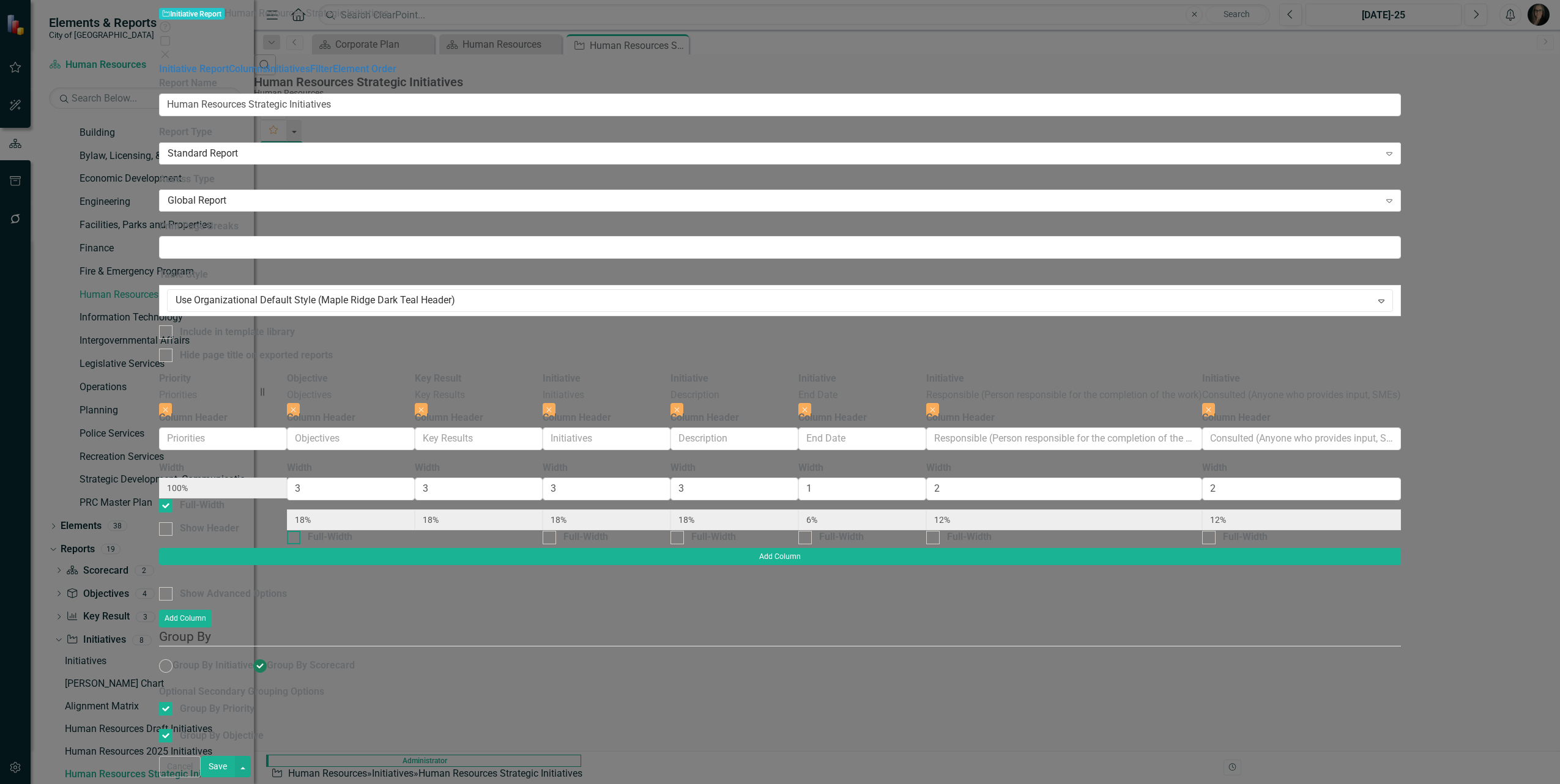
click at [415, 531] on div "Full-Width" at bounding box center [351, 538] width 128 height 14
click at [295, 531] on input "Full-Width" at bounding box center [291, 535] width 8 height 8
checkbox input "true"
type input "100%"
type input "21%"
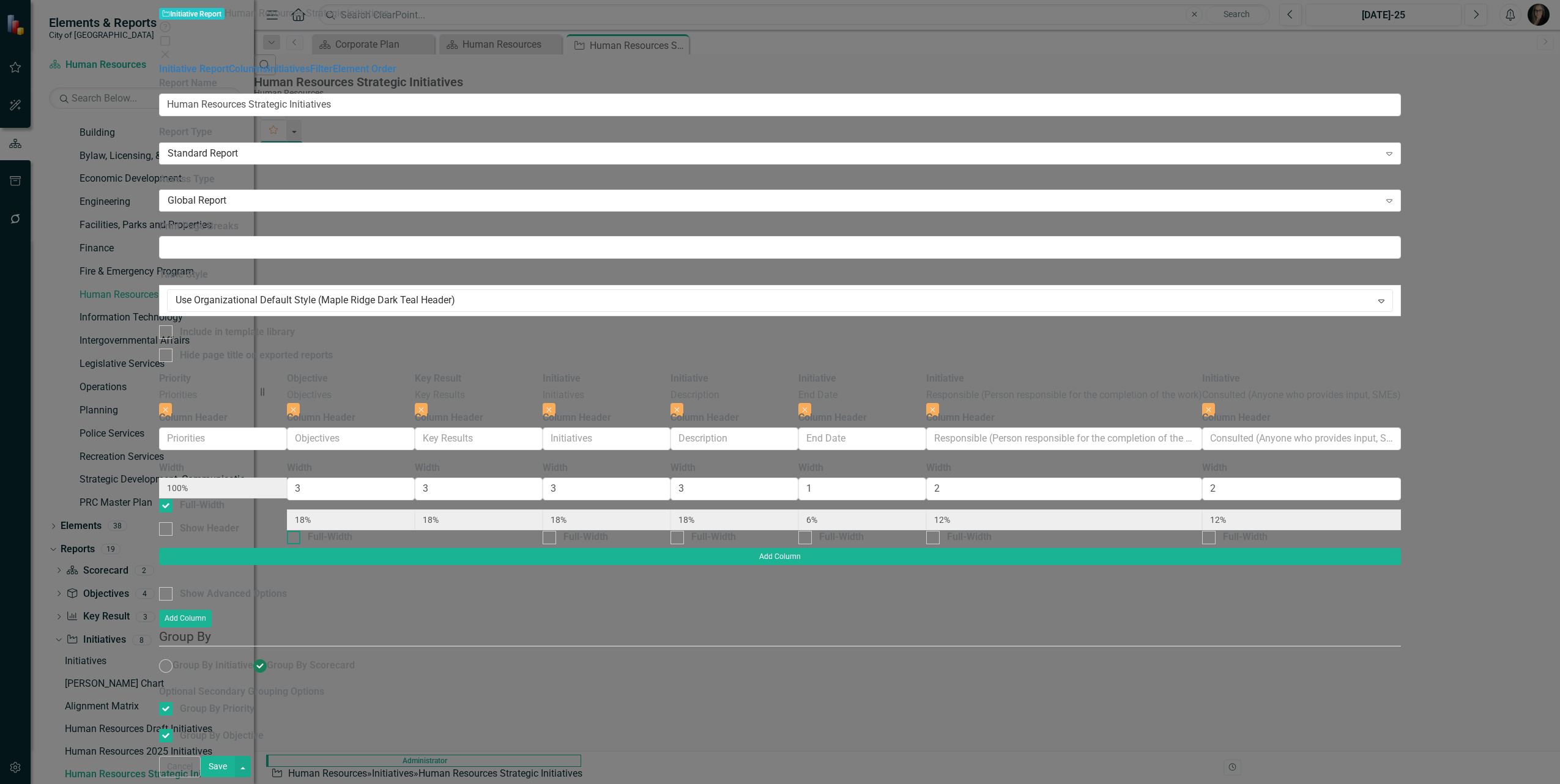
type input "21%"
type input "7%"
type input "14%"
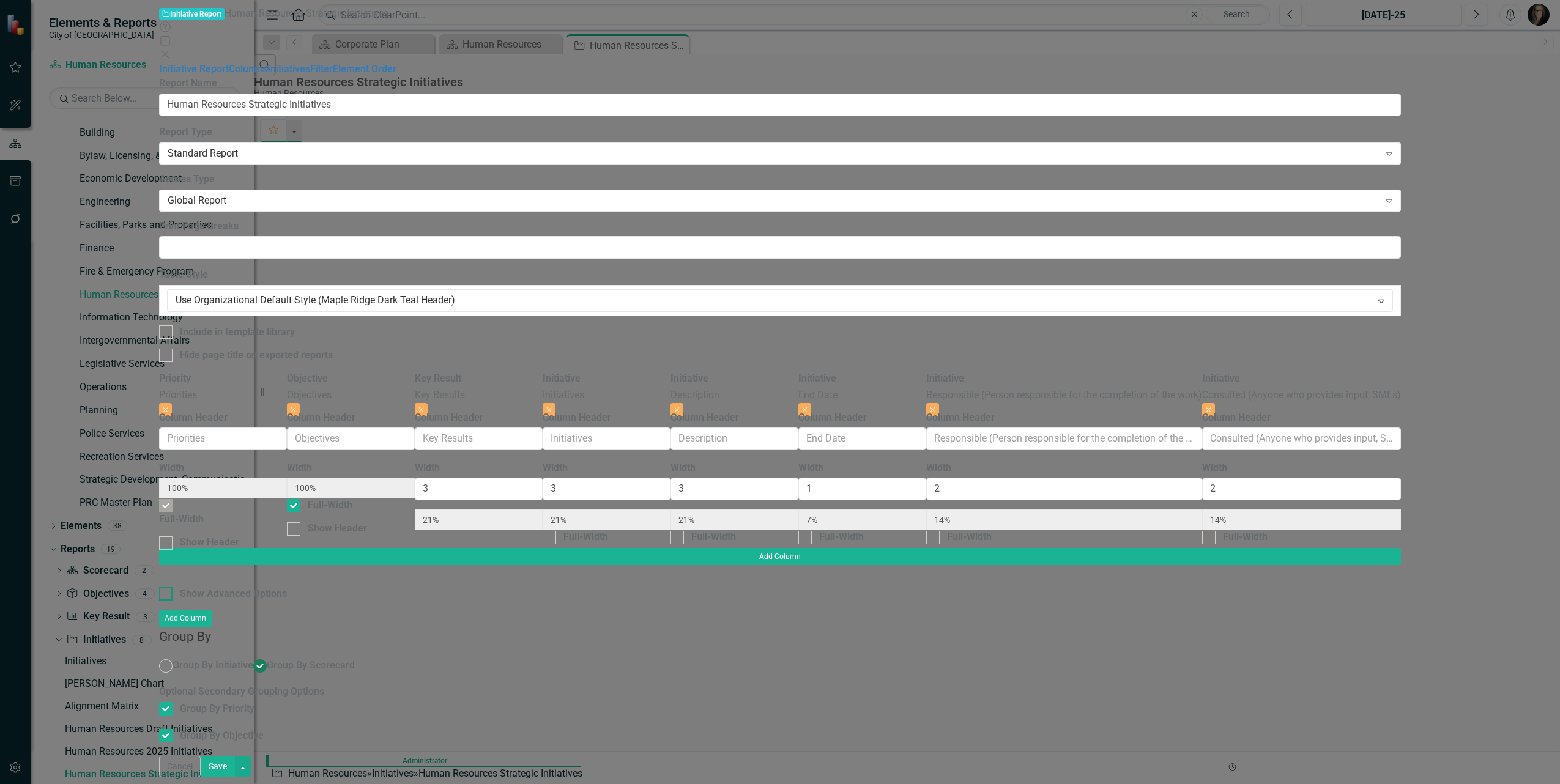
click at [287, 587] on div "Show Advanced Options" at bounding box center [234, 594] width 107 height 14
click at [167, 587] on input "Show Advanced Options" at bounding box center [163, 592] width 8 height 8
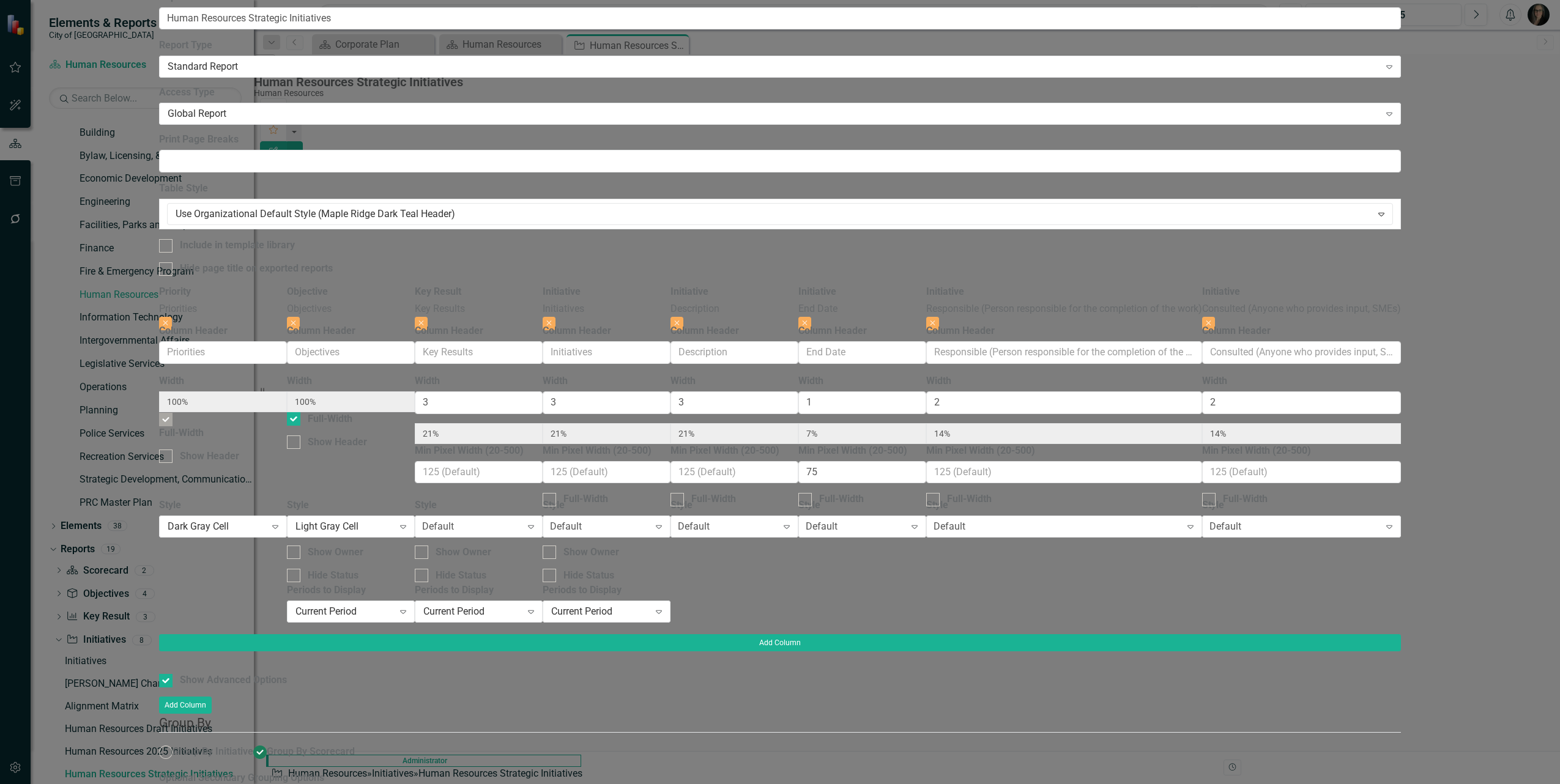
checkbox input "false"
radio input "false"
checkbox input "false"
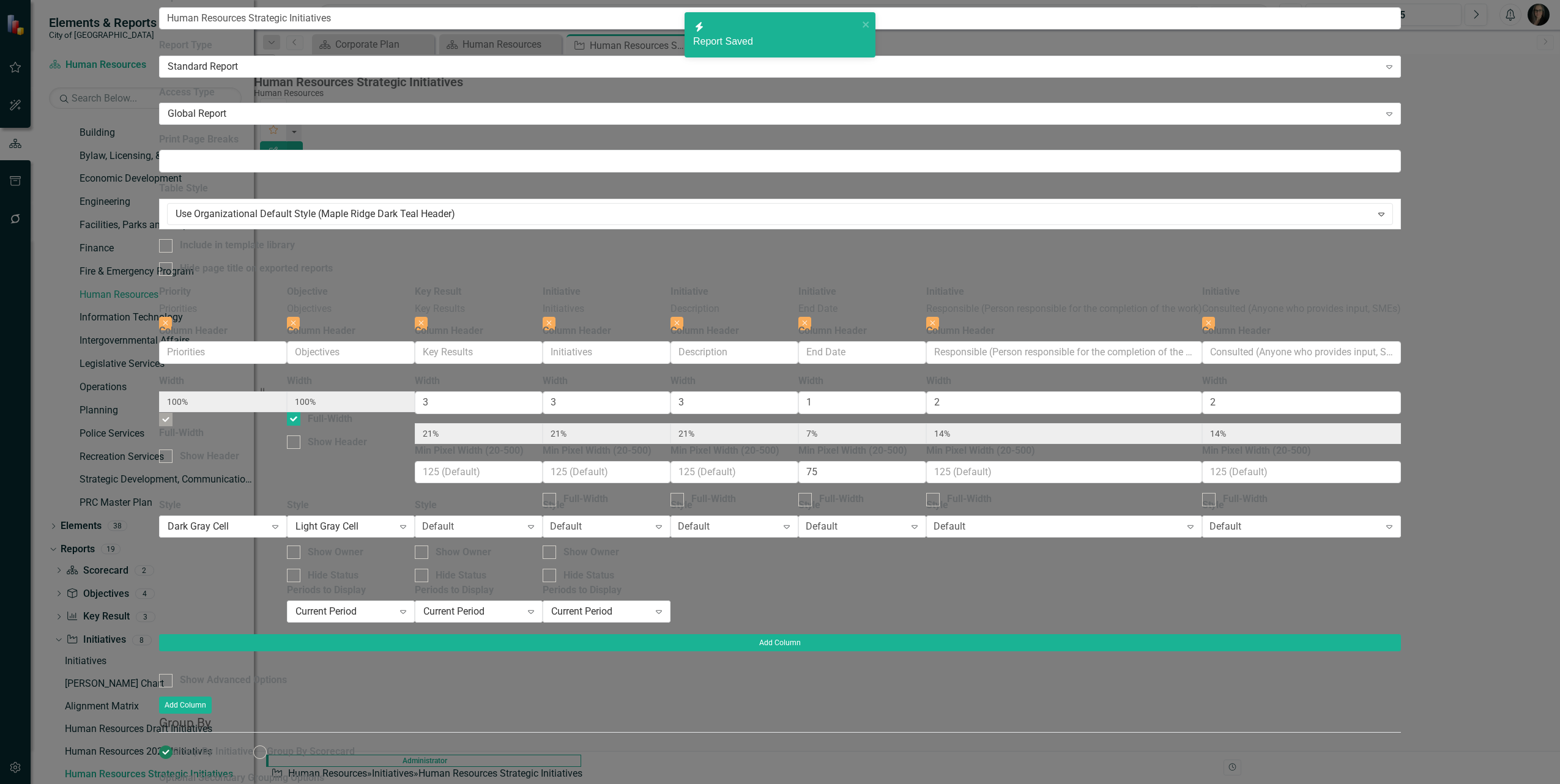
radio input "true"
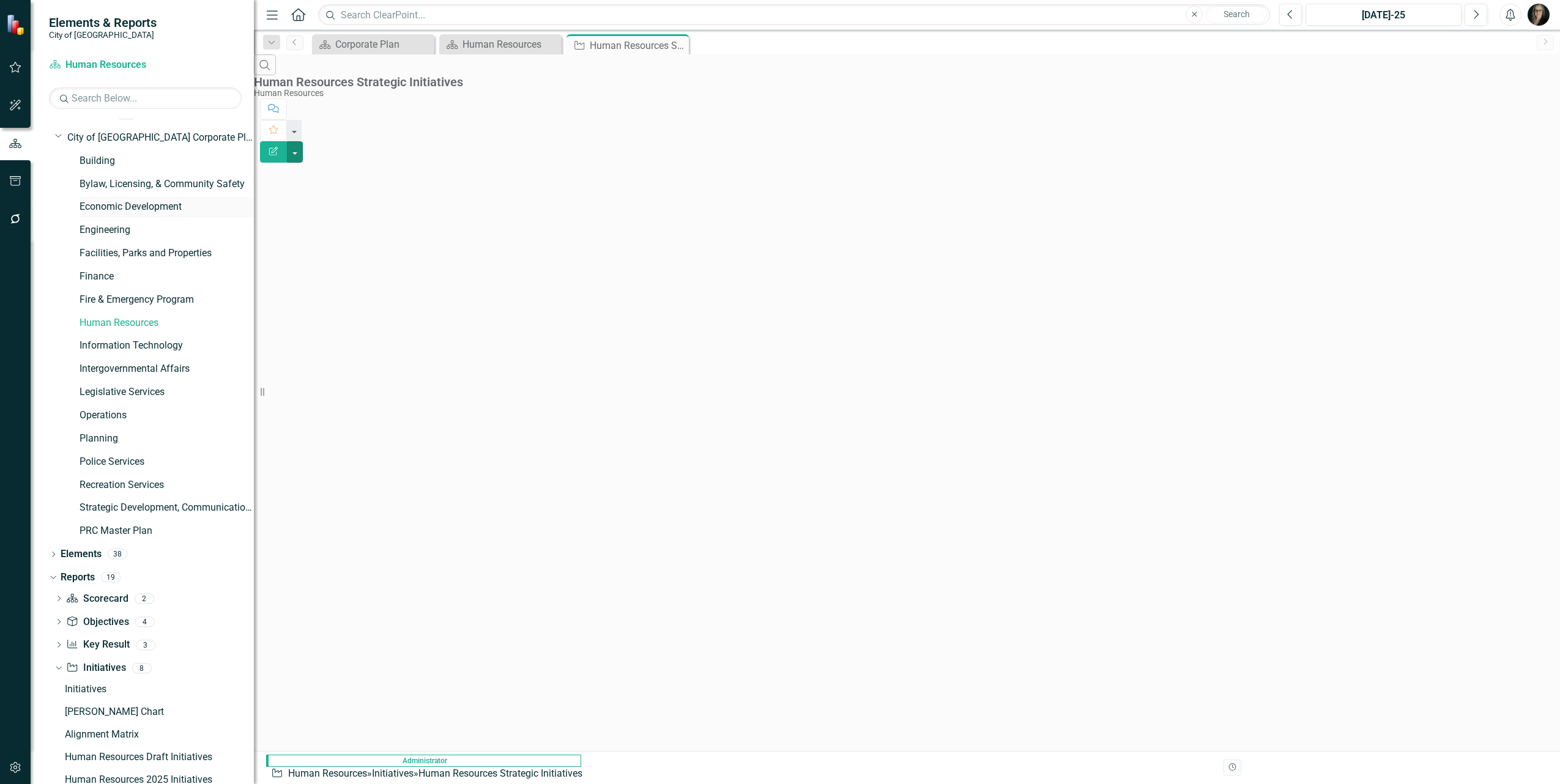
scroll to position [0, 0]
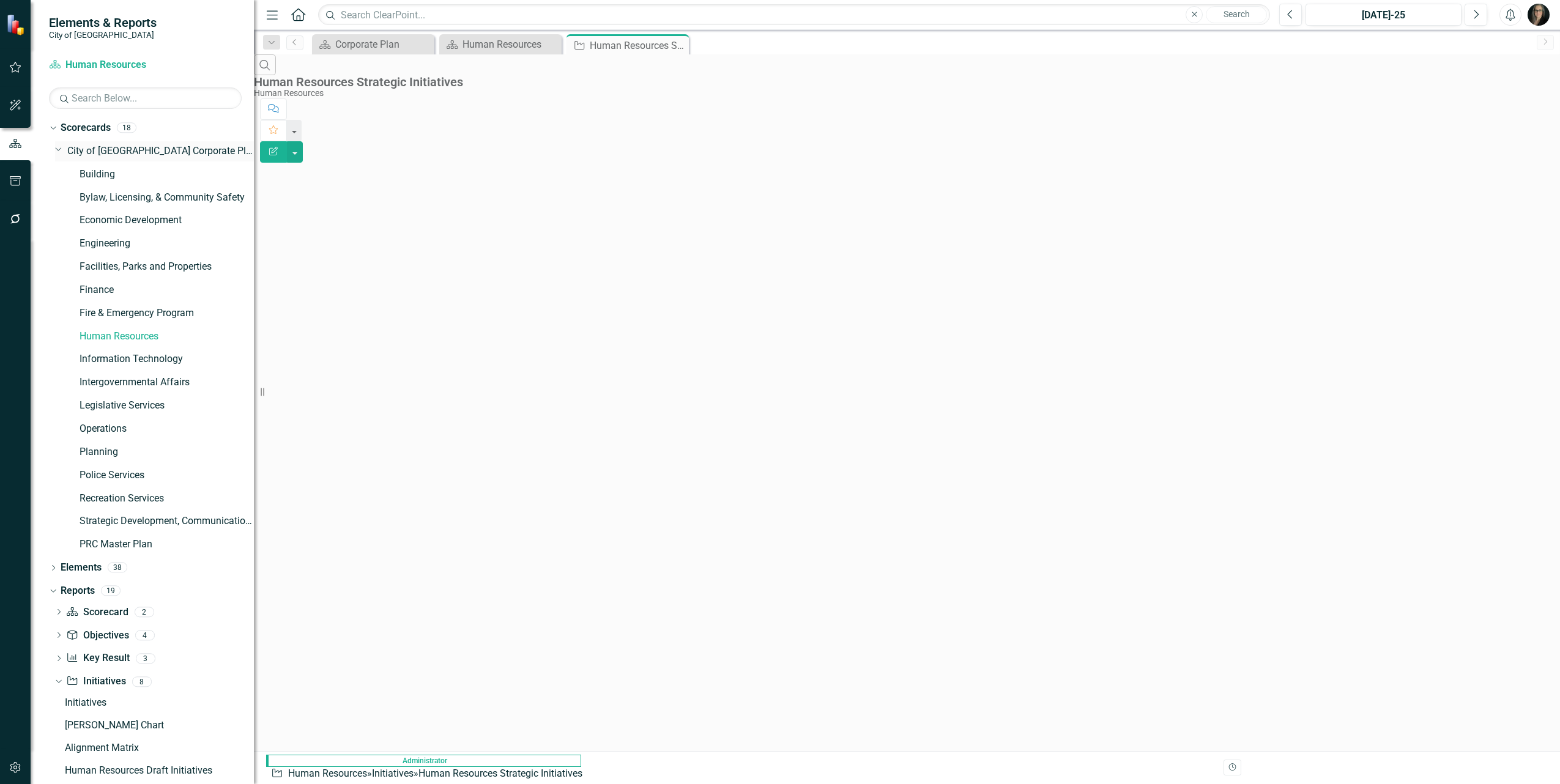
click at [105, 149] on link "City of [GEOGRAPHIC_DATA] Corporate Plan" at bounding box center [160, 151] width 186 height 14
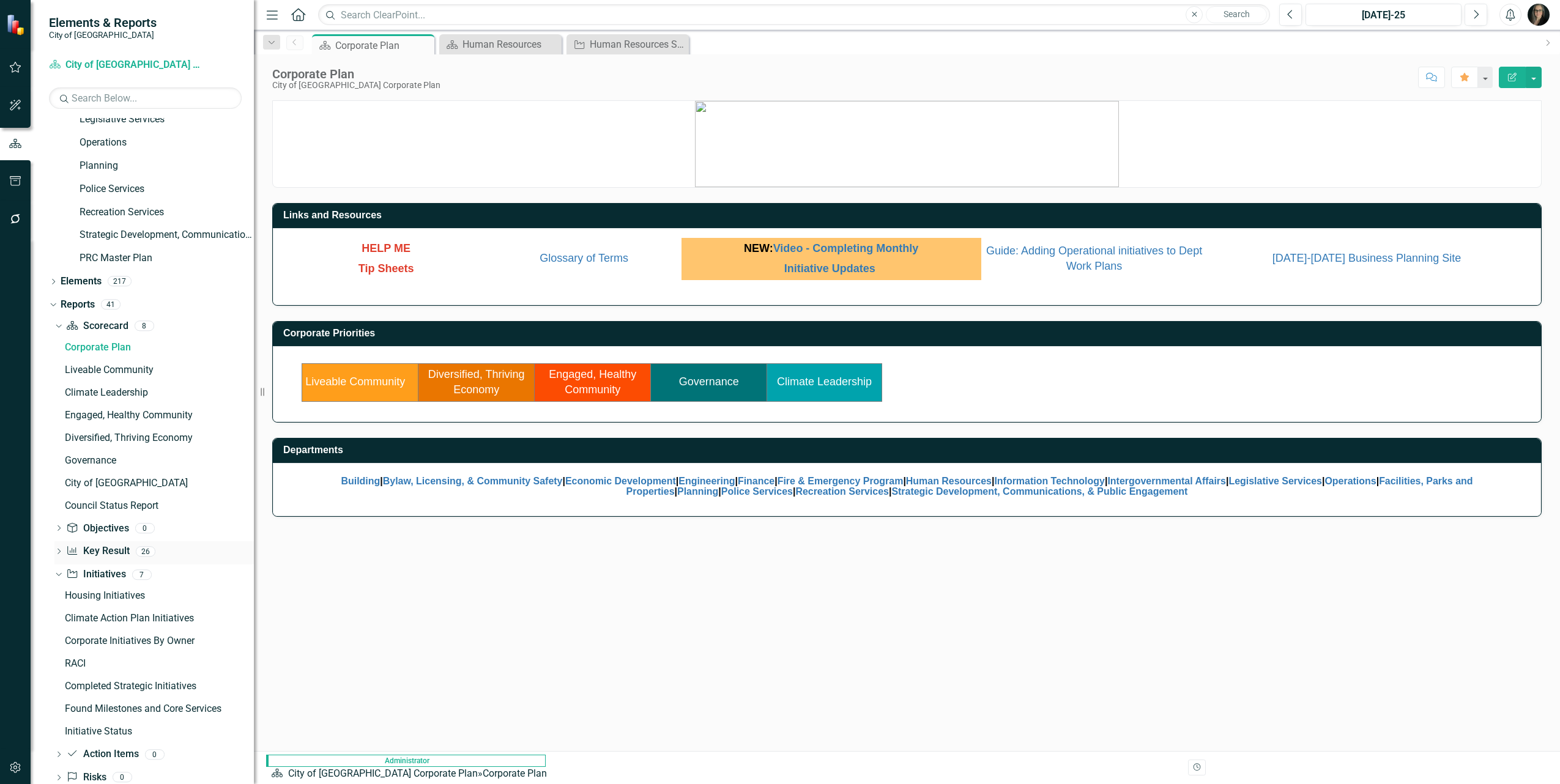
scroll to position [306, 0]
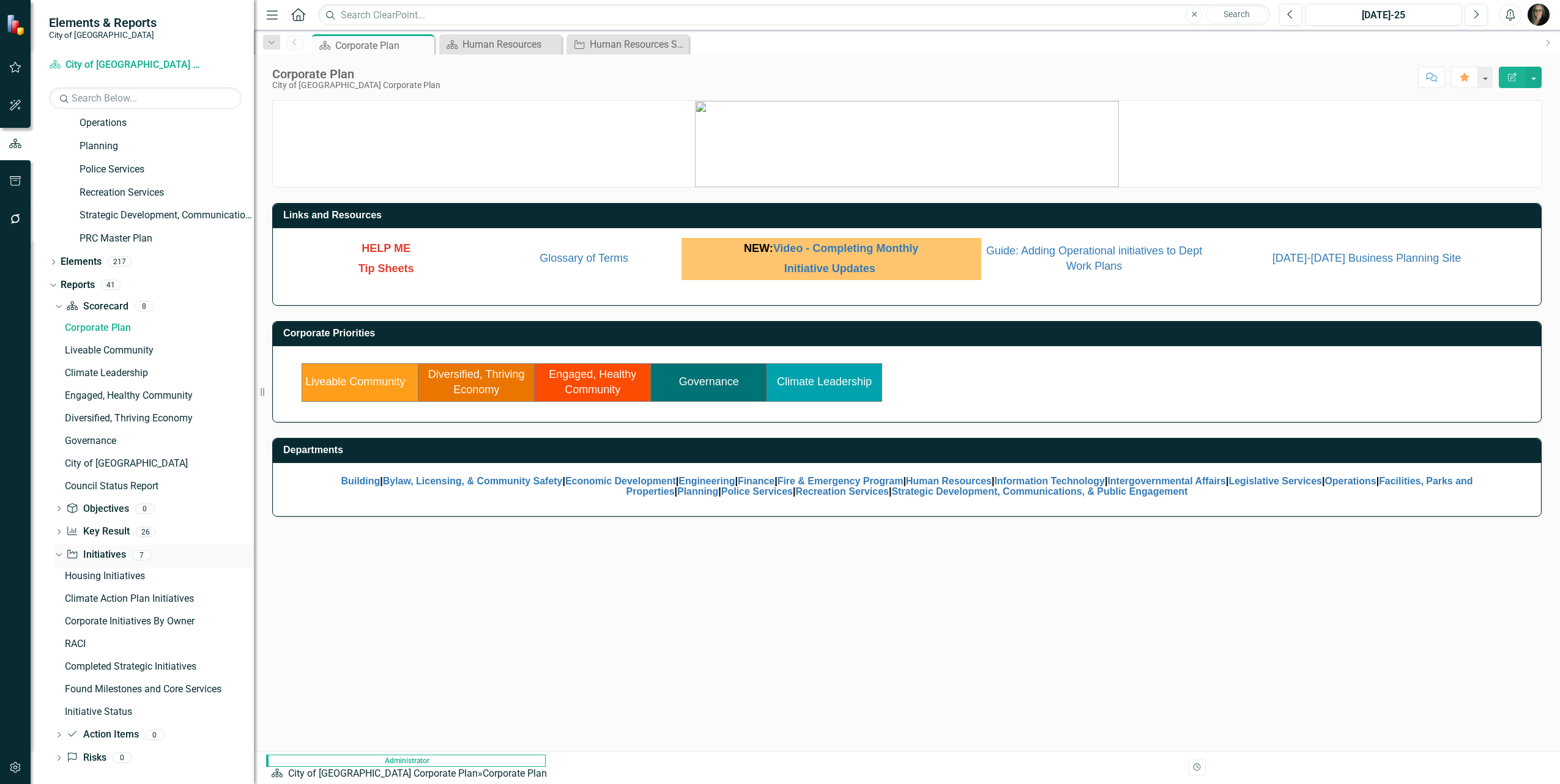
click at [86, 551] on link "Initiative Initiatives" at bounding box center [95, 555] width 60 height 14
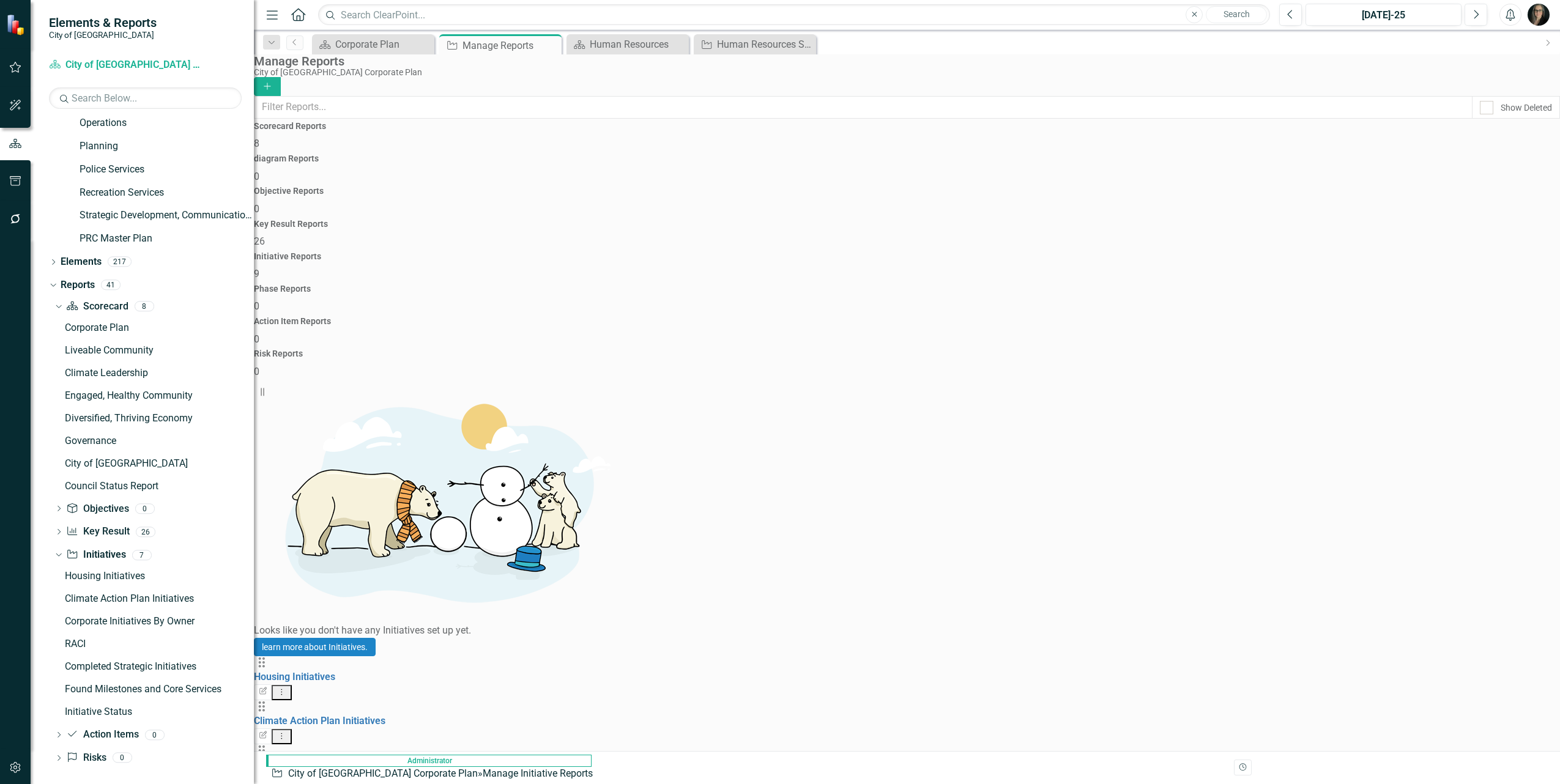
click at [273, 82] on icon "Add" at bounding box center [267, 86] width 11 height 9
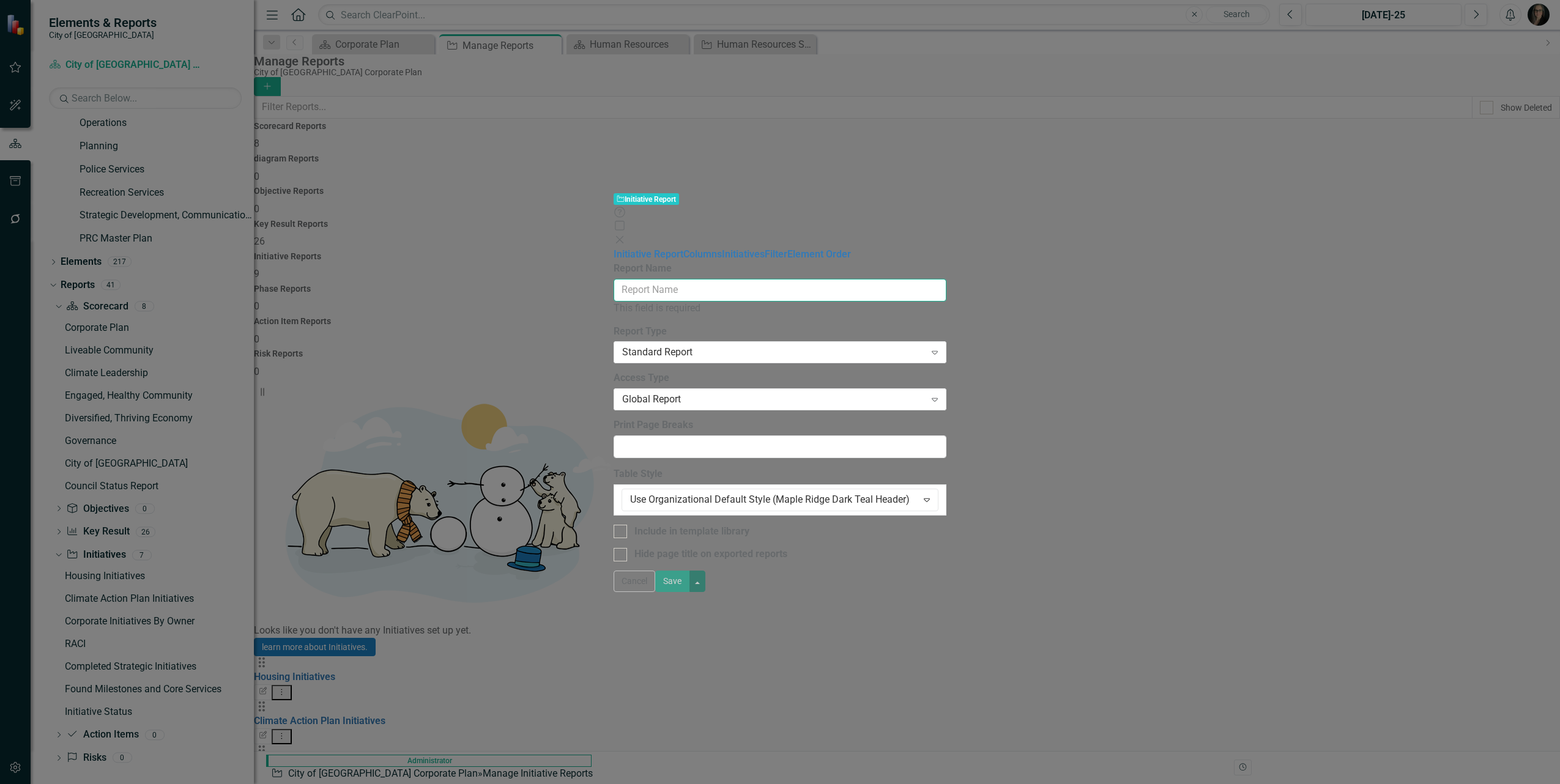
click at [614, 279] on input "Report Name" at bounding box center [780, 290] width 333 height 23
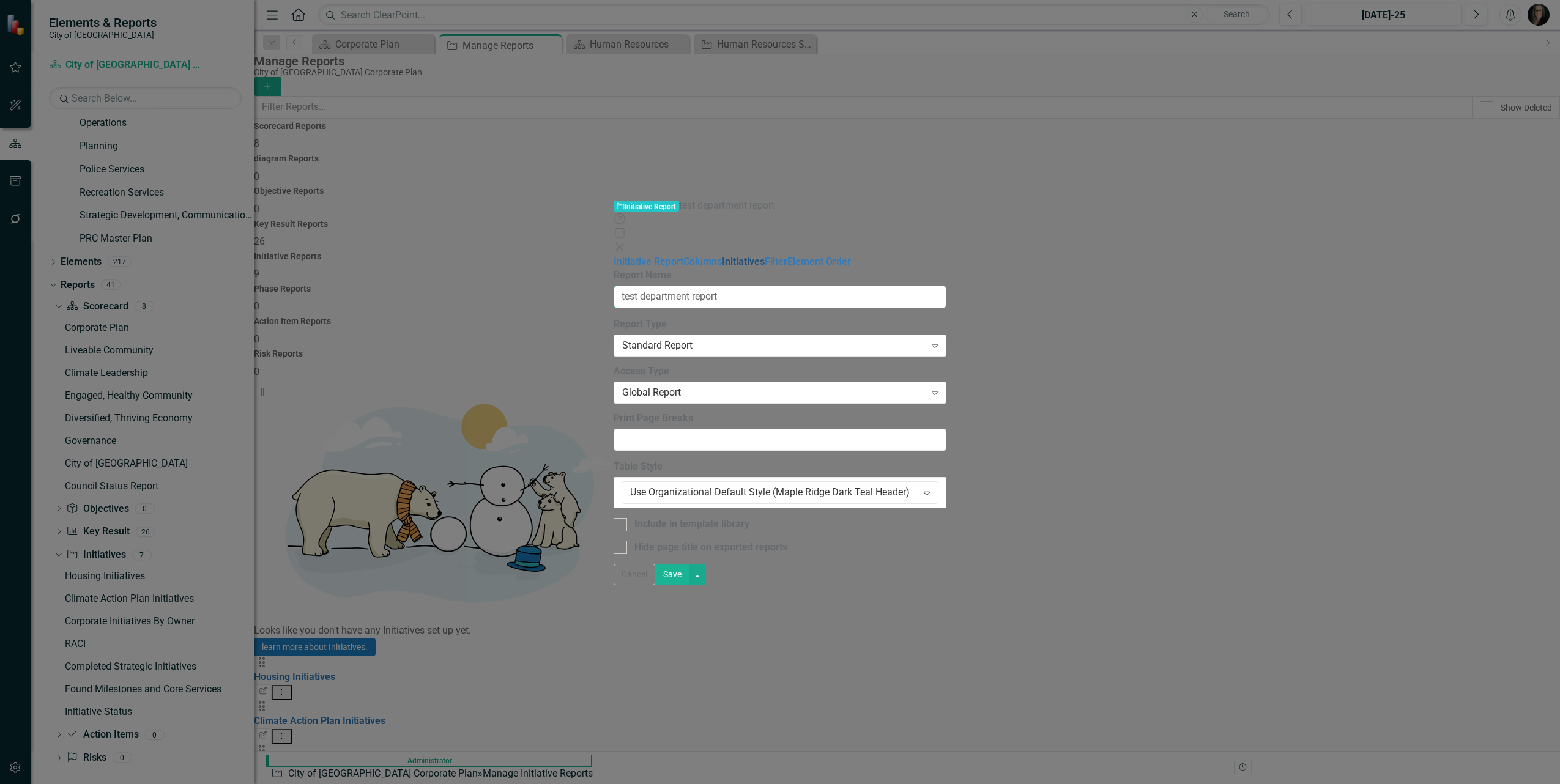
type input "test department report"
click at [722, 255] on link "Initiatives" at bounding box center [743, 261] width 43 height 12
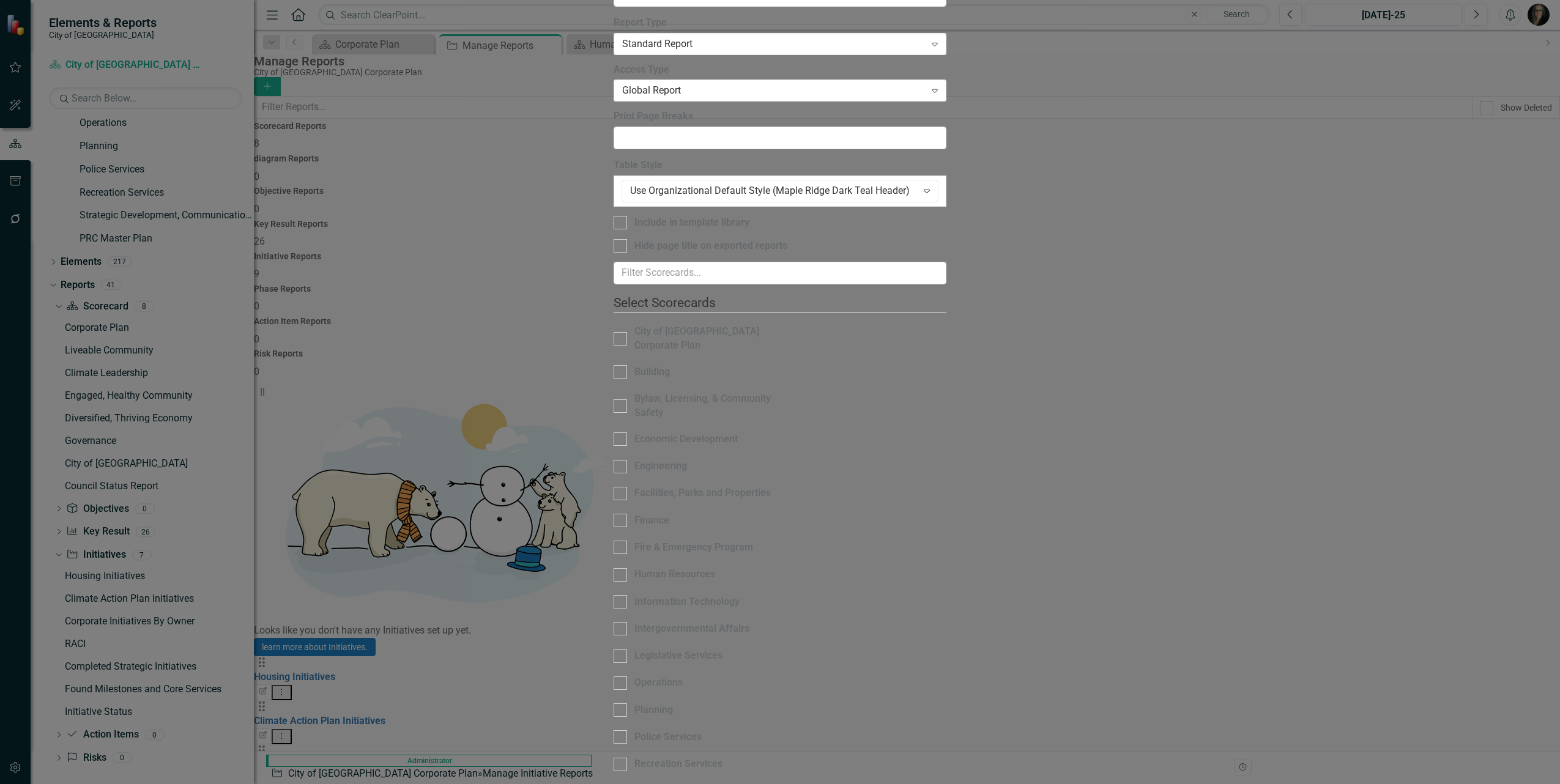
checkbox input "true"
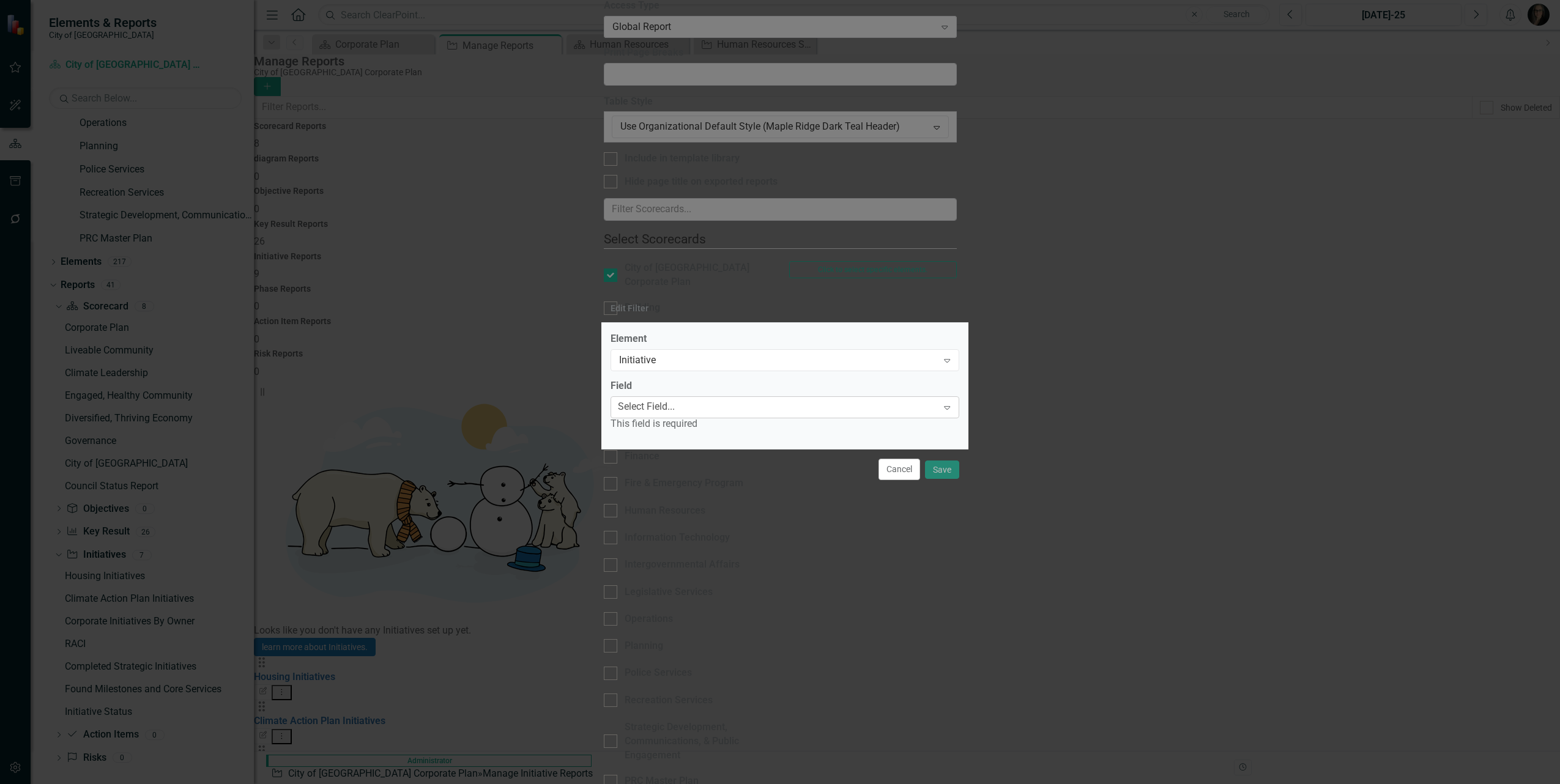
click at [675, 407] on div "Select Field..." at bounding box center [646, 407] width 57 height 14
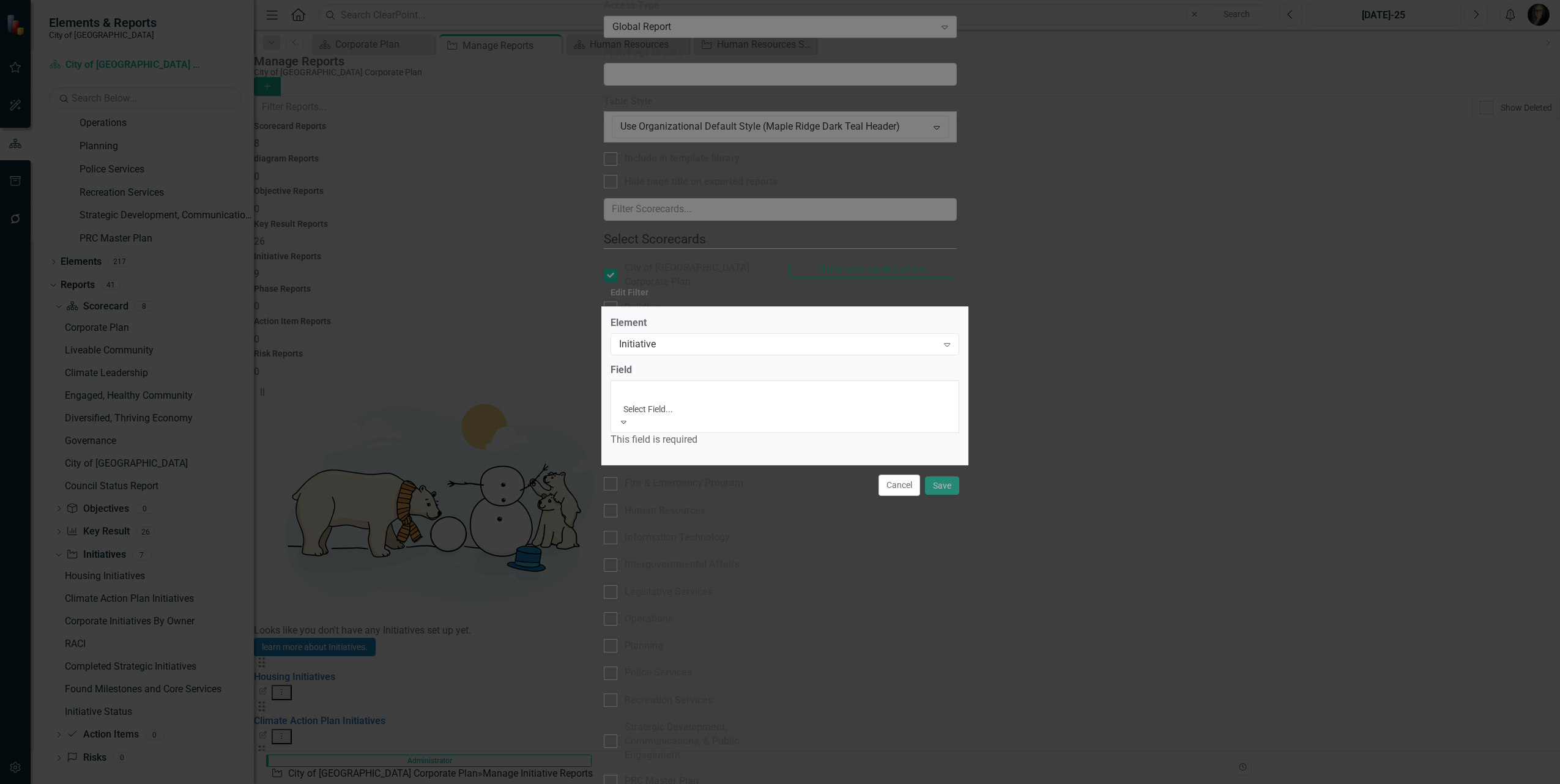
scroll to position [382, 0]
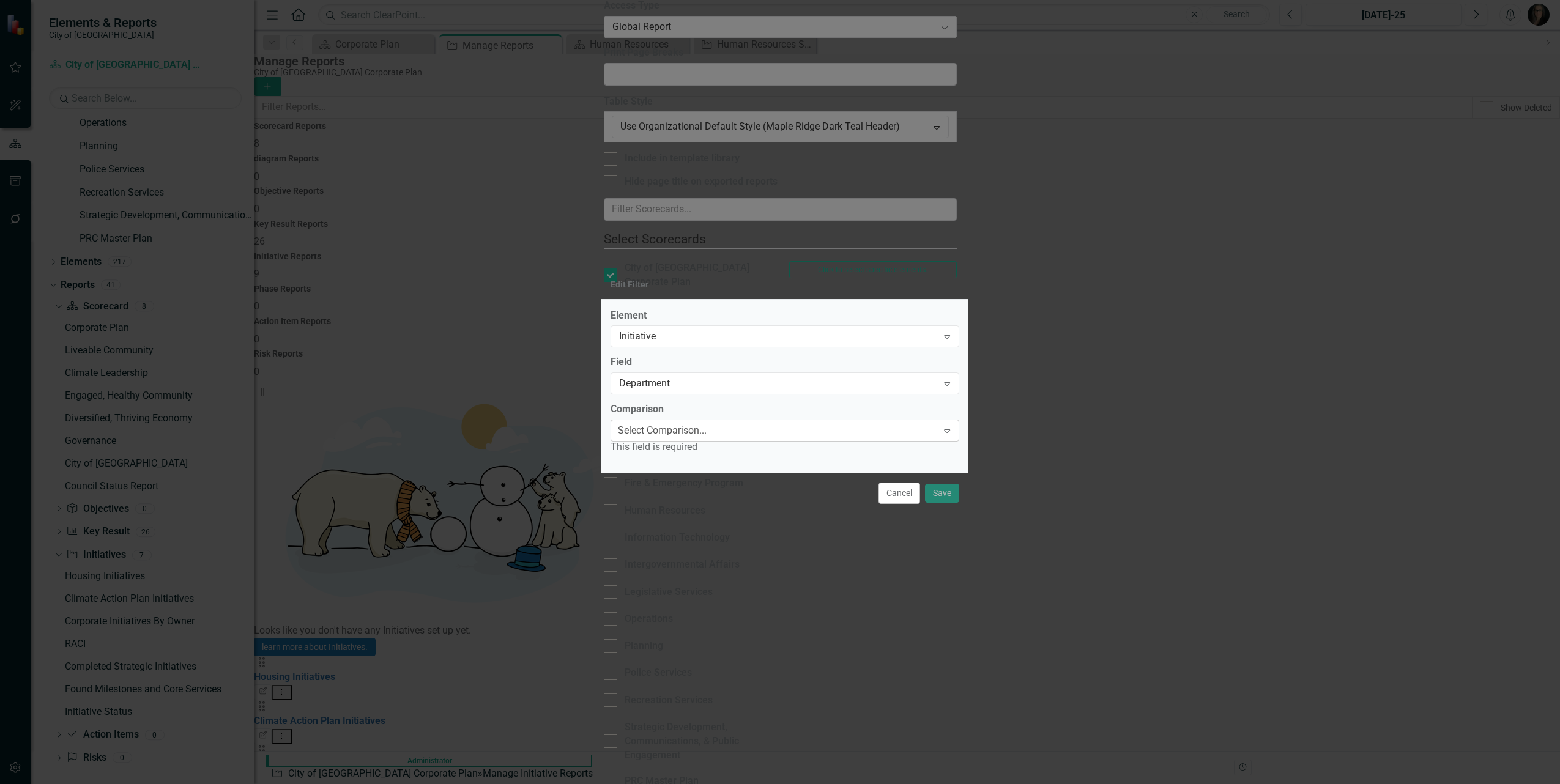
click at [699, 438] on div "Select Comparison..." at bounding box center [662, 431] width 89 height 14
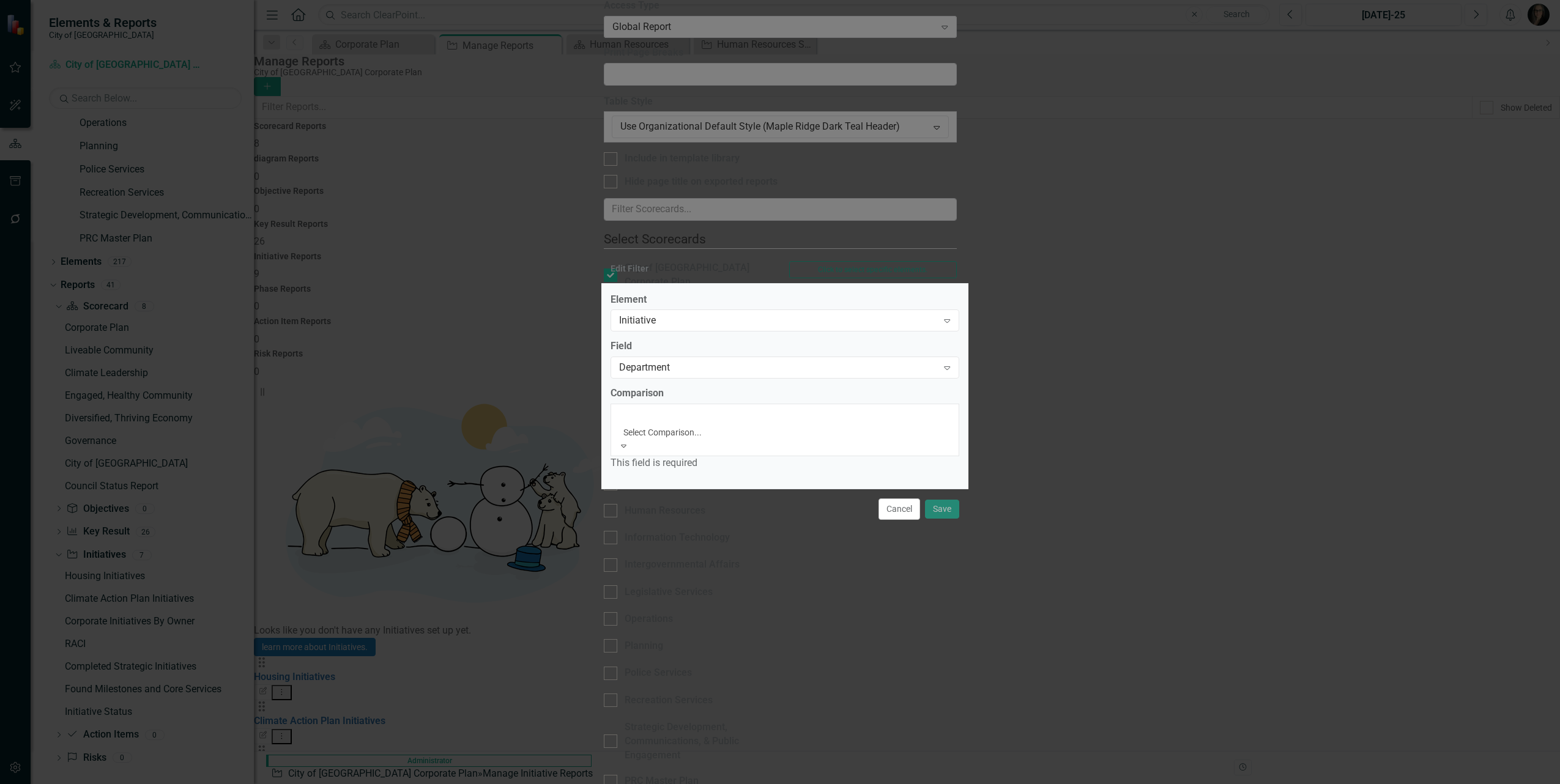
click at [690, 783] on div "Equals" at bounding box center [780, 791] width 1560 height 14
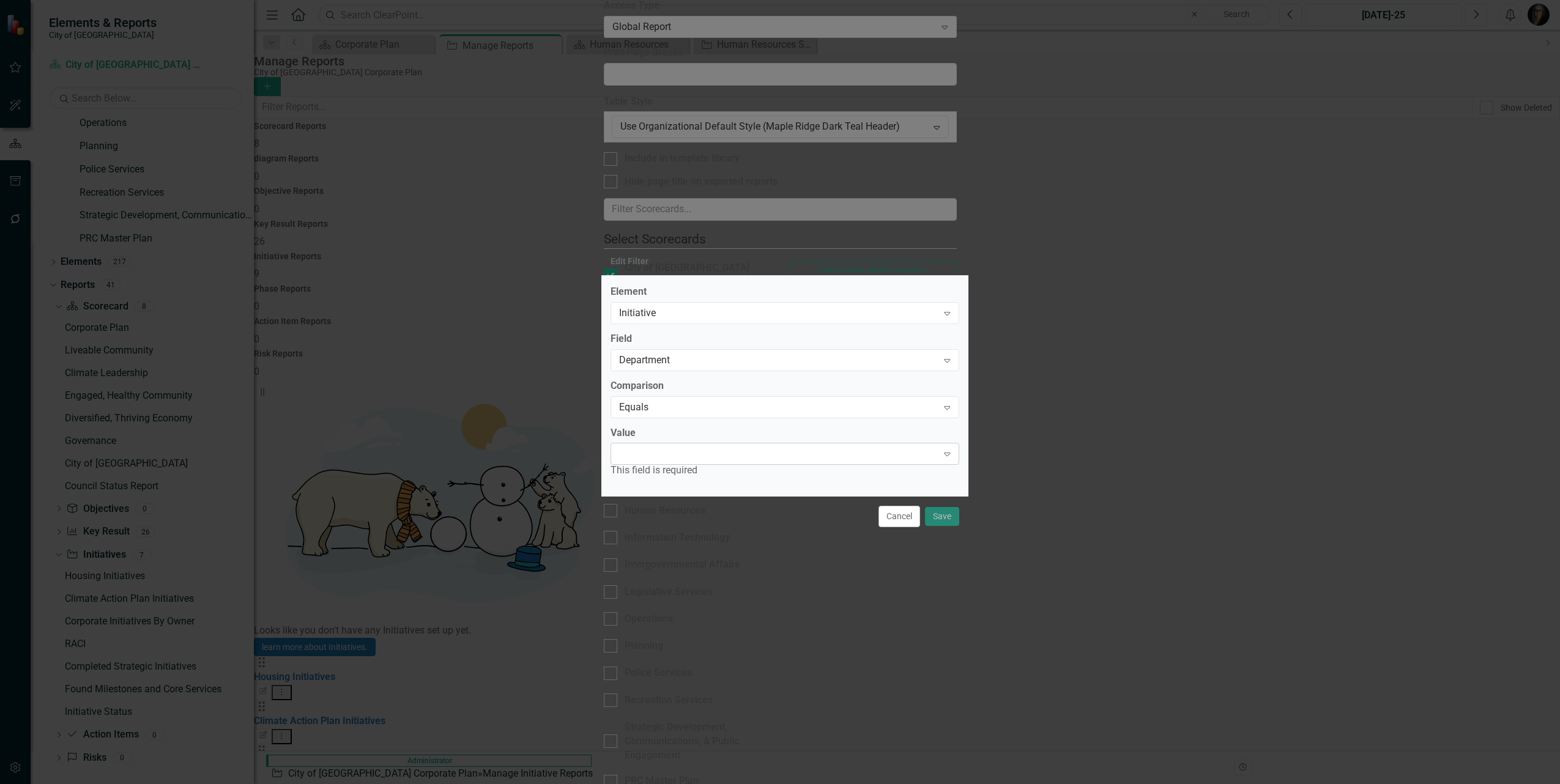
click at [693, 454] on div at bounding box center [775, 454] width 324 height 3
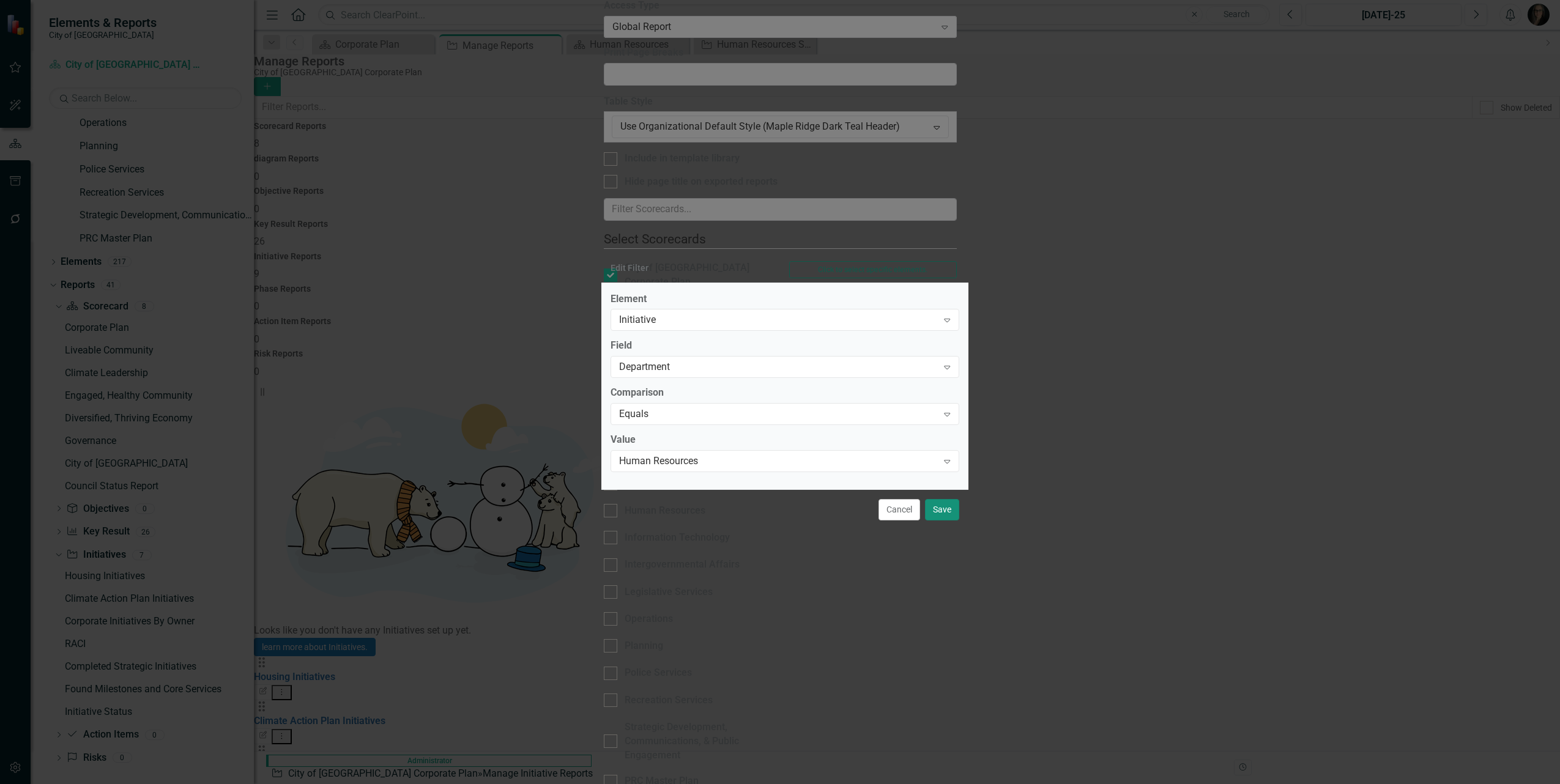
click at [942, 514] on button "Save" at bounding box center [942, 509] width 34 height 21
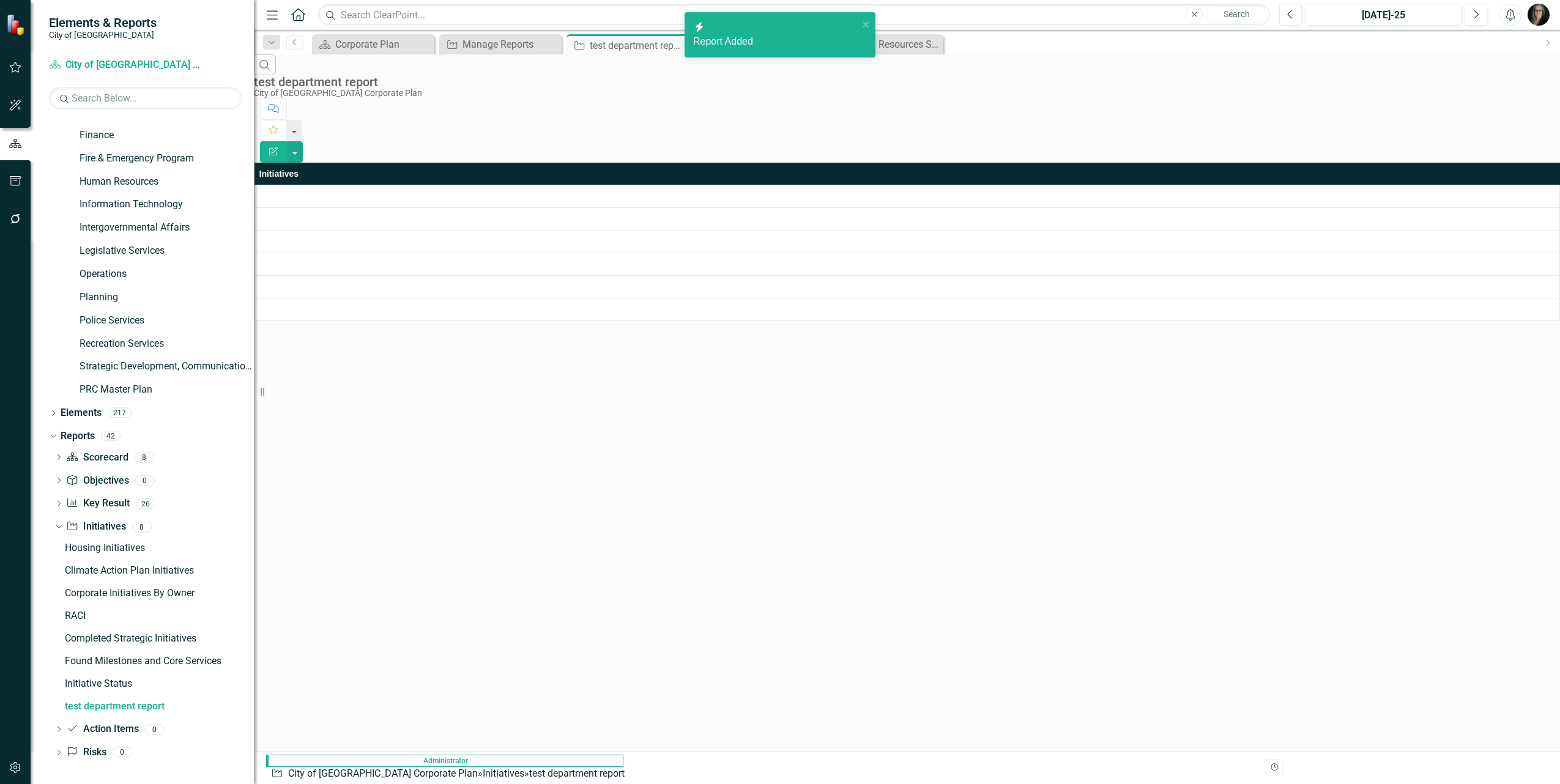
scroll to position [87, 0]
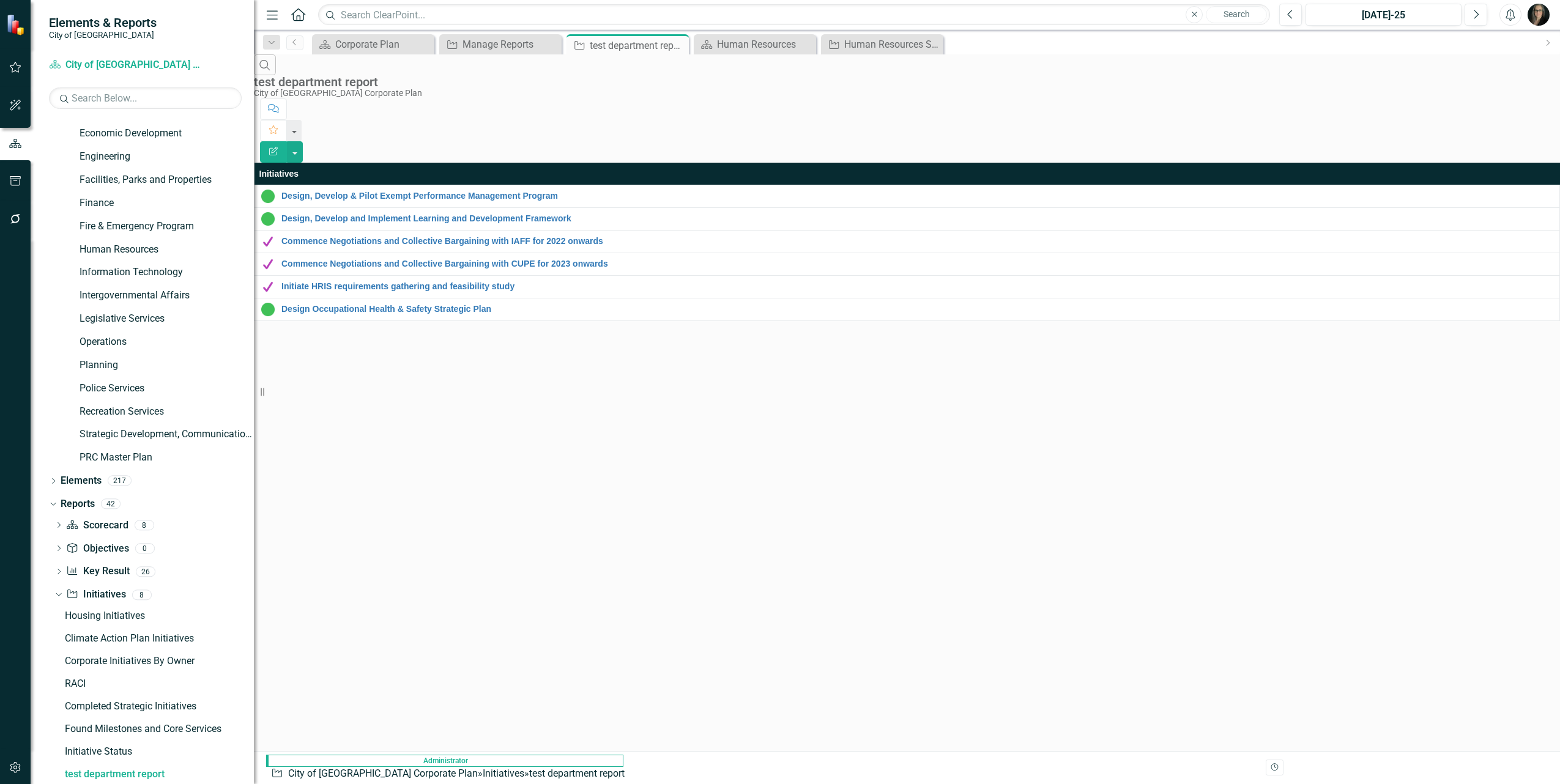
click at [509, 321] on div "Search test department report City of Maple Ridge Corporate Plan Comment Favori…" at bounding box center [907, 188] width 1306 height 267
click at [516, 313] on div "Search test department report City of Maple Ridge Corporate Plan Comment Favori…" at bounding box center [907, 188] width 1306 height 267
click at [879, 42] on div "Human Resources Strategic Initiatives" at bounding box center [885, 45] width 81 height 15
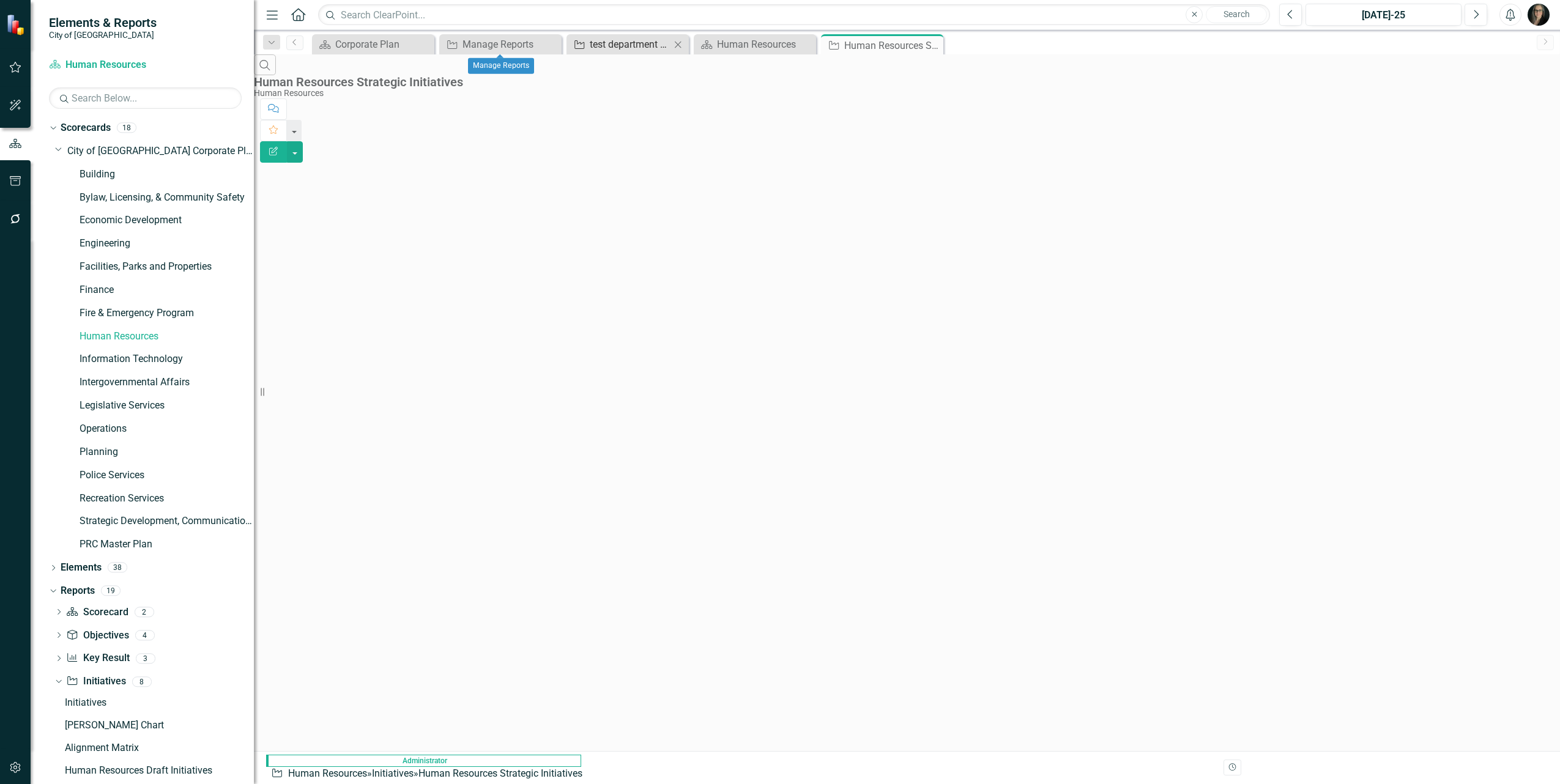
click at [617, 48] on div "test department report" at bounding box center [630, 45] width 81 height 15
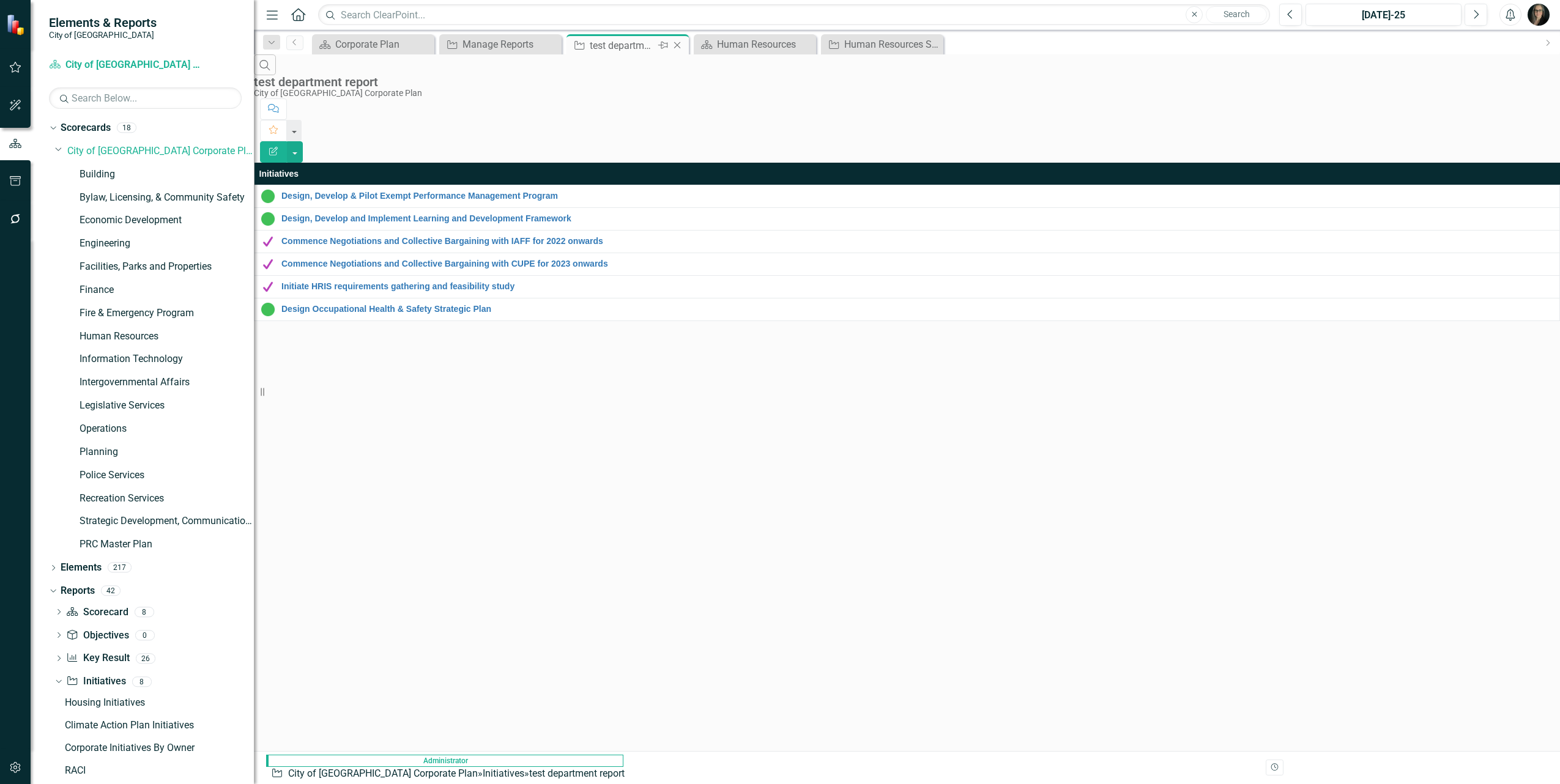
scroll to position [87, 0]
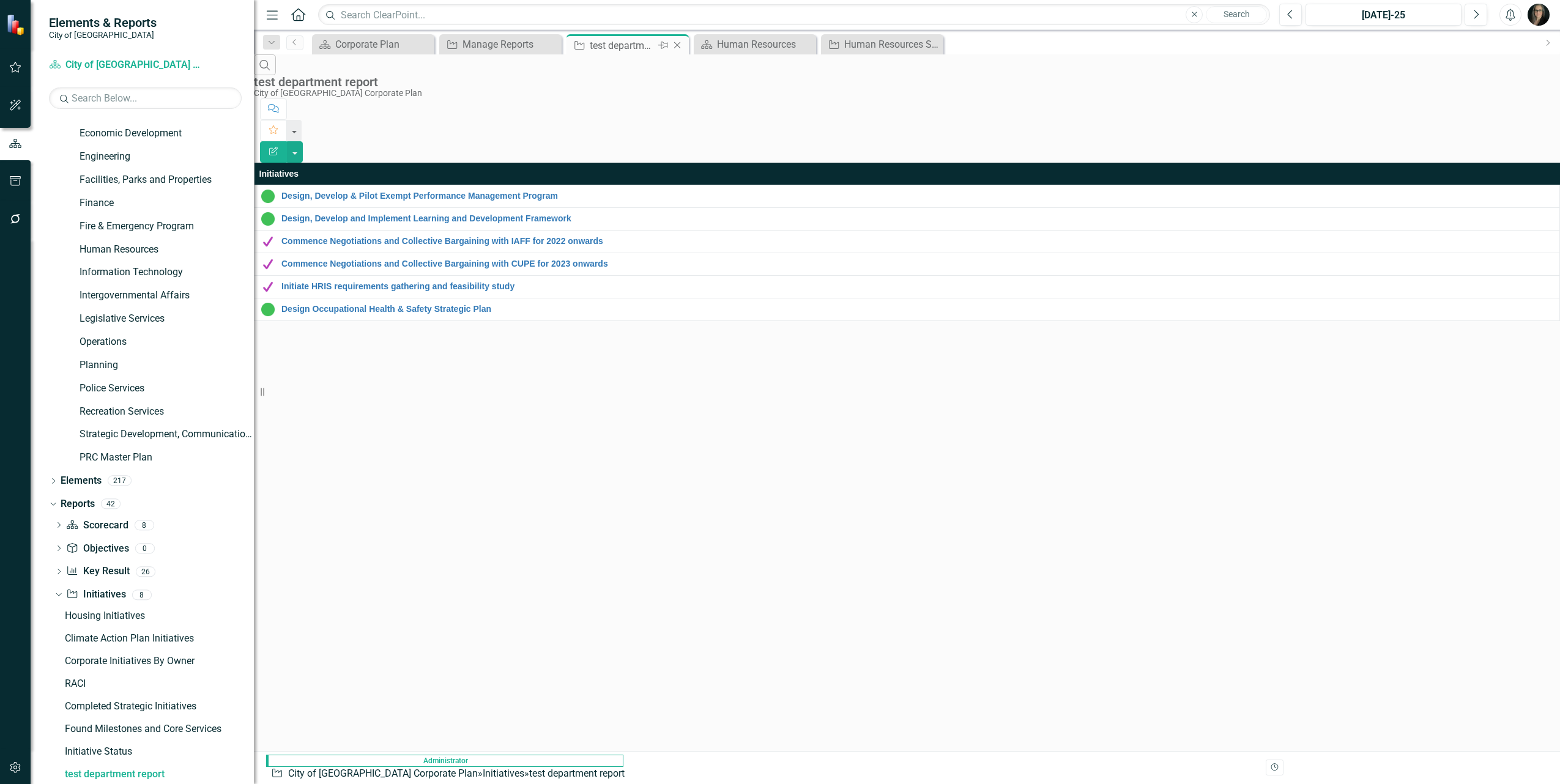
click at [674, 43] on icon "Close" at bounding box center [677, 45] width 12 height 10
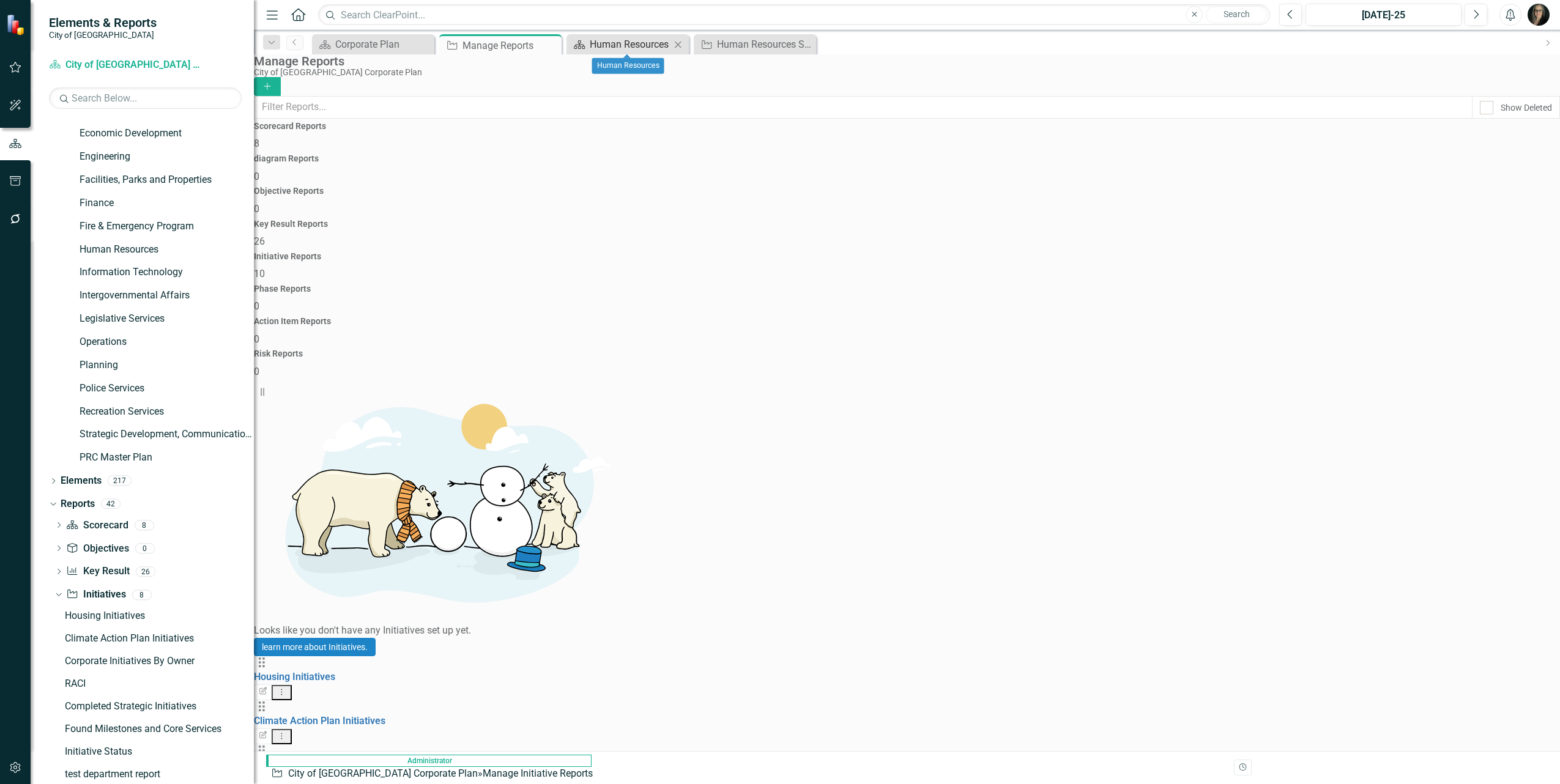
click at [642, 43] on div "Human Resources" at bounding box center [630, 45] width 81 height 15
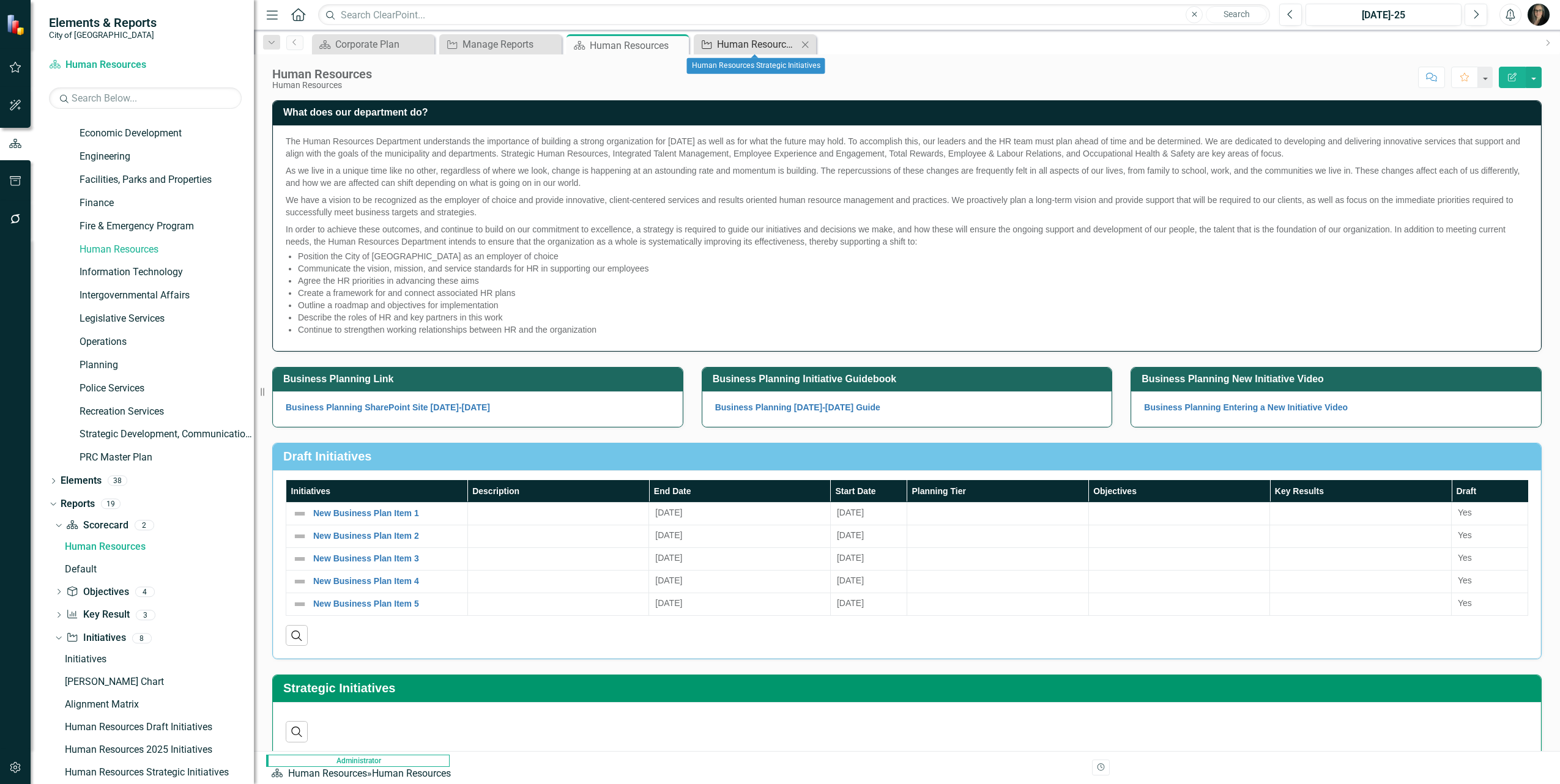
click at [744, 43] on div "Human Resources Strategic Initiatives" at bounding box center [757, 45] width 81 height 15
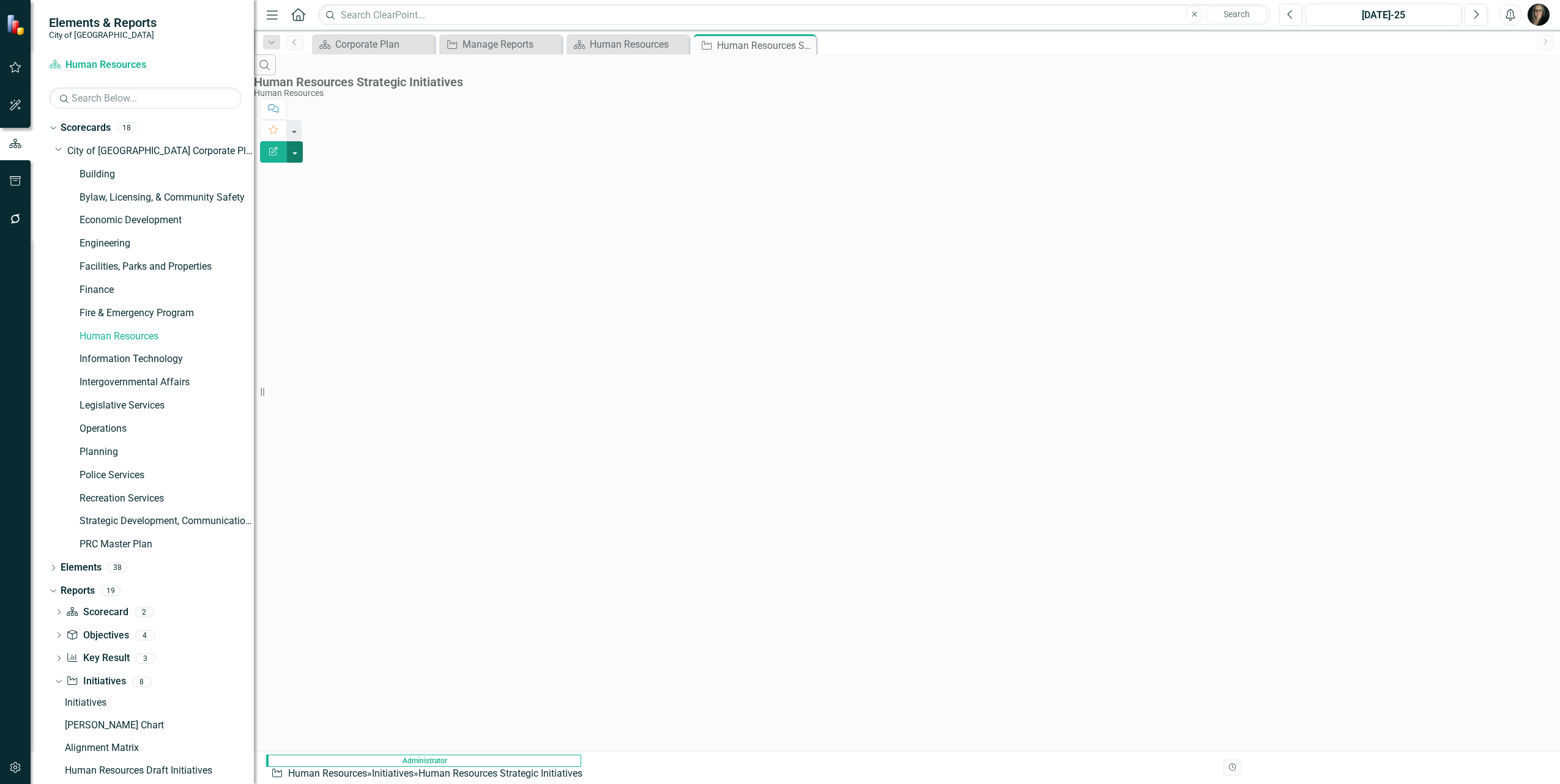
click at [303, 141] on button "button" at bounding box center [294, 151] width 16 height 21
click at [1496, 101] on link "Edit Report Edit Report" at bounding box center [1492, 100] width 97 height 23
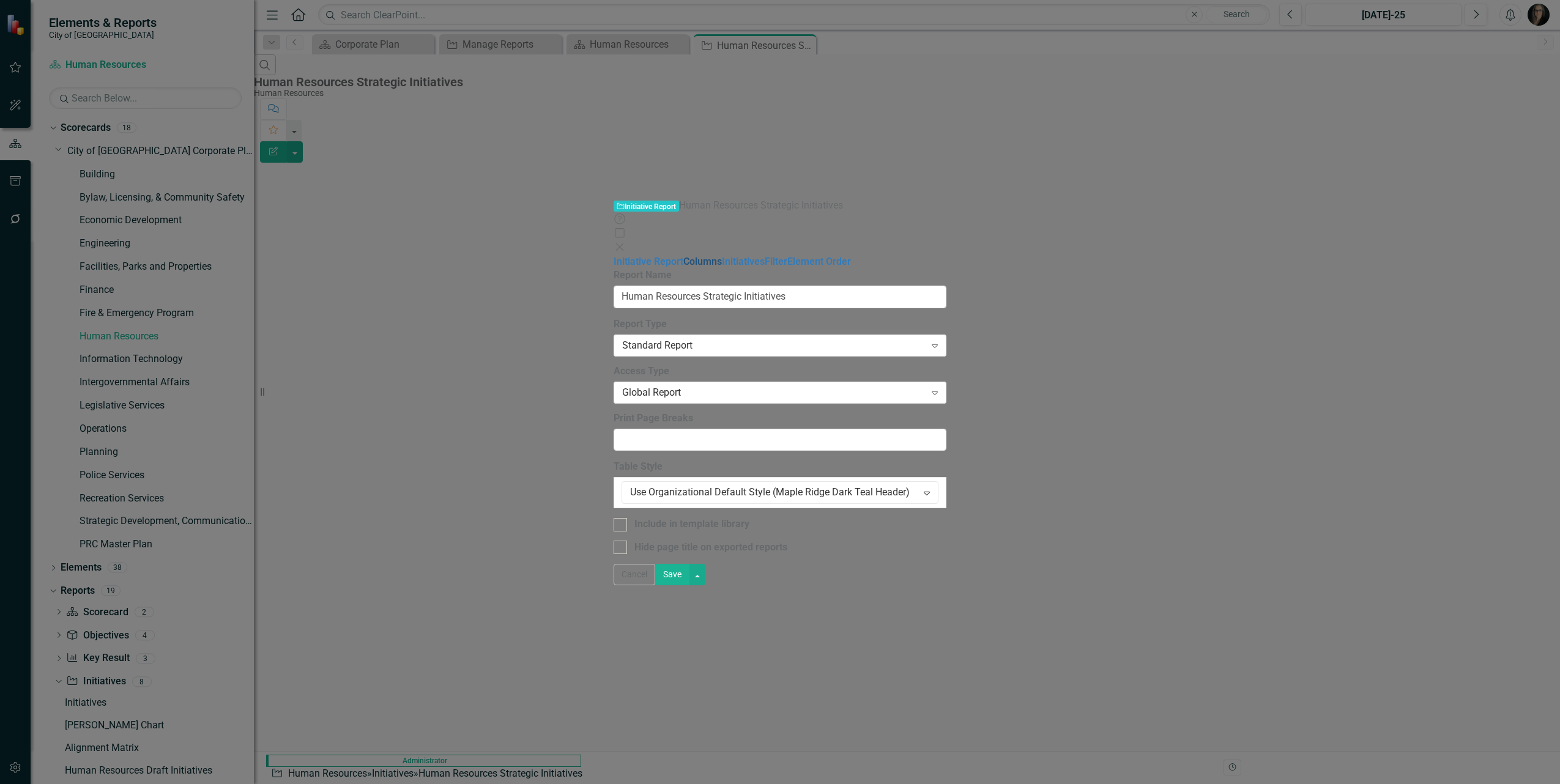
click at [683, 255] on link "Columns" at bounding box center [703, 261] width 38 height 12
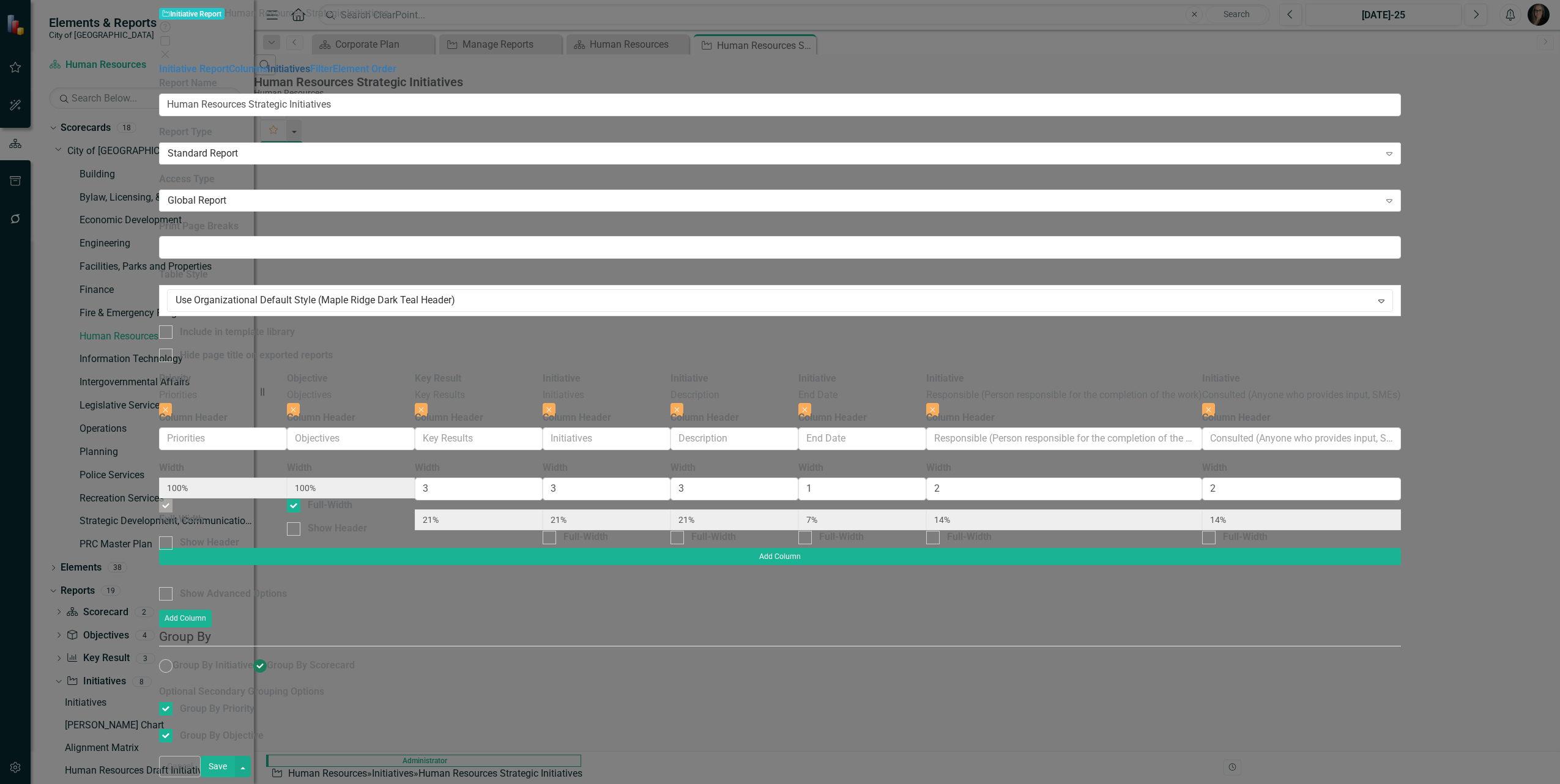
click at [267, 75] on link "Initiatives" at bounding box center [288, 68] width 43 height 12
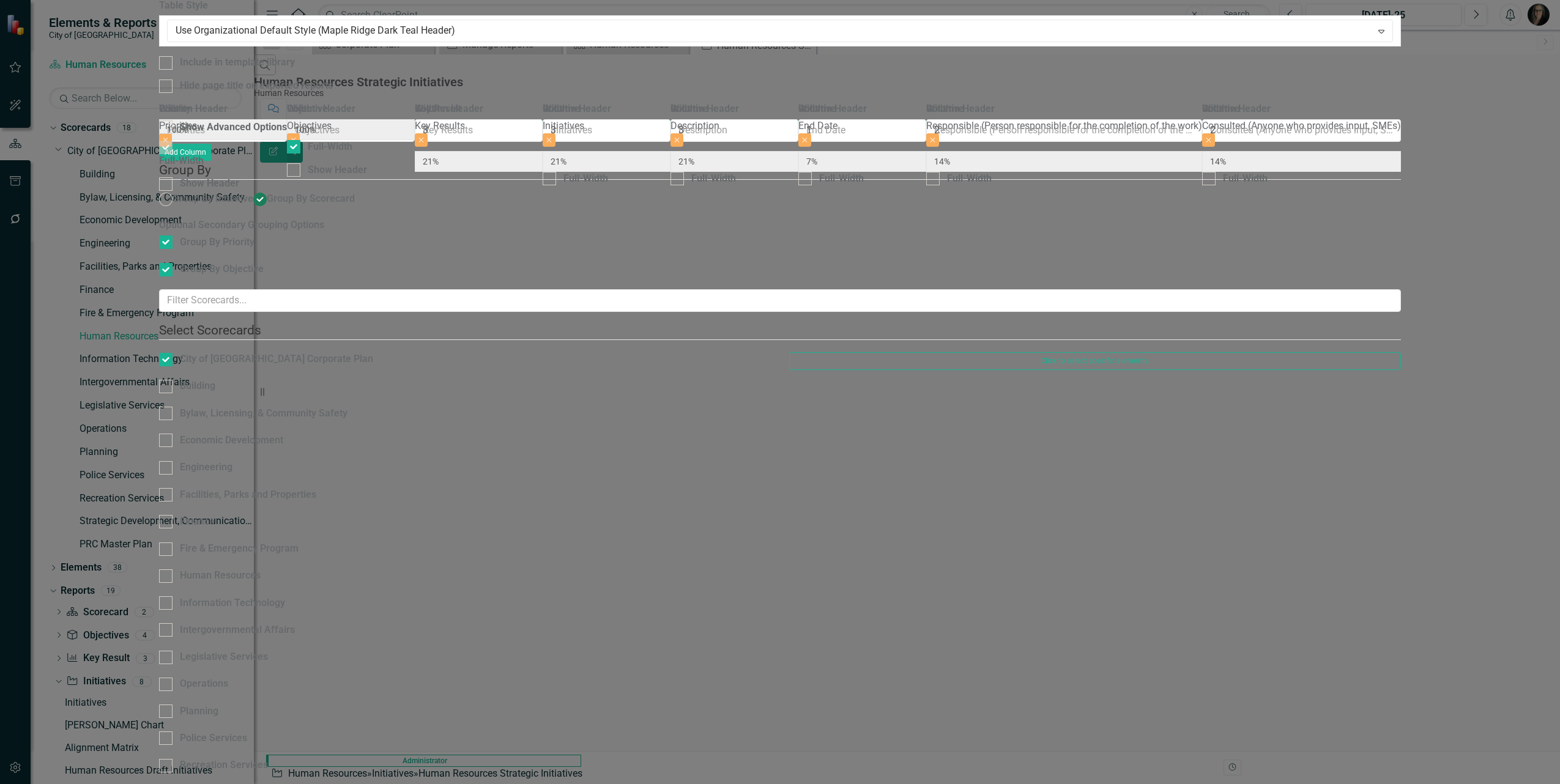
click at [167, 570] on input "Human Resources" at bounding box center [163, 574] width 8 height 8
checkbox input "true"
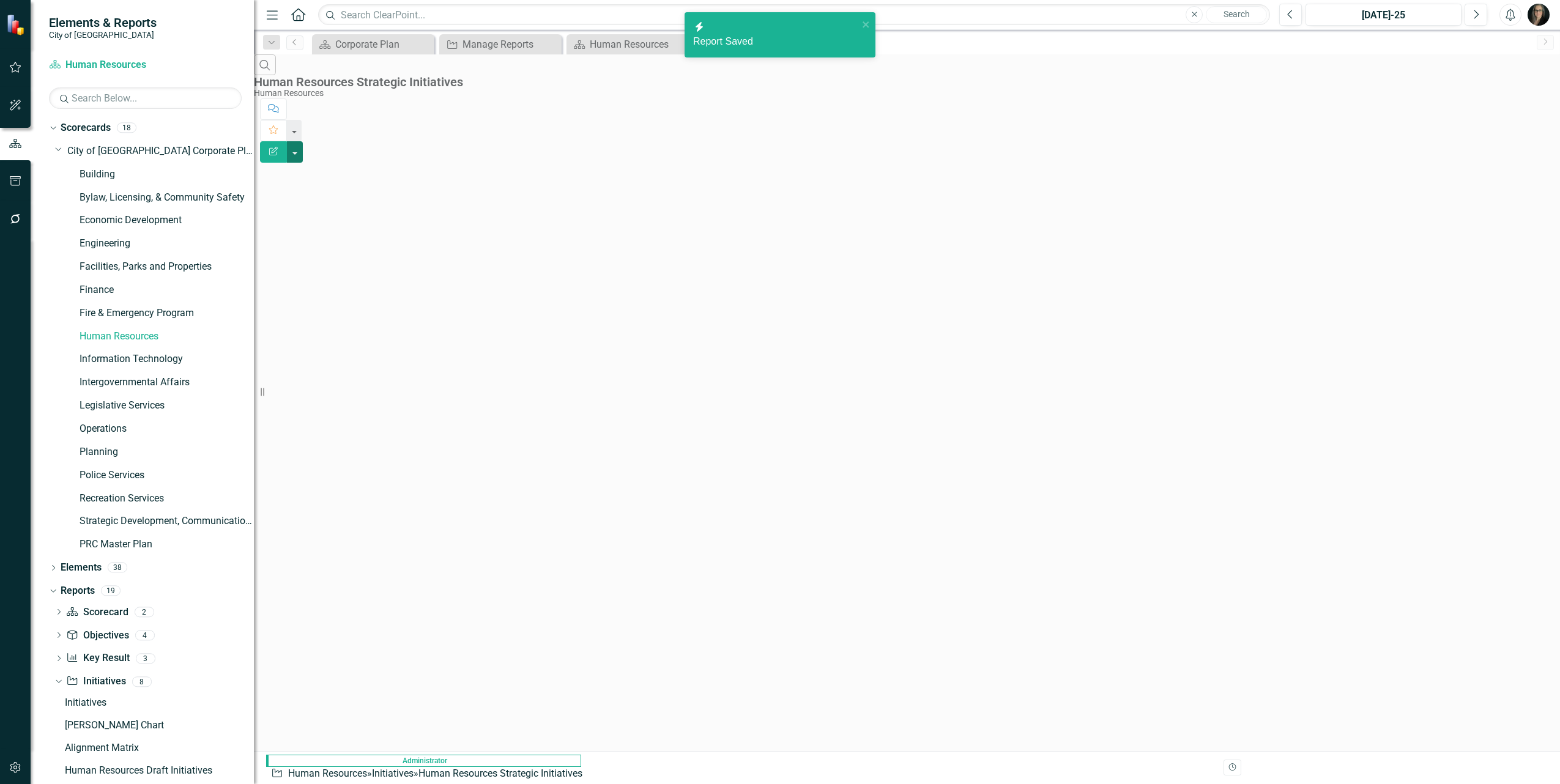
click at [303, 141] on button "button" at bounding box center [294, 151] width 16 height 21
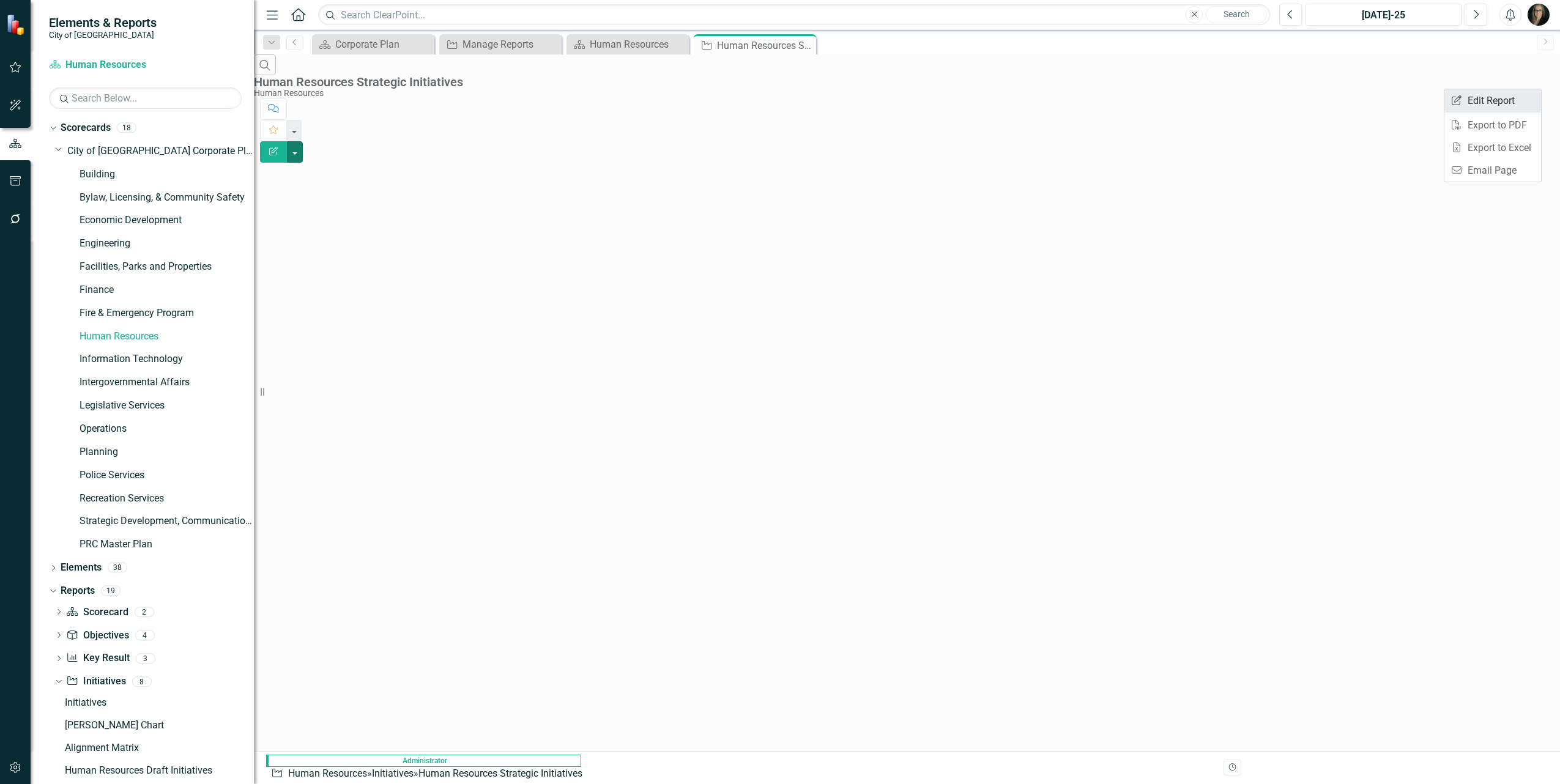
click at [1496, 95] on link "Edit Report Edit Report" at bounding box center [1492, 100] width 97 height 23
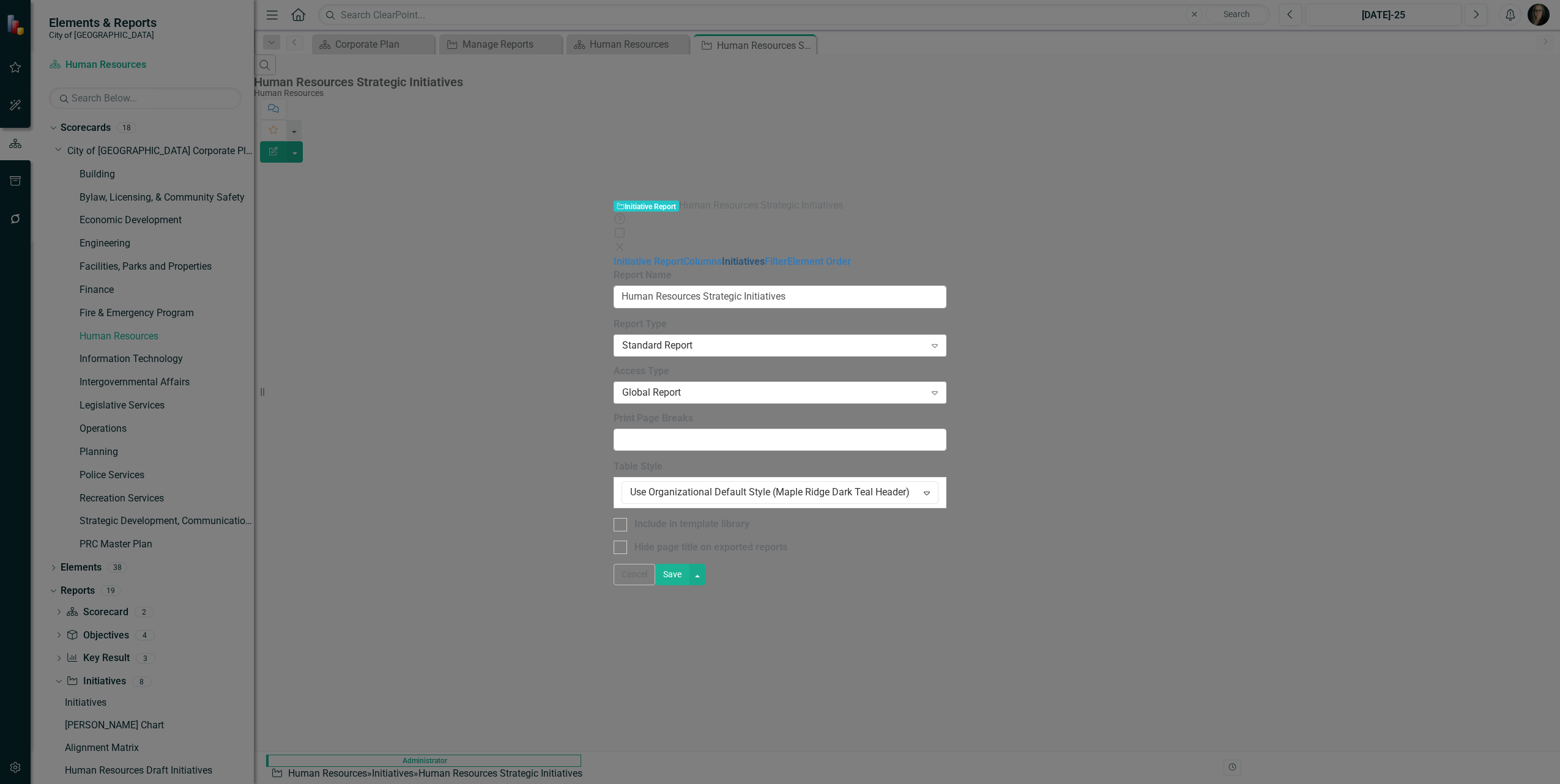
click at [722, 255] on link "Initiatives" at bounding box center [743, 261] width 43 height 12
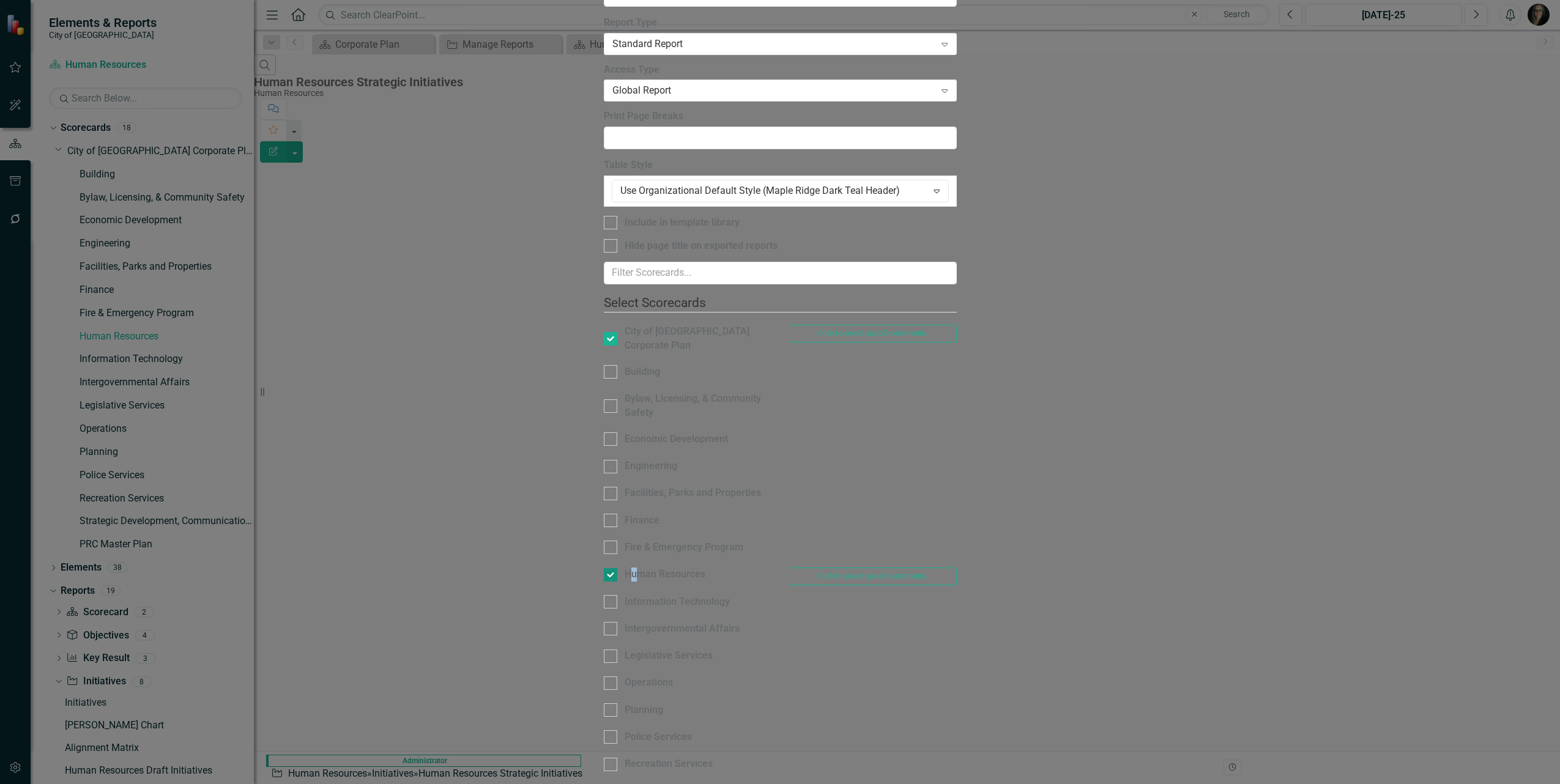
click at [625, 568] on div "Human Resources" at bounding box center [665, 574] width 81 height 14
drag, startPoint x: 490, startPoint y: 280, endPoint x: 468, endPoint y: 276, distance: 22.4
click at [604, 568] on div at bounding box center [611, 575] width 14 height 14
click at [604, 568] on input "Human Resources" at bounding box center [608, 572] width 8 height 8
checkbox input "false"
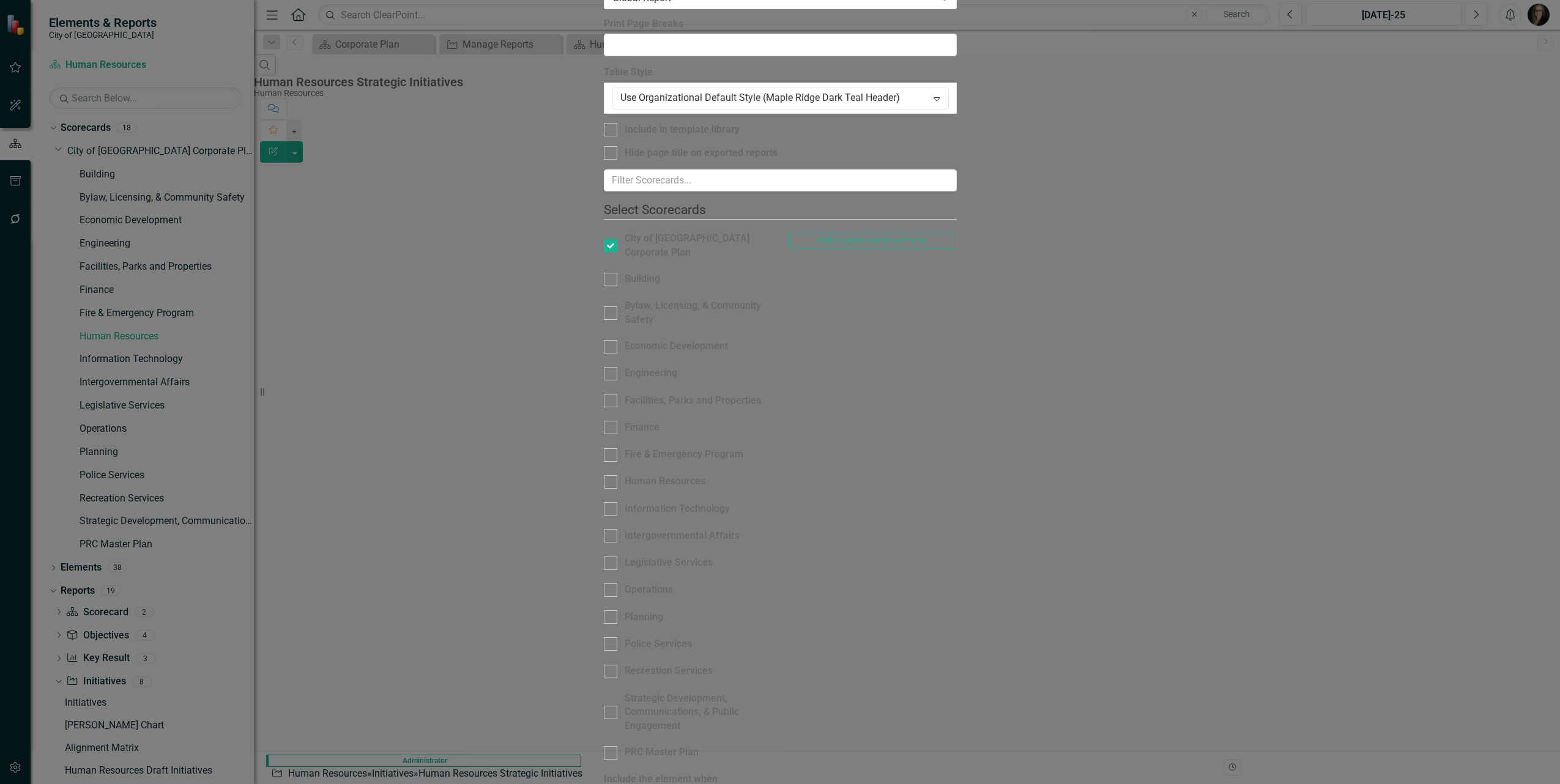
click at [862, 25] on div "icon.bolt Element order can only be set when the report is grouped by Initiativ…" at bounding box center [776, 42] width 173 height 49
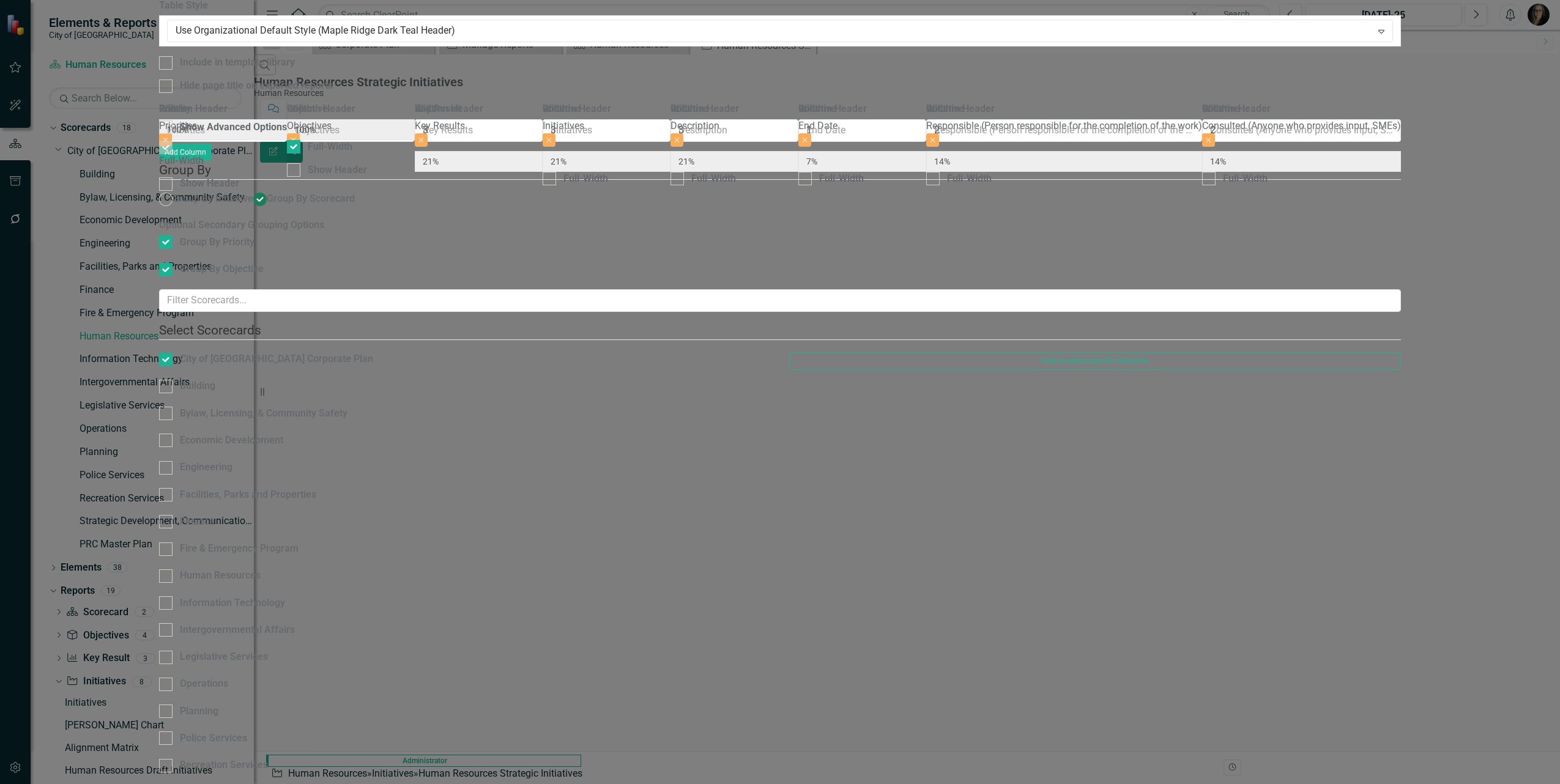
drag, startPoint x: 792, startPoint y: 477, endPoint x: 1085, endPoint y: 590, distance: 314.0
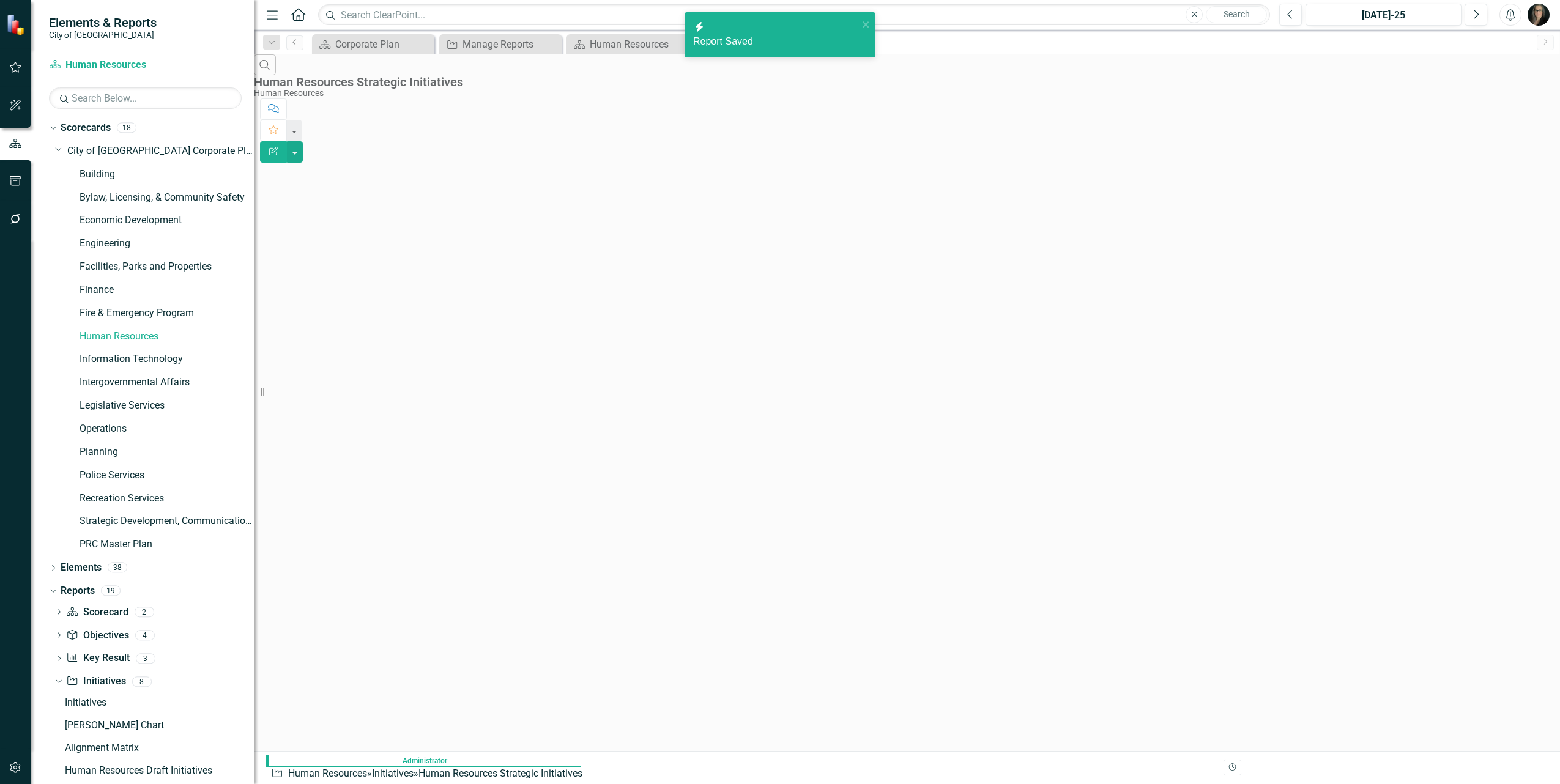
click at [575, 132] on div "Search Human Resources Strategic Initiatives Human Resources Comment Favorite E…" at bounding box center [907, 124] width 1306 height 138
click at [494, 41] on div "Manage Reports" at bounding box center [503, 45] width 81 height 15
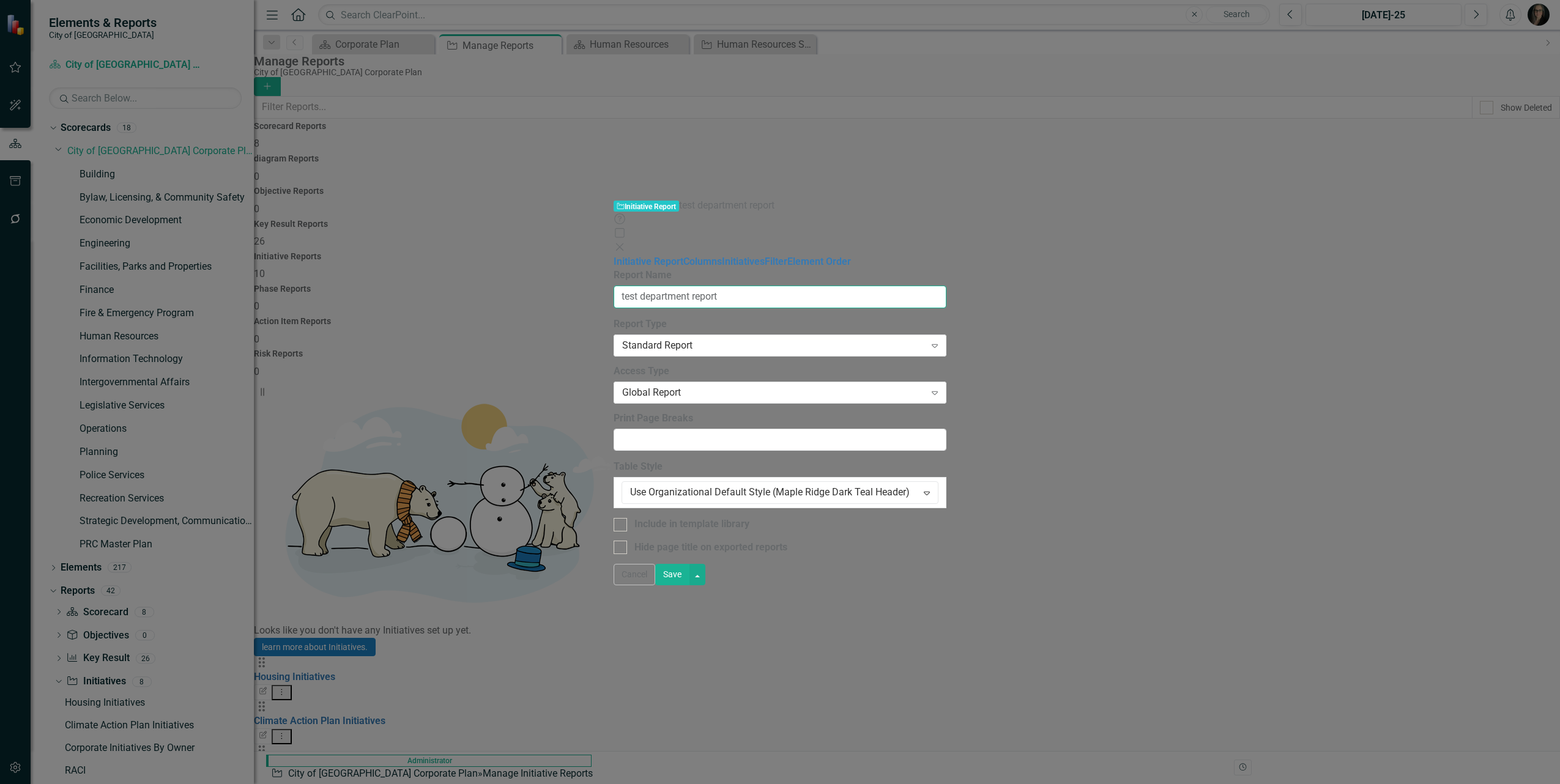
click at [614, 286] on input "test department report" at bounding box center [780, 296] width 333 height 23
type input "test HR report"
click at [683, 255] on link "Columns" at bounding box center [703, 261] width 38 height 12
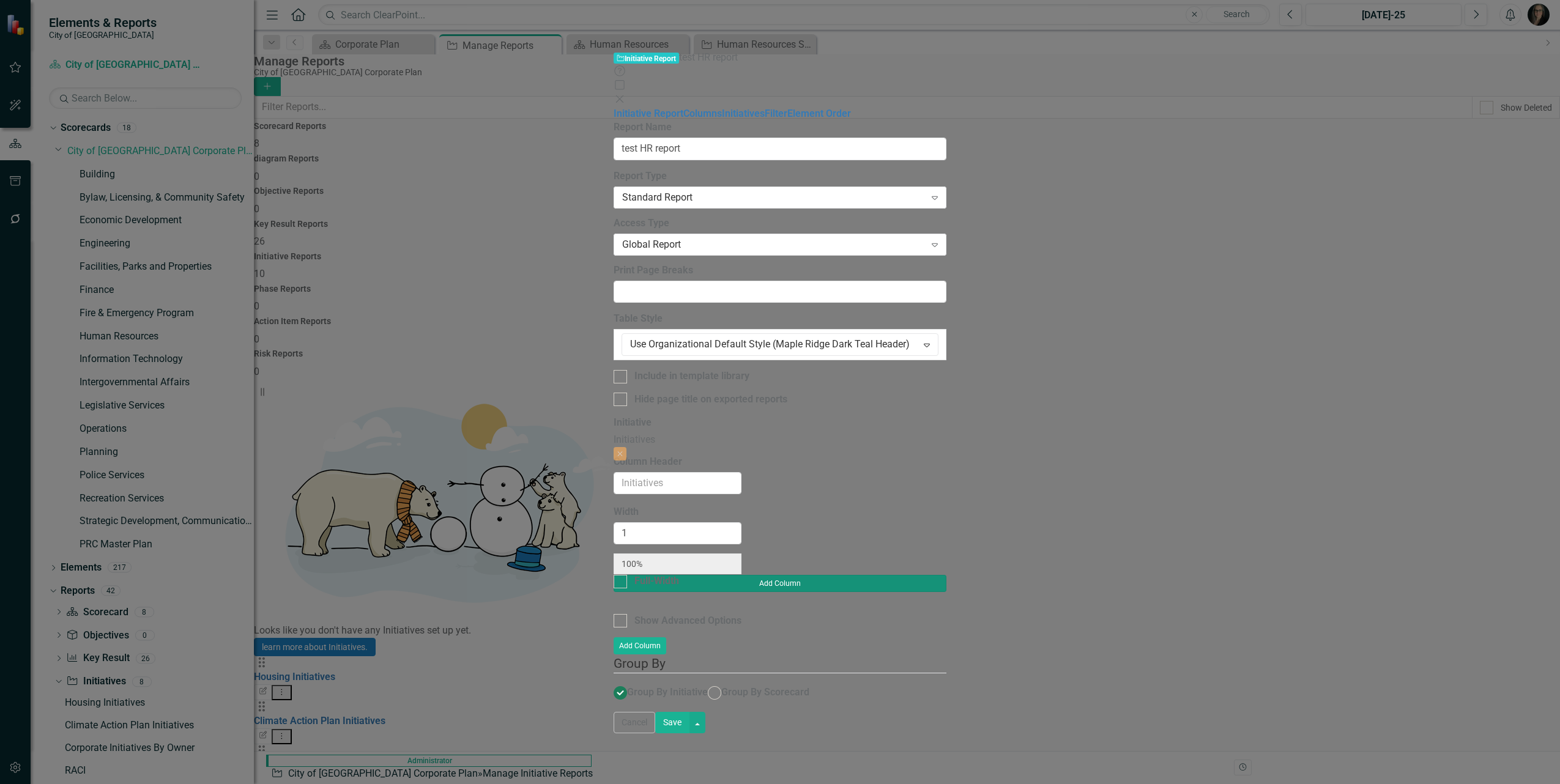
click at [946, 575] on button "Add Column" at bounding box center [780, 583] width 333 height 17
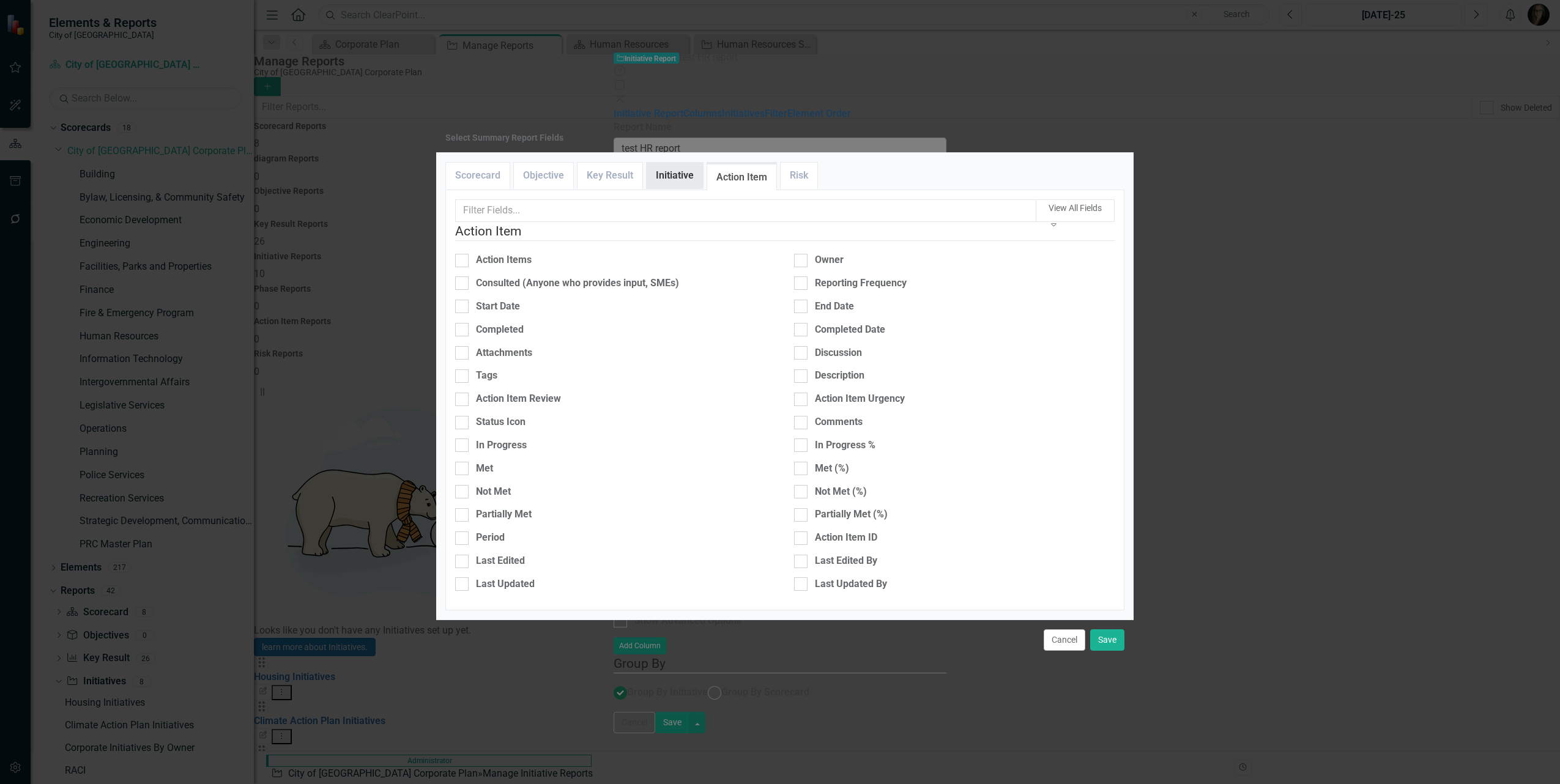
click at [672, 163] on link "Initiative" at bounding box center [675, 176] width 56 height 26
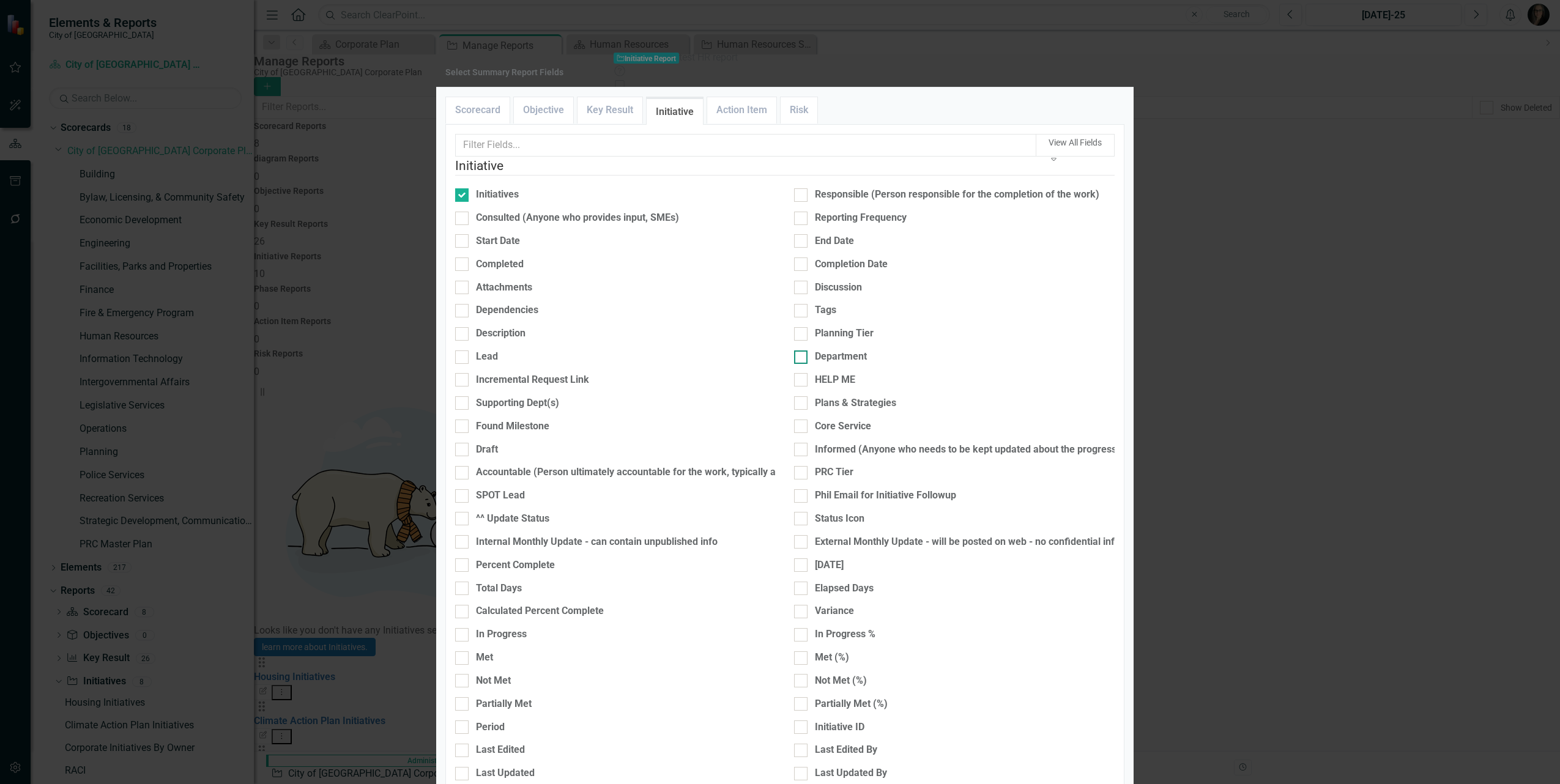
click at [817, 364] on div "Department" at bounding box center [841, 357] width 52 height 14
click at [802, 359] on input "Department" at bounding box center [798, 355] width 8 height 8
checkbox input "true"
click at [803, 341] on div "Planning Tier" at bounding box center [955, 333] width 320 height 14
click at [802, 336] on input "Planning Tier" at bounding box center [798, 331] width 8 height 8
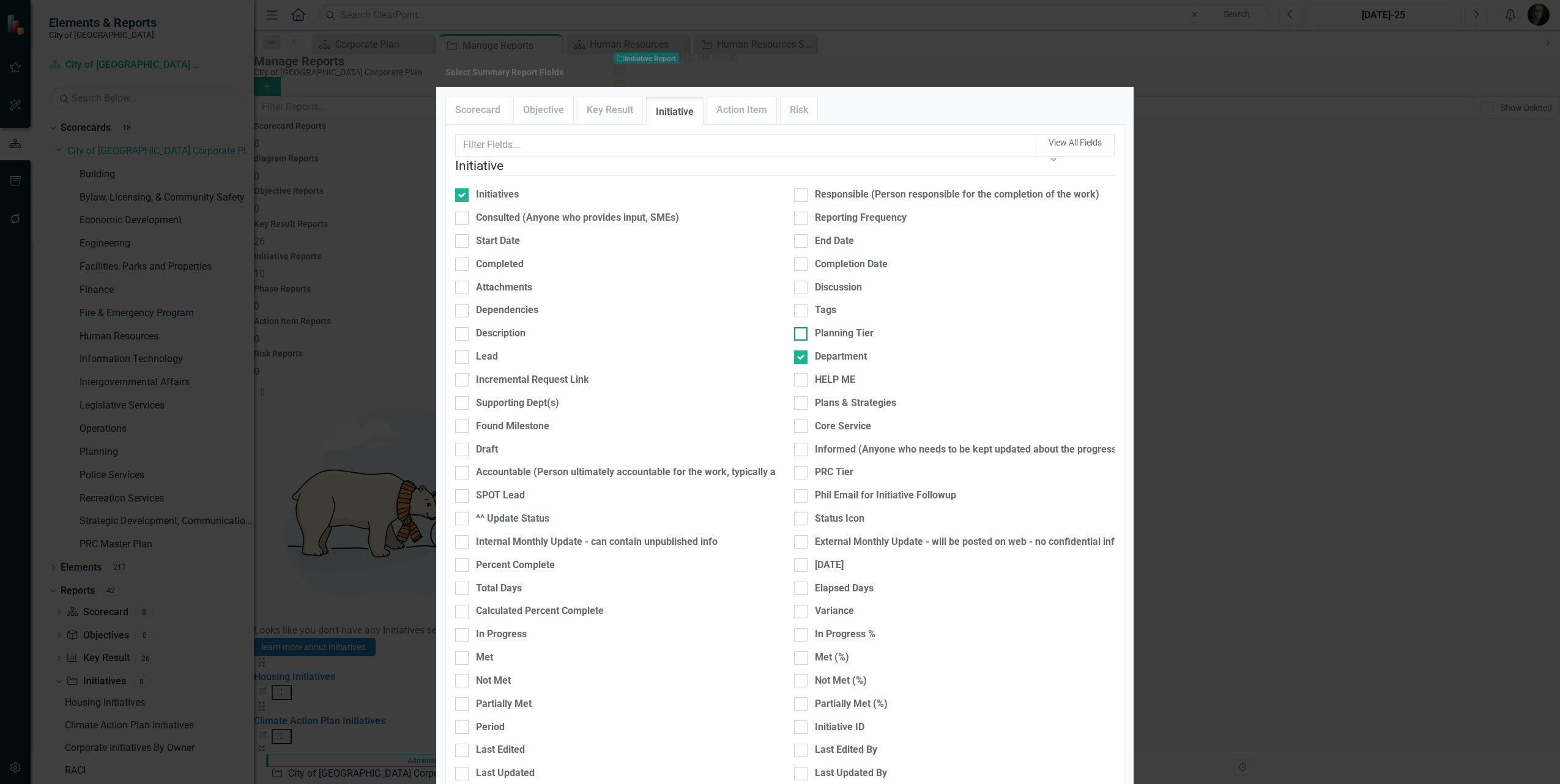
checkbox input "true"
type input "33%"
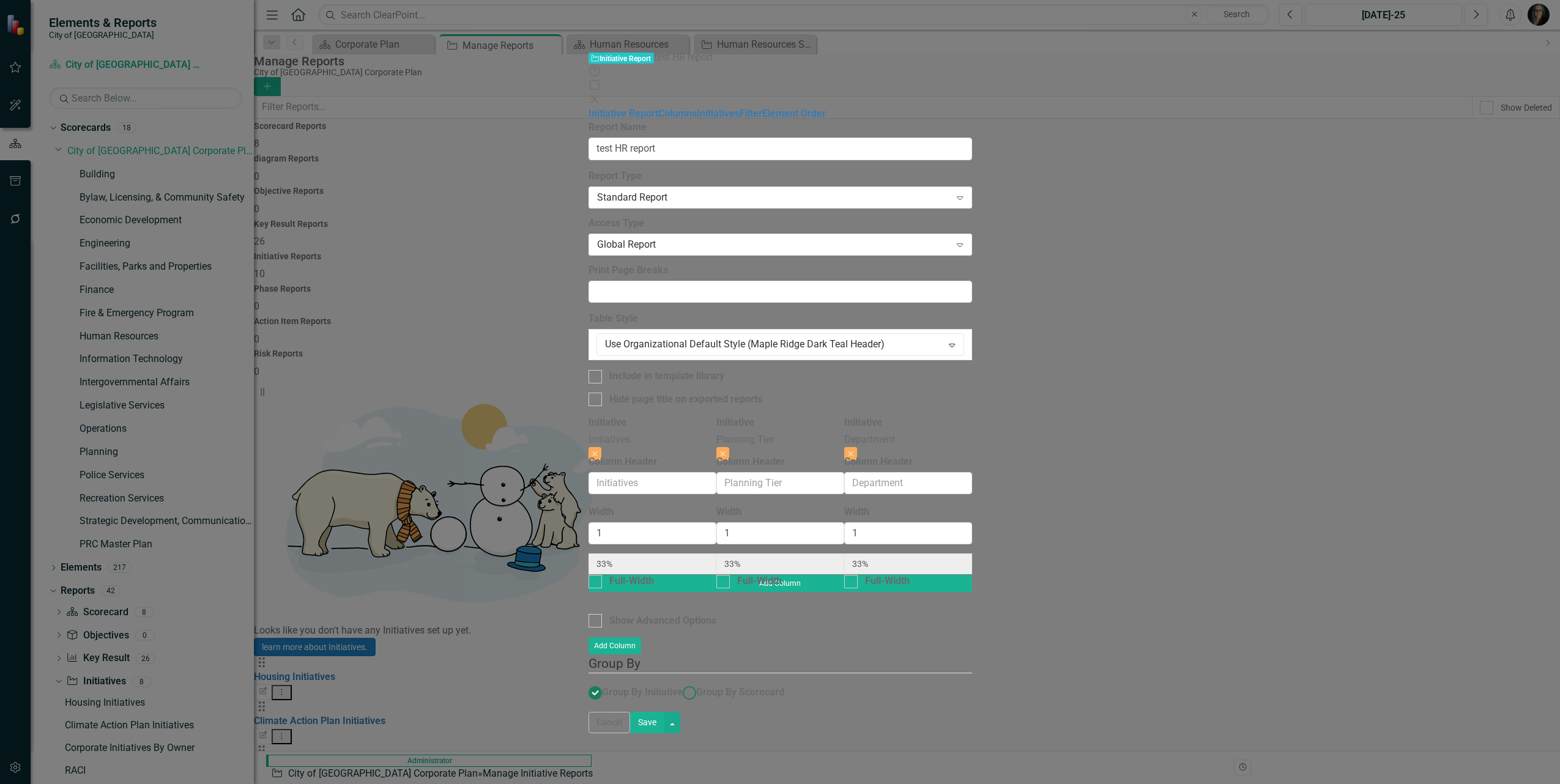
click at [696, 686] on span "Group By Scorecard" at bounding box center [740, 692] width 88 height 12
click at [680, 683] on input "Group By Scorecard" at bounding box center [690, 693] width 19 height 19
radio input "true"
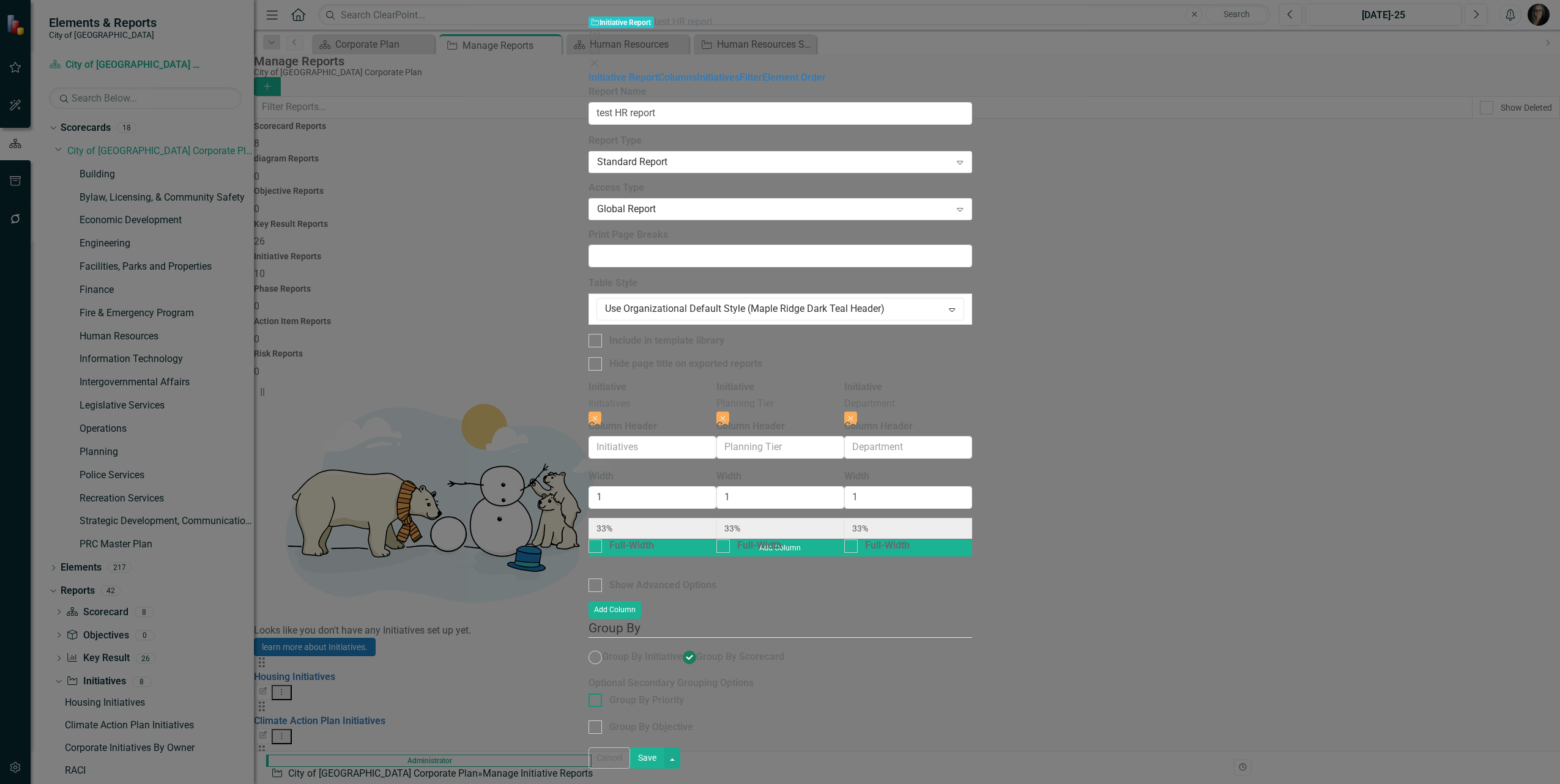
click at [609, 694] on div "Group By Priority" at bounding box center [646, 700] width 75 height 14
click at [588, 694] on input "Group By Priority" at bounding box center [592, 698] width 8 height 8
checkbox input "true"
click at [609, 720] on div "Group By Objective" at bounding box center [651, 727] width 84 height 14
click at [588, 720] on input "Group By Objective" at bounding box center [592, 724] width 8 height 8
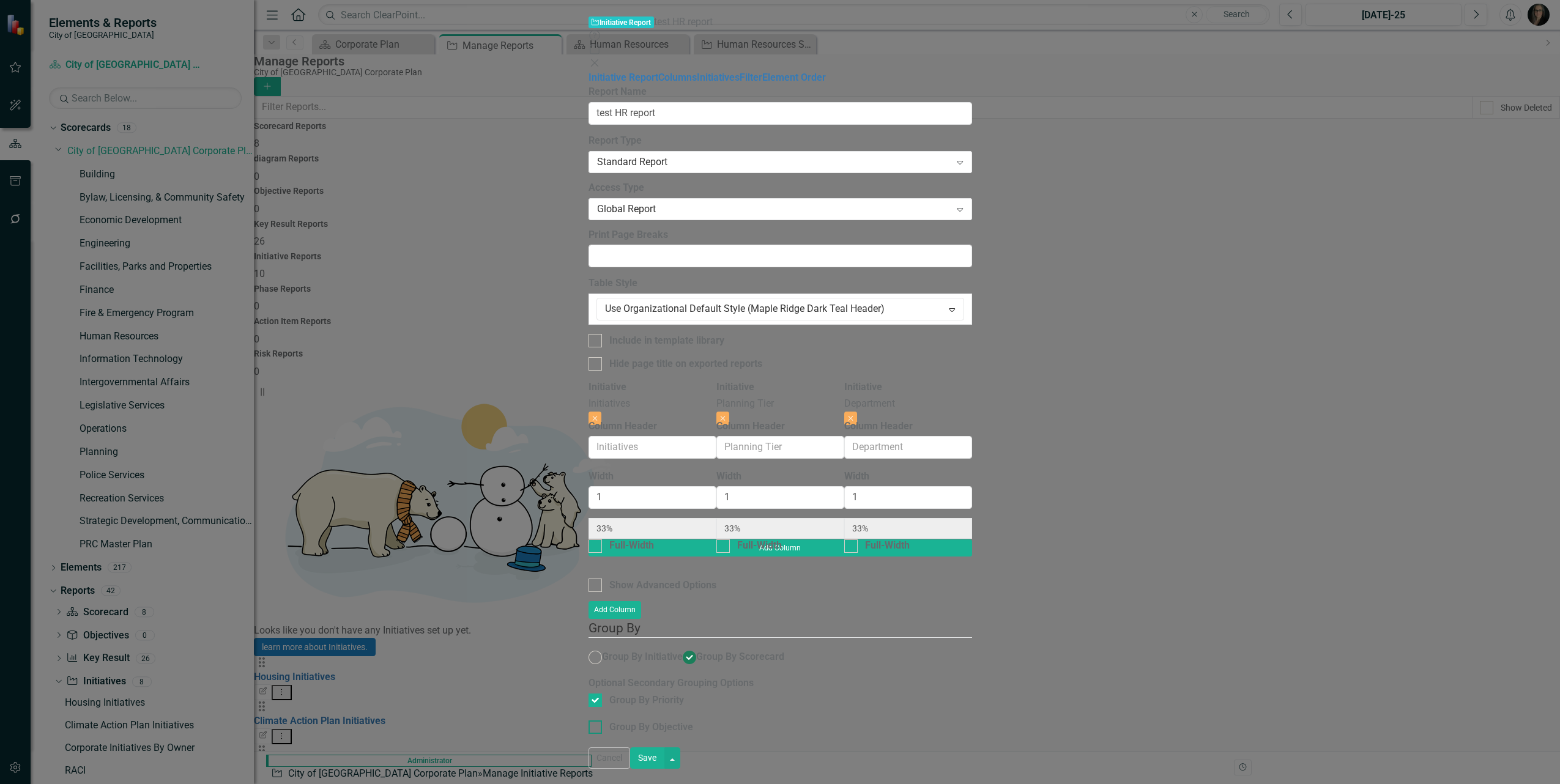
checkbox input "true"
click at [664, 769] on button "Save" at bounding box center [647, 758] width 34 height 21
radio input "false"
checkbox input "false"
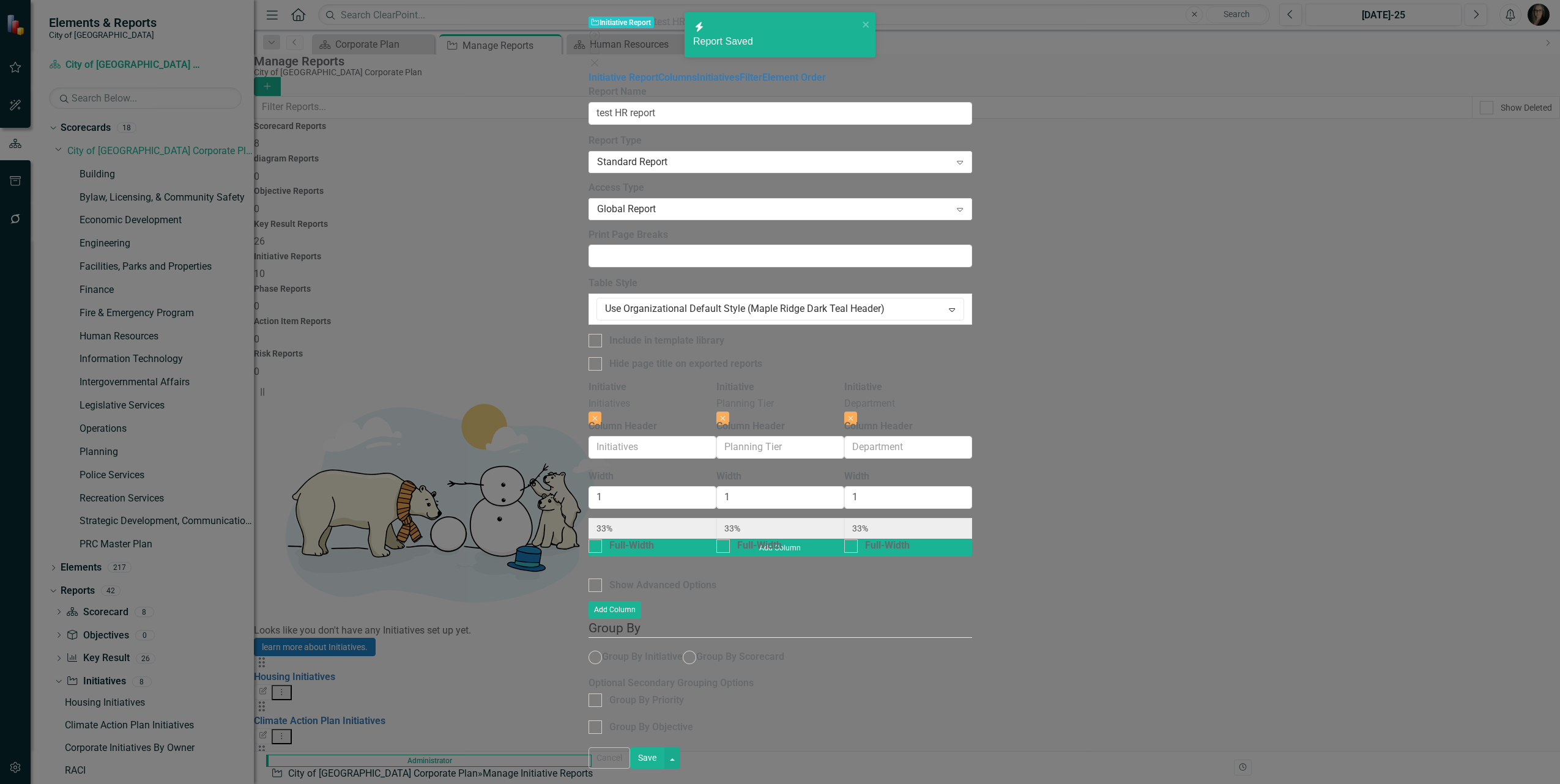
radio input "true"
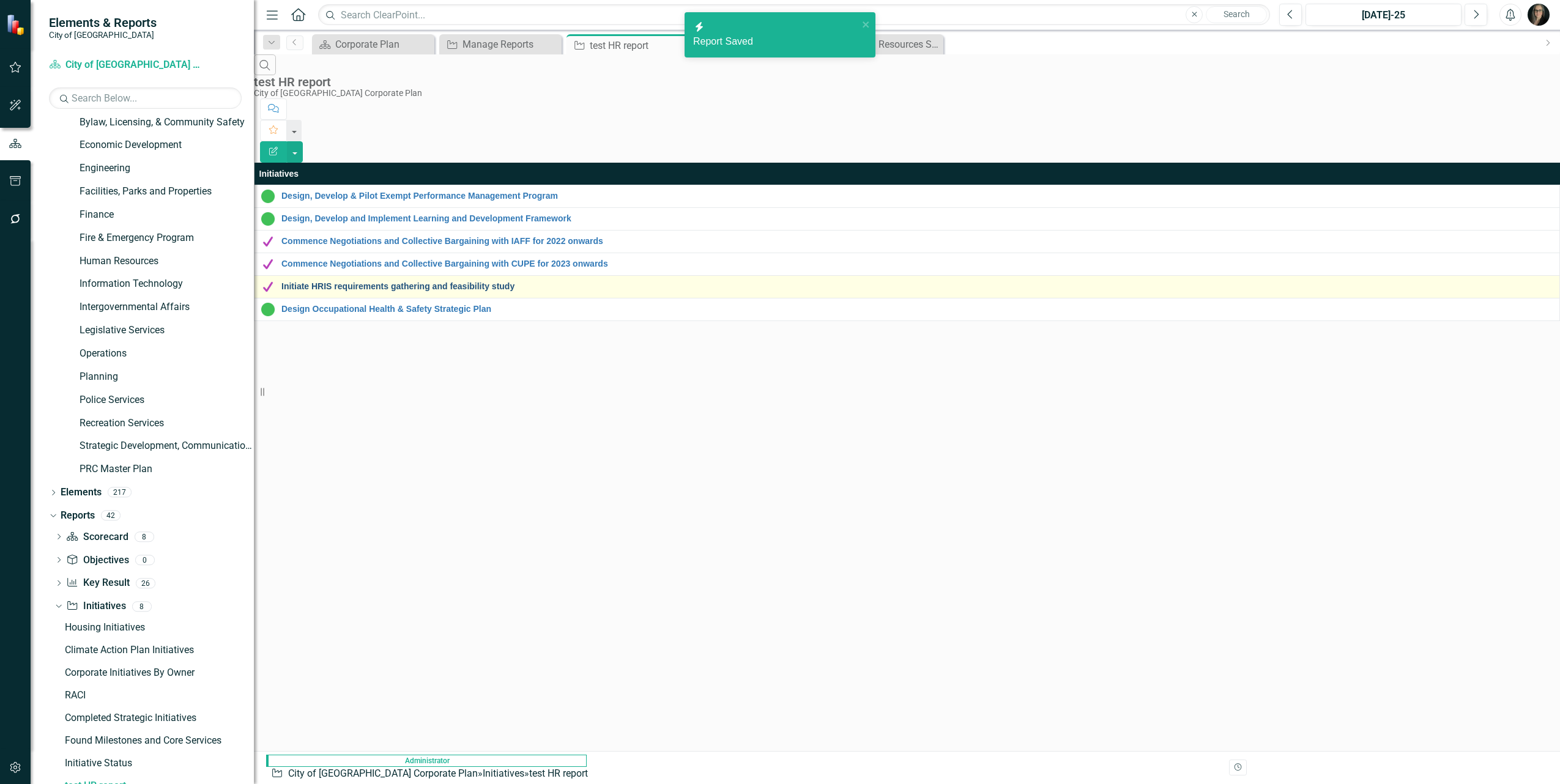
scroll to position [87, 0]
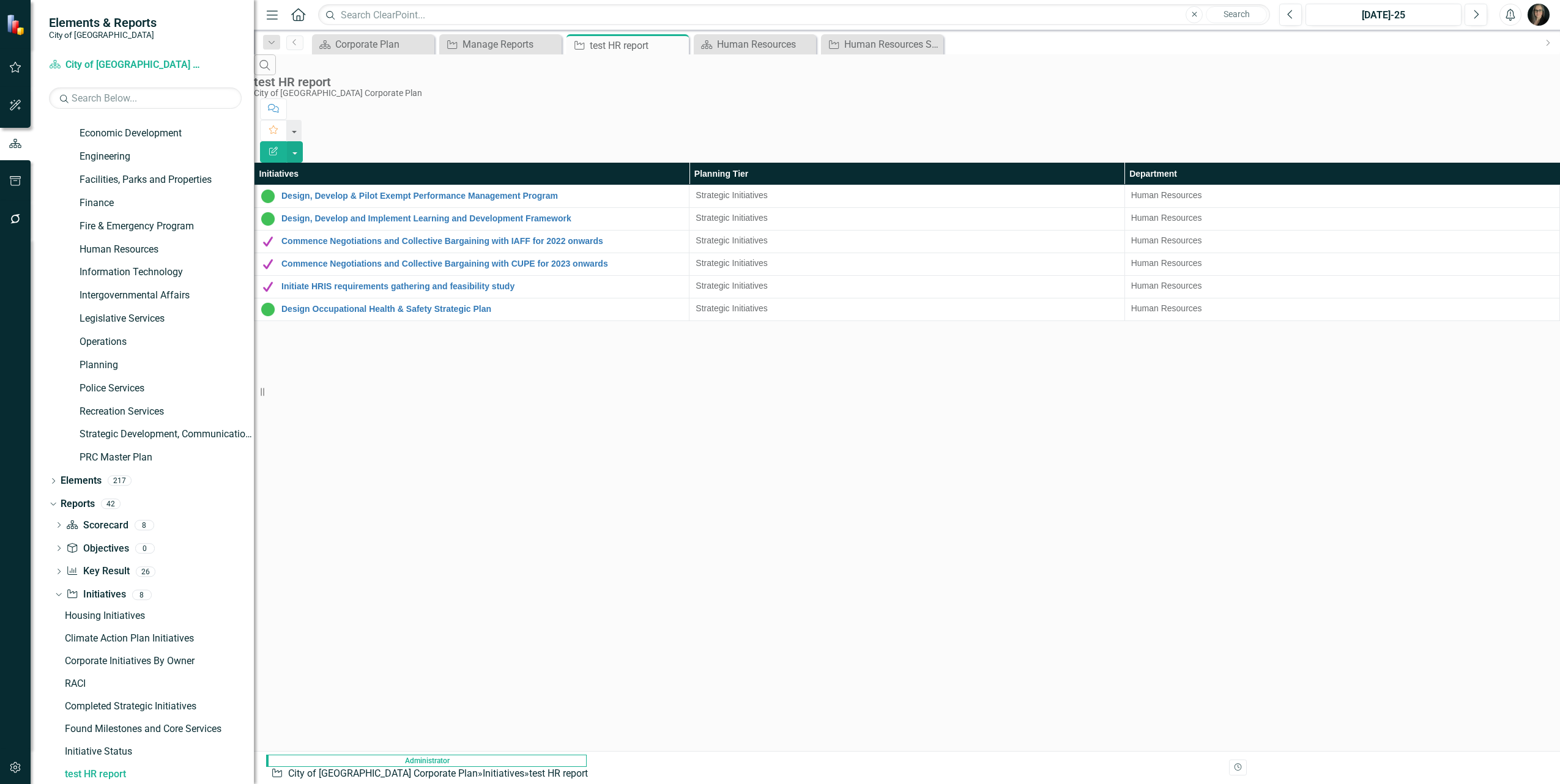
click at [487, 321] on div "Search test HR report City of Maple Ridge Corporate Plan Comment Favorite Edit …" at bounding box center [907, 188] width 1306 height 267
click at [881, 47] on div "Human Resources Strategic Initiatives" at bounding box center [885, 45] width 81 height 15
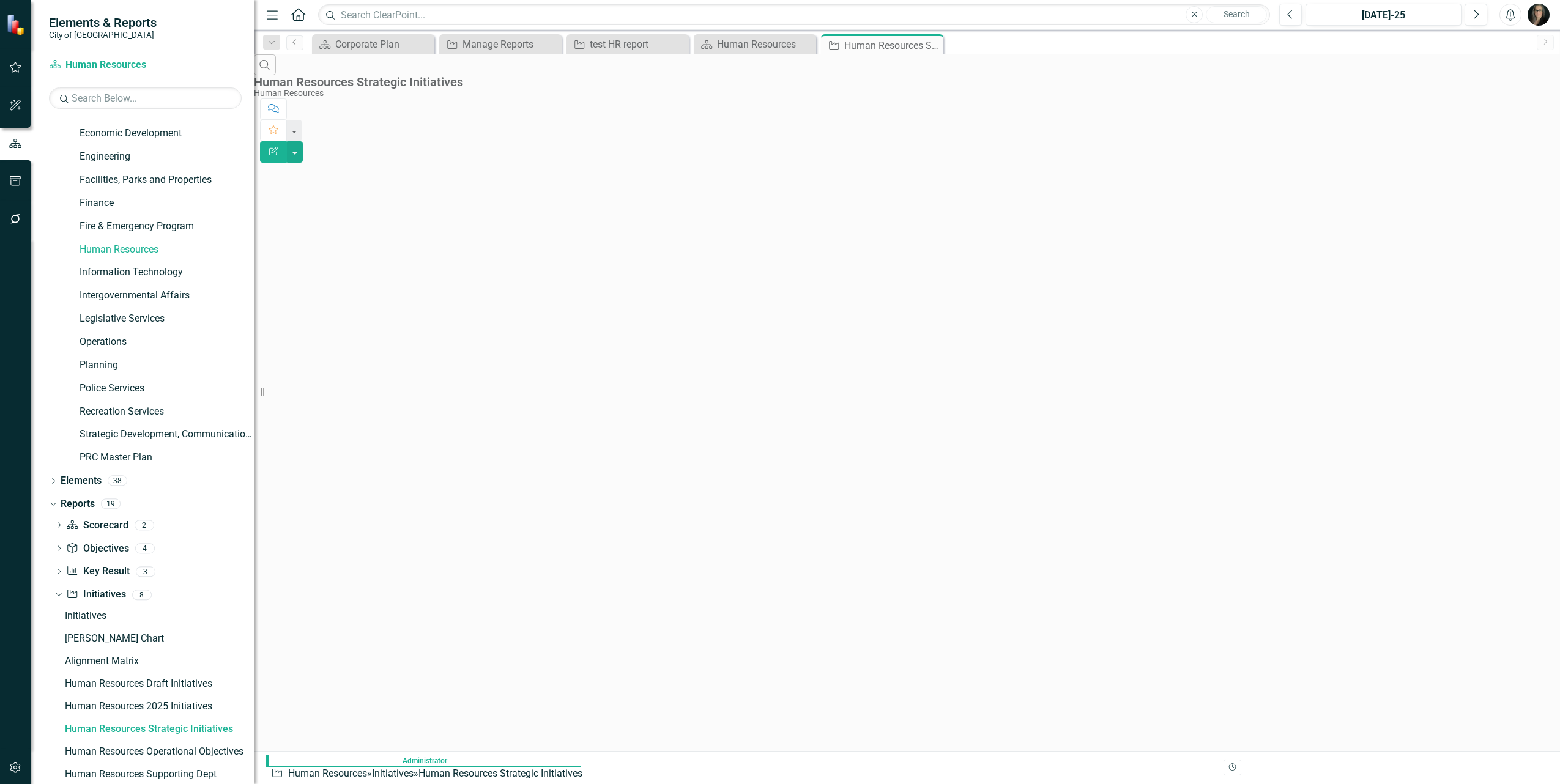
scroll to position [42, 0]
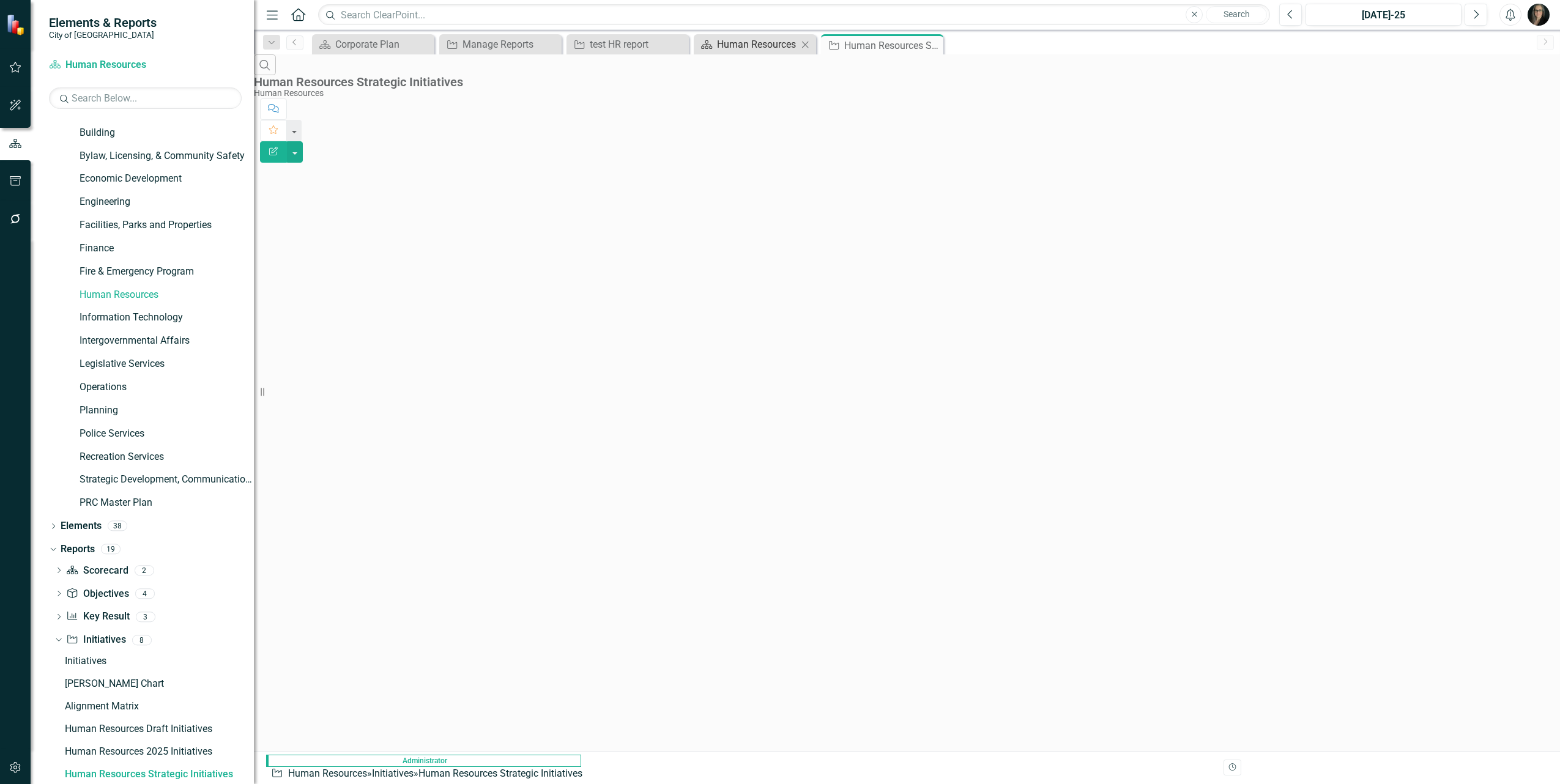
click at [732, 49] on div "Human Resources" at bounding box center [757, 45] width 81 height 15
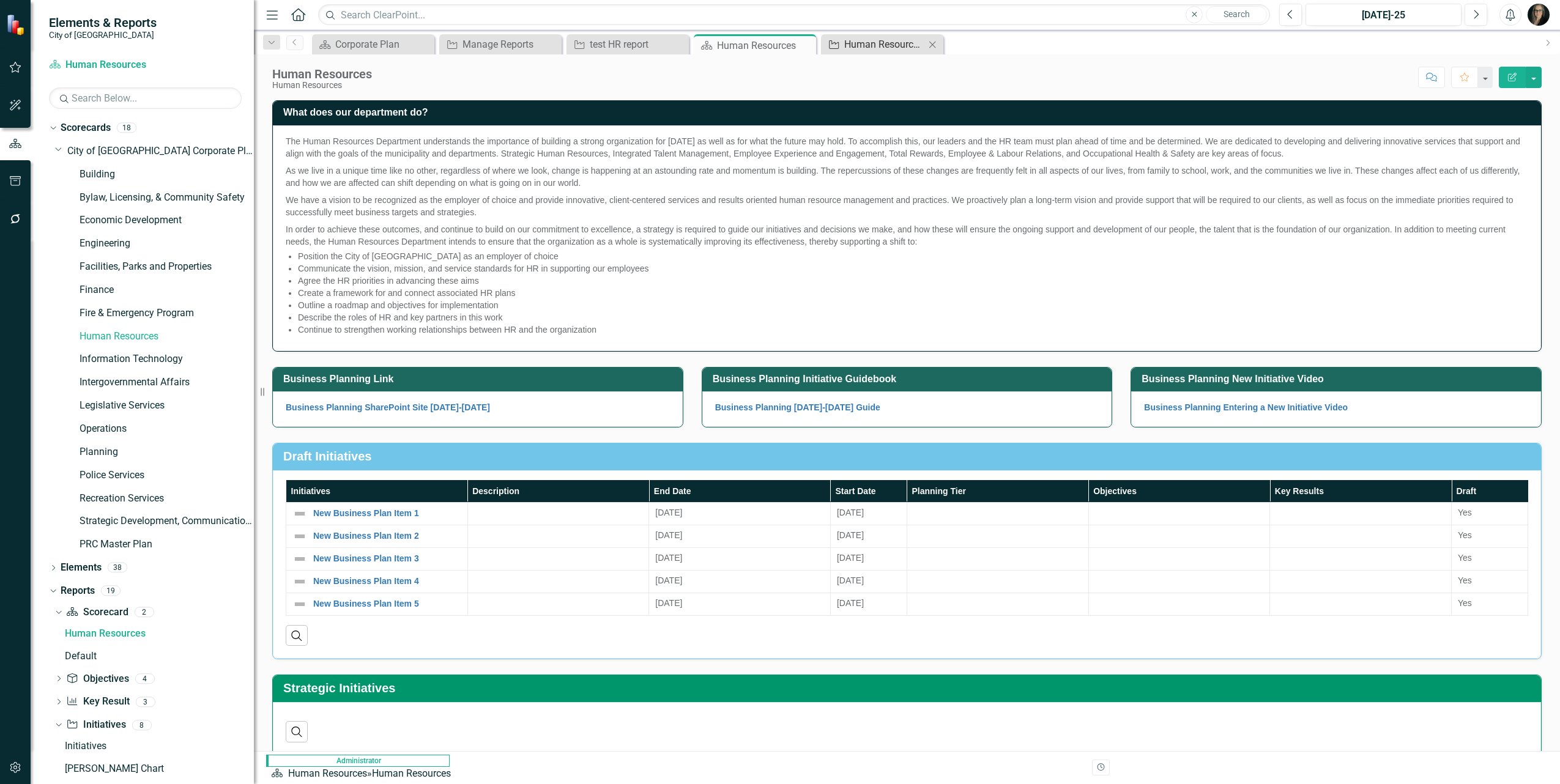
click at [864, 46] on div "Human Resources Strategic Initiatives" at bounding box center [885, 45] width 81 height 15
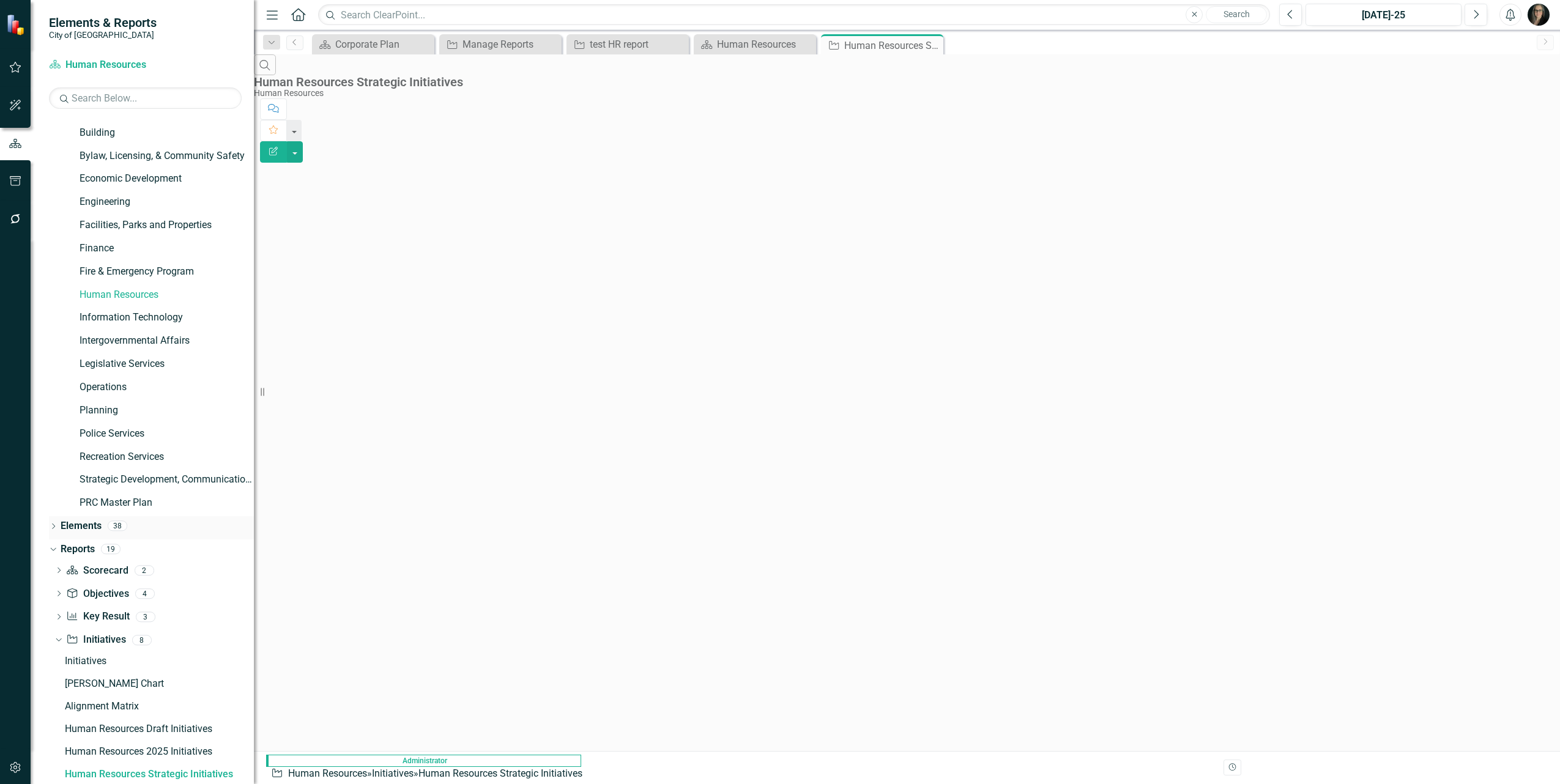
scroll to position [154, 0]
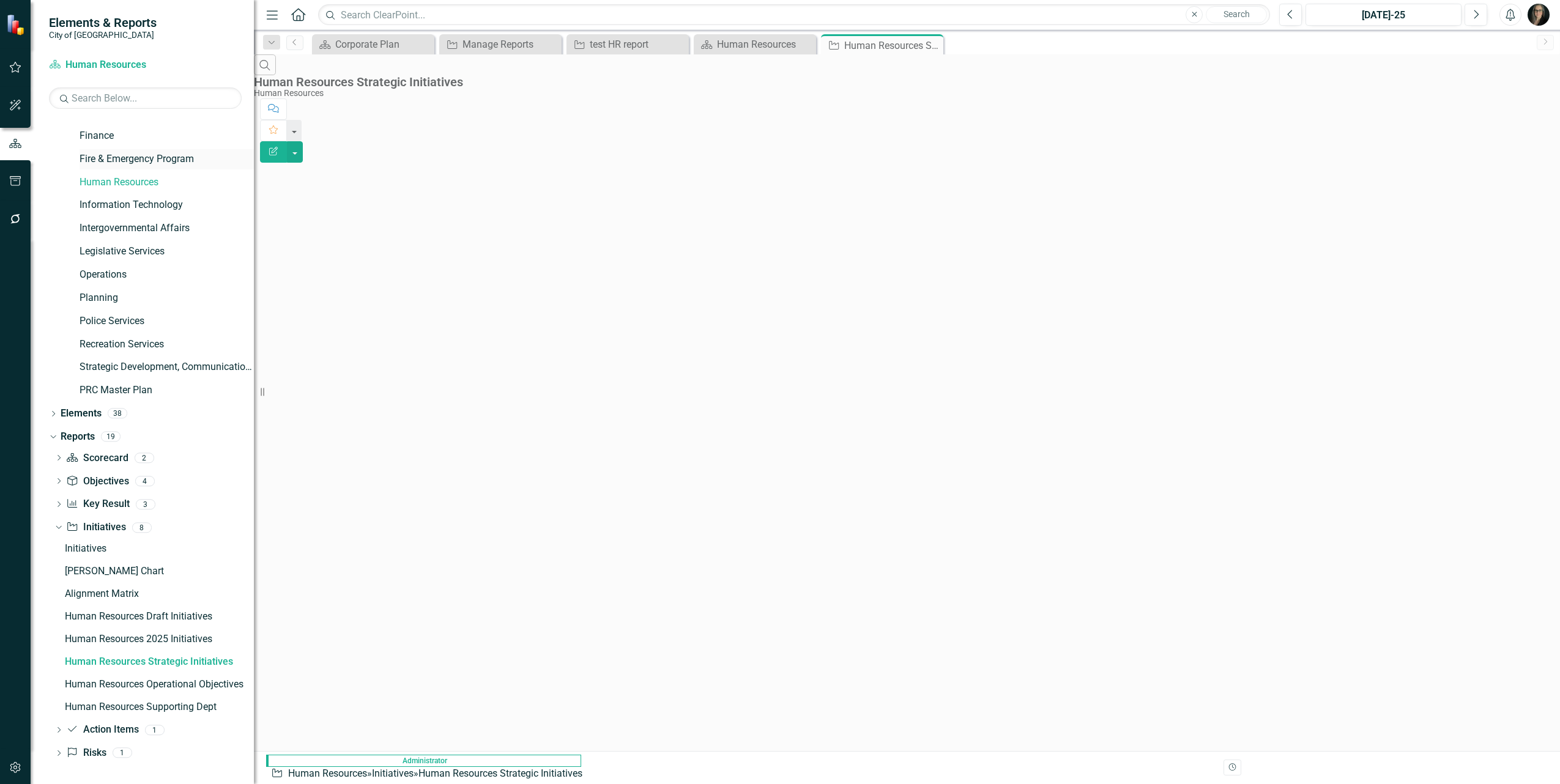
click at [135, 157] on link "Fire & Emergency Program" at bounding box center [166, 159] width 175 height 14
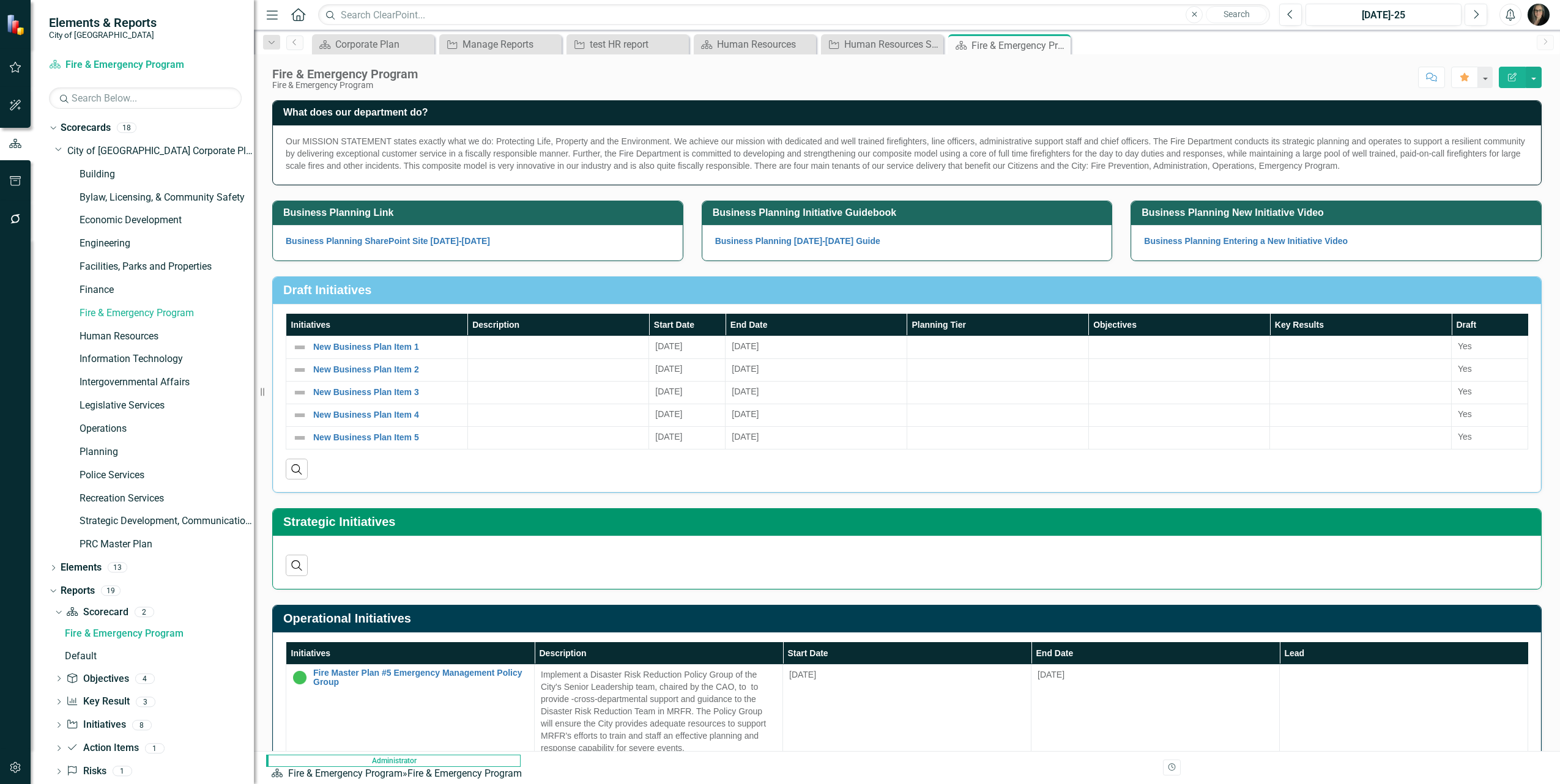
click at [918, 90] on div "Fire & Emergency Program Fire & Emergency Program Score: N/A Jul-25 Completed C…" at bounding box center [907, 73] width 1306 height 37
drag, startPoint x: 1059, startPoint y: 43, endPoint x: 955, endPoint y: 47, distance: 104.1
click at [0, 0] on icon "Close" at bounding box center [0, 0] width 0 height 0
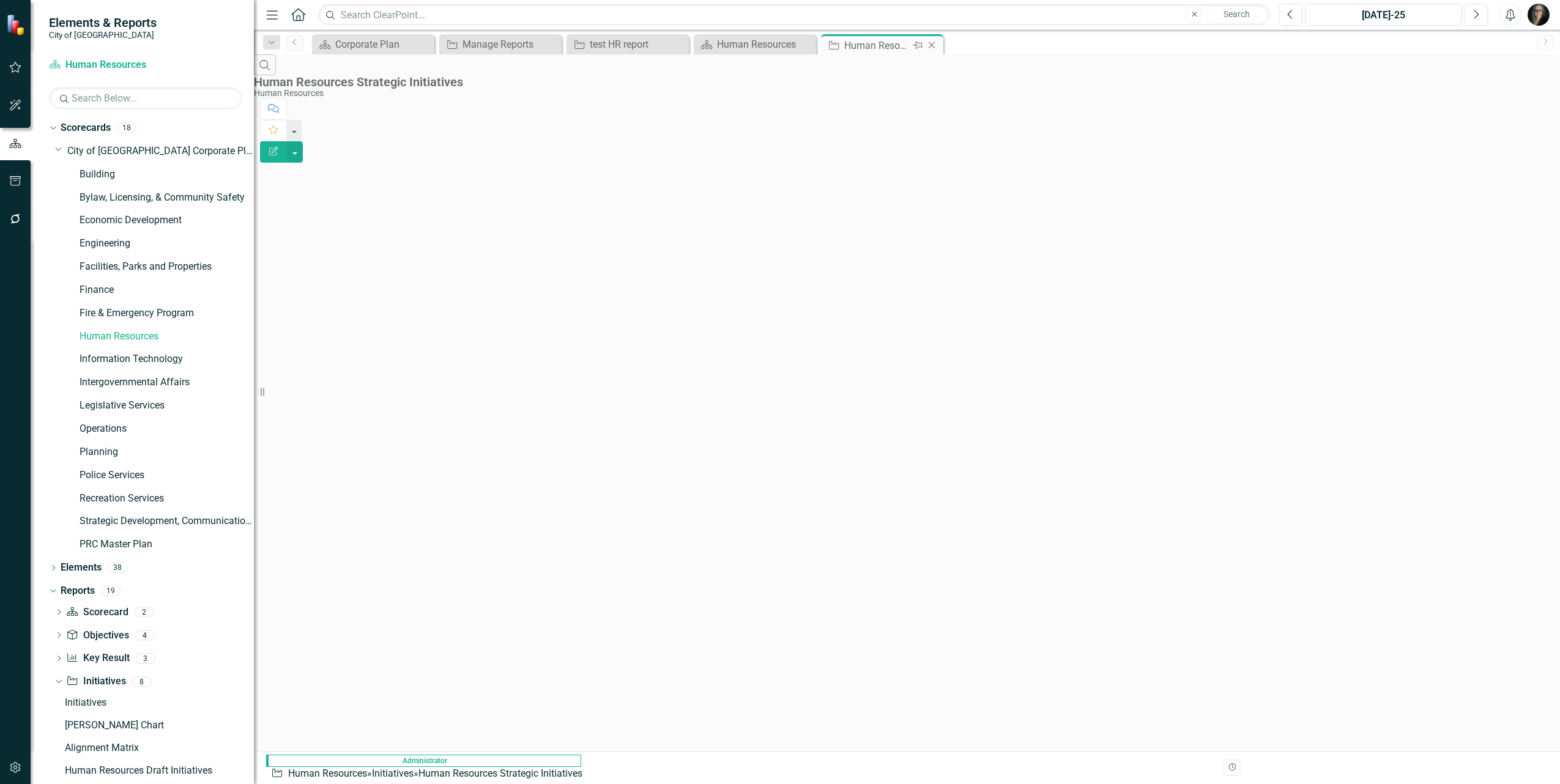
click at [936, 45] on icon "Close" at bounding box center [932, 45] width 12 height 10
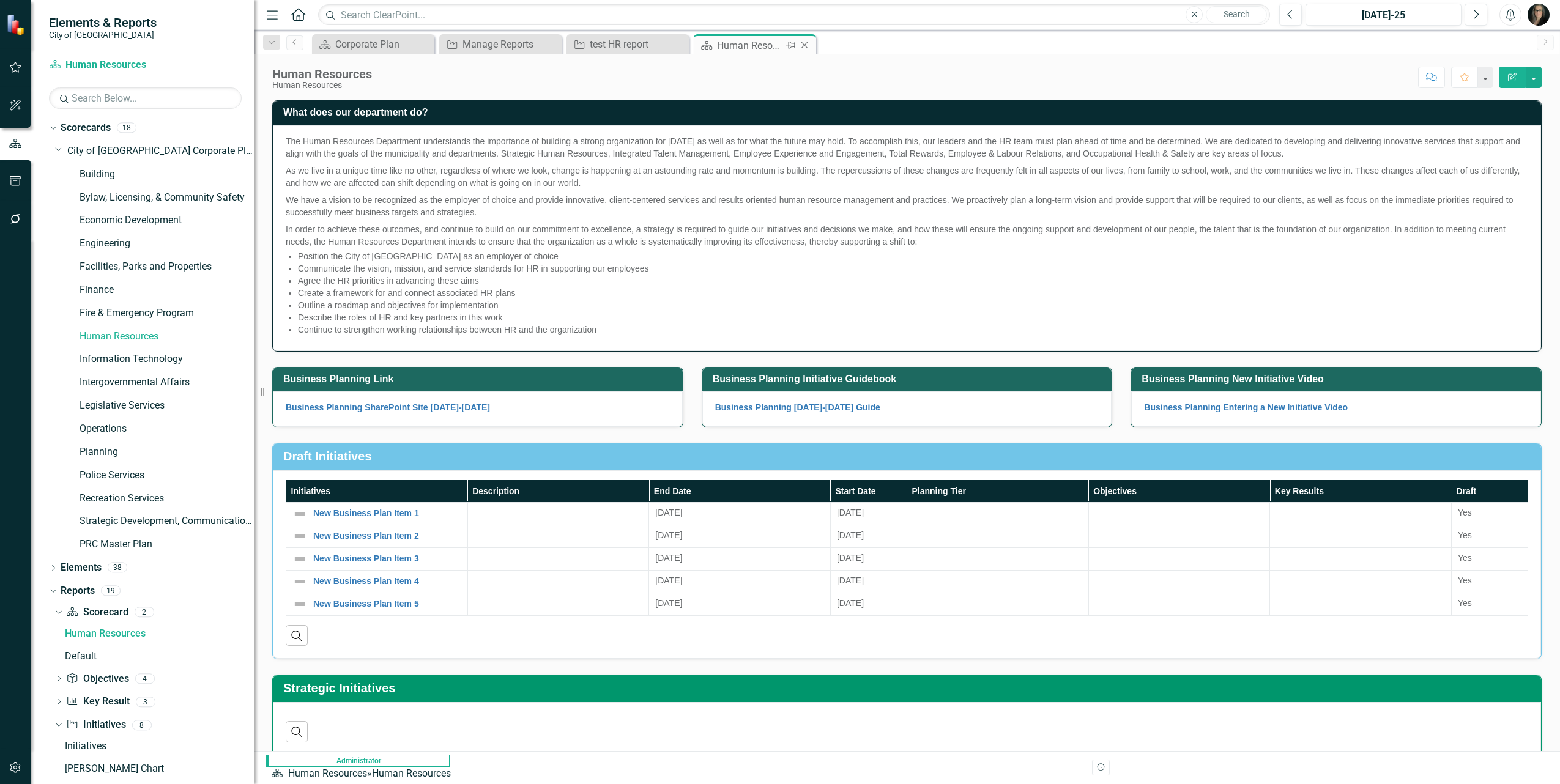
scroll to position [75, 0]
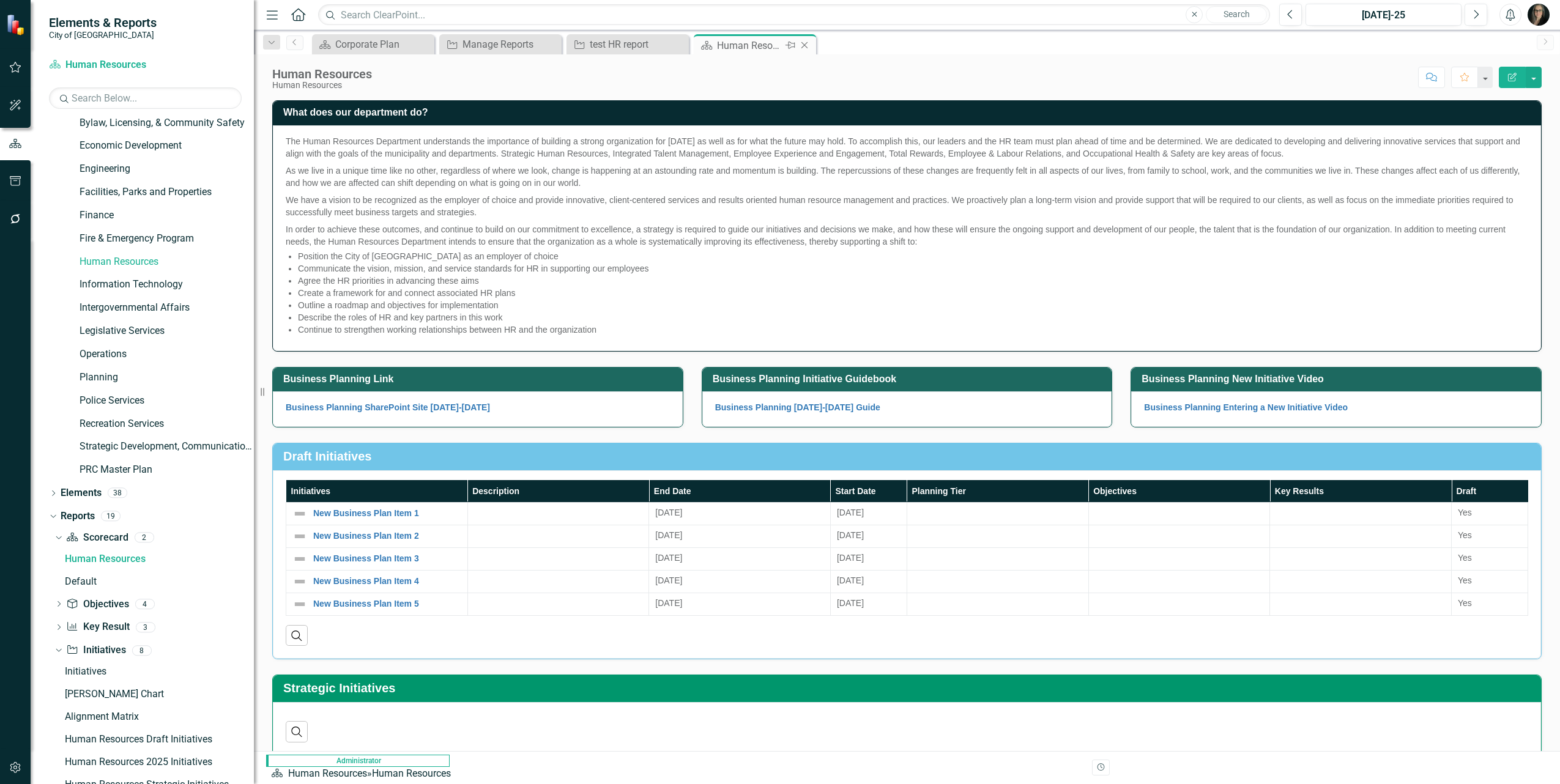
click at [805, 49] on icon "Close" at bounding box center [805, 45] width 12 height 10
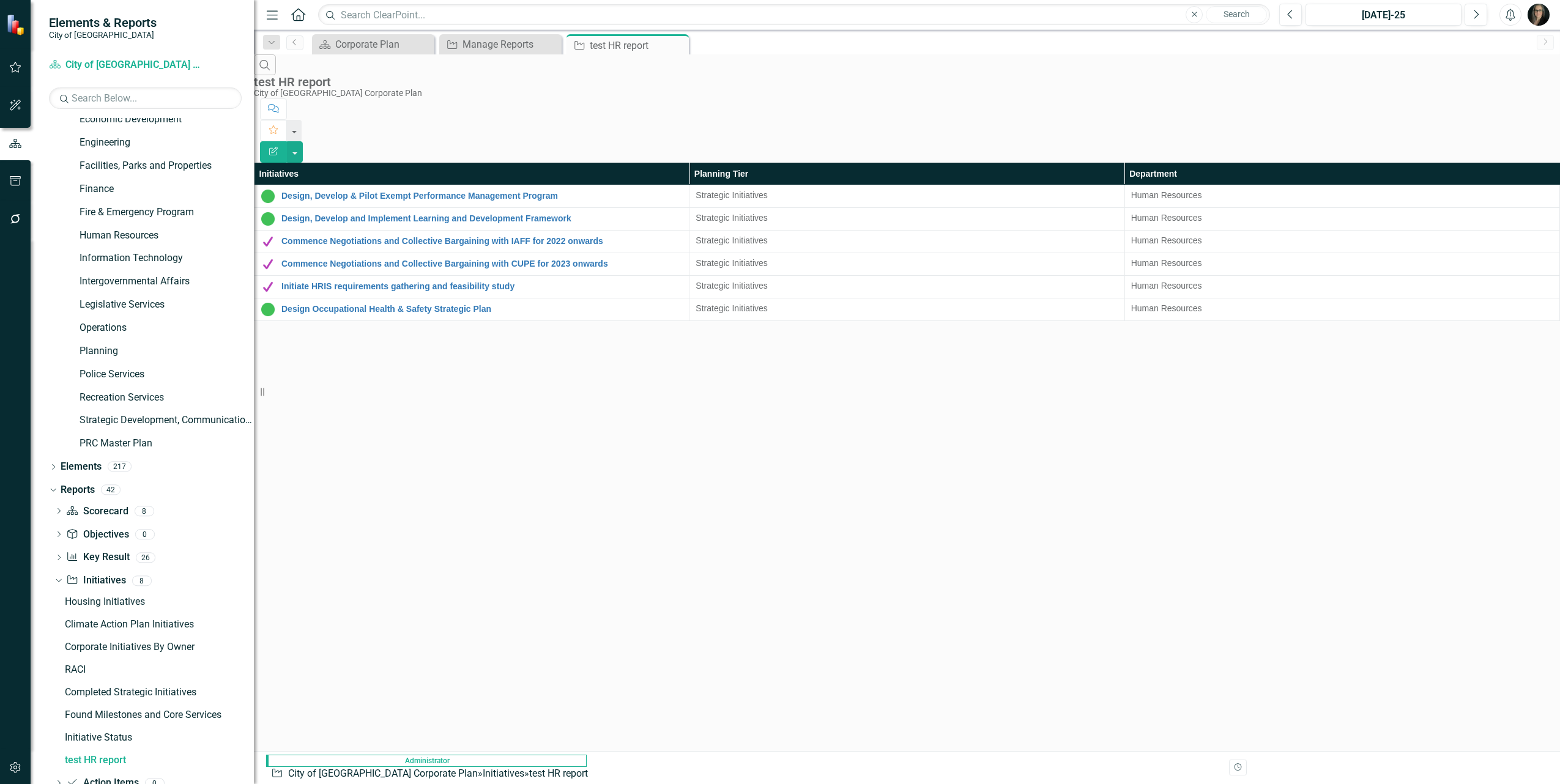
click at [0, 0] on icon "Close" at bounding box center [0, 0] width 0 height 0
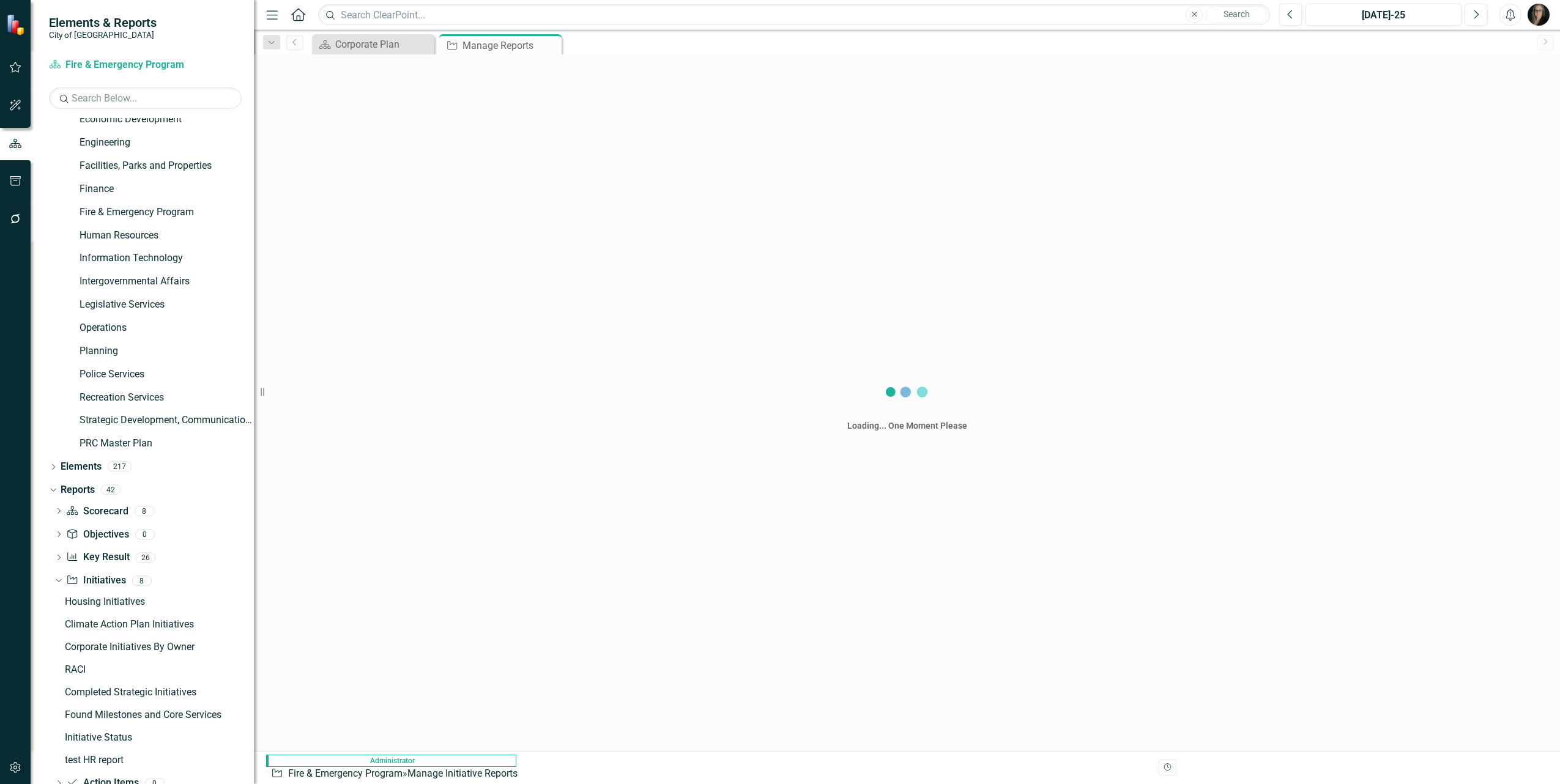
scroll to position [155, 0]
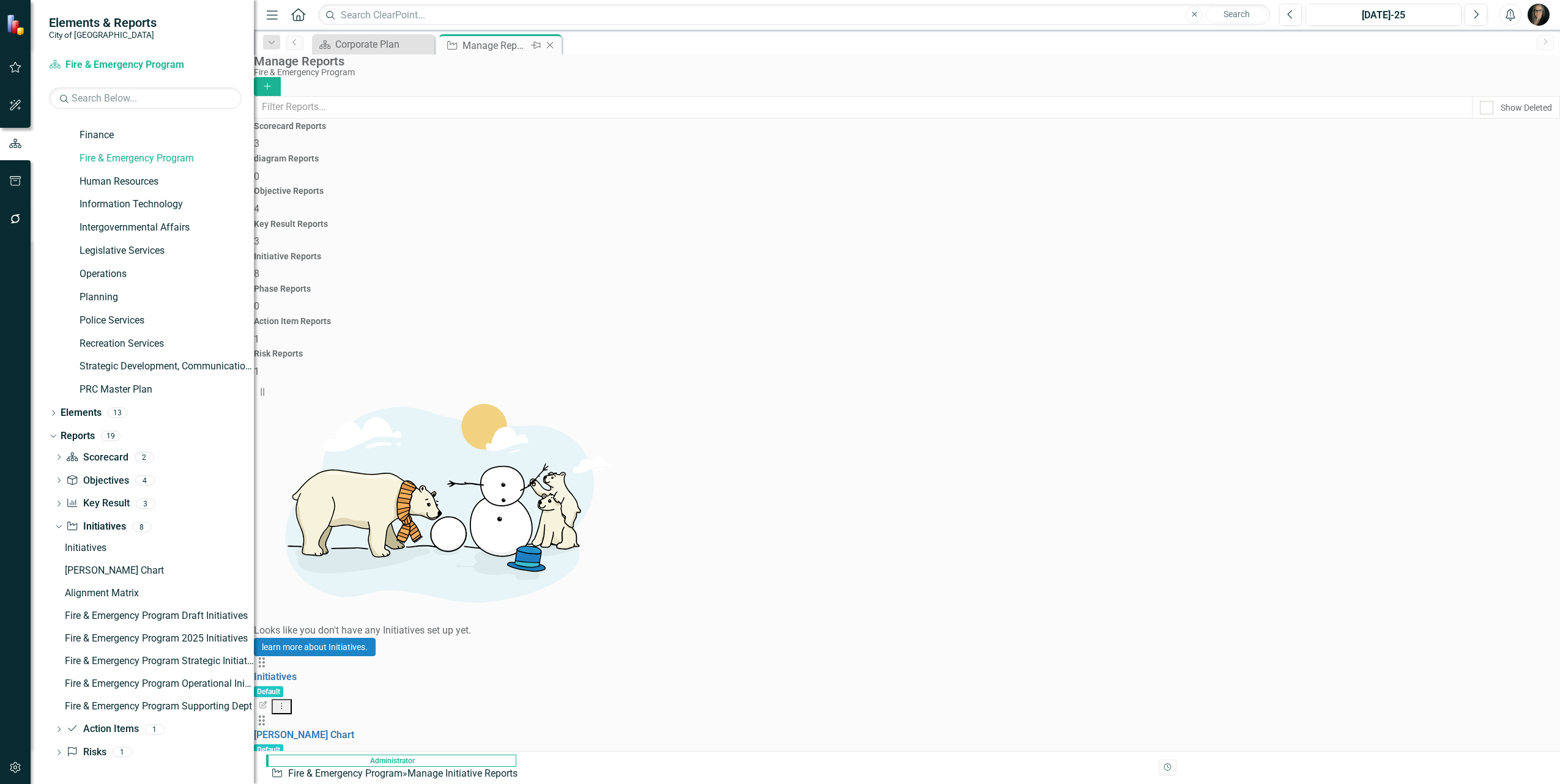
click at [554, 45] on icon "Close" at bounding box center [550, 45] width 12 height 10
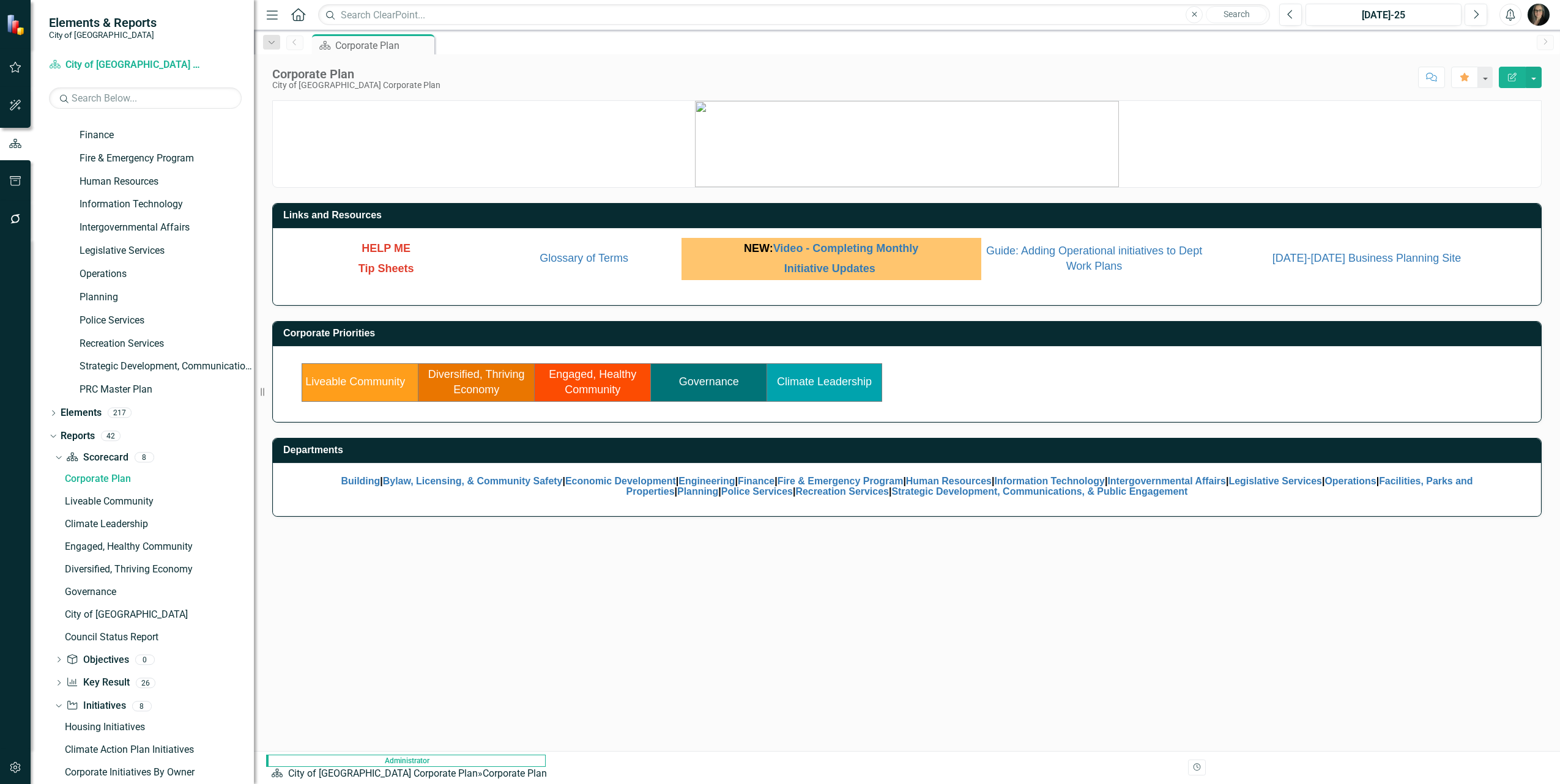
click at [292, 15] on icon "Home" at bounding box center [297, 14] width 16 height 13
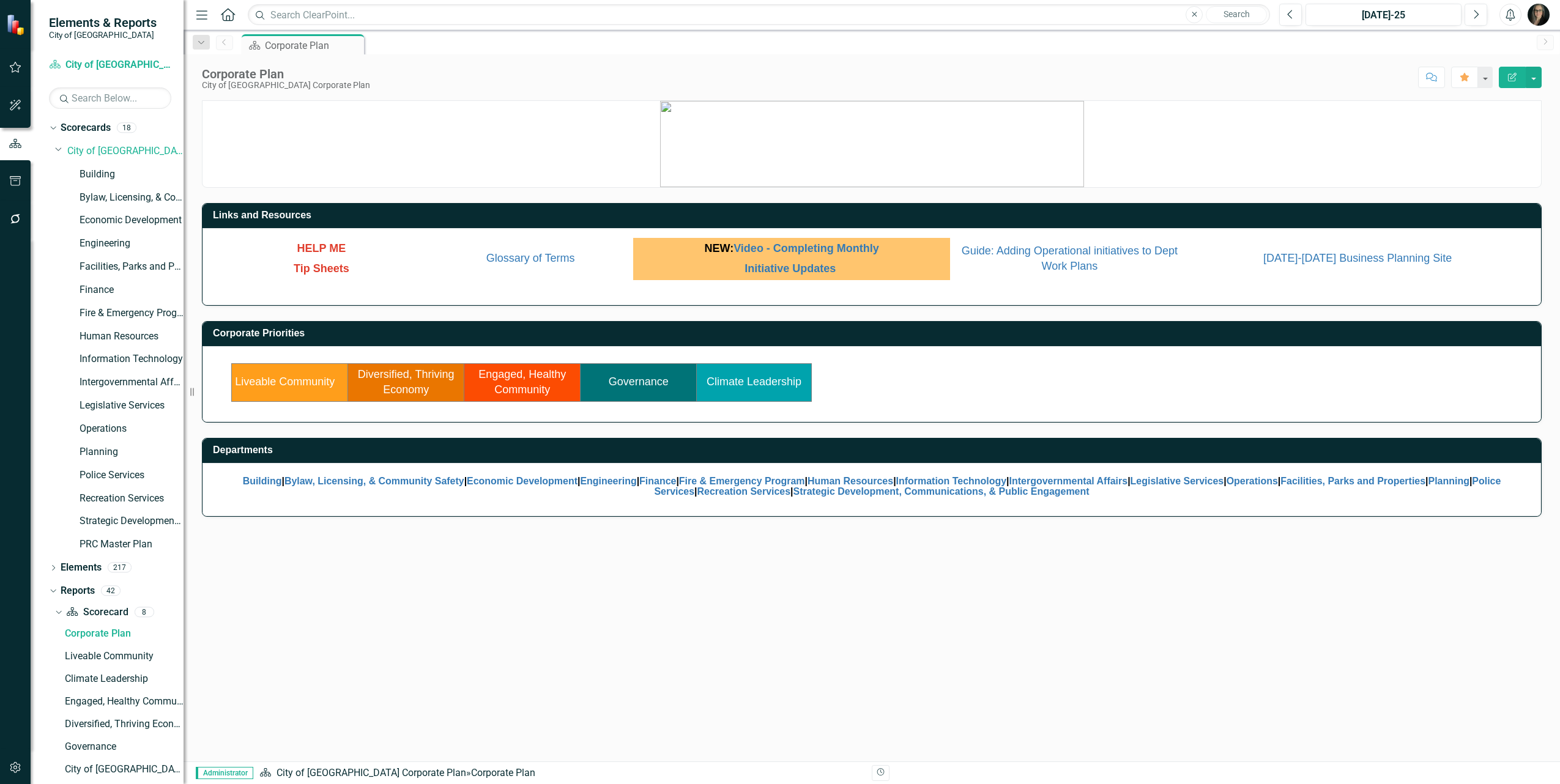
drag, startPoint x: 257, startPoint y: 108, endPoint x: 184, endPoint y: 108, distance: 73.0
click at [184, 108] on div "Resize" at bounding box center [188, 392] width 10 height 784
click at [1349, 661] on div "Links and Resources HELP ME Tip Sheets Glossary of Terms NEW: Video - Completin…" at bounding box center [872, 431] width 1376 height 661
click at [1536, 17] on img "button" at bounding box center [1539, 14] width 22 height 22
click at [1495, 84] on link "Help Support Center" at bounding box center [1500, 84] width 97 height 23
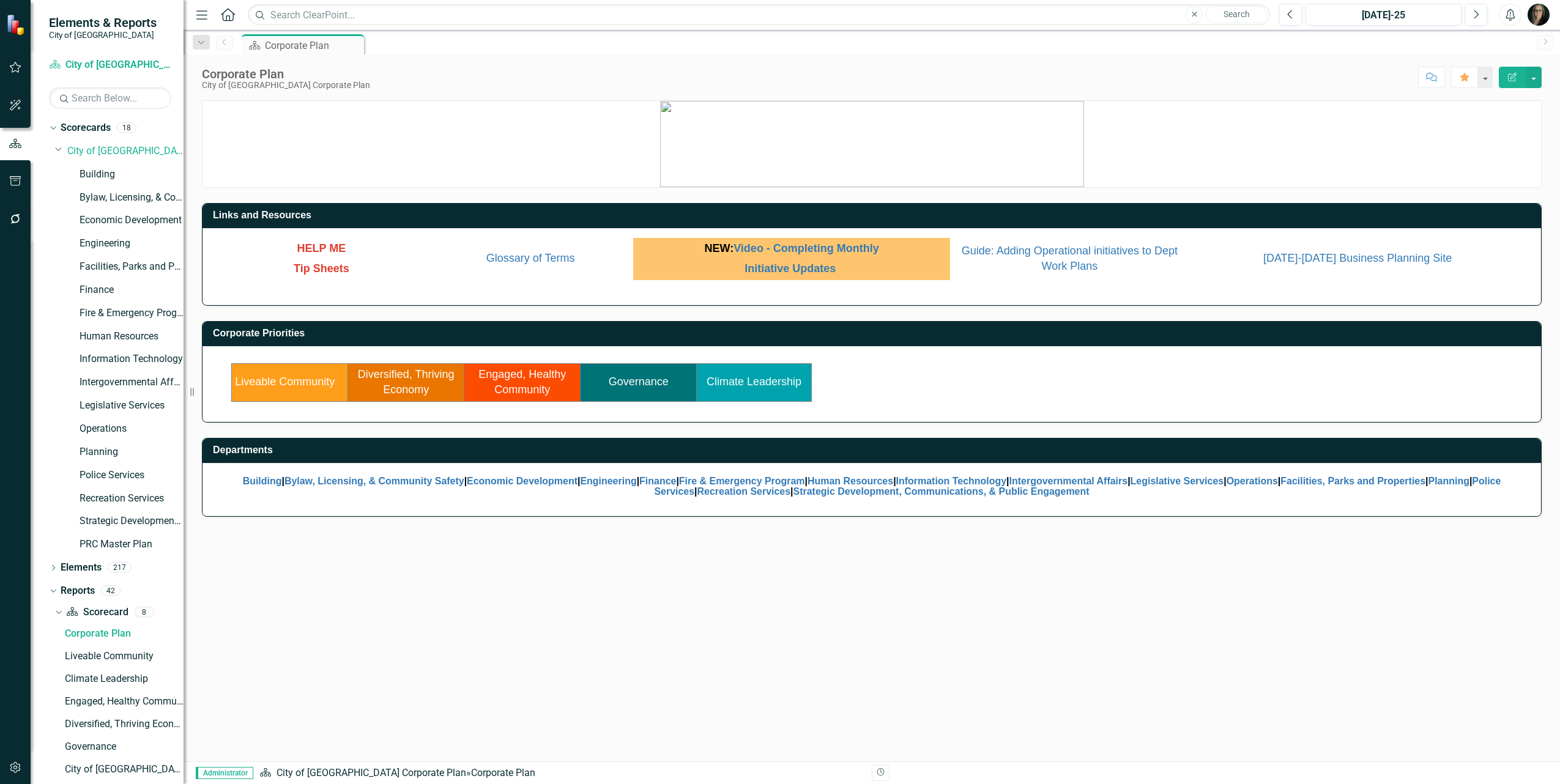
click at [1513, 17] on icon "Alerts" at bounding box center [1510, 15] width 13 height 12
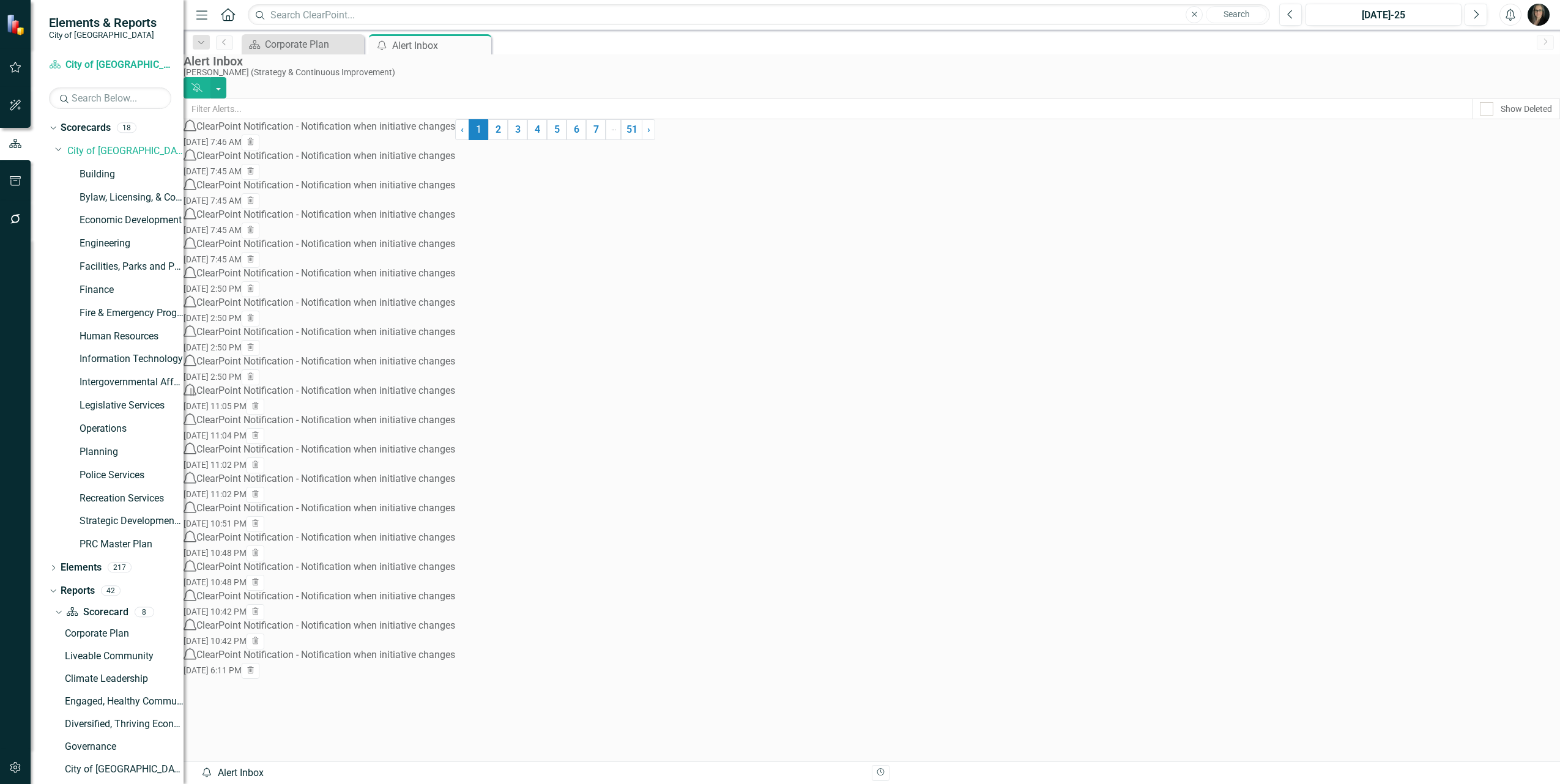
click at [1543, 14] on img "button" at bounding box center [1539, 14] width 22 height 22
click at [1346, 105] on input "text" at bounding box center [828, 109] width 1289 height 21
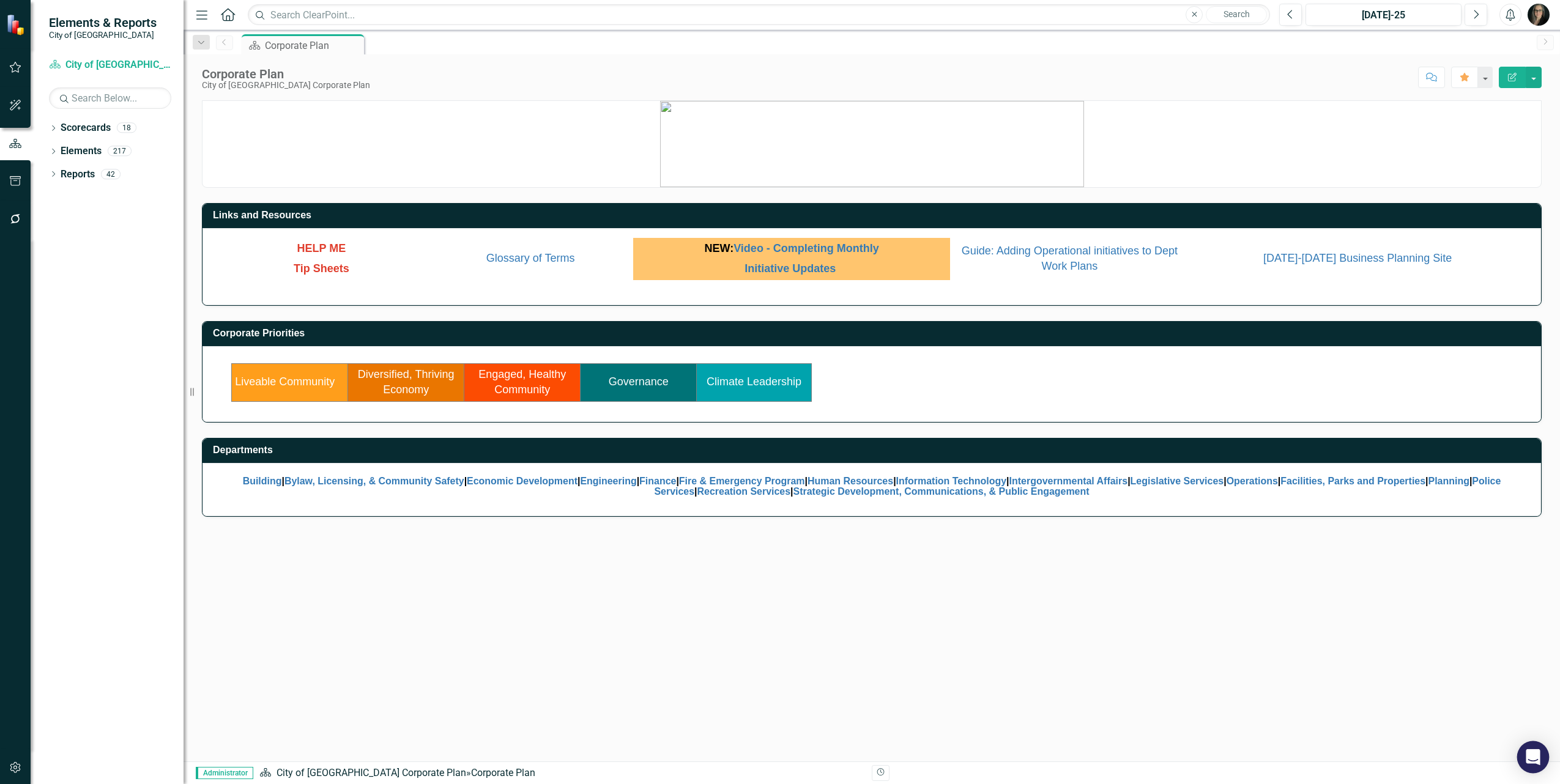
click at [1535, 761] on icon "Open Intercom Messenger" at bounding box center [1533, 757] width 16 height 16
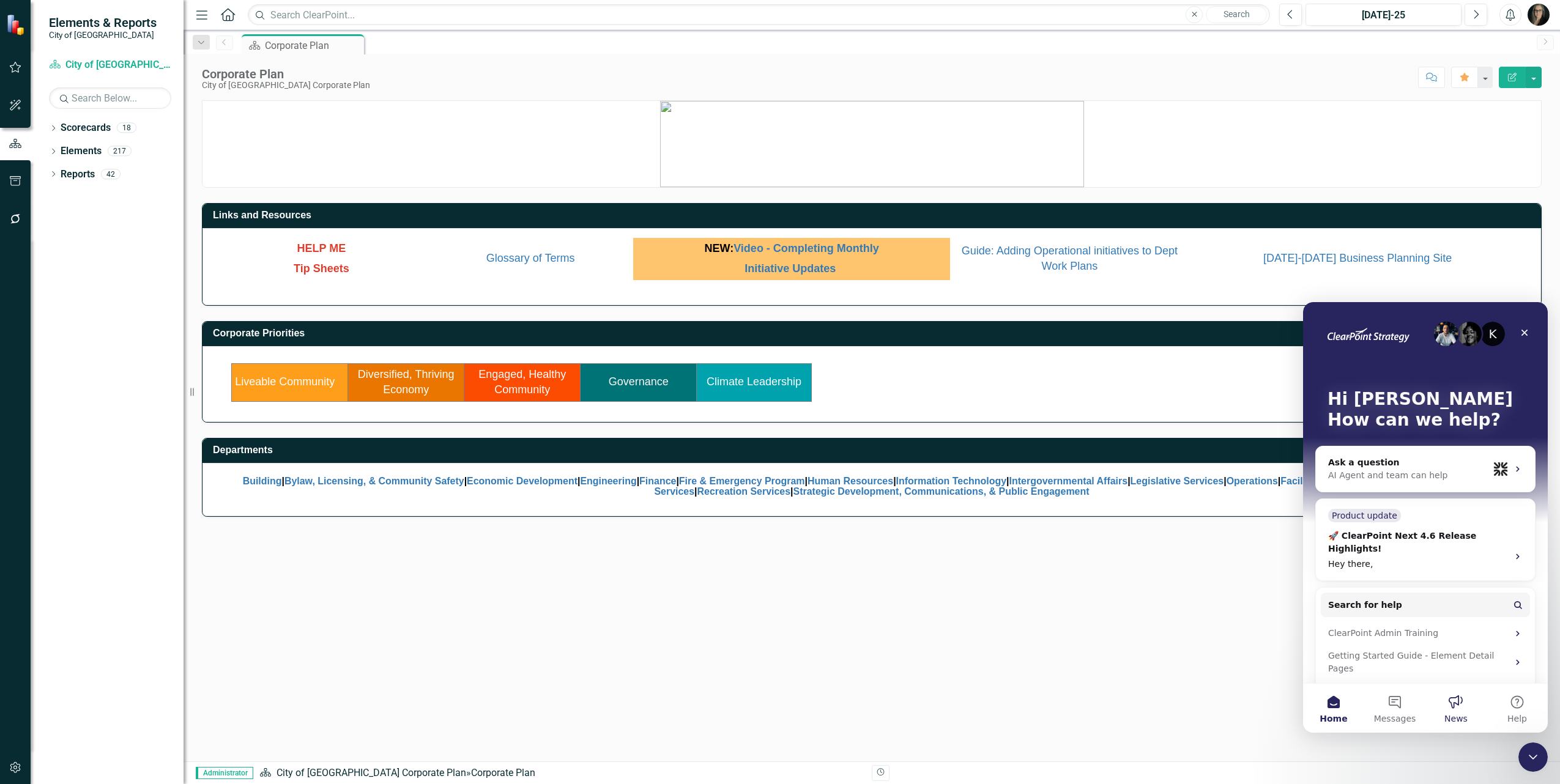
click at [1454, 707] on button "News" at bounding box center [1456, 708] width 61 height 49
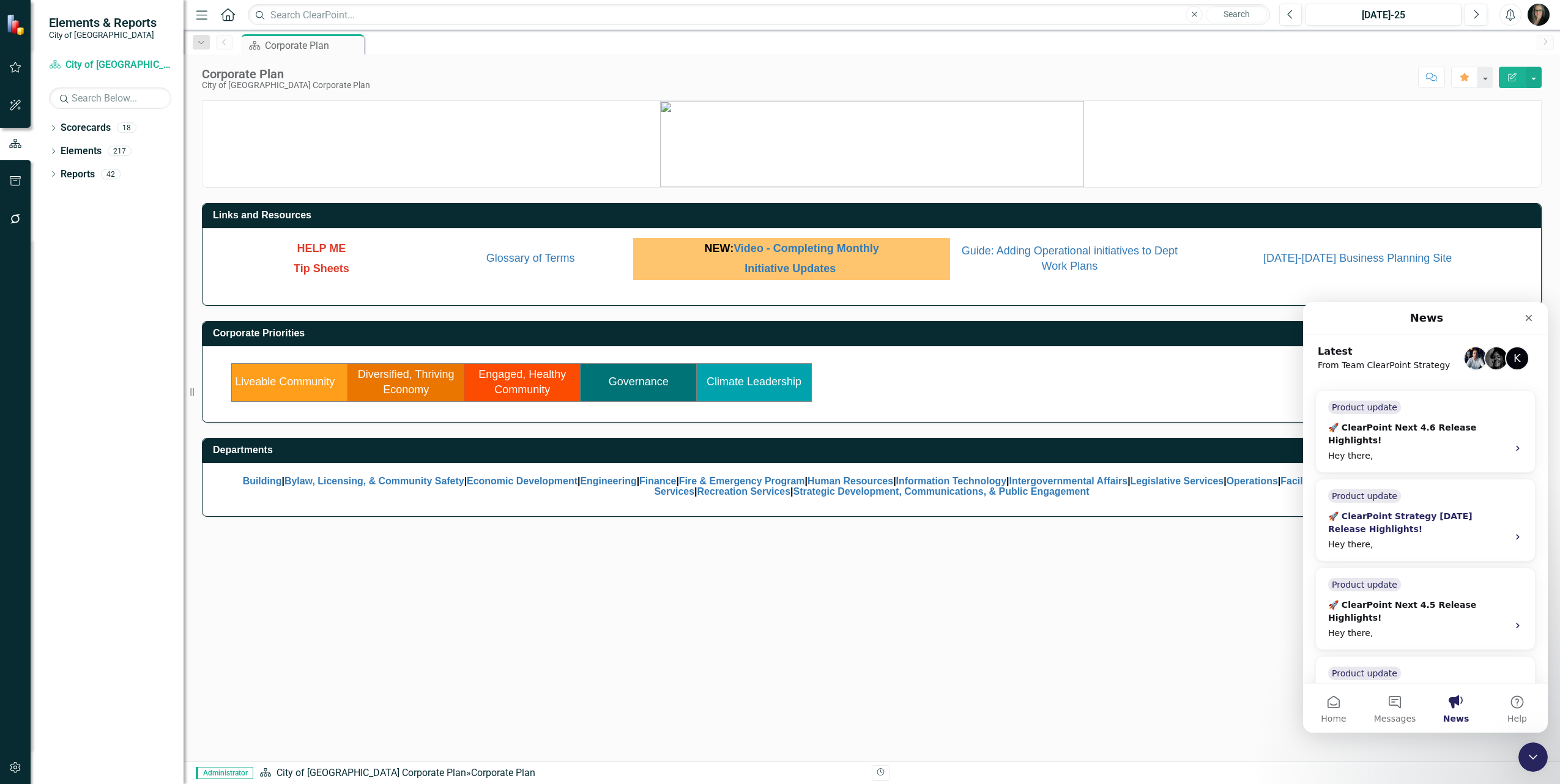
click at [1448, 534] on div "🚀 ClearPoint Strategy 16.5.36 Release Highlights!" at bounding box center [1415, 523] width 173 height 26
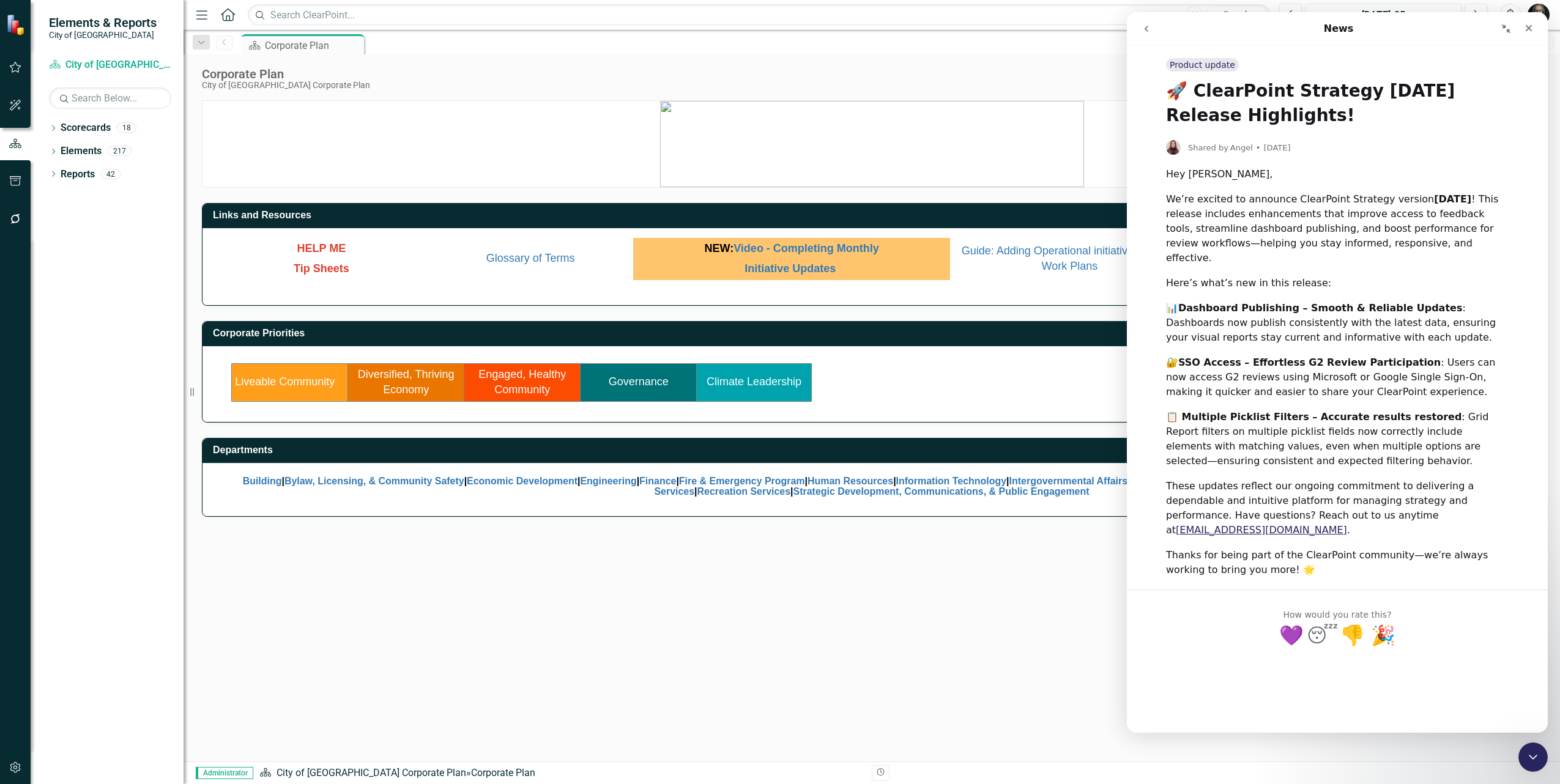
click at [1146, 27] on icon "go back" at bounding box center [1146, 29] width 10 height 10
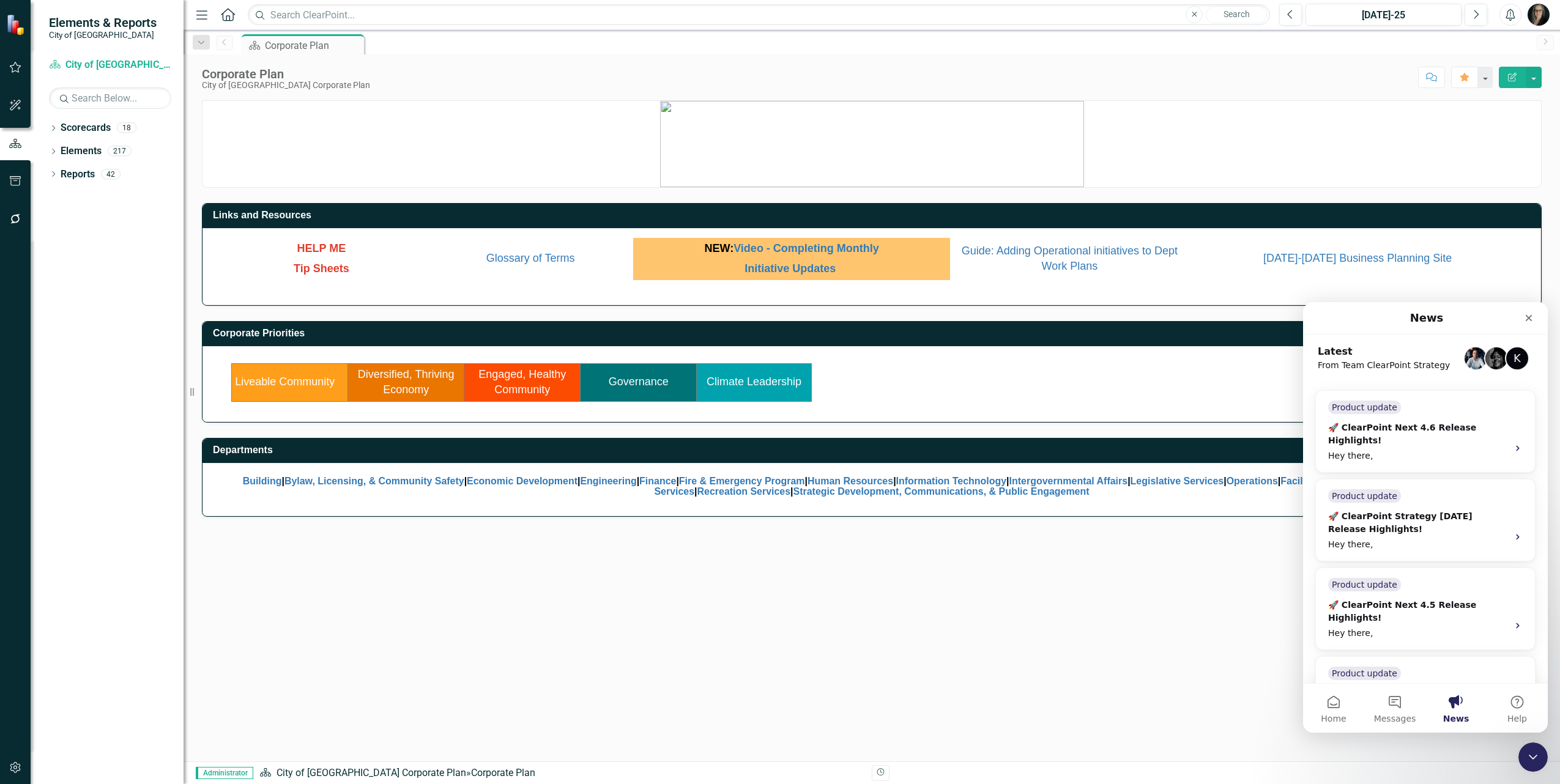
drag, startPoint x: 924, startPoint y: 589, endPoint x: 600, endPoint y: 470, distance: 345.2
click at [905, 583] on div "Links and Resources HELP ME Tip Sheets Glossary of Terms NEW: Video - Completin…" at bounding box center [872, 431] width 1376 height 661
click at [50, 171] on div "Dropdown" at bounding box center [53, 175] width 9 height 10
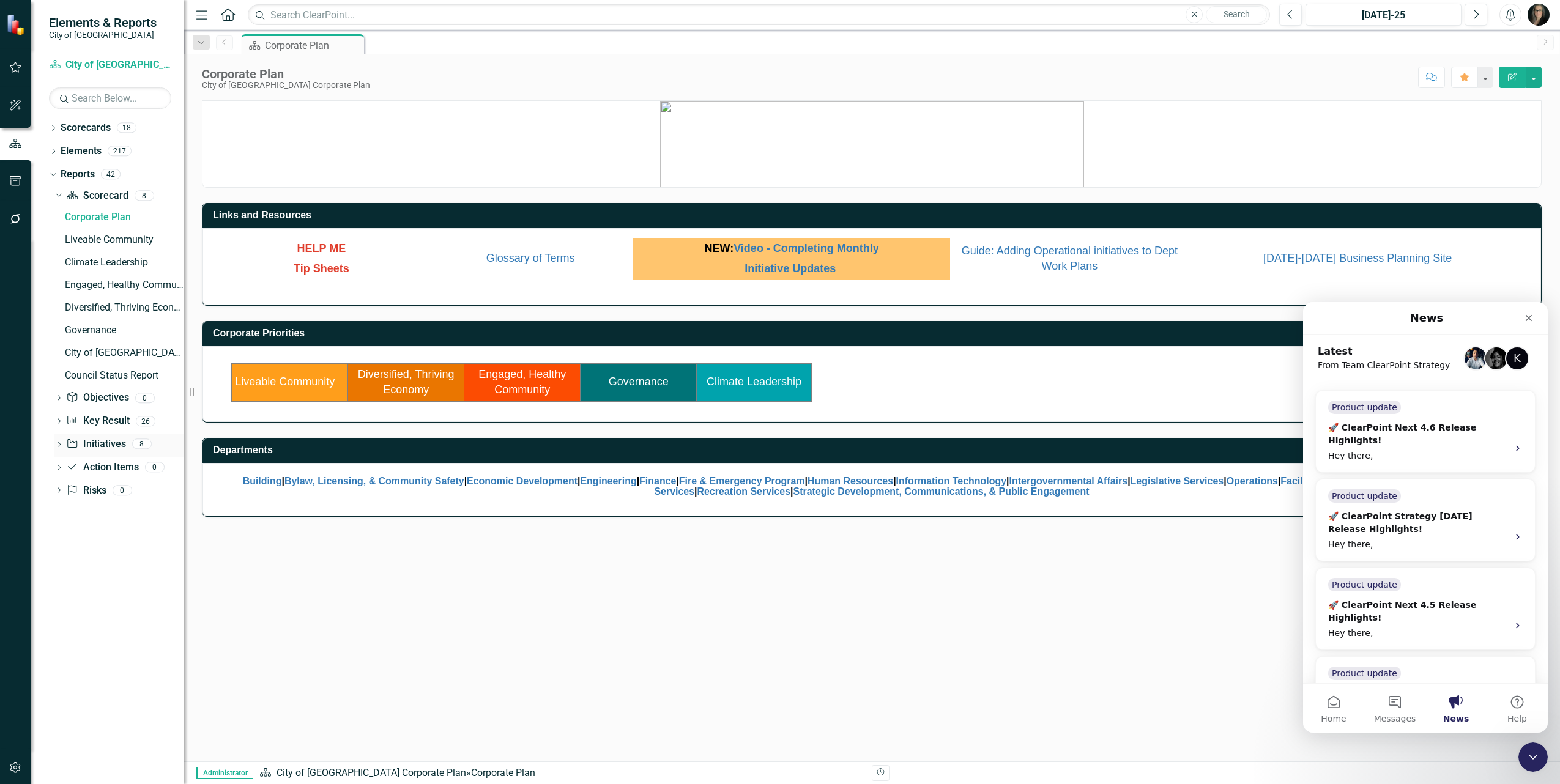
click at [60, 445] on icon "Dropdown" at bounding box center [59, 446] width 9 height 7
click at [77, 444] on div "test HR report" at bounding box center [124, 444] width 118 height 11
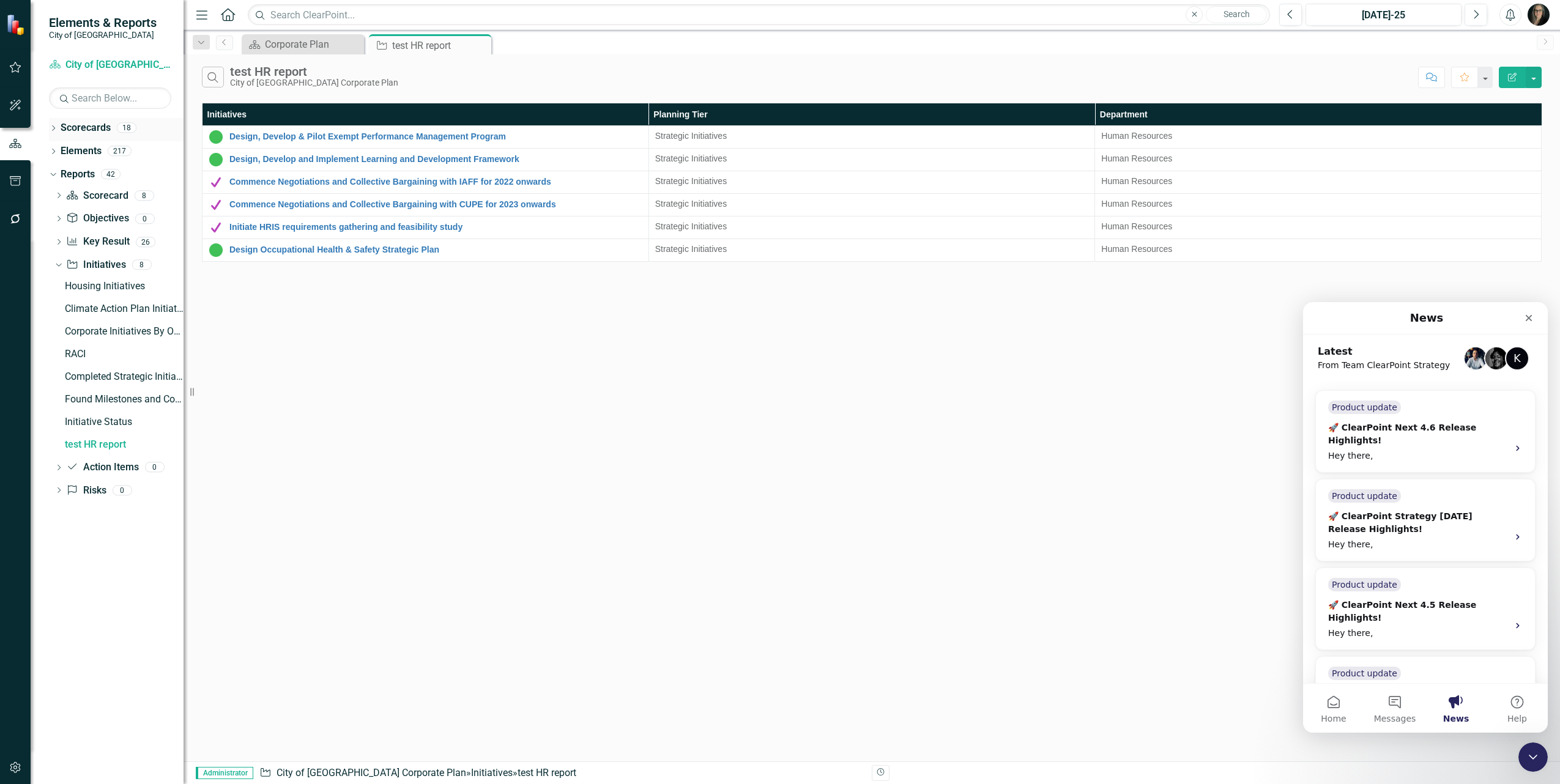
click at [52, 129] on icon "Dropdown" at bounding box center [53, 129] width 9 height 7
click at [59, 151] on icon "Dropdown" at bounding box center [59, 150] width 9 height 8
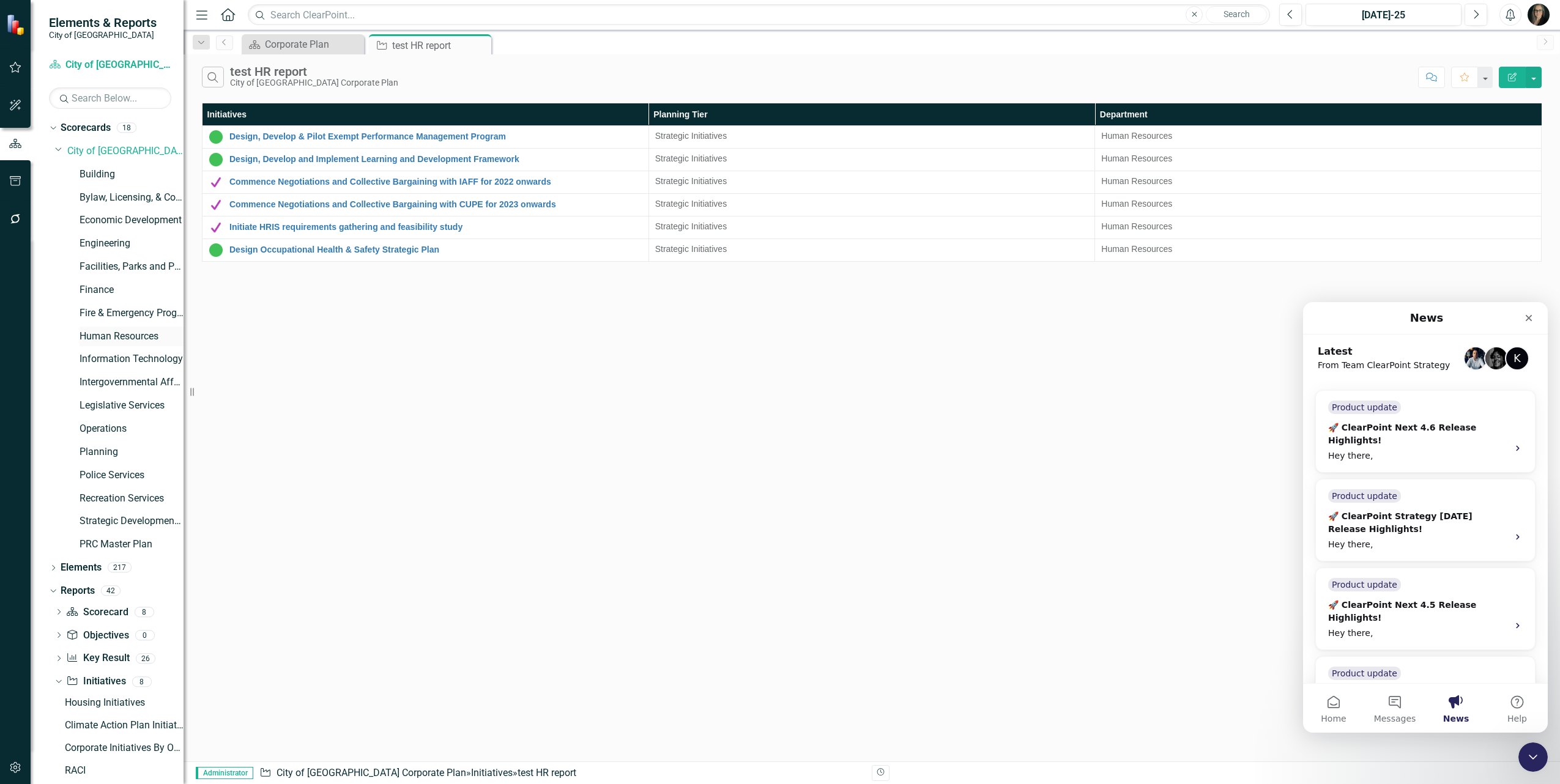
click at [116, 331] on link "Human Resources" at bounding box center [131, 337] width 104 height 14
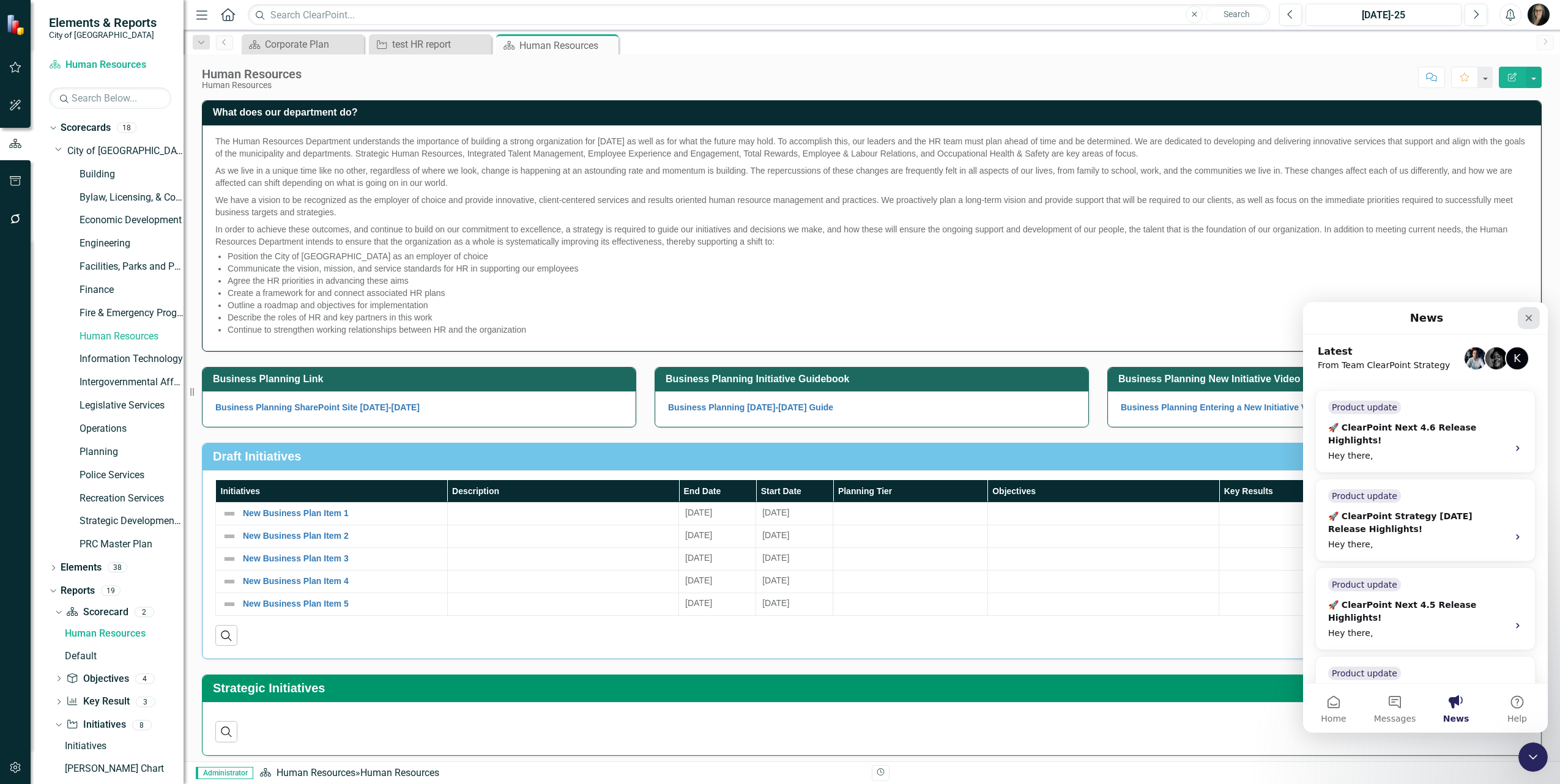
click at [1527, 317] on icon "Close" at bounding box center [1529, 318] width 7 height 7
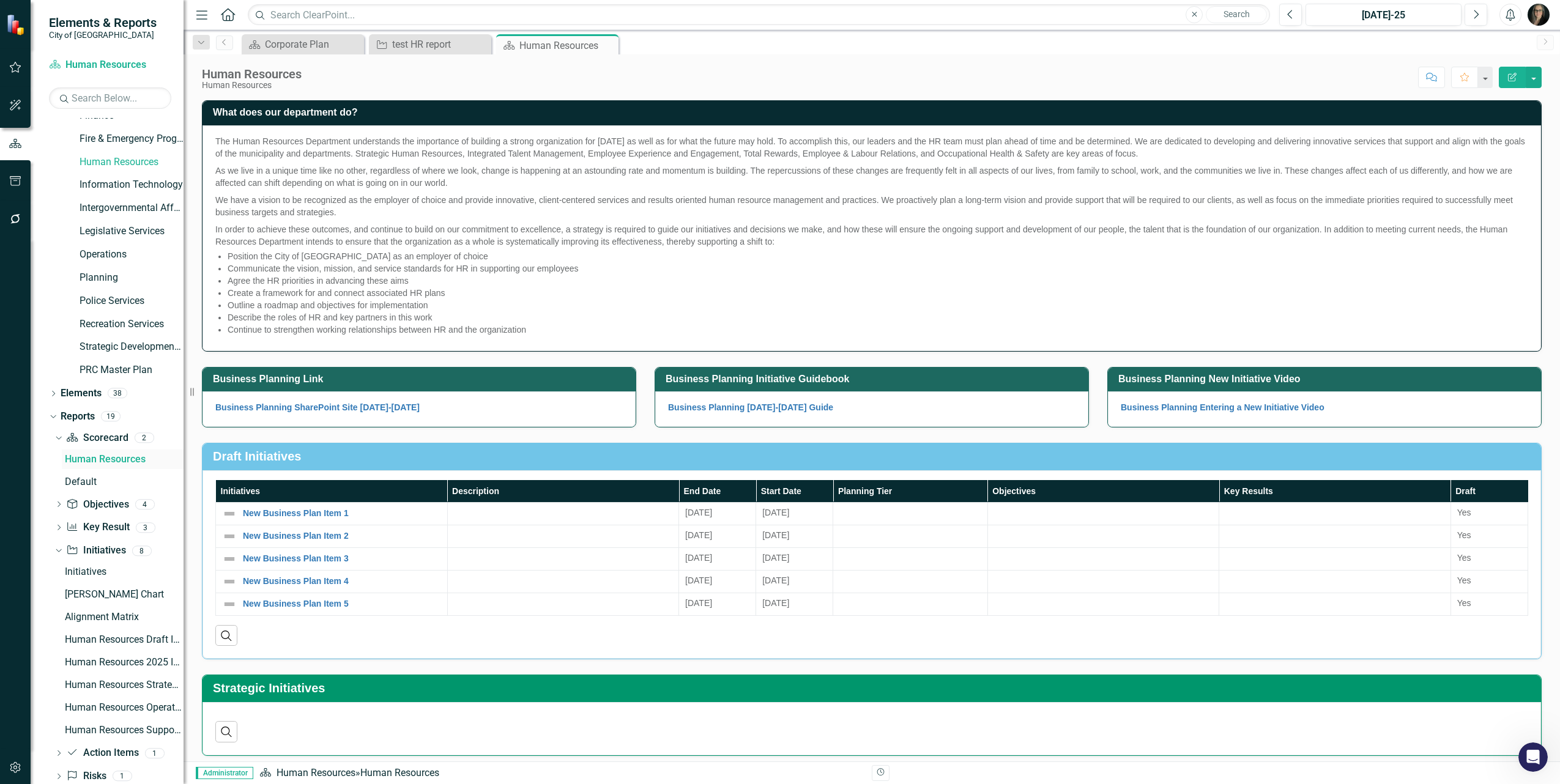
scroll to position [198, 0]
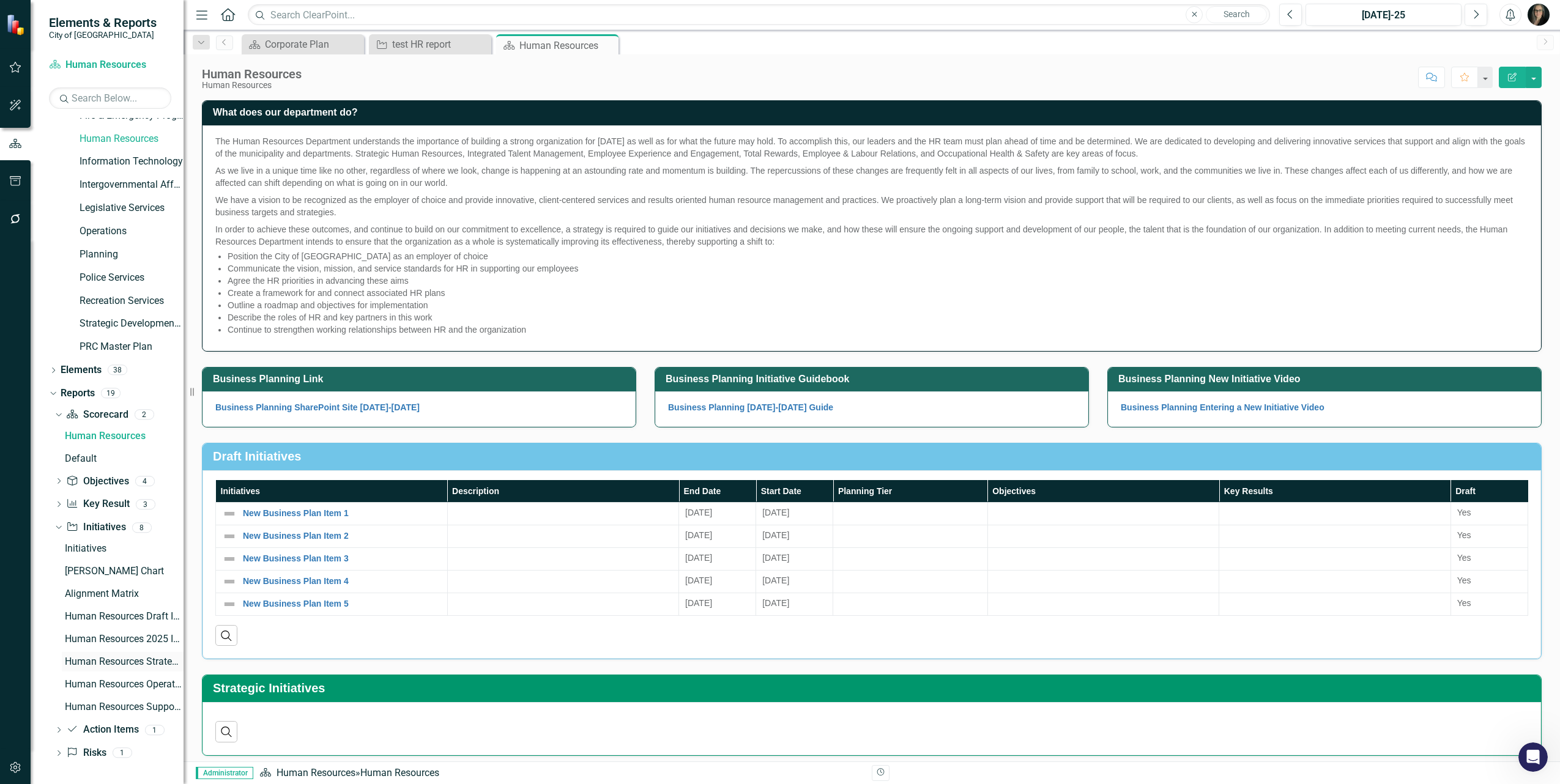
click at [136, 663] on div "Human Resources Strategic Initiatives" at bounding box center [124, 662] width 118 height 11
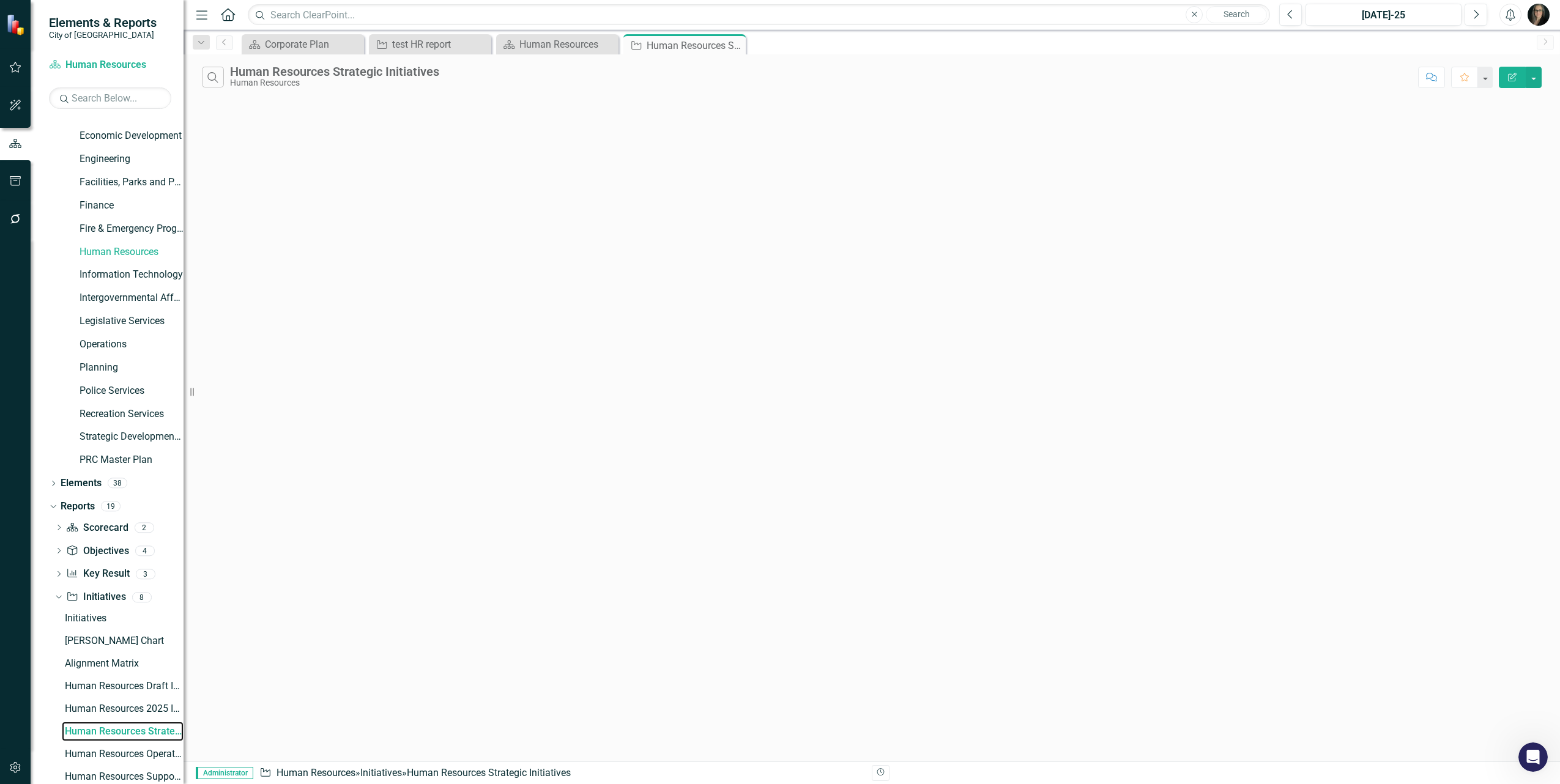
scroll to position [42, 0]
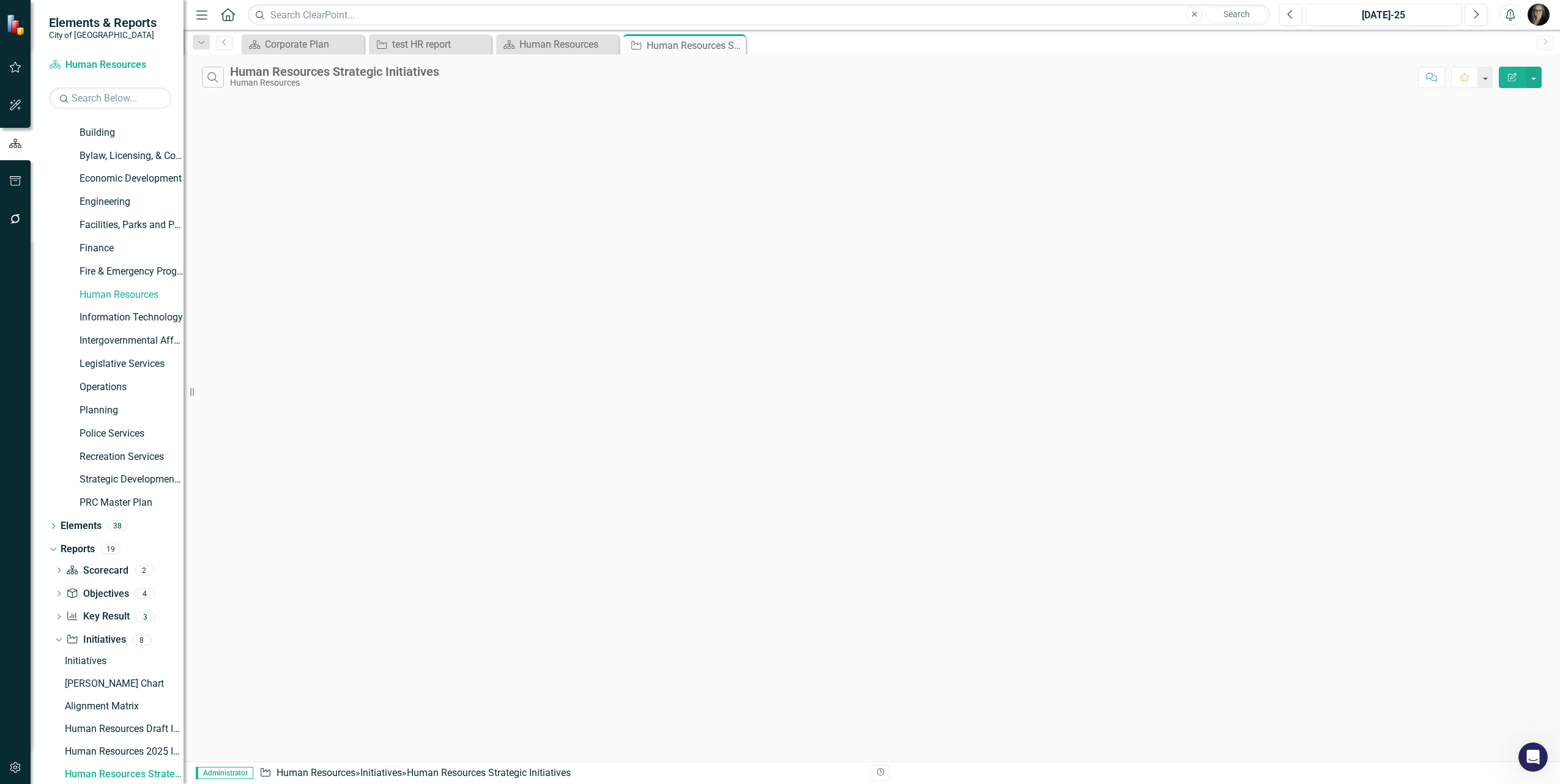
click at [1542, 86] on div "Search Human Resources Strategic Initiatives Human Resources Comment Favorite E…" at bounding box center [872, 75] width 1376 height 40
click at [1539, 84] on button "button" at bounding box center [1533, 77] width 16 height 21
click at [1474, 102] on link "Edit Report Edit Report" at bounding box center [1492, 100] width 97 height 23
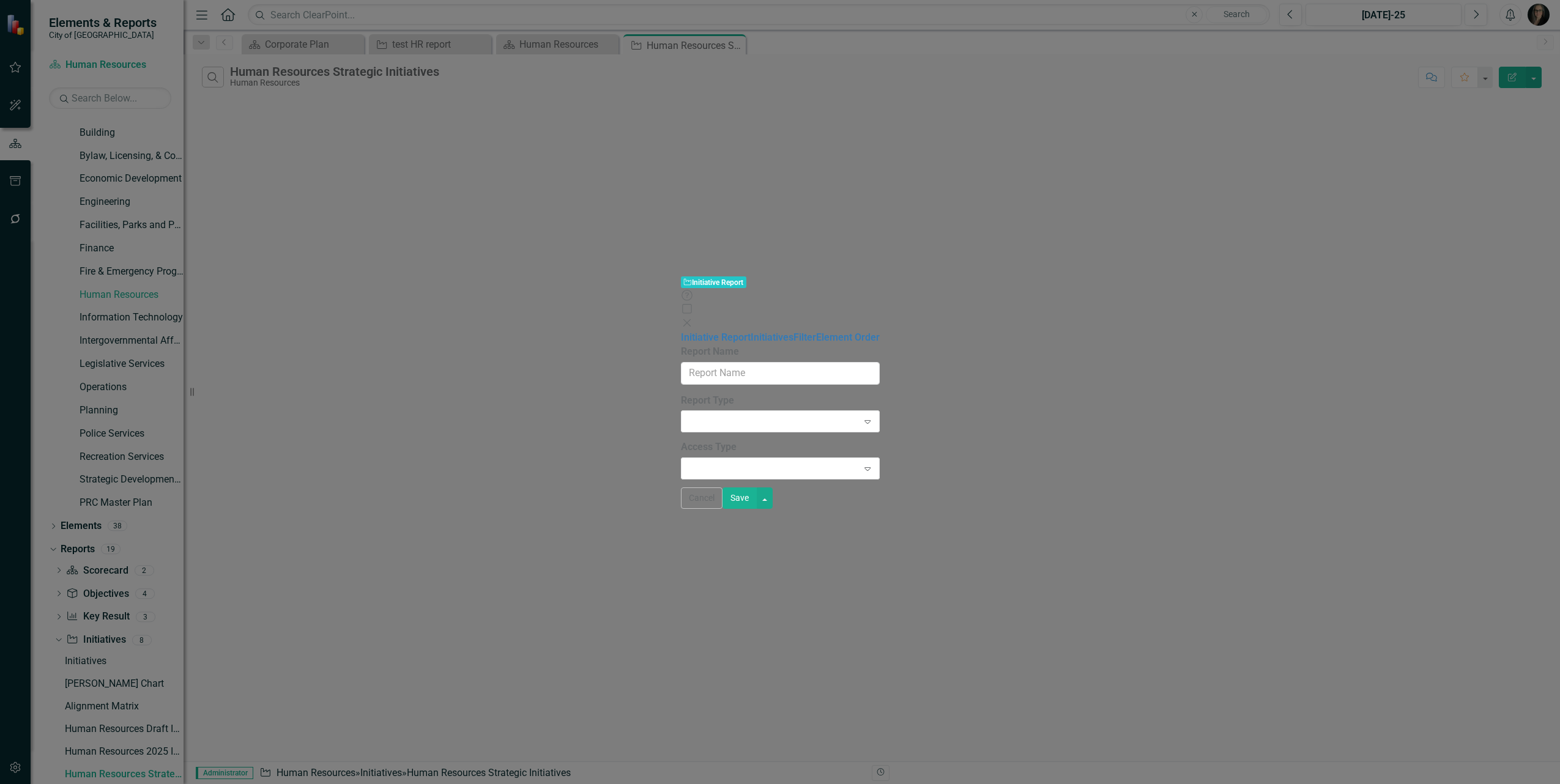
type input "Human Resources Strategic Initiatives"
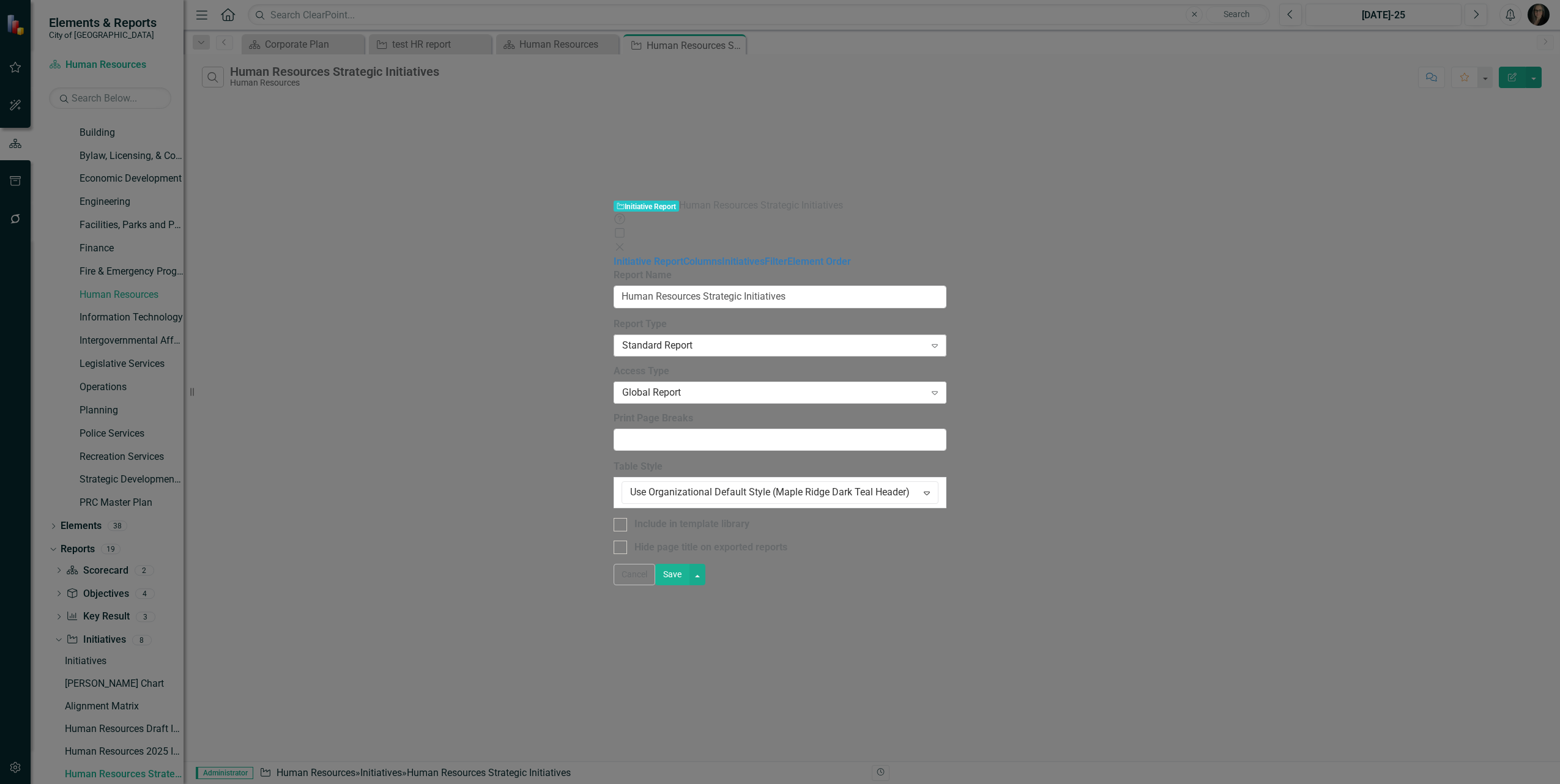
click at [622, 339] on div "Standard Report" at bounding box center [774, 346] width 303 height 14
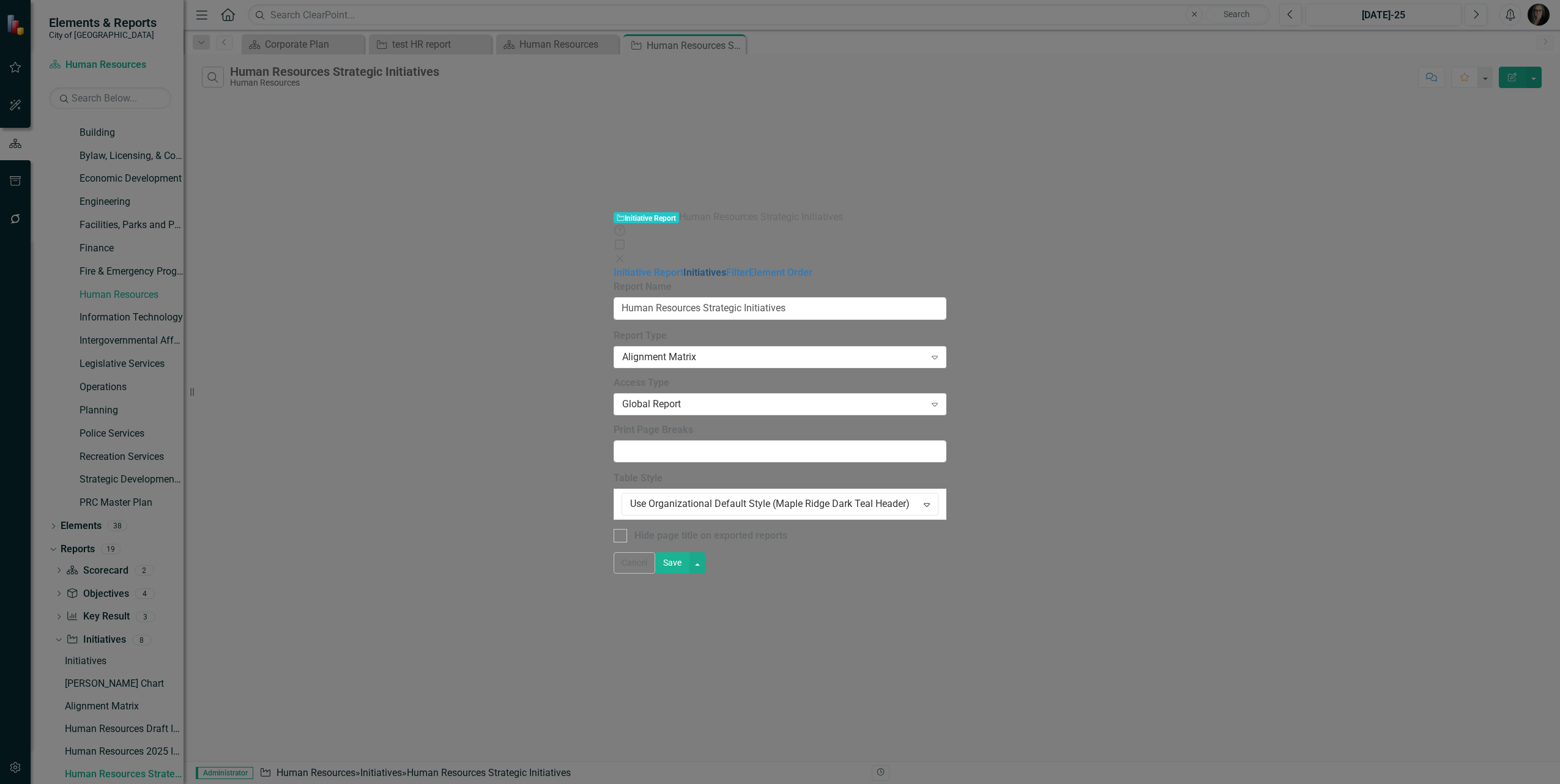
click at [683, 267] on link "Initiatives" at bounding box center [705, 273] width 43 height 12
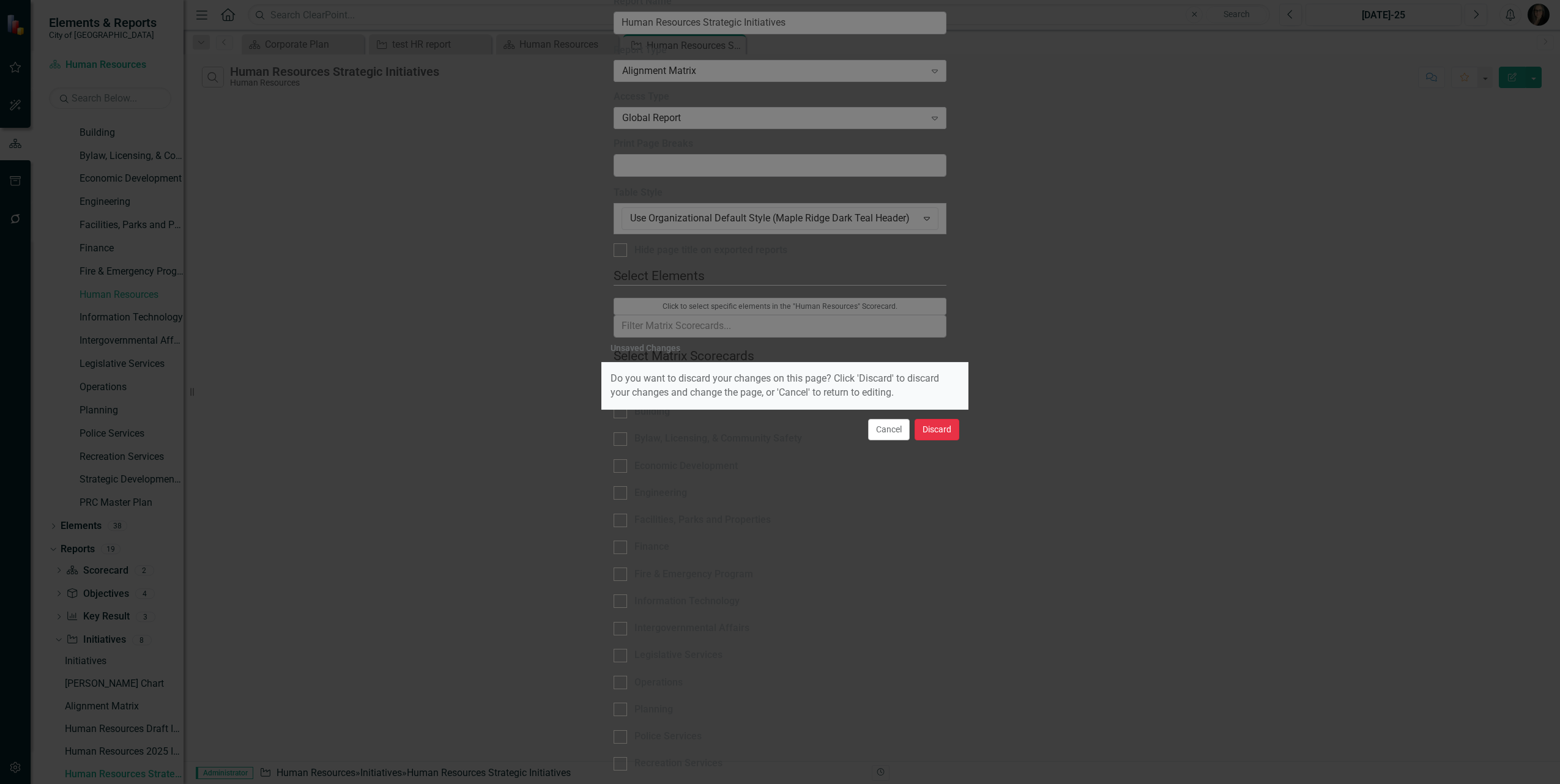
click at [931, 429] on button "Discard" at bounding box center [937, 429] width 45 height 21
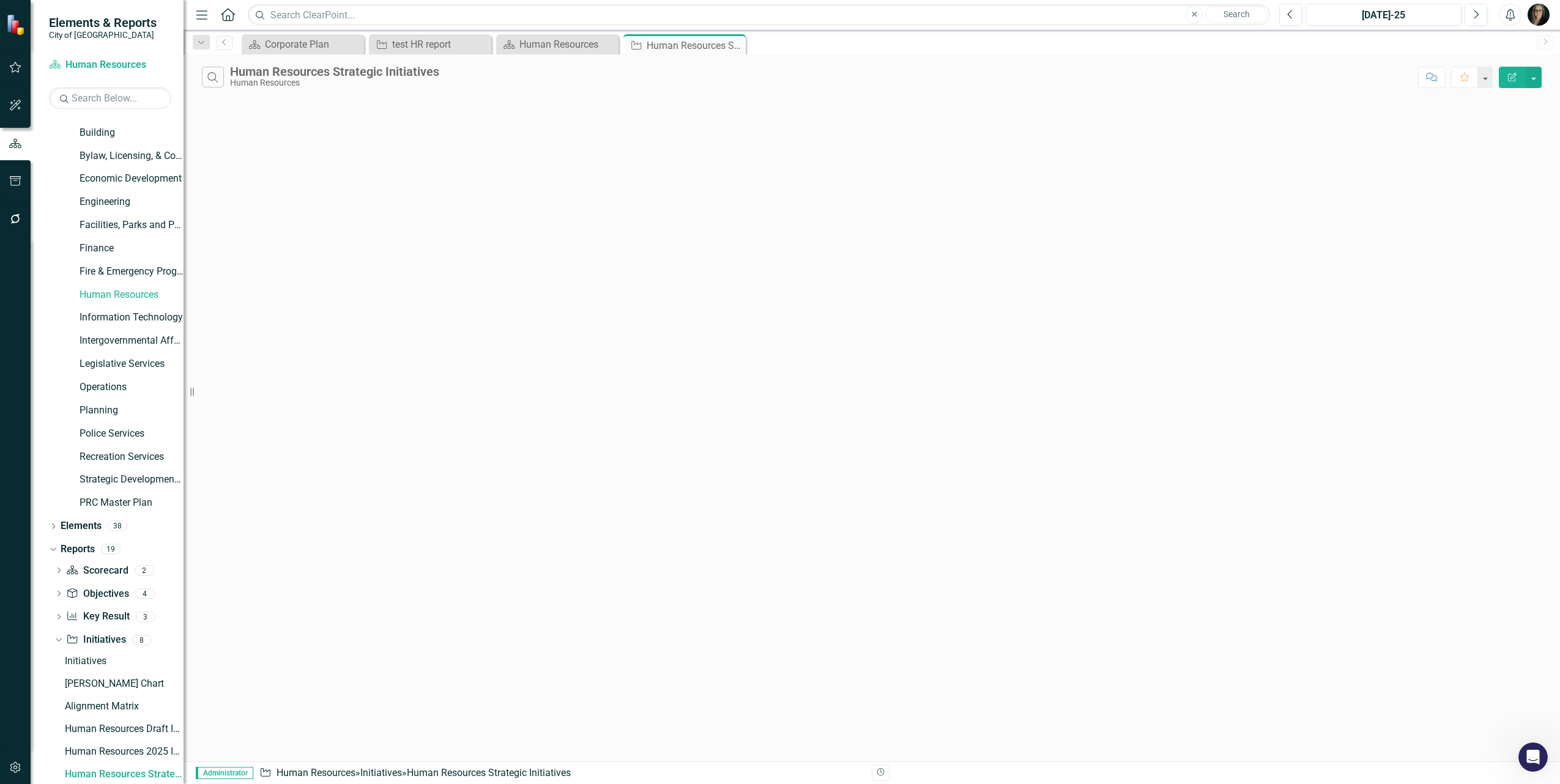
click at [1513, 78] on icon "Edit Report" at bounding box center [1513, 77] width 11 height 9
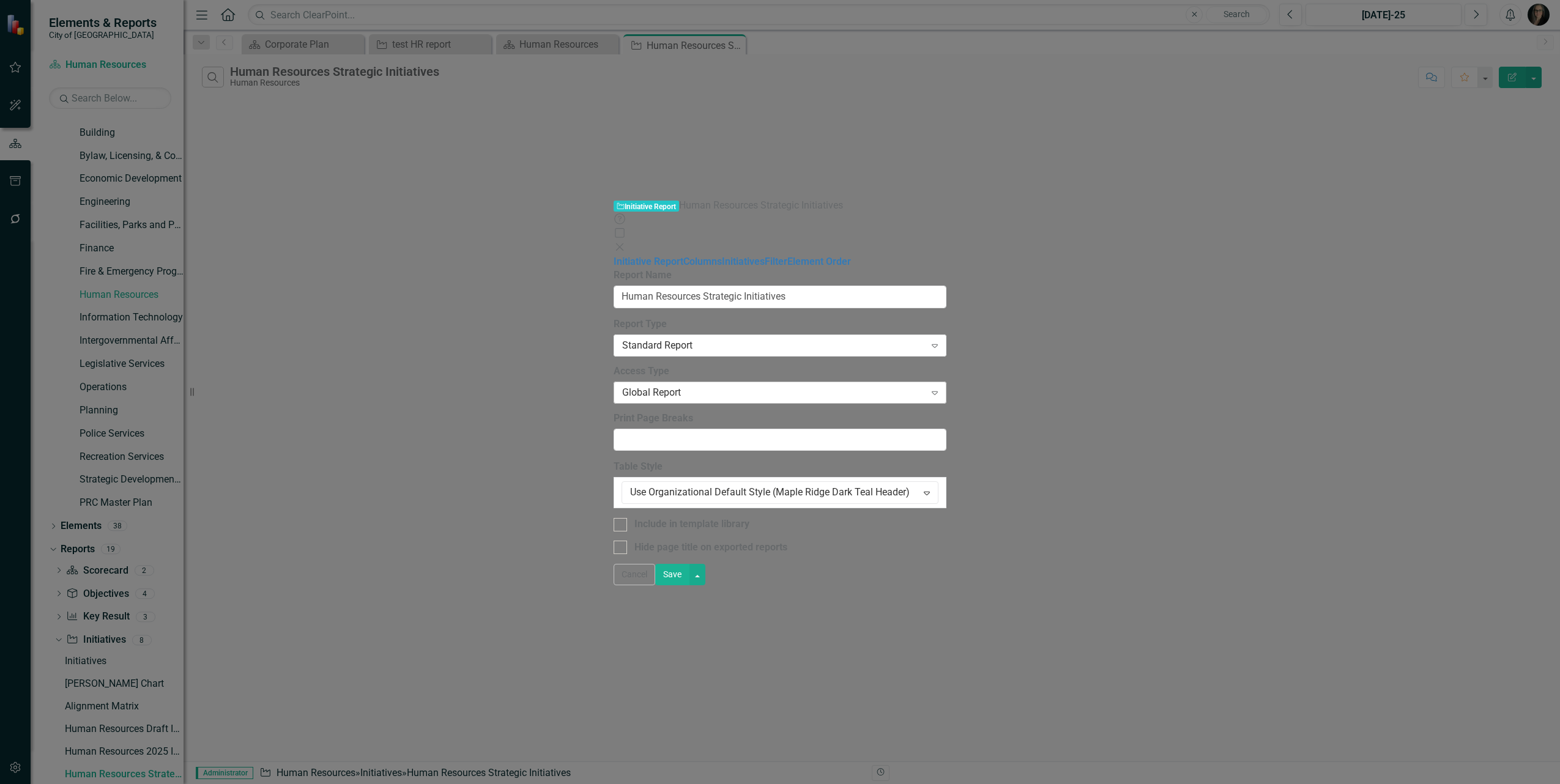
click at [622, 385] on div "Global Report" at bounding box center [774, 392] width 303 height 14
click at [683, 255] on link "Columns" at bounding box center [703, 261] width 38 height 12
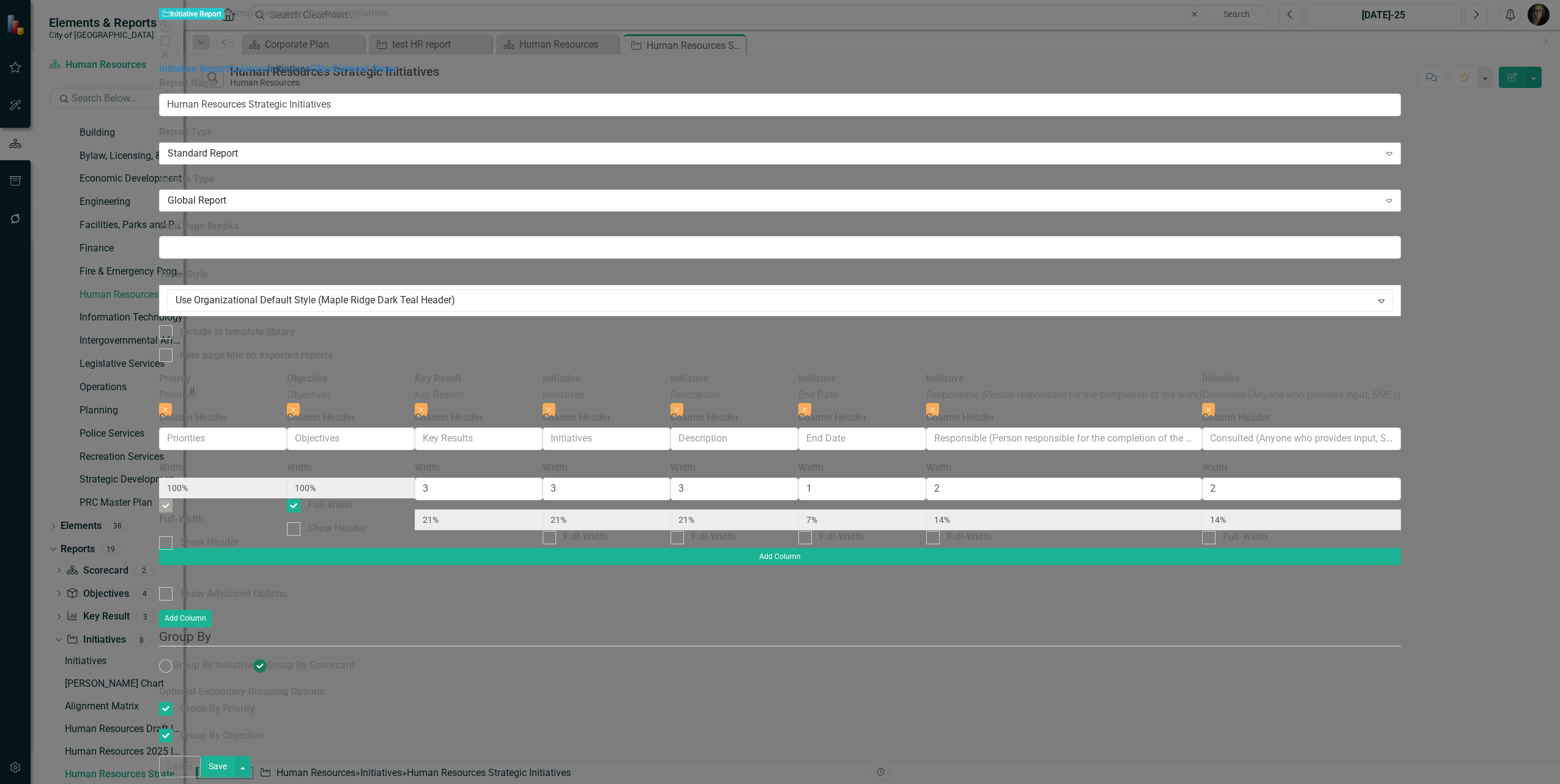
click at [267, 75] on link "Initiatives" at bounding box center [288, 68] width 43 height 12
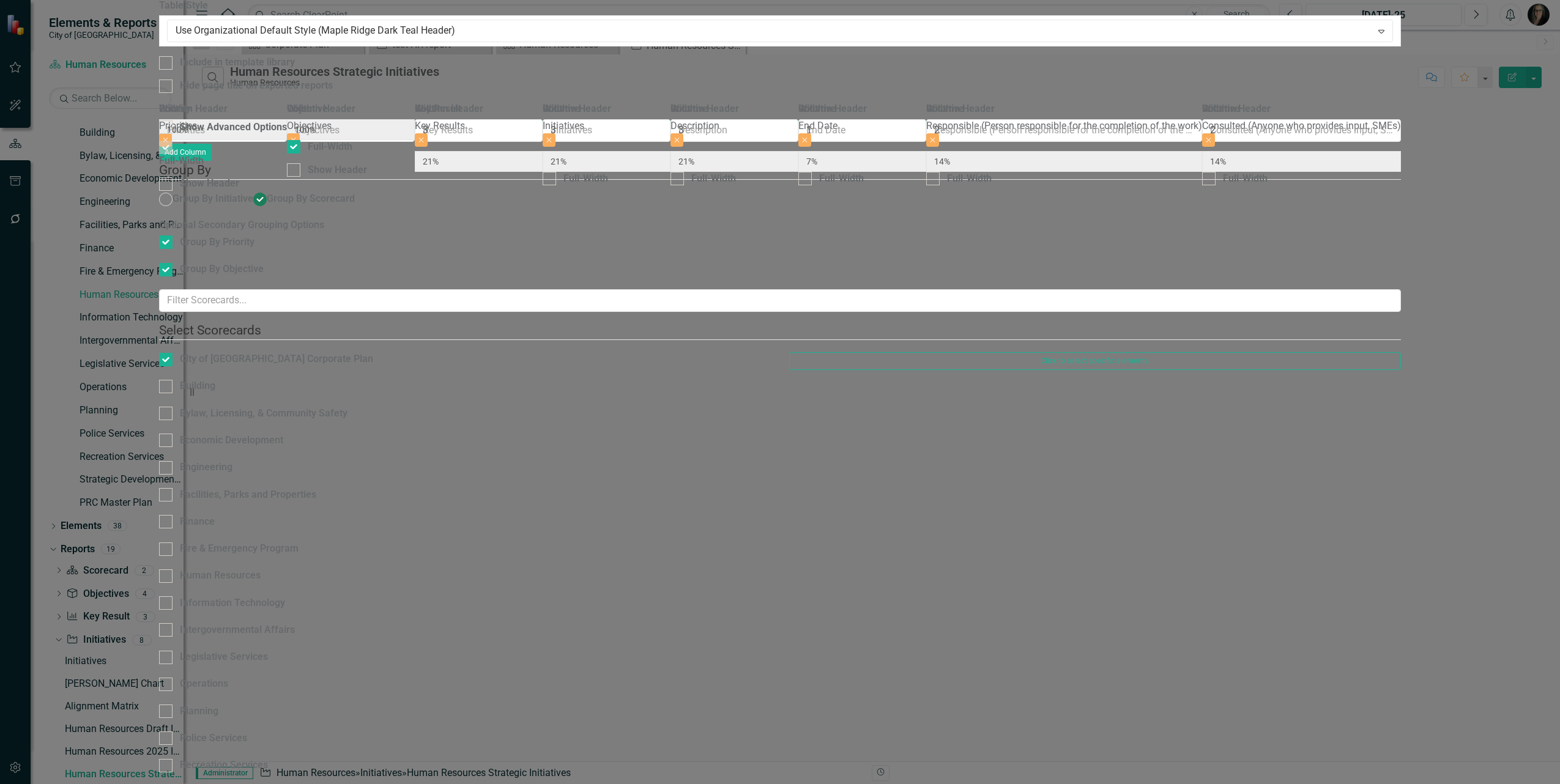
click at [870, 27] on icon "close" at bounding box center [866, 25] width 9 height 10
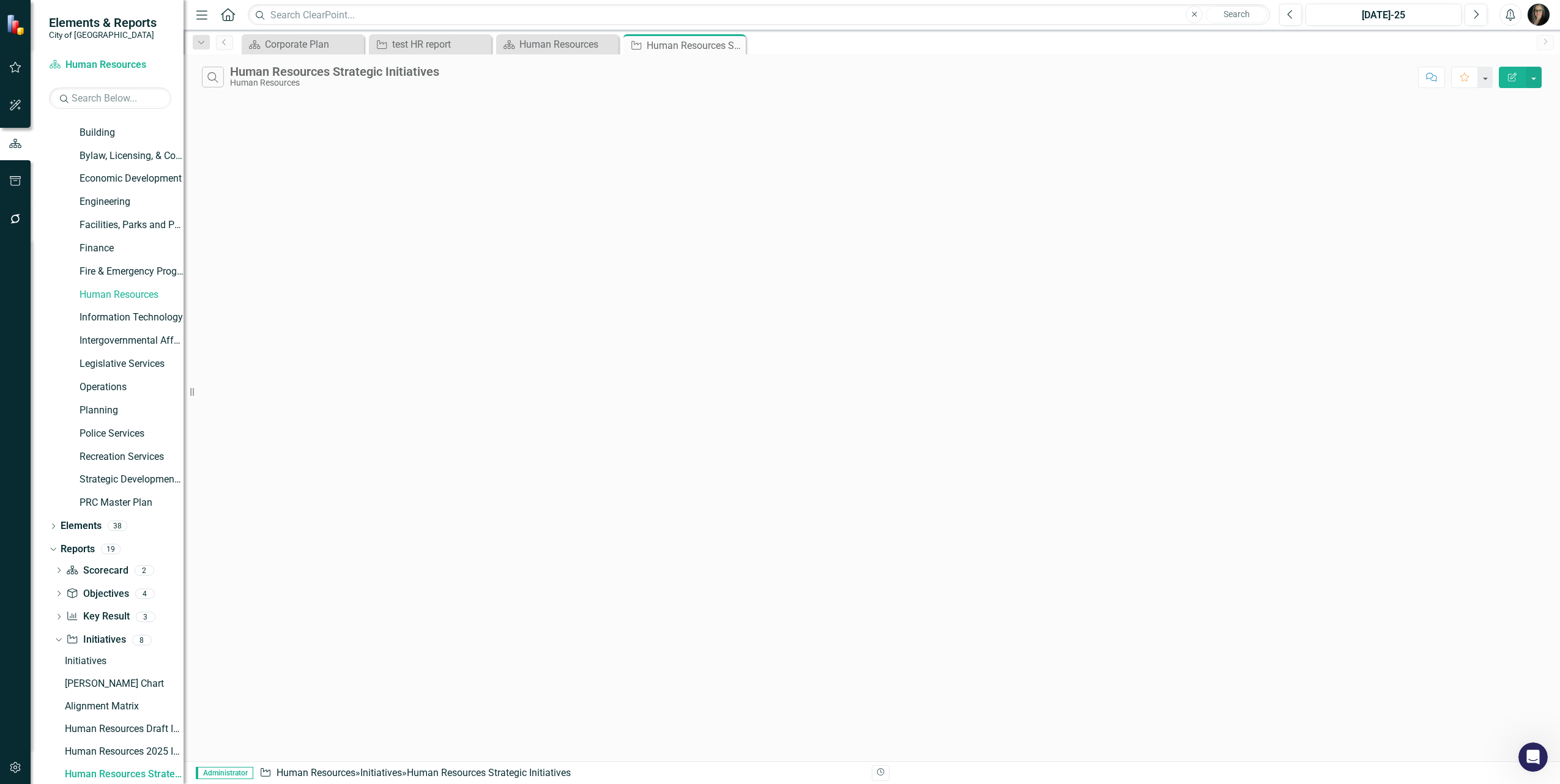
click at [797, 497] on div "Search Human Resources Strategic Initiatives Human Resources Comment Favorite E…" at bounding box center [872, 408] width 1376 height 707
click at [455, 215] on div "Search Human Resources Strategic Initiatives Human Resources Comment Favorite E…" at bounding box center [872, 408] width 1376 height 707
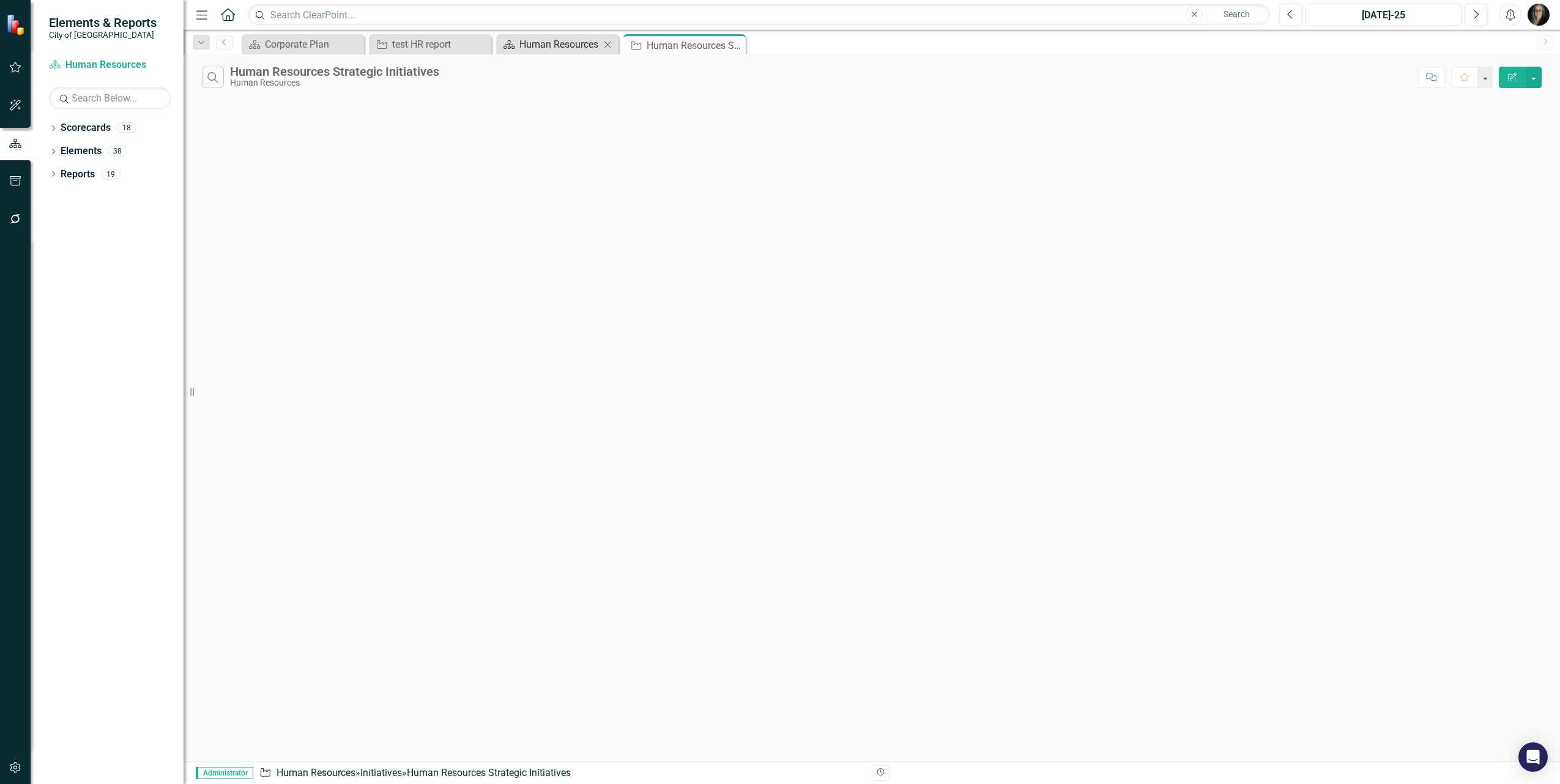
click at [549, 37] on div "Human Resources" at bounding box center [560, 45] width 81 height 15
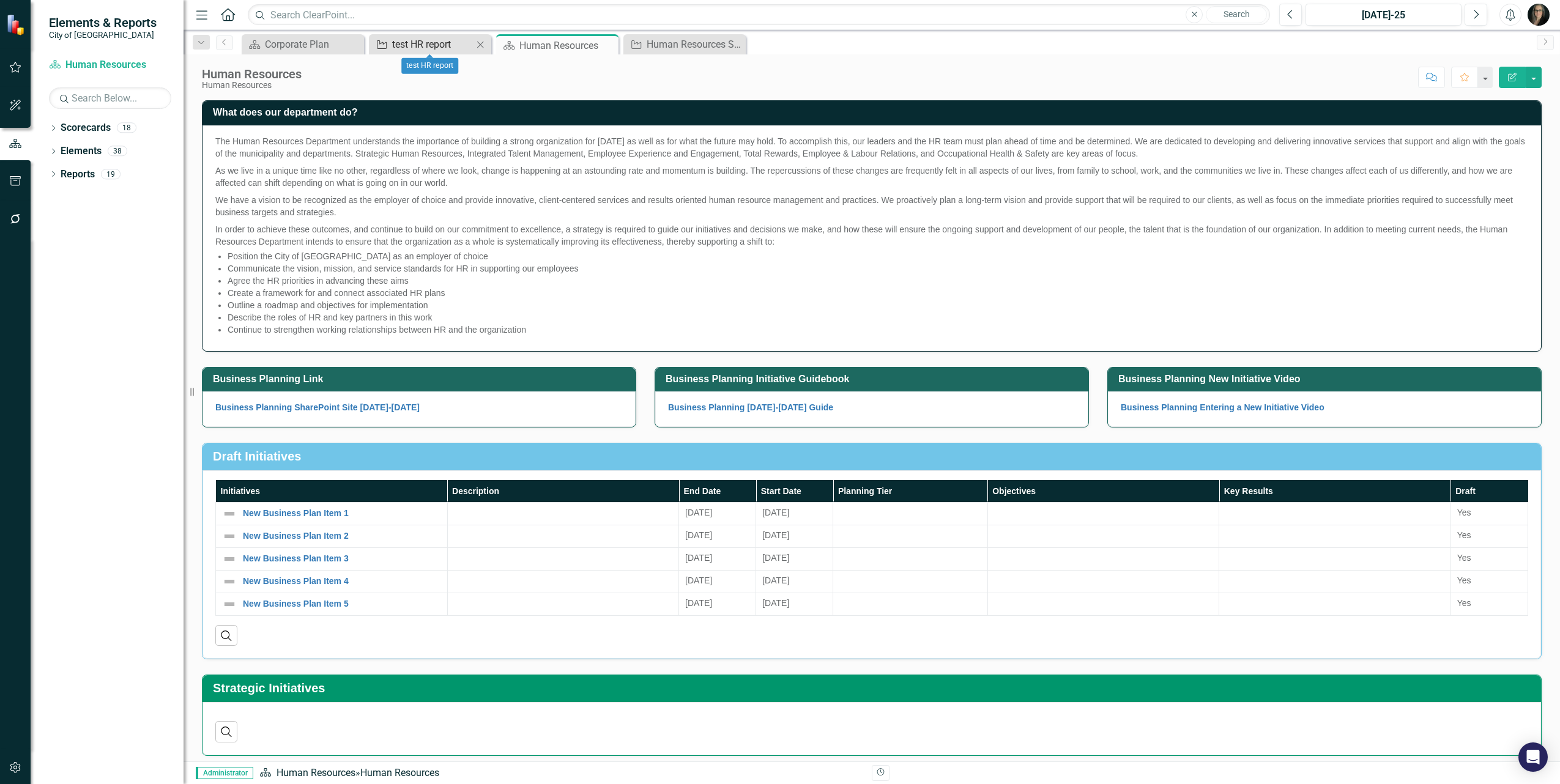
click at [416, 40] on div "test HR report" at bounding box center [433, 45] width 81 height 15
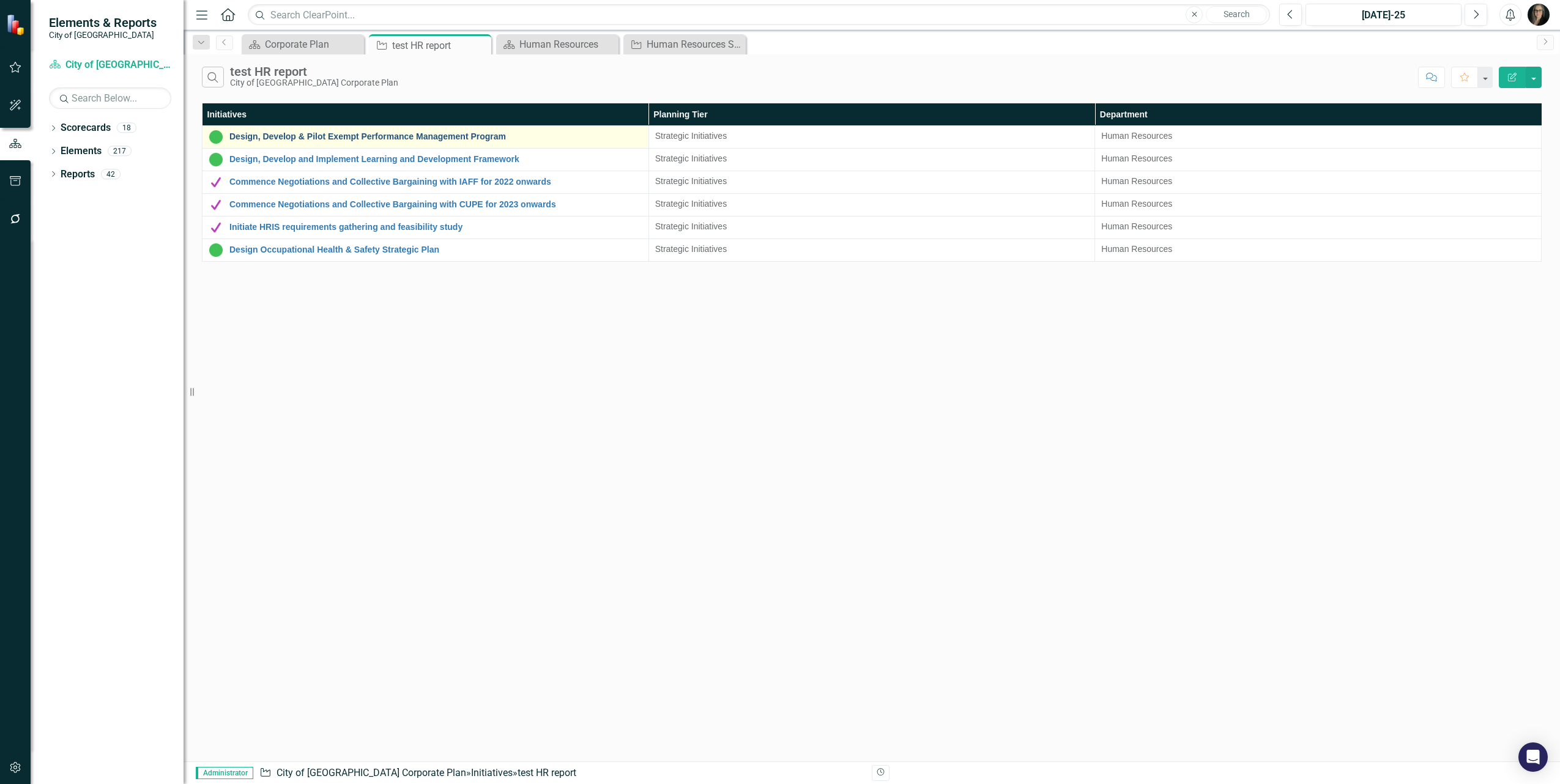
click at [304, 141] on link "Design, Develop & Pilot Exempt Performance Management Program" at bounding box center [436, 136] width 413 height 9
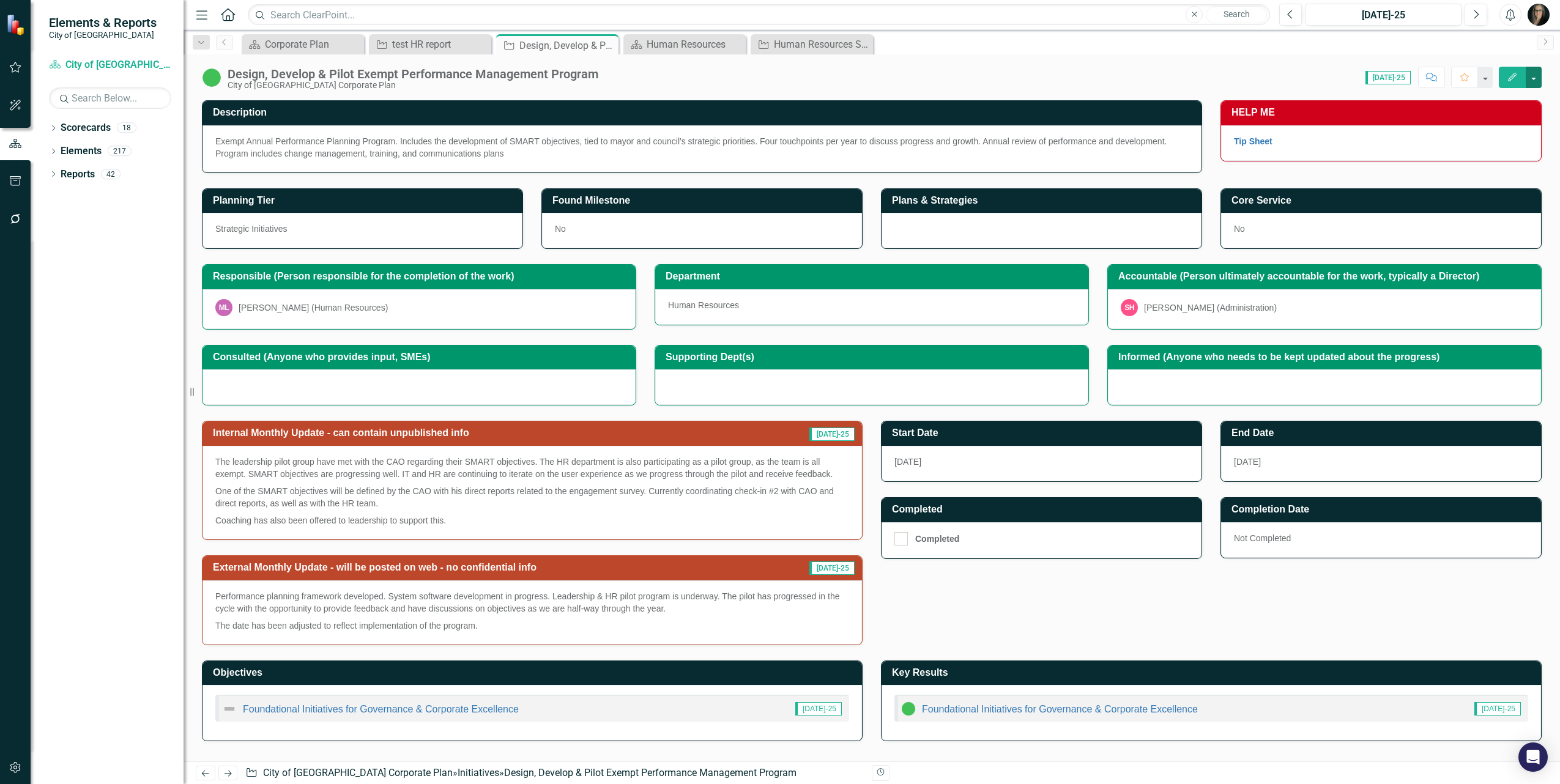
click at [1528, 81] on button "button" at bounding box center [1533, 77] width 16 height 21
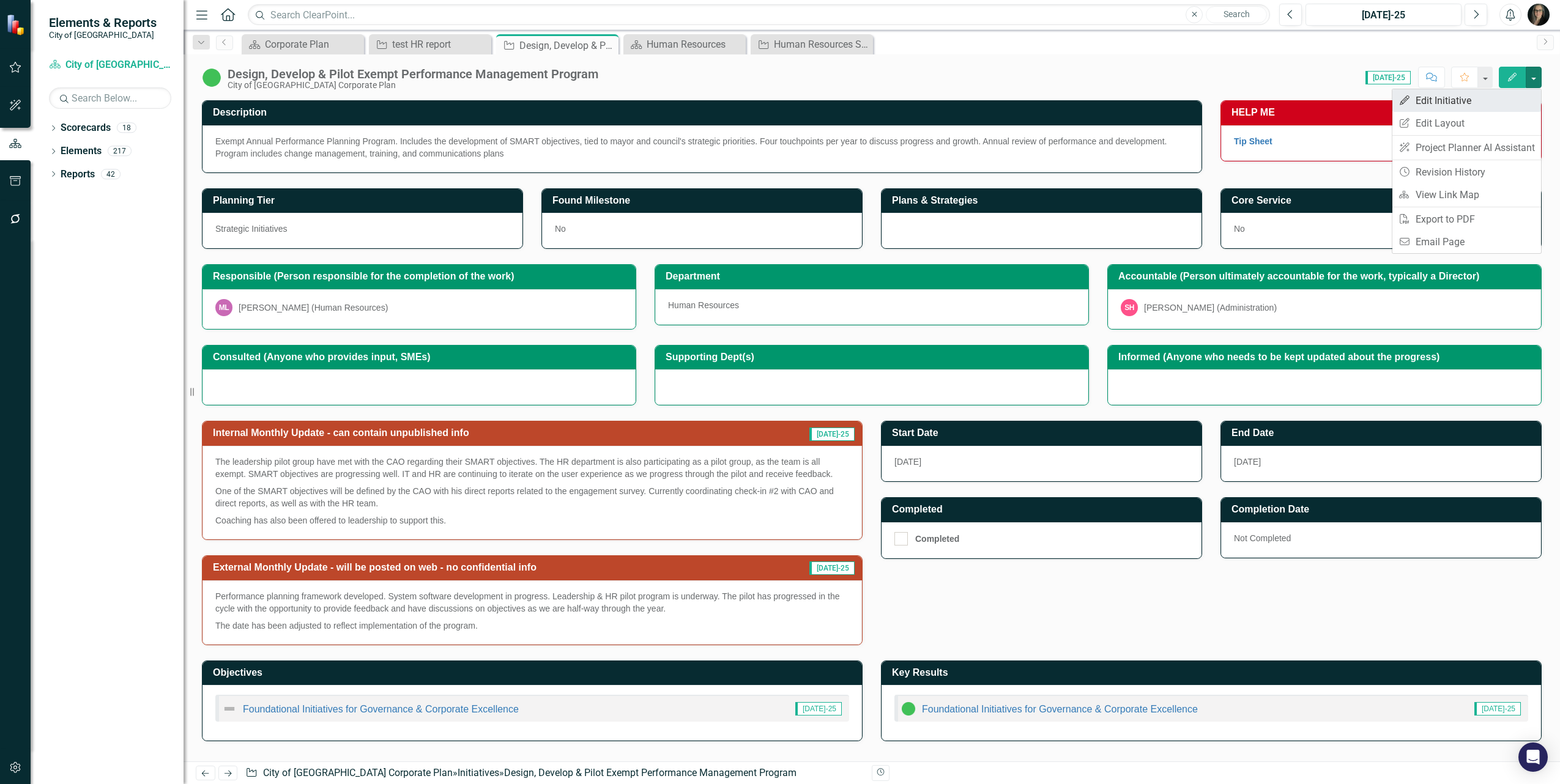
click at [1482, 102] on link "Edit Edit Initiative" at bounding box center [1466, 100] width 149 height 23
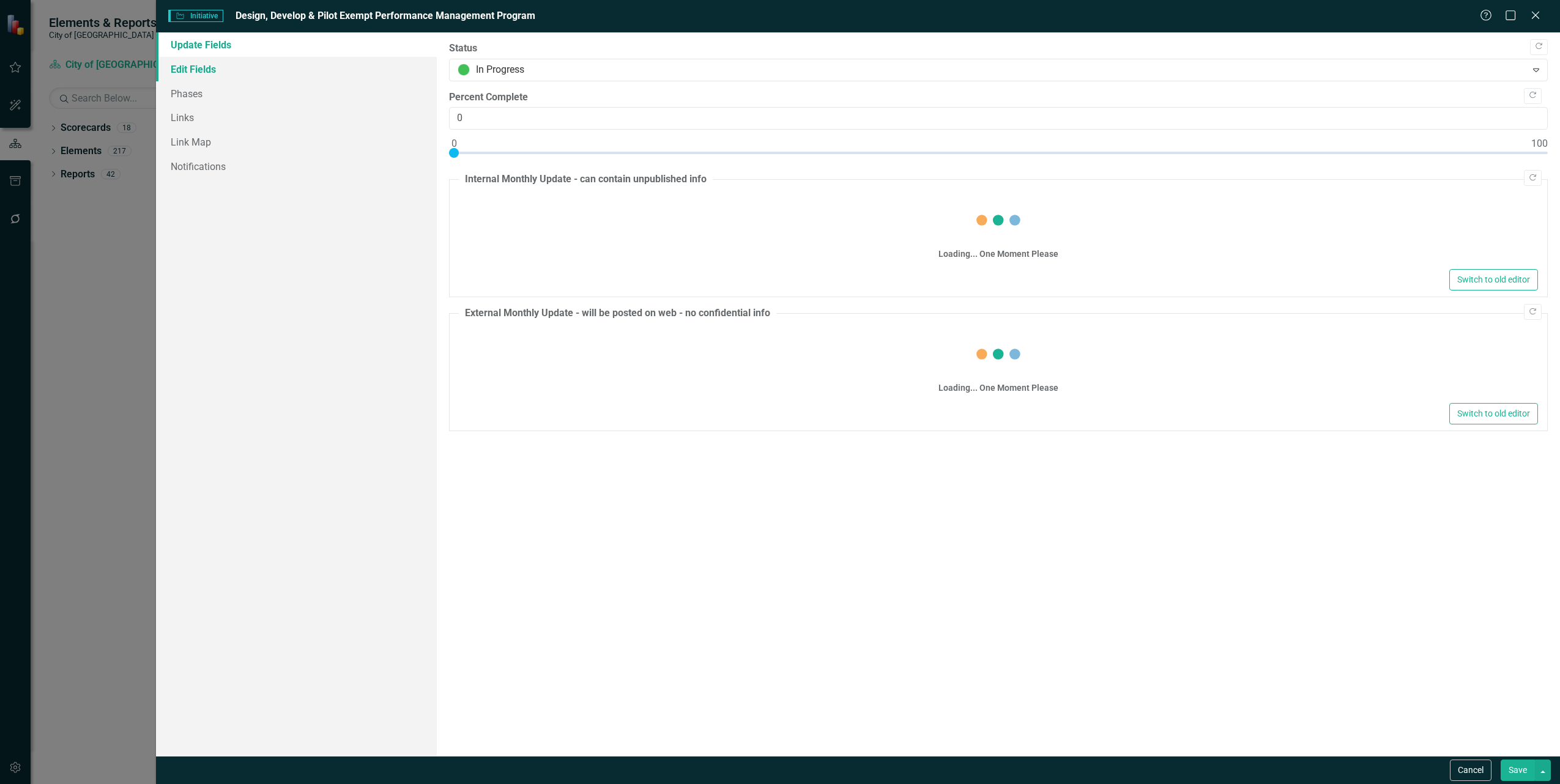
click at [279, 68] on link "Edit Fields" at bounding box center [297, 69] width 281 height 25
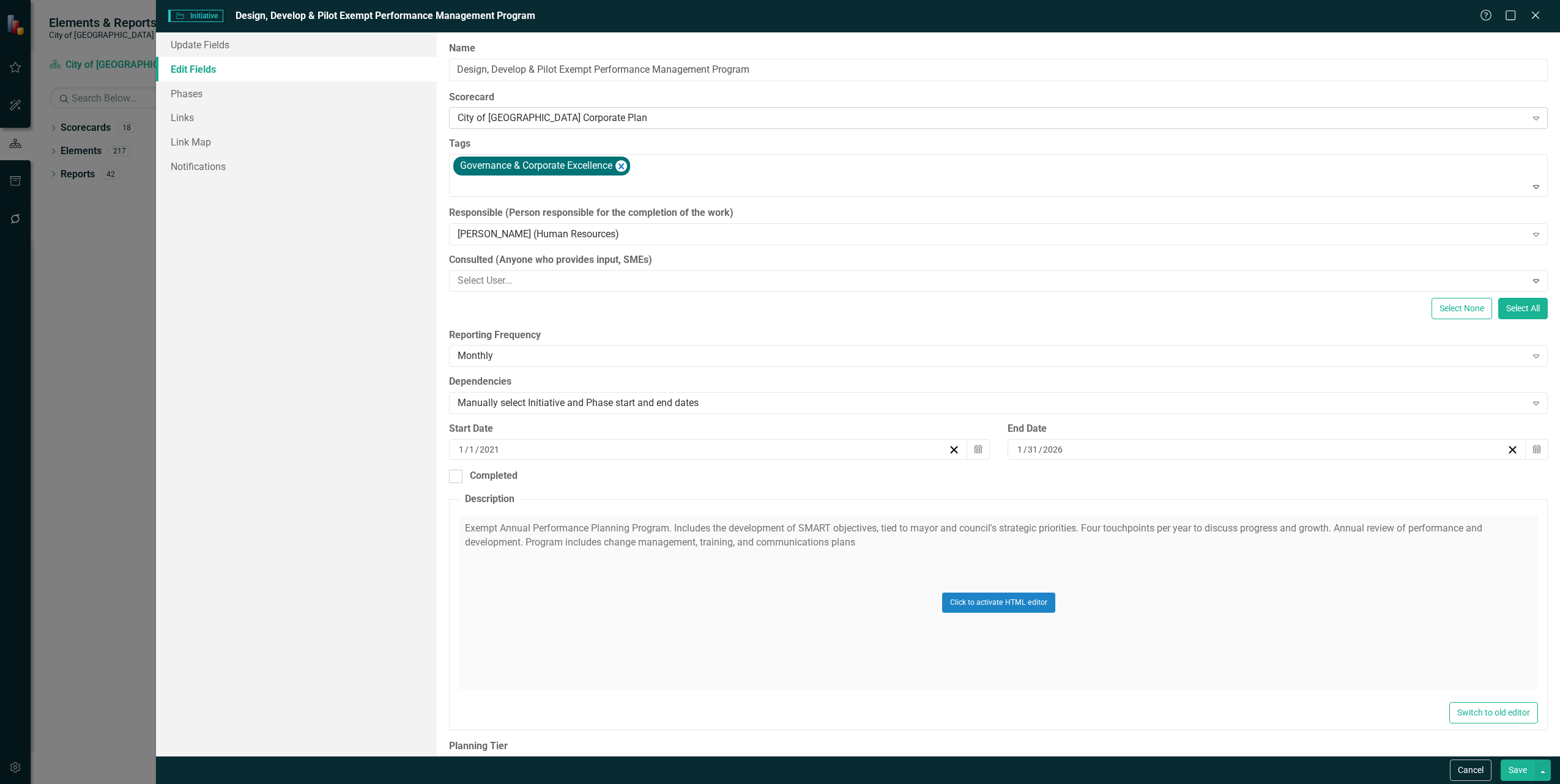
click at [659, 117] on div "City of [GEOGRAPHIC_DATA] Corporate Plan" at bounding box center [992, 118] width 1069 height 14
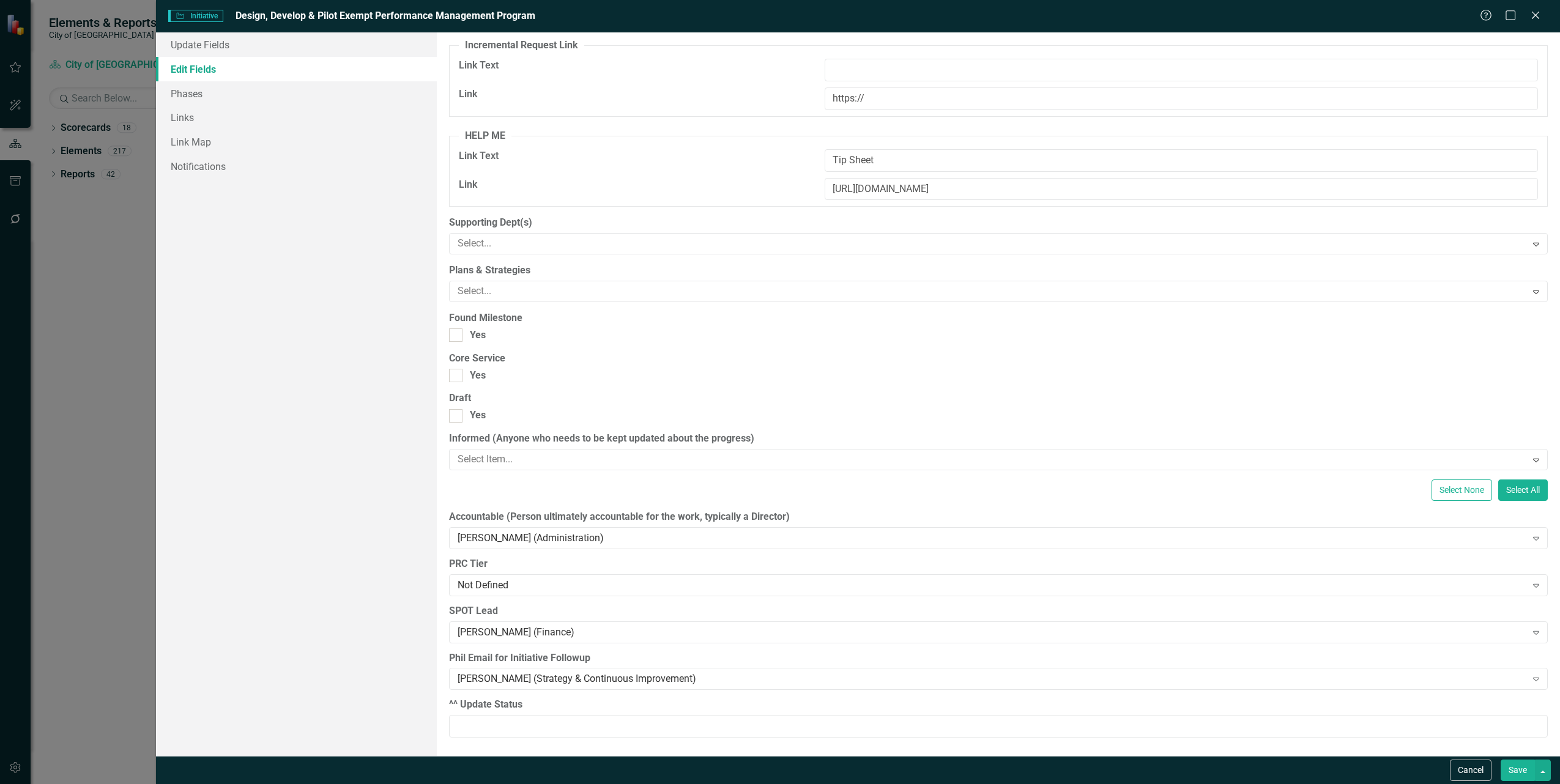
scroll to position [1049, 0]
click at [1479, 768] on button "Cancel" at bounding box center [1470, 770] width 42 height 21
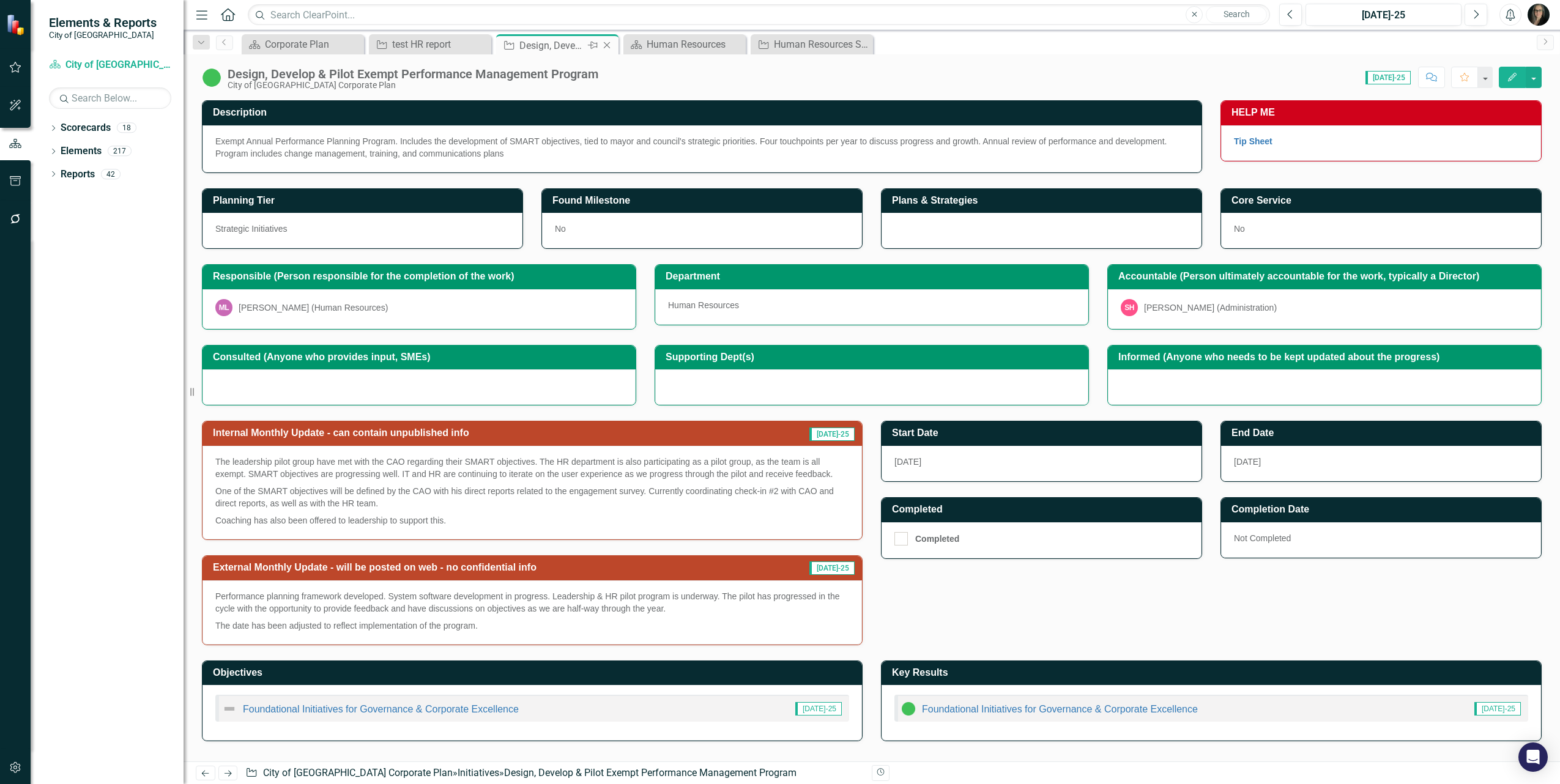
click at [609, 44] on icon "Close" at bounding box center [607, 45] width 12 height 10
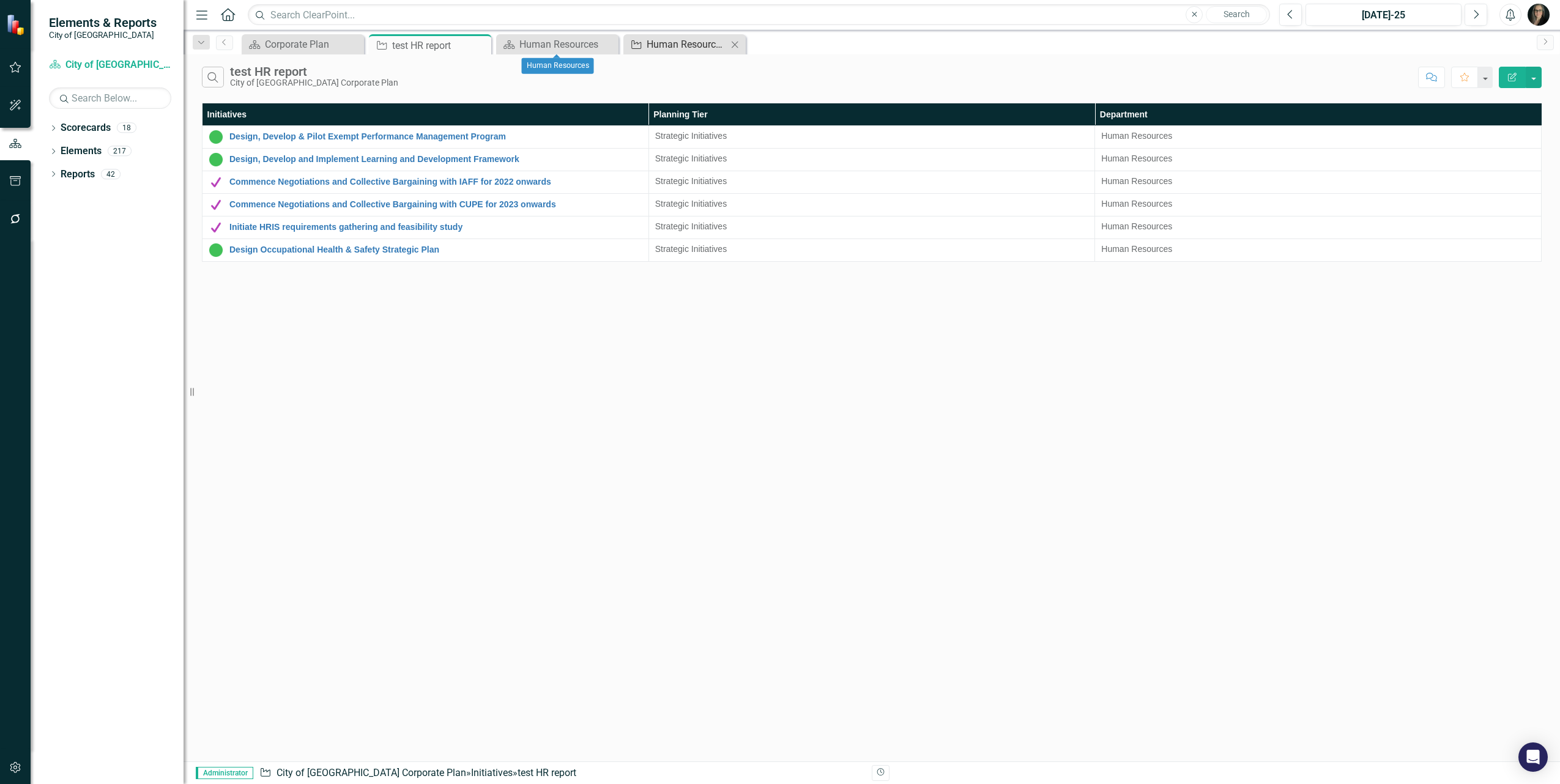
click at [669, 48] on div "Human Resources Strategic Initiatives" at bounding box center [687, 45] width 81 height 15
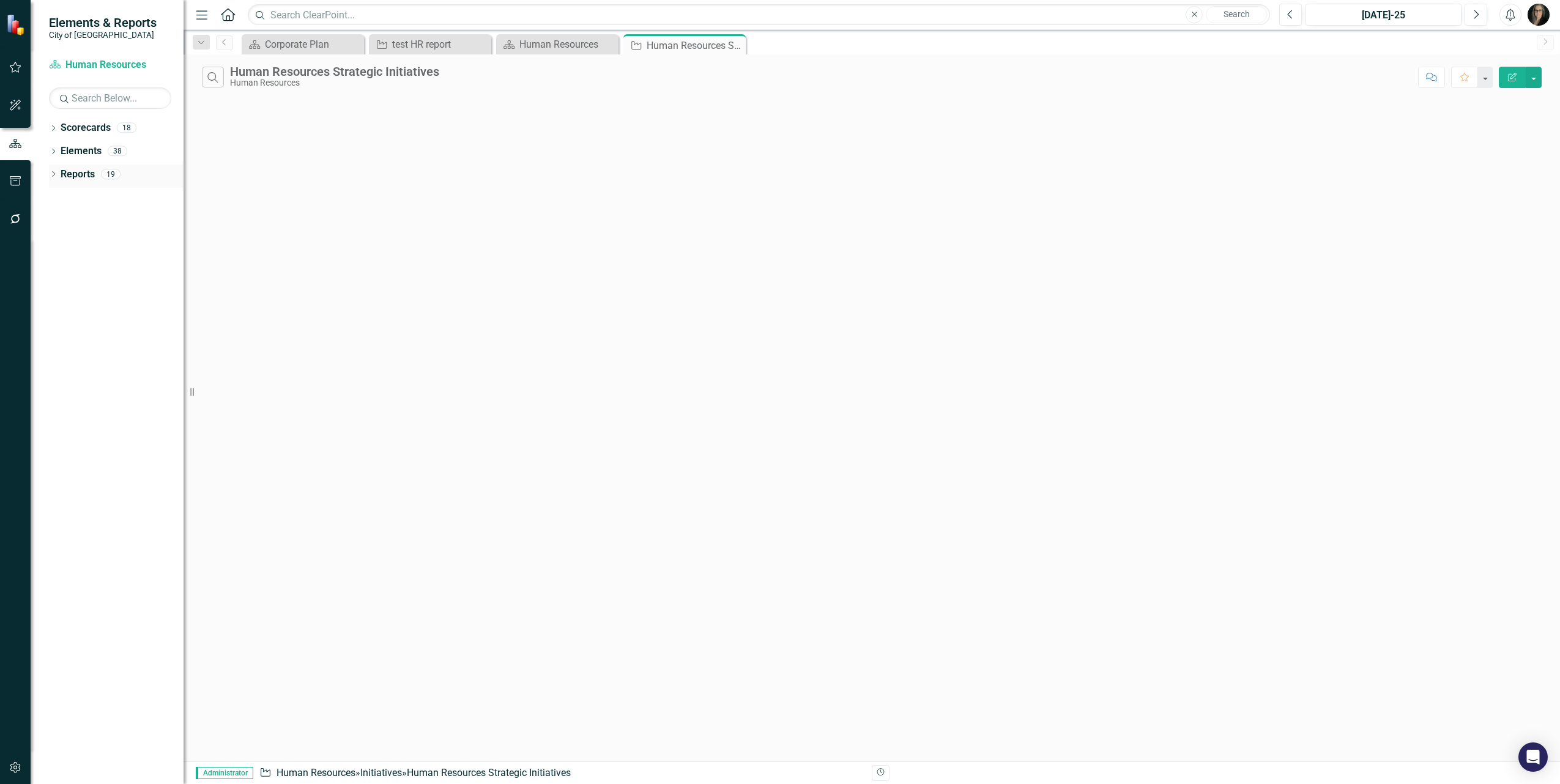
click at [55, 175] on icon "Dropdown" at bounding box center [53, 175] width 9 height 7
drag, startPoint x: 647, startPoint y: 175, endPoint x: 539, endPoint y: 103, distance: 129.8
click at [646, 175] on div "Search Human Resources Strategic Initiatives Human Resources Comment Favorite E…" at bounding box center [872, 408] width 1376 height 707
click at [631, 99] on div "Search Human Resources Strategic Initiatives Human Resources Comment Favorite E…" at bounding box center [872, 408] width 1376 height 707
click at [297, 127] on div "‹ Previous › Next" at bounding box center [872, 116] width 1340 height 30
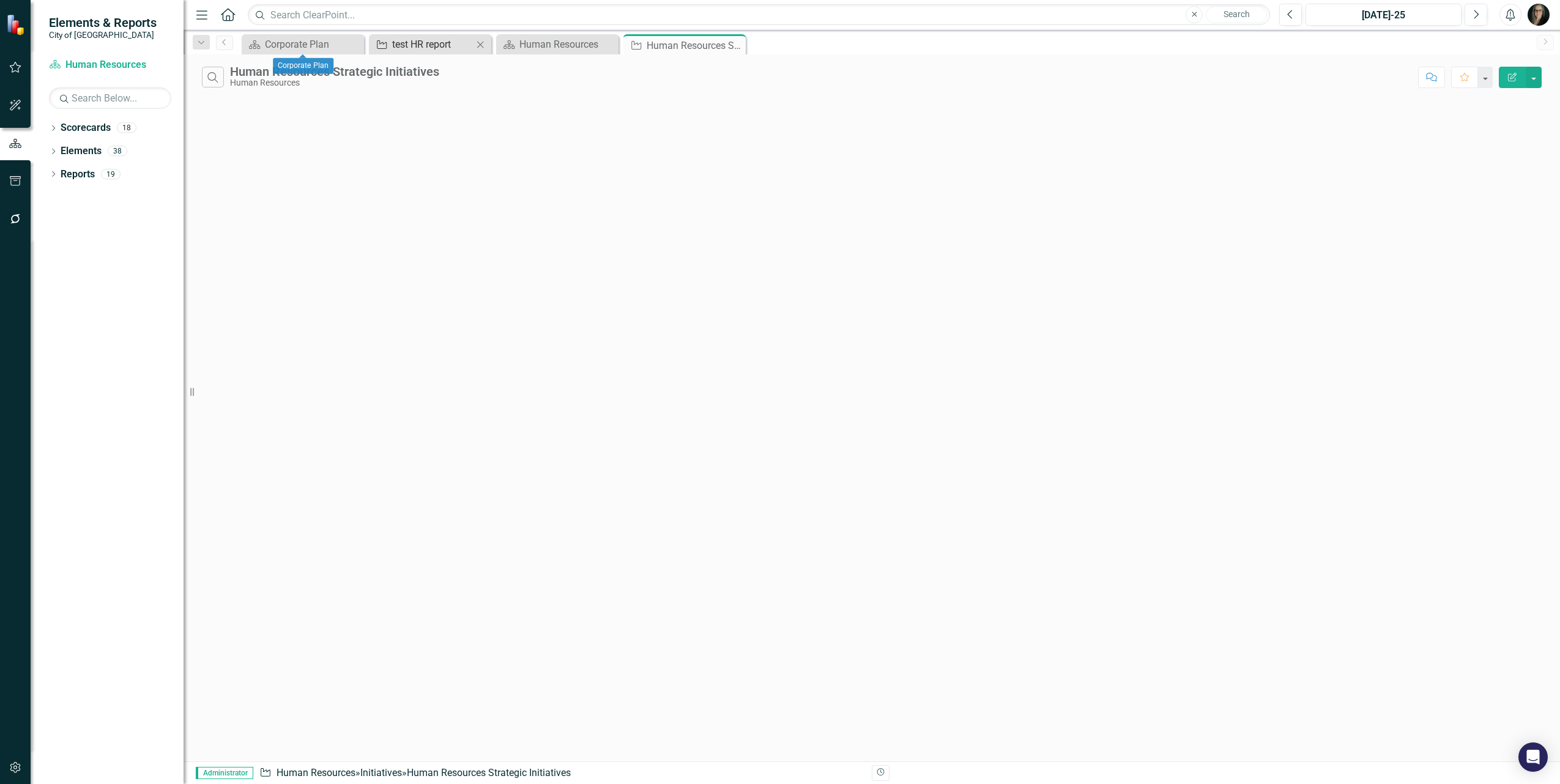
click at [418, 48] on div "test HR report" at bounding box center [433, 45] width 81 height 15
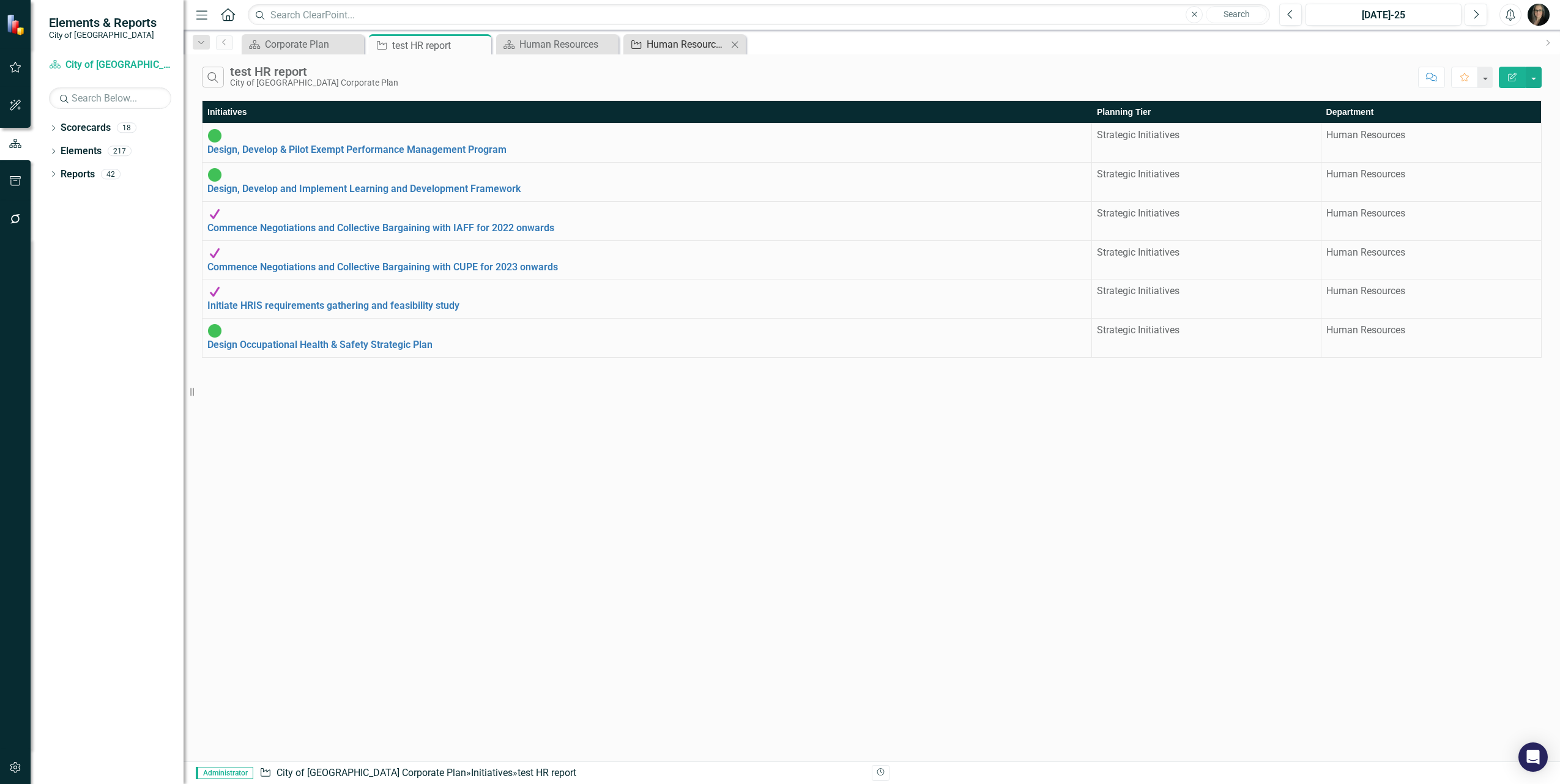
click at [655, 49] on div "Human Resources Strategic Initiatives" at bounding box center [687, 45] width 81 height 15
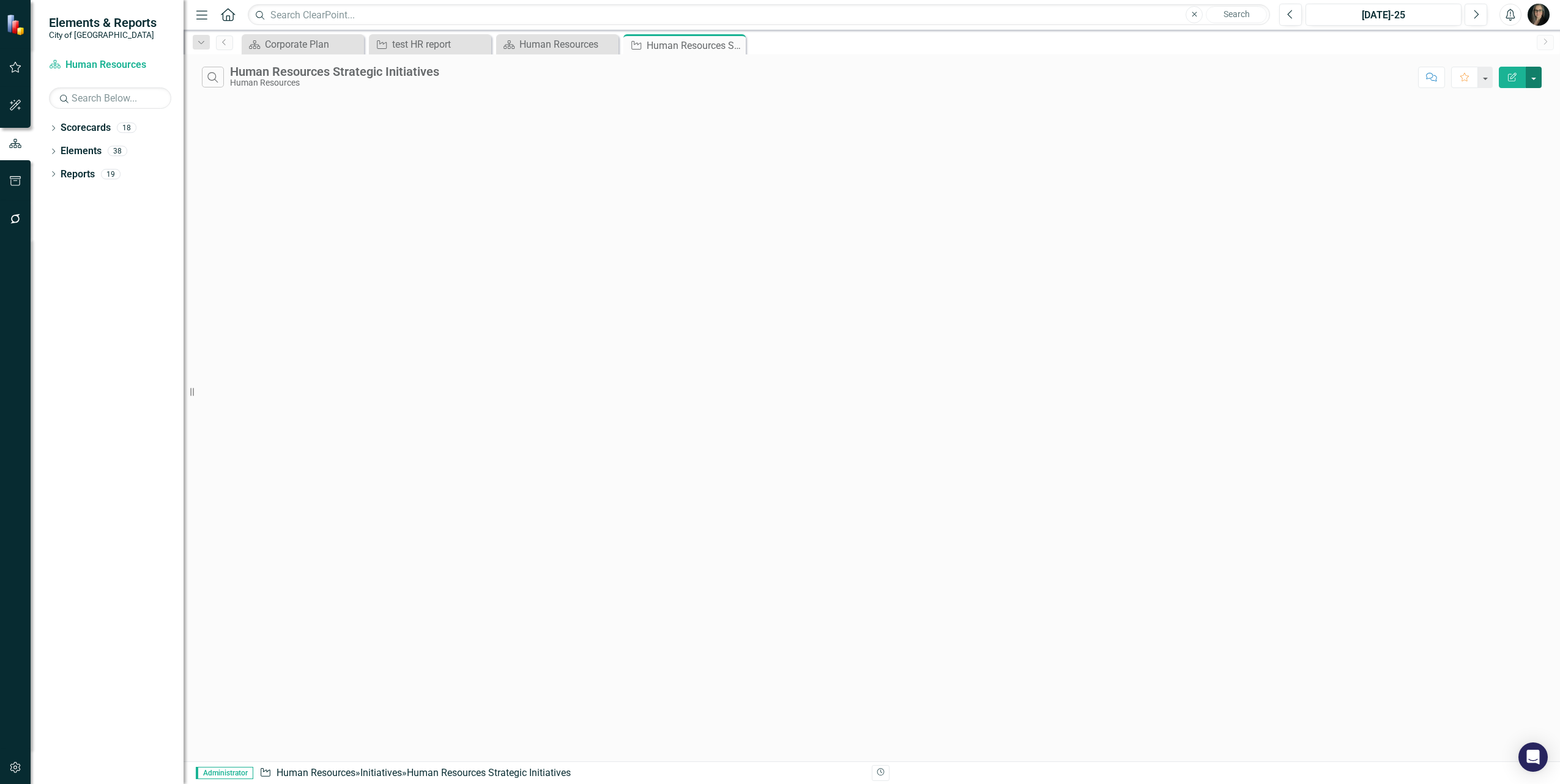
click at [1537, 77] on button "button" at bounding box center [1533, 77] width 16 height 21
click at [1509, 105] on link "Edit Report Edit Report" at bounding box center [1492, 100] width 97 height 23
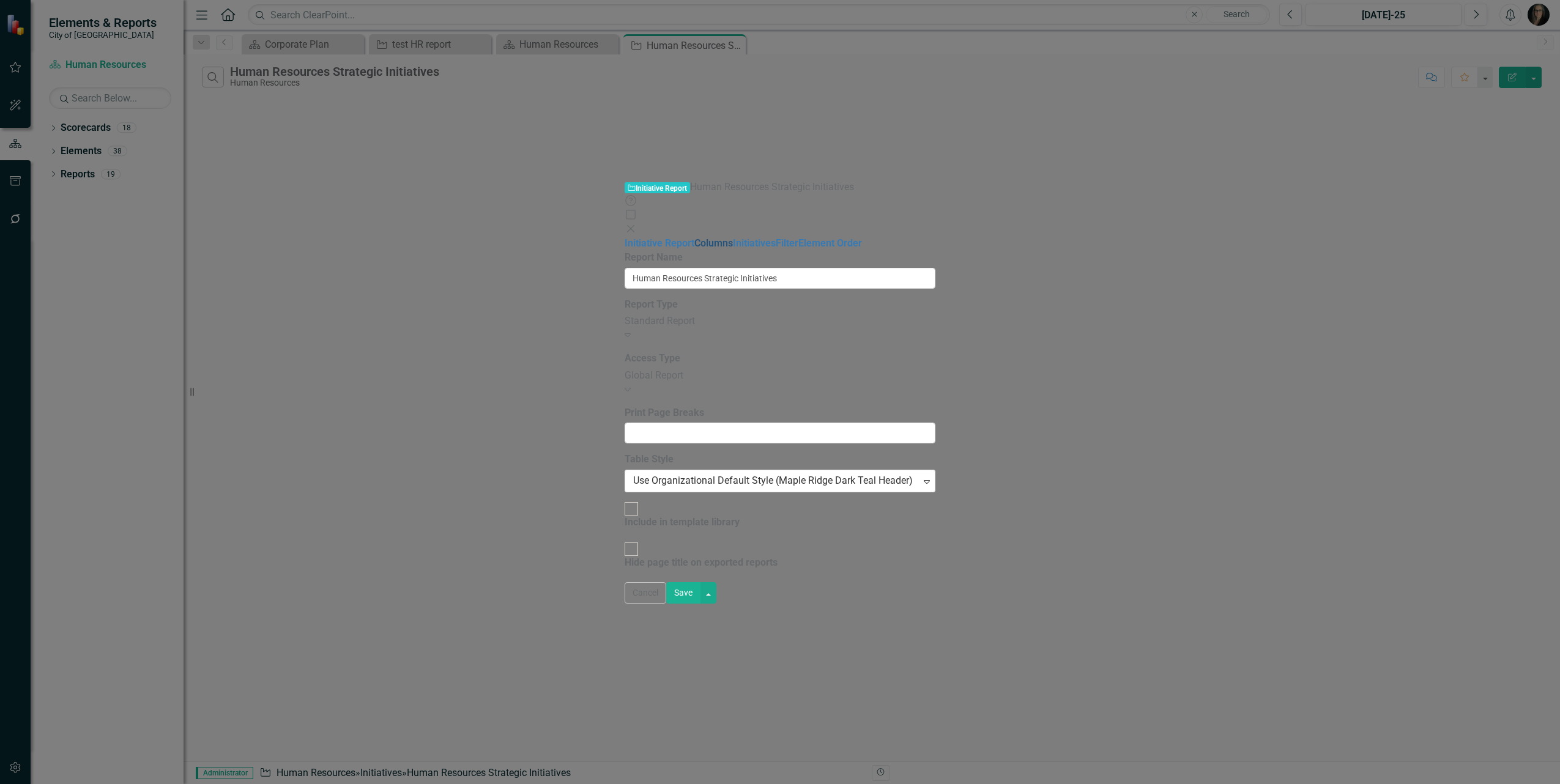
click at [694, 238] on link "Columns" at bounding box center [714, 243] width 38 height 12
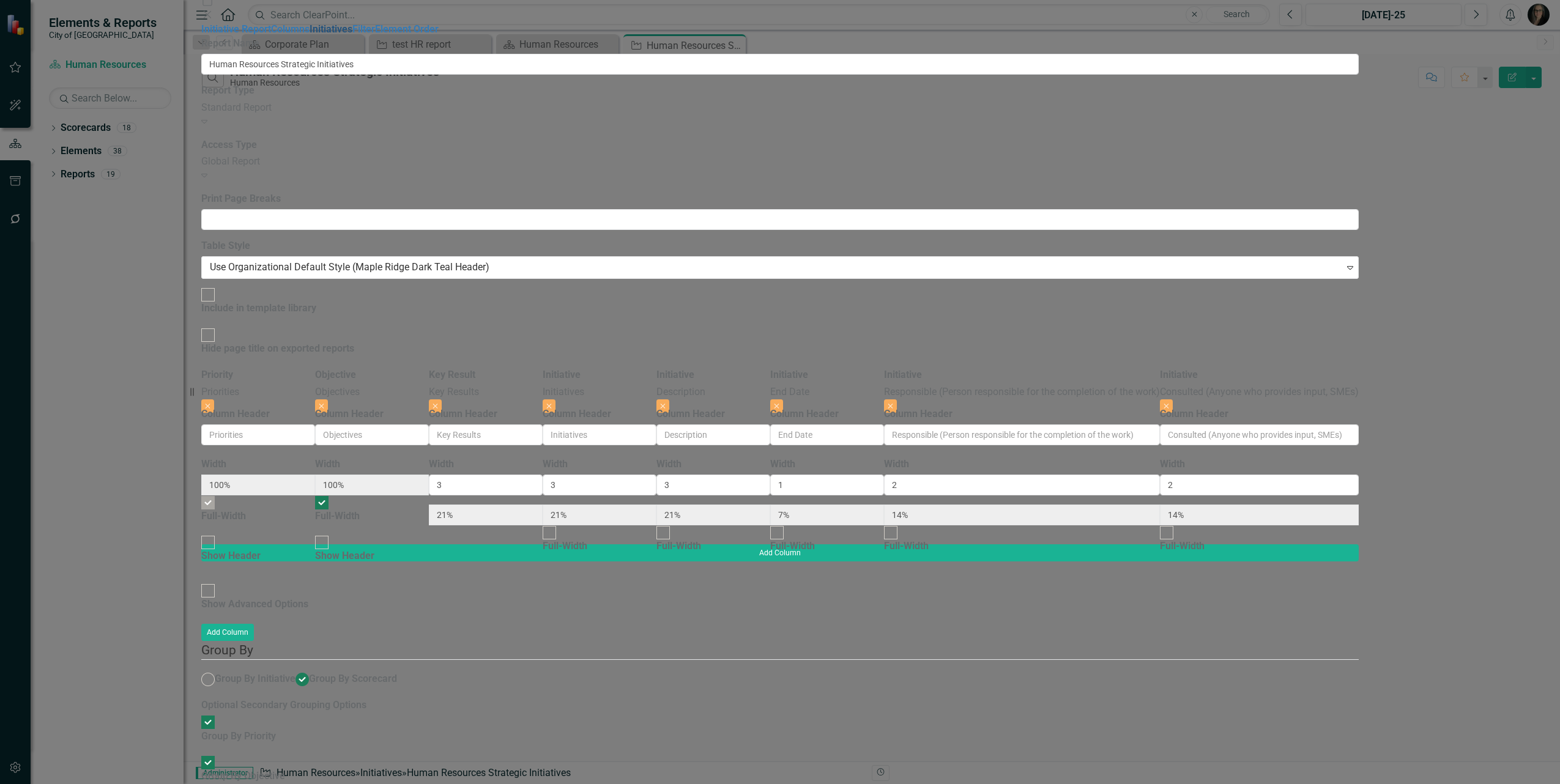
click at [310, 35] on link "Initiatives" at bounding box center [331, 29] width 43 height 12
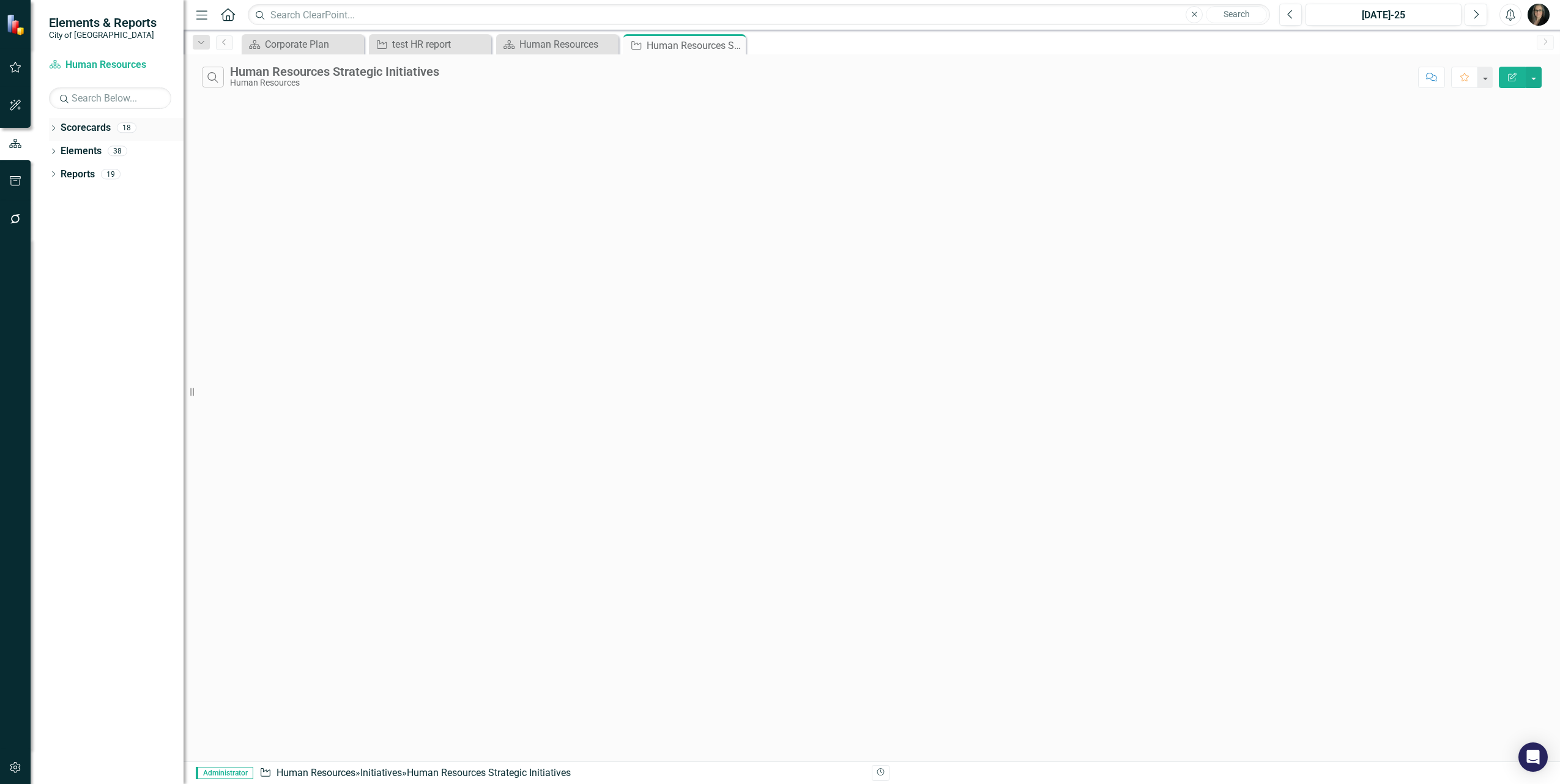
click at [55, 129] on icon "Dropdown" at bounding box center [53, 129] width 9 height 7
click at [43, 152] on icon at bounding box center [42, 150] width 3 height 6
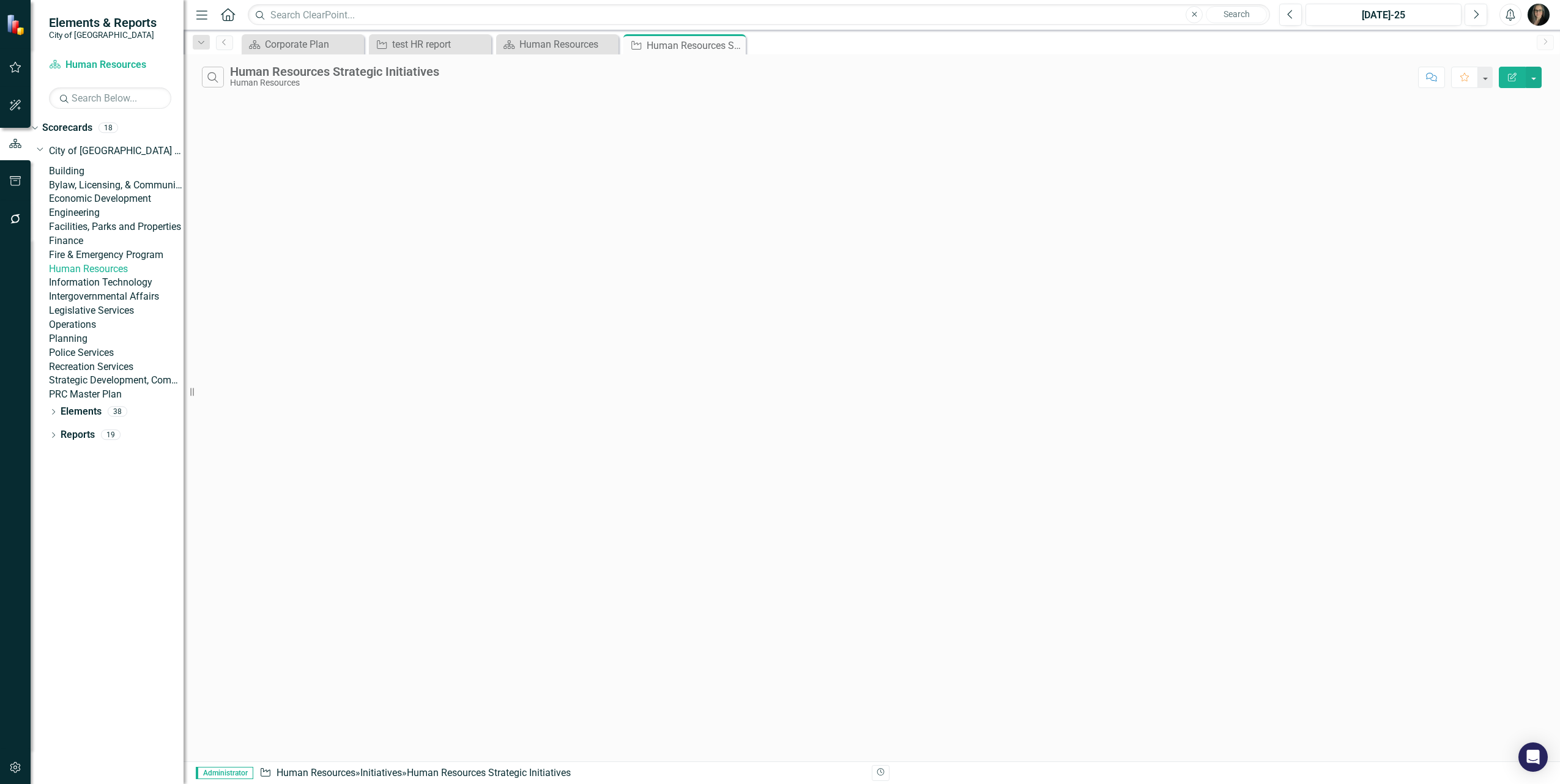
click at [113, 262] on link "Fire & Emergency Program" at bounding box center [116, 255] width 135 height 14
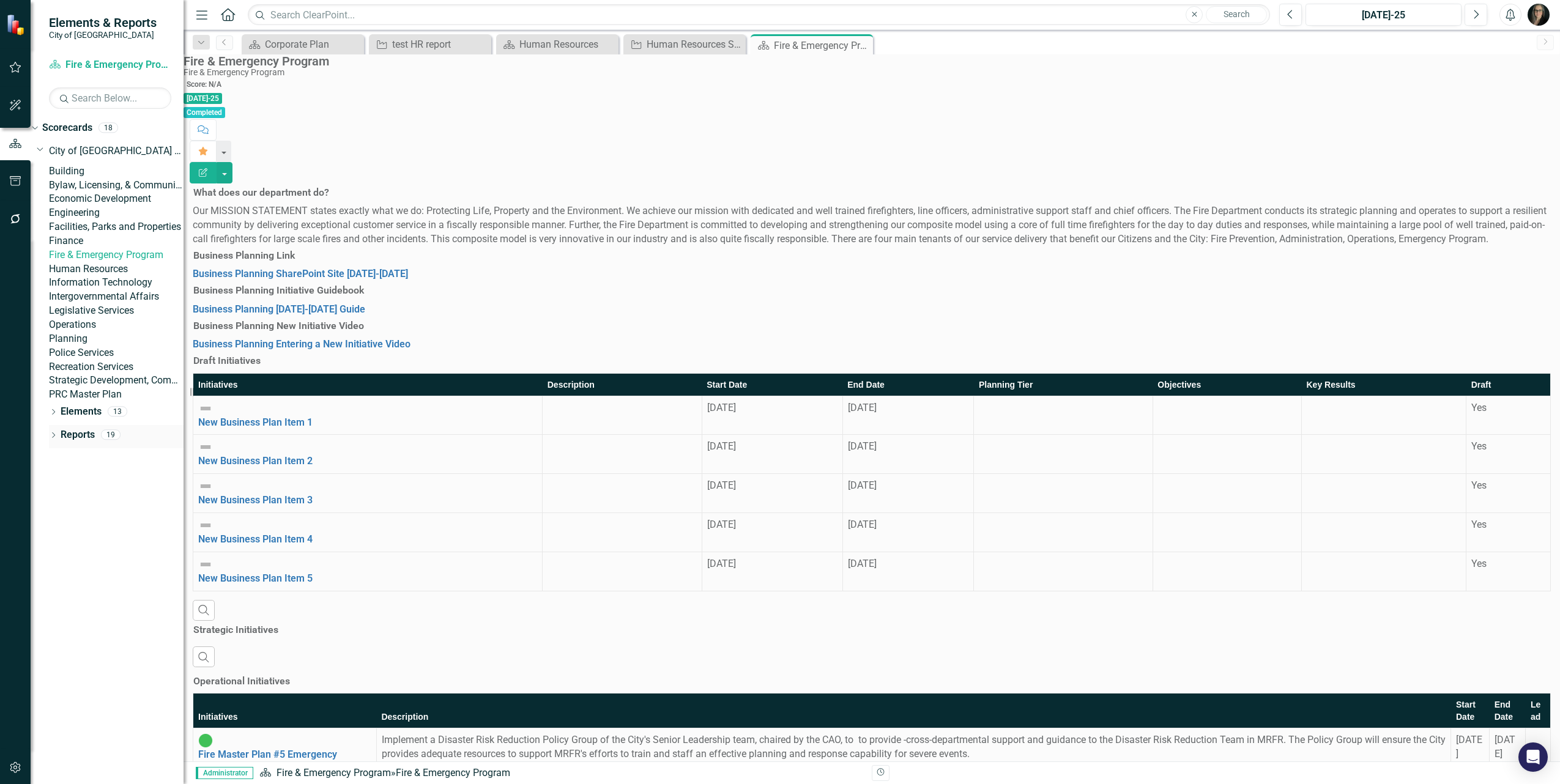
click at [52, 440] on icon "Dropdown" at bounding box center [53, 437] width 9 height 7
click at [60, 583] on div "Dropdown Initiative Initiatives 8" at bounding box center [110, 571] width 147 height 23
click at [45, 574] on icon "Dropdown" at bounding box center [40, 570] width 9 height 7
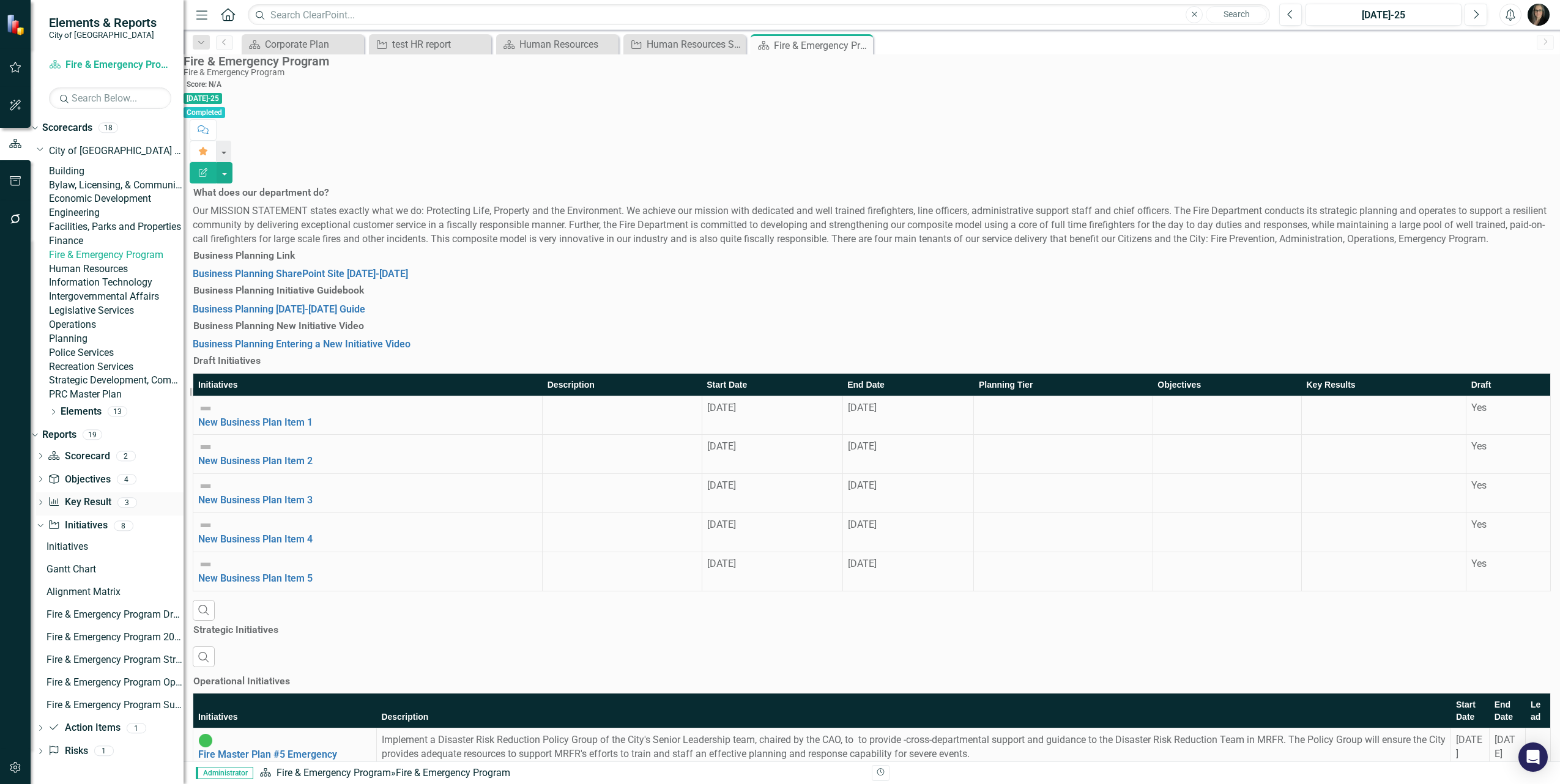
scroll to position [154, 0]
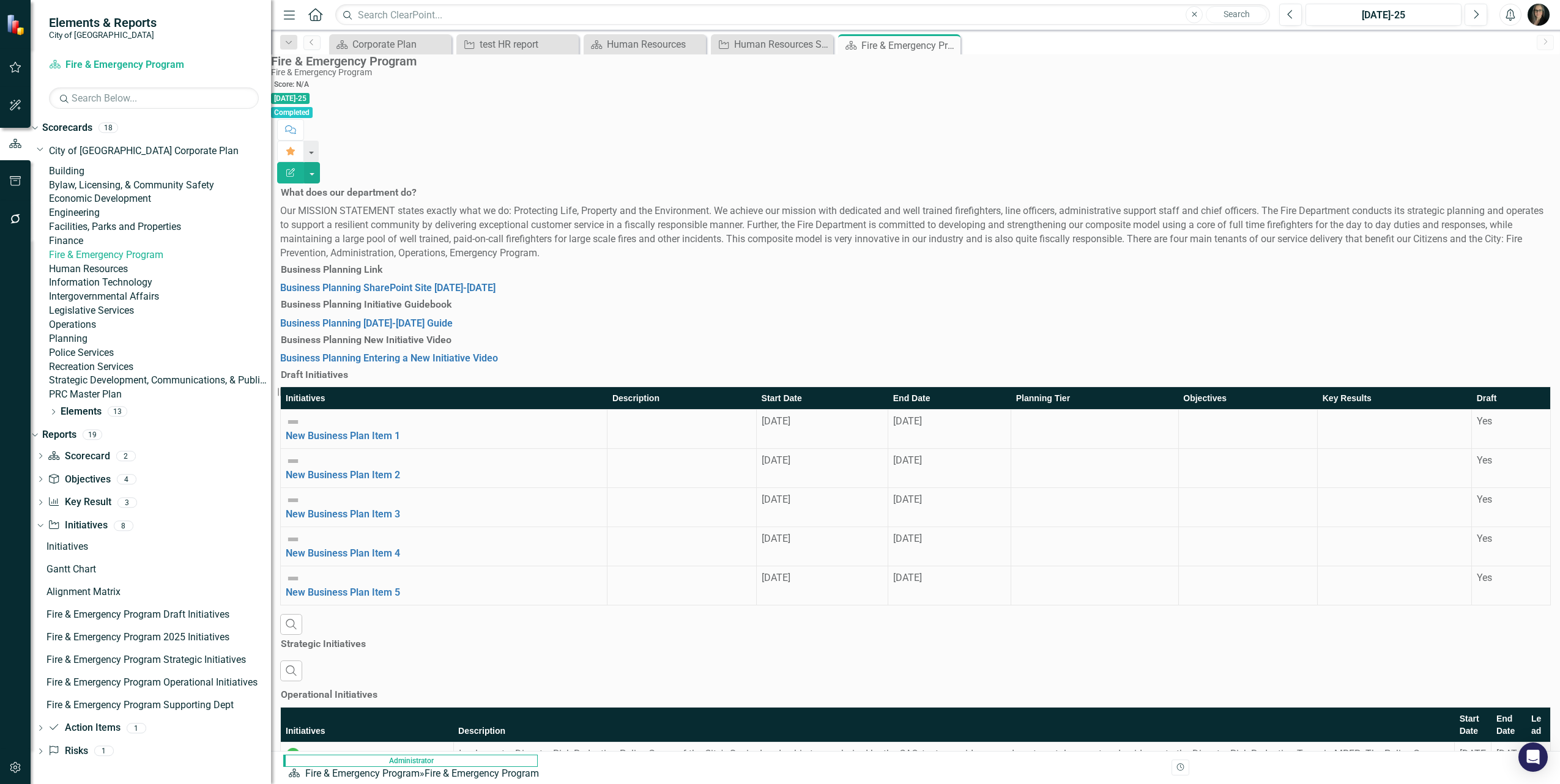
drag, startPoint x: 187, startPoint y: 560, endPoint x: 271, endPoint y: 554, distance: 84.2
click at [271, 554] on div "Resize" at bounding box center [276, 392] width 10 height 784
click at [211, 659] on div "Fire & Emergency Program Strategic Initiatives" at bounding box center [159, 660] width 225 height 11
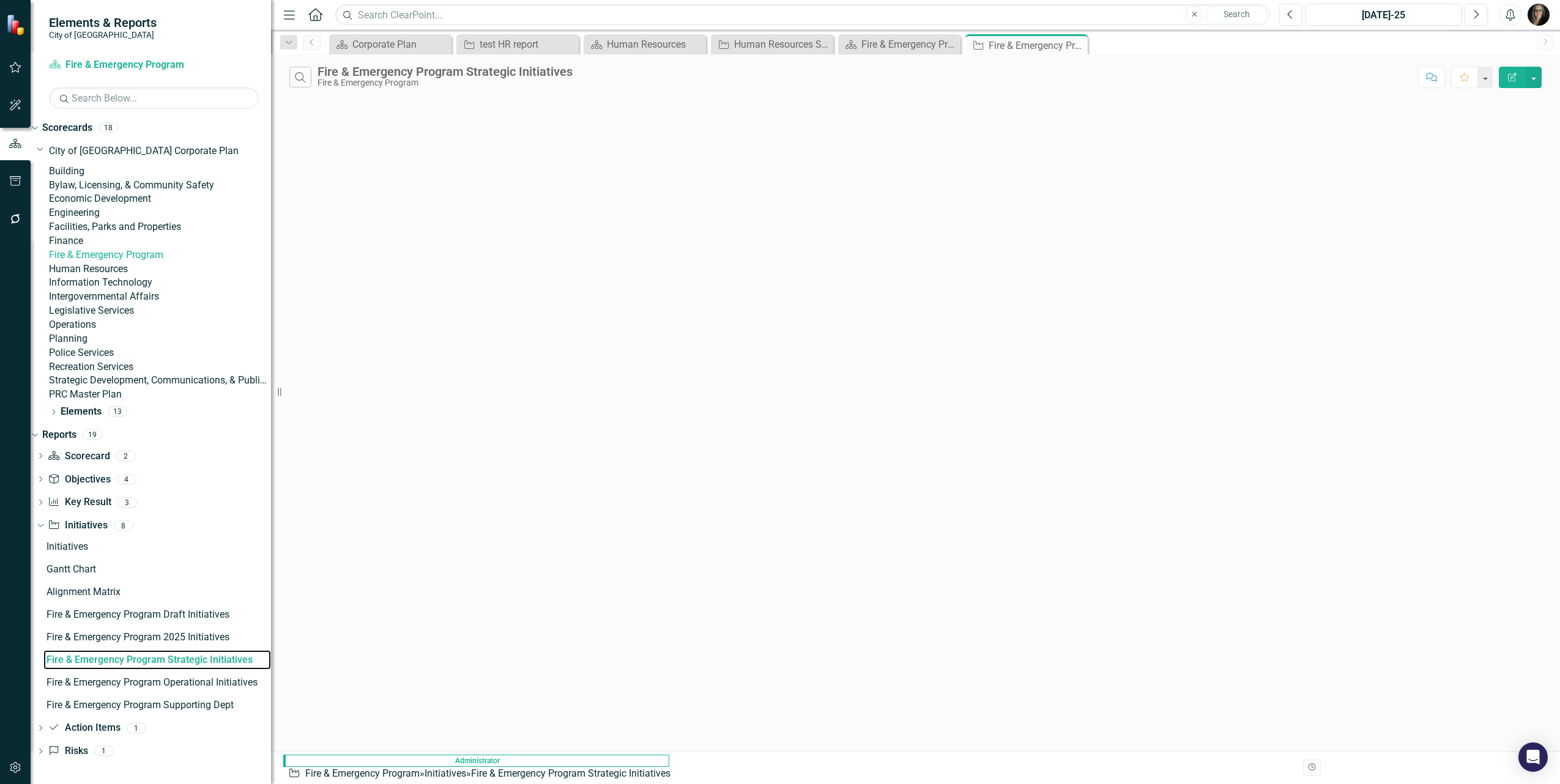
scroll to position [42, 0]
drag, startPoint x: 1074, startPoint y: 41, endPoint x: 1030, endPoint y: 50, distance: 44.9
click at [0, 0] on icon "Close" at bounding box center [0, 0] width 0 height 0
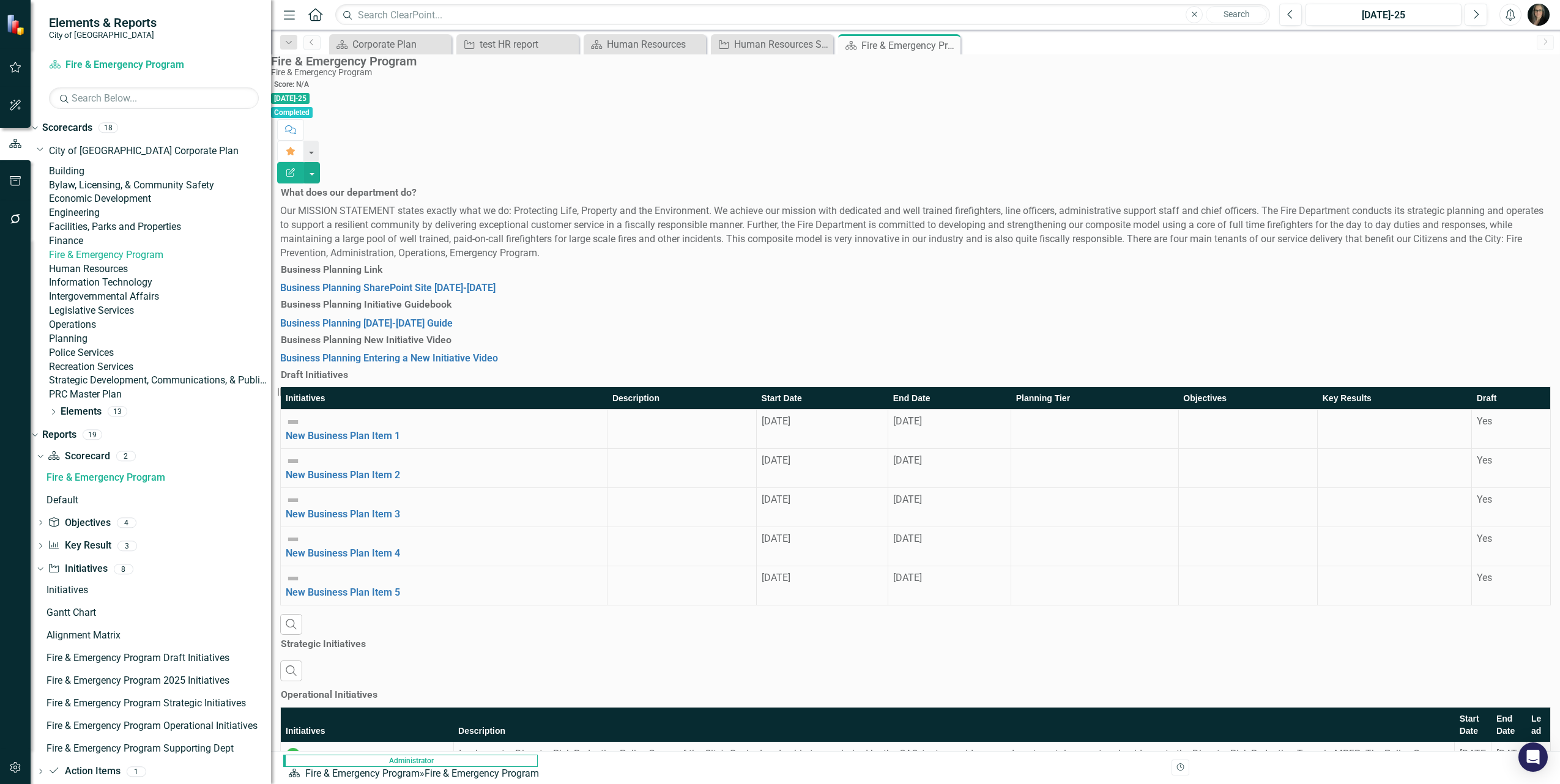
click at [0, 0] on icon "Close" at bounding box center [0, 0] width 0 height 0
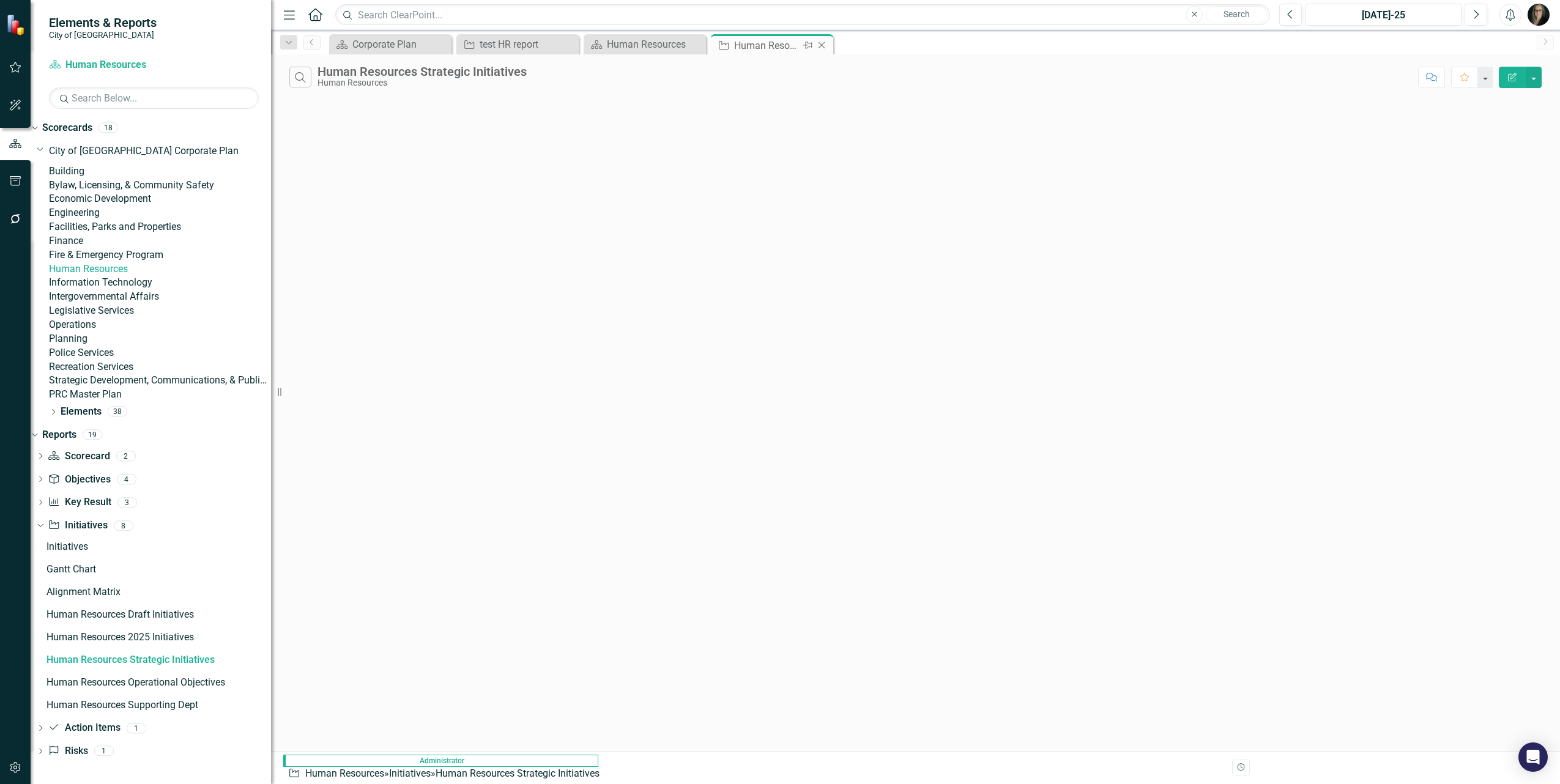
scroll to position [42, 0]
click at [1526, 81] on button "button" at bounding box center [1533, 77] width 16 height 21
click at [792, 75] on div "Search Human Resources Strategic Initiatives Human Resources" at bounding box center [851, 77] width 1122 height 21
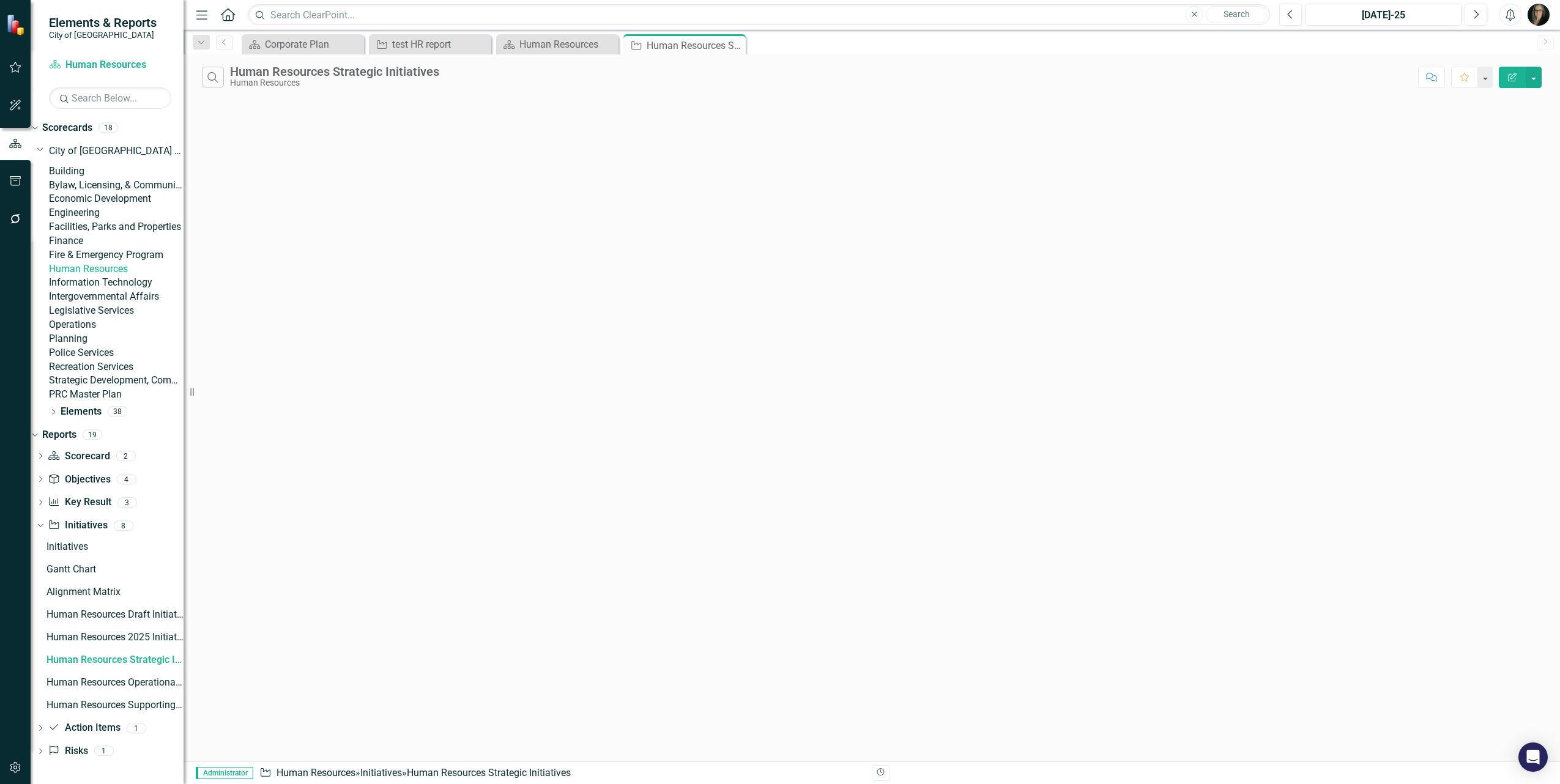
drag, startPoint x: 281, startPoint y: 390, endPoint x: 176, endPoint y: 394, distance: 105.1
click at [176, 394] on div "Elements & Reports City of Maple Ridge Scorecard Human Resources Search Dropdow…" at bounding box center [92, 392] width 184 height 784
click at [1537, 761] on icon "Open Intercom Messenger" at bounding box center [1533, 757] width 16 height 16
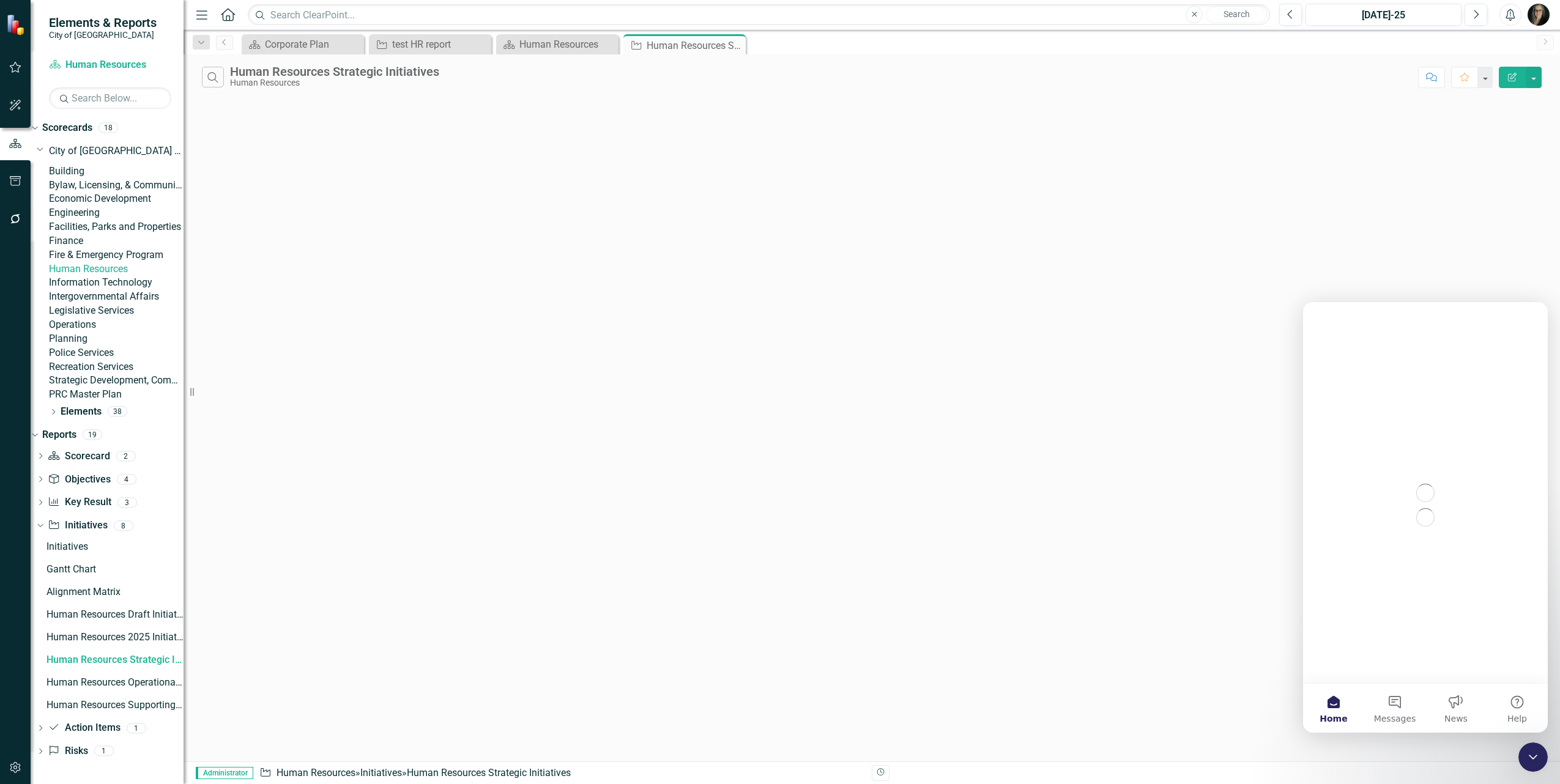
scroll to position [0, 0]
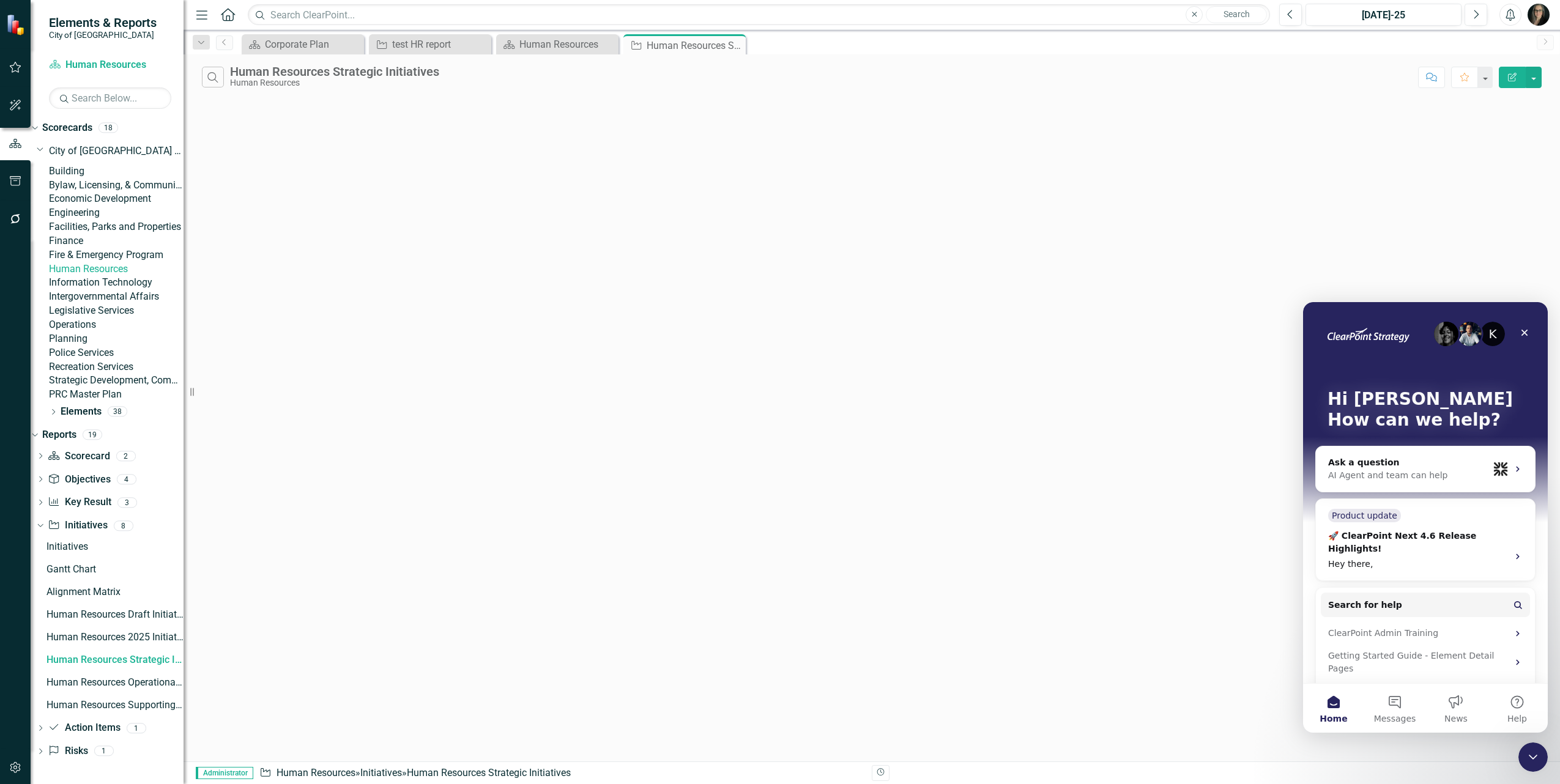
click at [1442, 336] on img "Intercom messenger" at bounding box center [1446, 334] width 25 height 25
click at [1522, 333] on icon "Close" at bounding box center [1524, 333] width 10 height 10
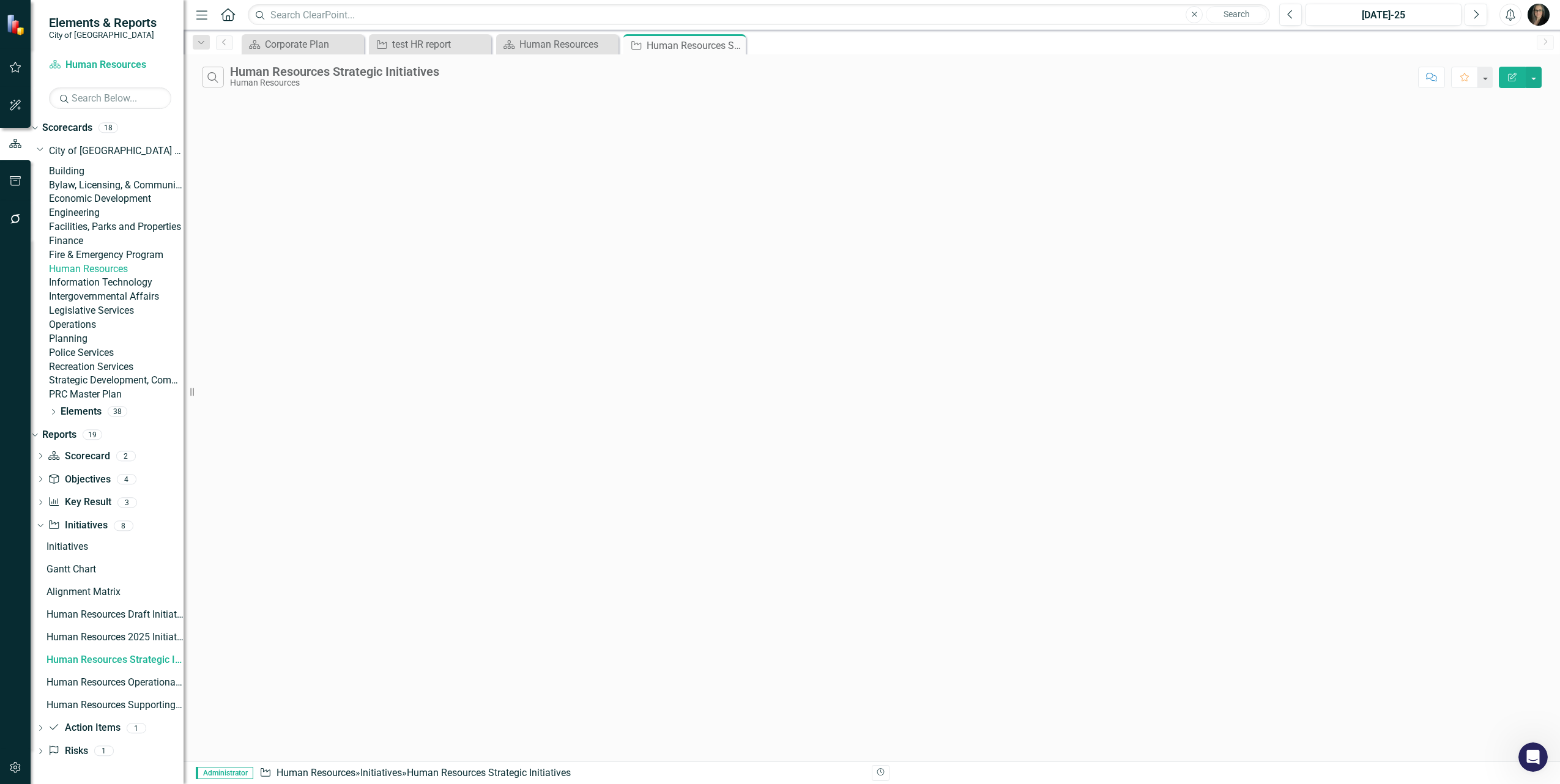
drag, startPoint x: 534, startPoint y: 179, endPoint x: 533, endPoint y: 169, distance: 10.0
click at [533, 177] on div "Search Human Resources Strategic Initiatives Human Resources Comment Favorite E…" at bounding box center [872, 408] width 1376 height 707
